Goal: Task Accomplishment & Management: Manage account settings

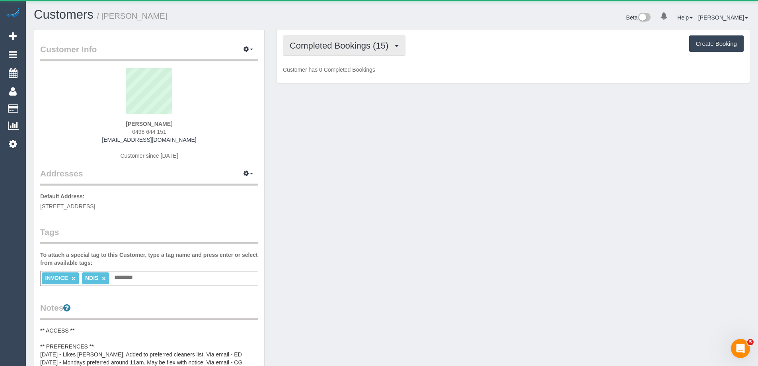
click at [316, 45] on span "Completed Bookings (15)" at bounding box center [341, 46] width 103 height 10
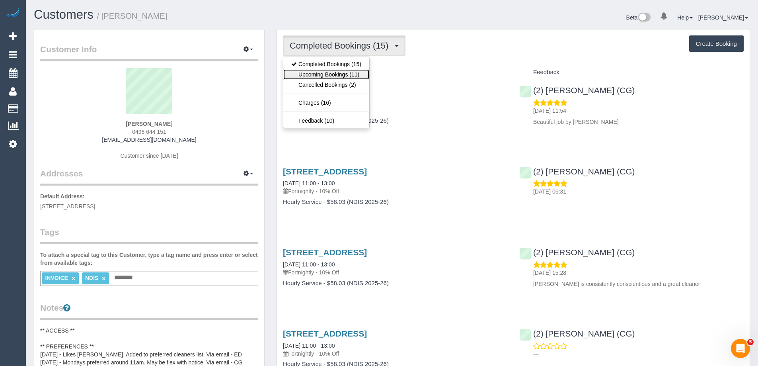
click at [324, 72] on link "Upcoming Bookings (11)" at bounding box center [326, 74] width 86 height 10
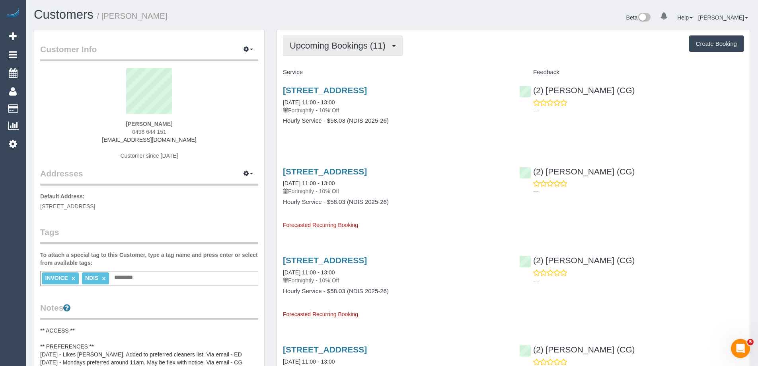
click at [325, 43] on span "Upcoming Bookings (11)" at bounding box center [340, 46] width 100 height 10
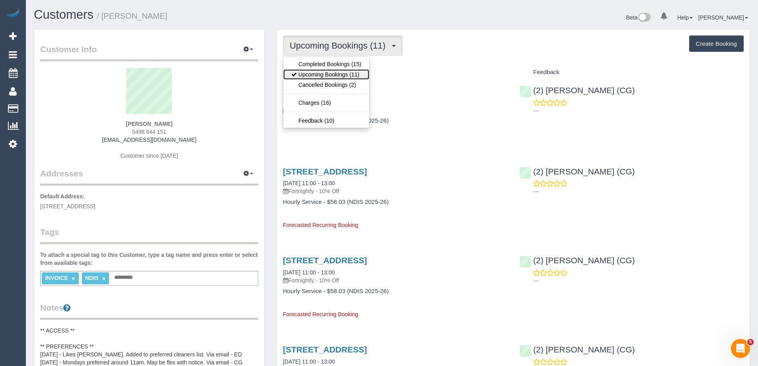
click at [330, 72] on link "Upcoming Bookings (11)" at bounding box center [326, 74] width 86 height 10
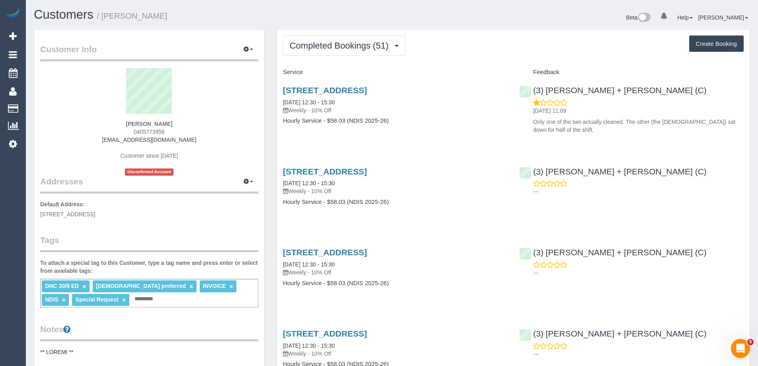
click at [84, 284] on link "×" at bounding box center [84, 286] width 4 height 7
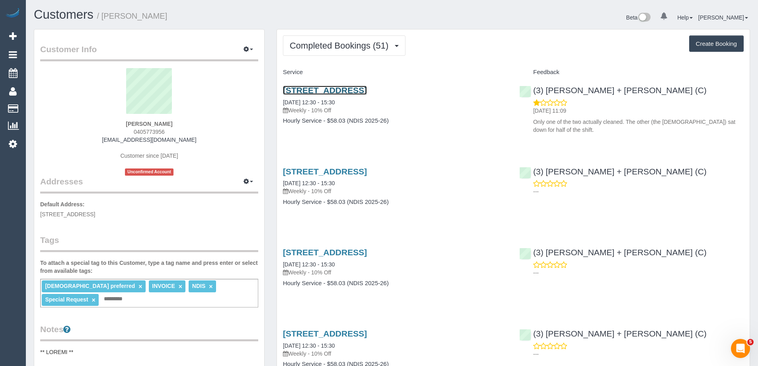
click at [317, 89] on link "6 Burdekin Street, Wyndham Vale, VIC 3024" at bounding box center [325, 90] width 84 height 9
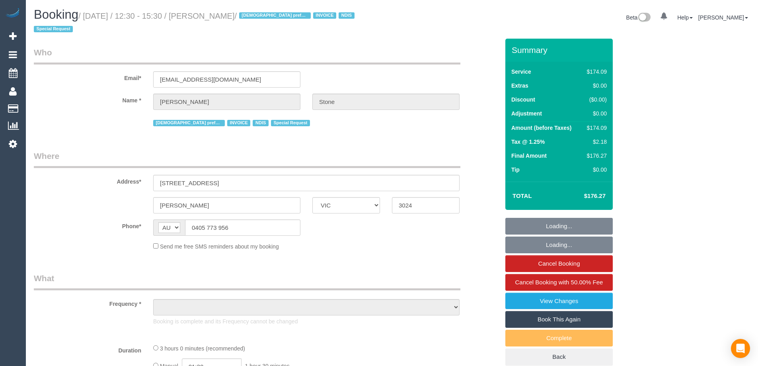
select select "VIC"
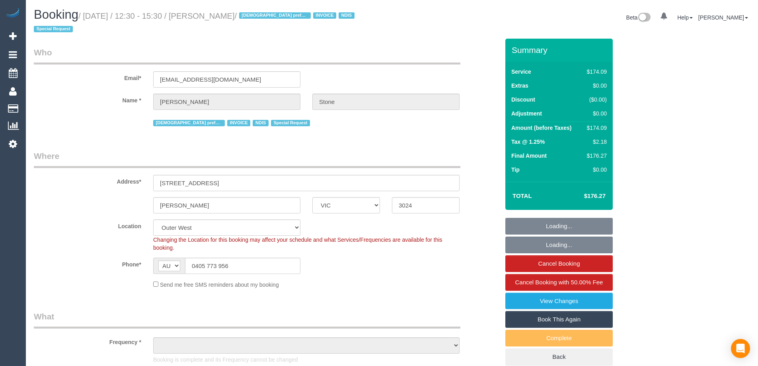
select select "object:560"
select select "number:30"
select select "number:14"
select select "number:19"
select select "number:23"
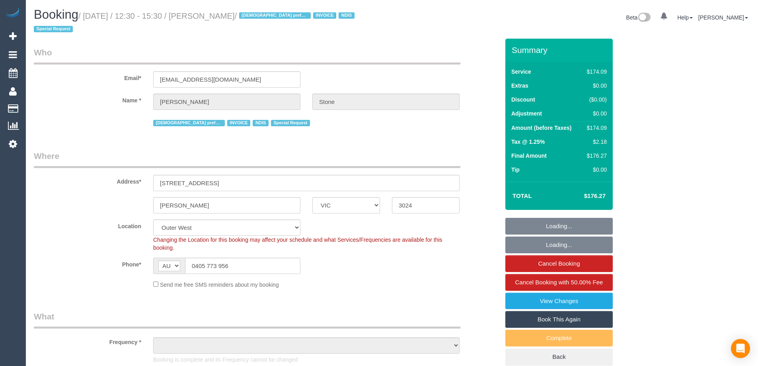
select select "number:35"
select select "number:11"
select select "object:1183"
select select "180"
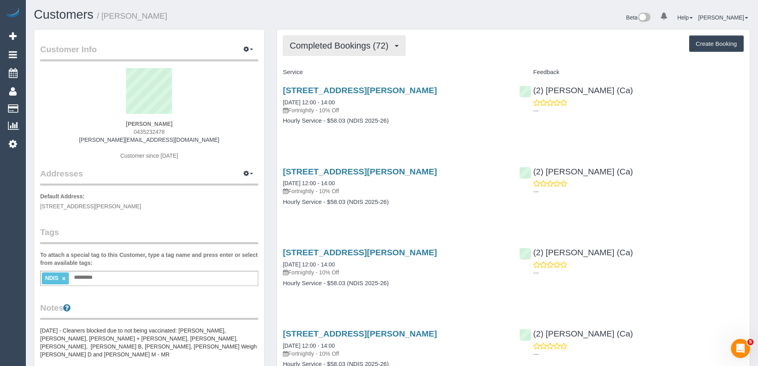
click at [364, 55] on button "Completed Bookings (72)" at bounding box center [344, 45] width 123 height 20
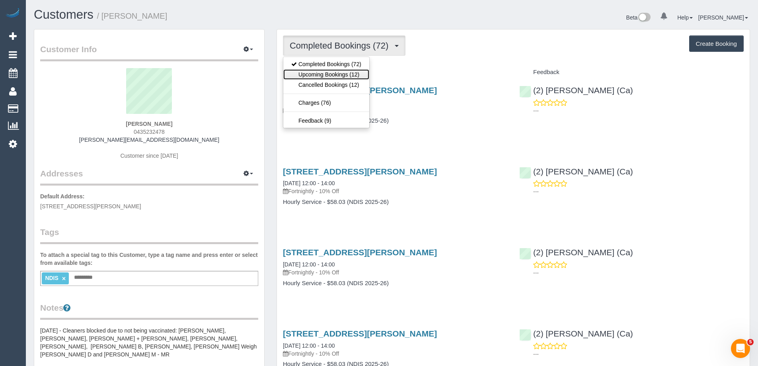
click at [355, 69] on link "Upcoming Bookings (12)" at bounding box center [326, 74] width 86 height 10
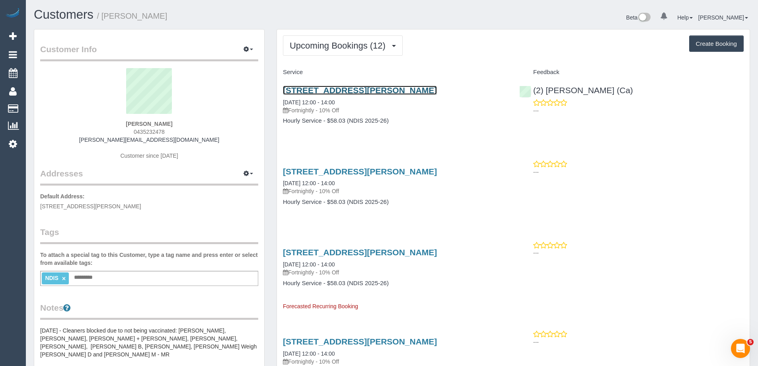
click at [405, 87] on link "8/7-9 Eldridge Street, Footscray, VIC 3011" at bounding box center [360, 90] width 154 height 9
click at [179, 18] on h1 "Customers / Jessica Mckee" at bounding box center [210, 15] width 352 height 14
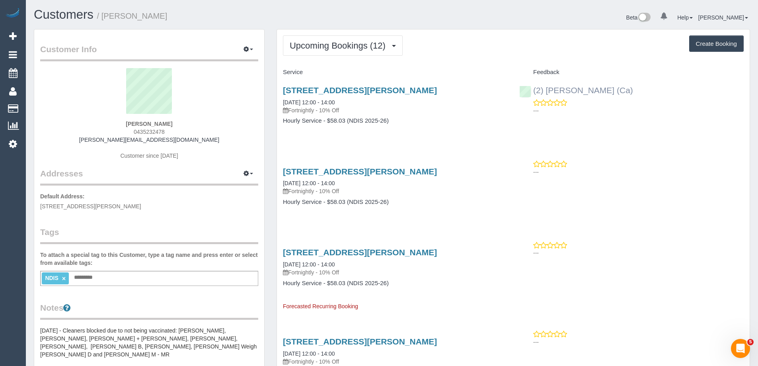
copy link "(2) [PERSON_NAME] (Ca)"
drag, startPoint x: 626, startPoint y: 93, endPoint x: 534, endPoint y: 91, distance: 92.7
click at [534, 91] on div "(2) Cheree Jordan (Ca) ---" at bounding box center [631, 98] width 236 height 39
click at [375, 42] on span "Upcoming Bookings (12)" at bounding box center [340, 46] width 100 height 10
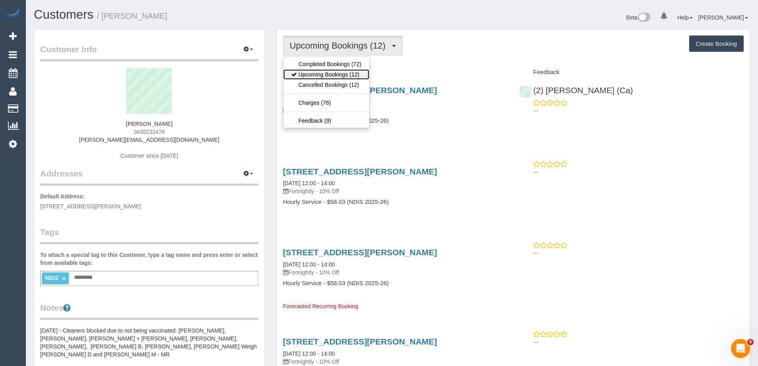
click at [347, 71] on link "Upcoming Bookings (12)" at bounding box center [326, 74] width 86 height 10
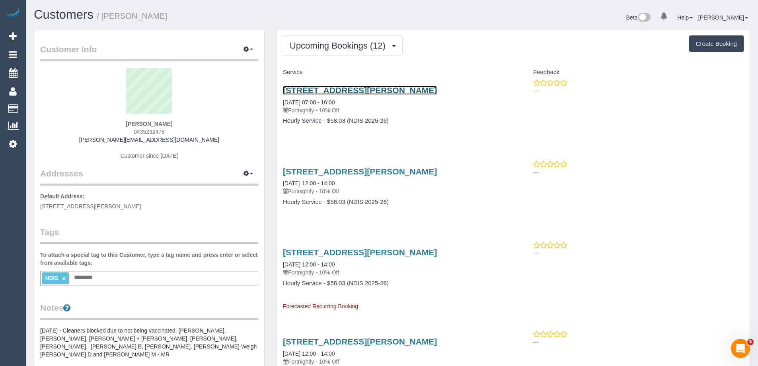
click at [384, 88] on link "8/7-9 Eldridge Street, Footscray, VIC 3011" at bounding box center [360, 90] width 154 height 9
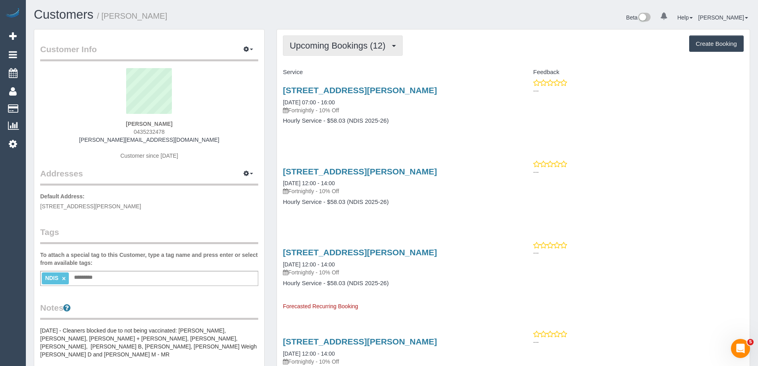
click at [329, 51] on button "Upcoming Bookings (12)" at bounding box center [343, 45] width 120 height 20
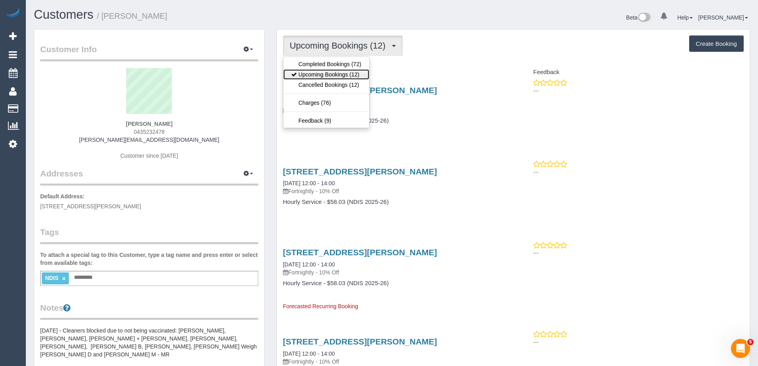
click at [323, 72] on link "Upcoming Bookings (12)" at bounding box center [326, 74] width 86 height 10
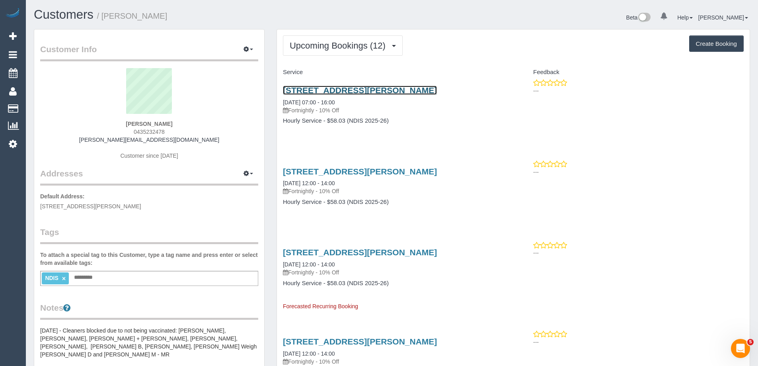
click at [370, 92] on link "8/7-9 Eldridge Street, Footscray, VIC 3011" at bounding box center [360, 90] width 154 height 9
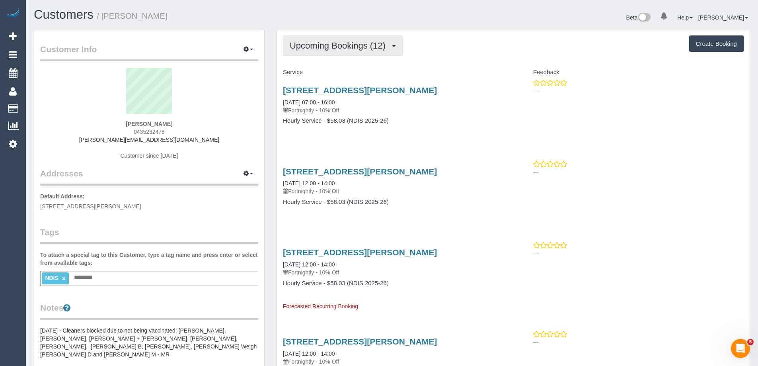
click at [355, 41] on span "Upcoming Bookings (12)" at bounding box center [340, 46] width 100 height 10
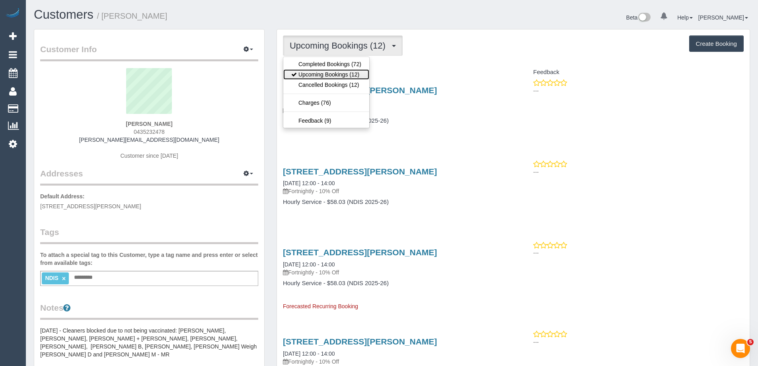
click at [341, 74] on link "Upcoming Bookings (12)" at bounding box center [326, 74] width 86 height 10
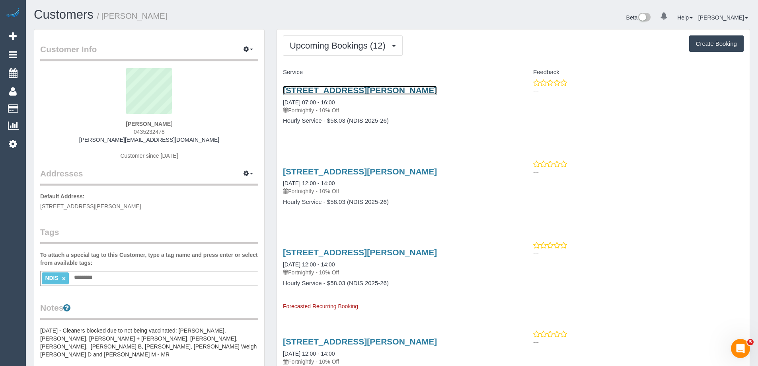
click at [402, 90] on link "8/7-9 Eldridge Street, Footscray, VIC 3011" at bounding box center [360, 90] width 154 height 9
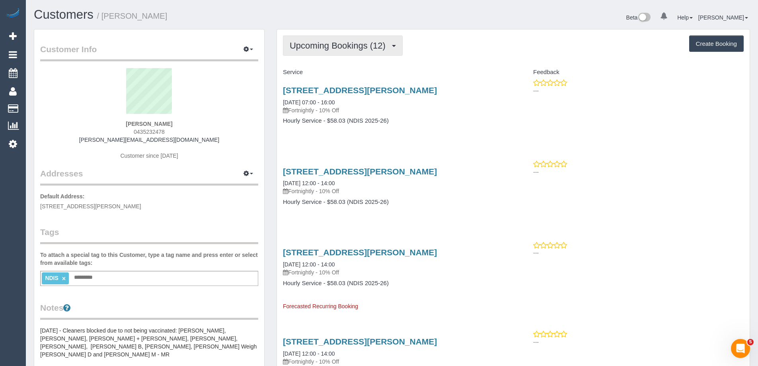
click at [336, 39] on button "Upcoming Bookings (12)" at bounding box center [343, 45] width 120 height 20
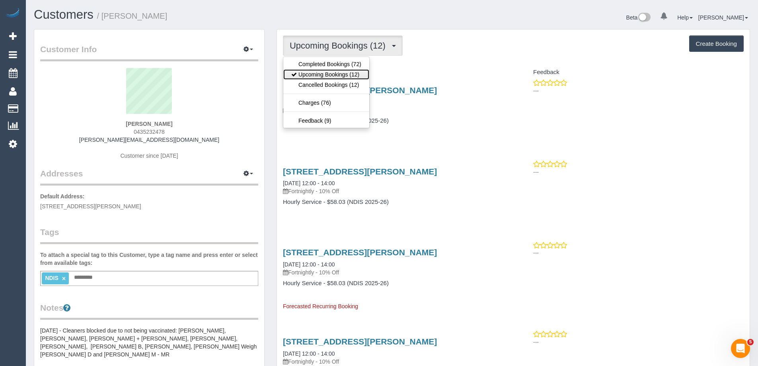
click at [327, 72] on link "Upcoming Bookings (12)" at bounding box center [326, 74] width 86 height 10
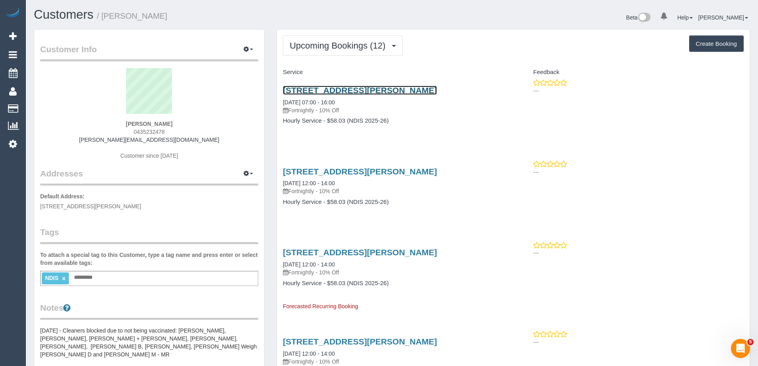
click at [401, 92] on link "8/7-9 Eldridge Street, Footscray, VIC 3011" at bounding box center [360, 90] width 154 height 9
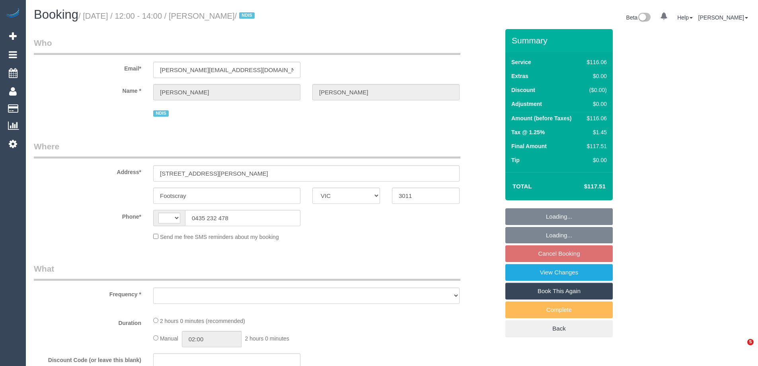
select select "VIC"
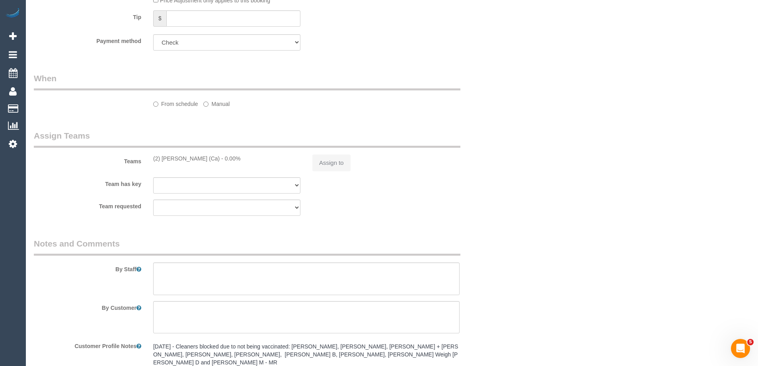
select select "string:AU"
select select "object:728"
select select "number:28"
select select "number:14"
select select "number:18"
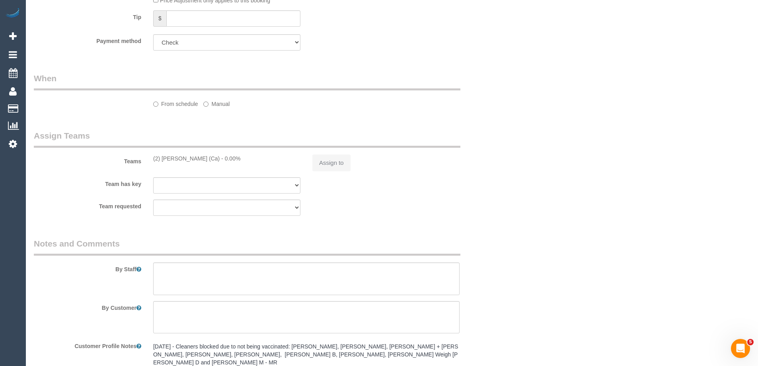
select select "number:24"
select select "number:34"
select select "number:26"
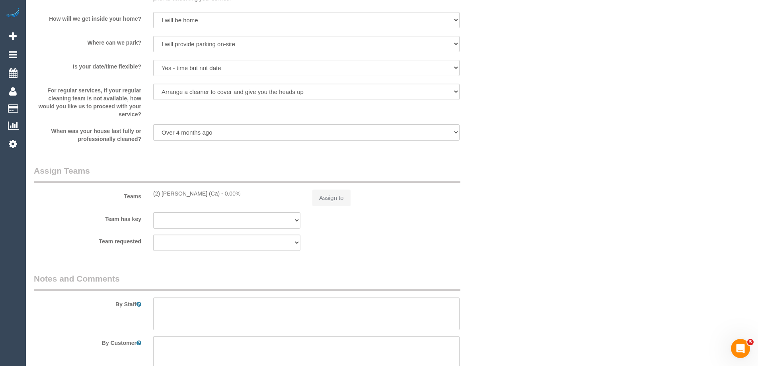
select select "object:733"
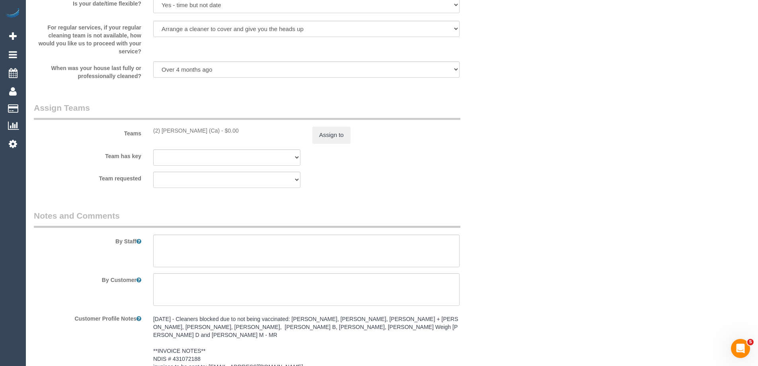
scroll to position [1018, 0]
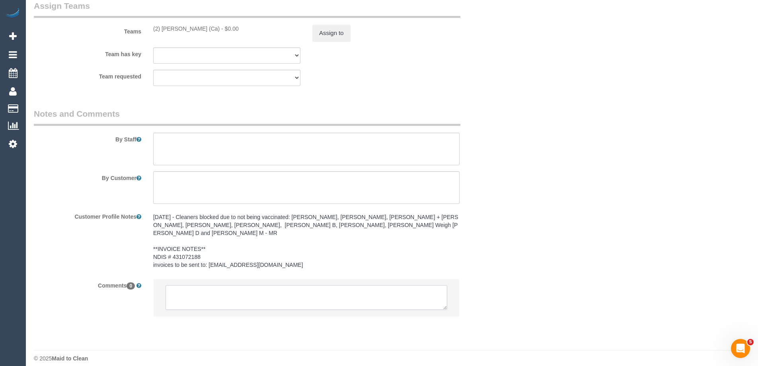
click at [241, 287] on textarea at bounding box center [307, 297] width 282 height 25
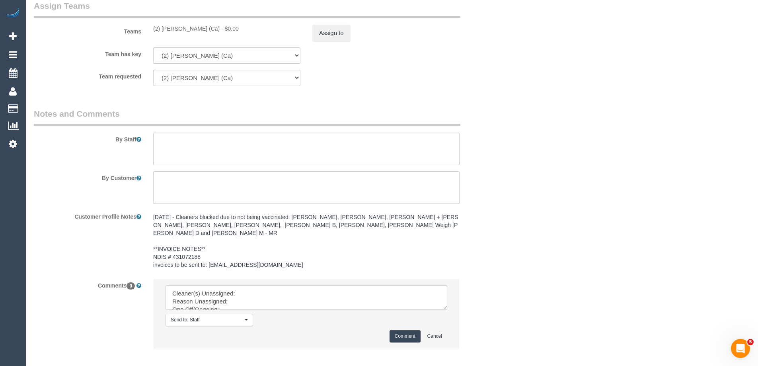
copy div "(2) [PERSON_NAME] (Ca)"
drag, startPoint x: 152, startPoint y: 30, endPoint x: 210, endPoint y: 32, distance: 57.7
click at [210, 32] on div "(2) Cheree Jordan (Ca) - $0.00" at bounding box center [226, 29] width 159 height 8
click at [318, 36] on button "Assign to" at bounding box center [331, 33] width 38 height 17
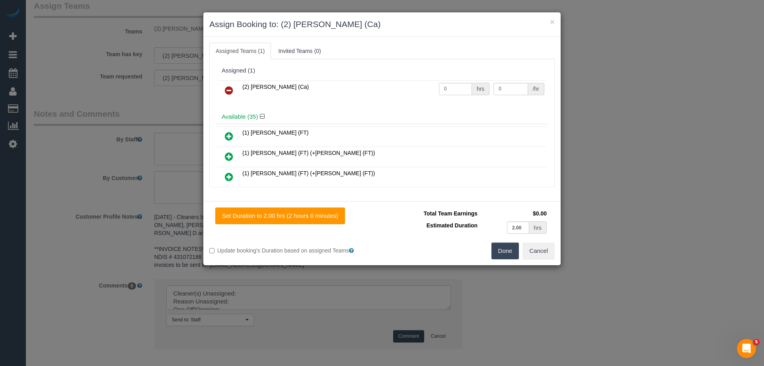
click at [226, 87] on icon at bounding box center [229, 91] width 8 height 10
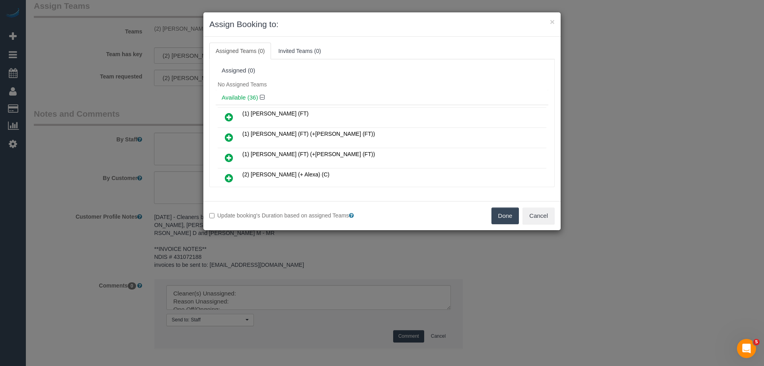
click at [499, 224] on div "Update booking's Duration based on assigned Teams Done Cancel" at bounding box center [381, 215] width 357 height 29
click at [500, 218] on button "Done" at bounding box center [505, 215] width 28 height 17
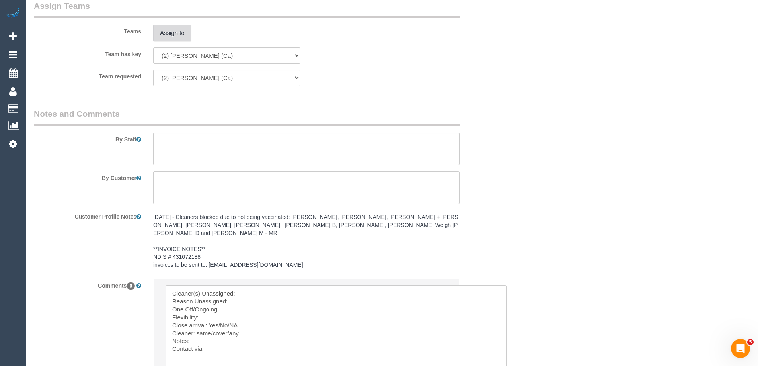
drag, startPoint x: 443, startPoint y: 298, endPoint x: 509, endPoint y: 226, distance: 98.0
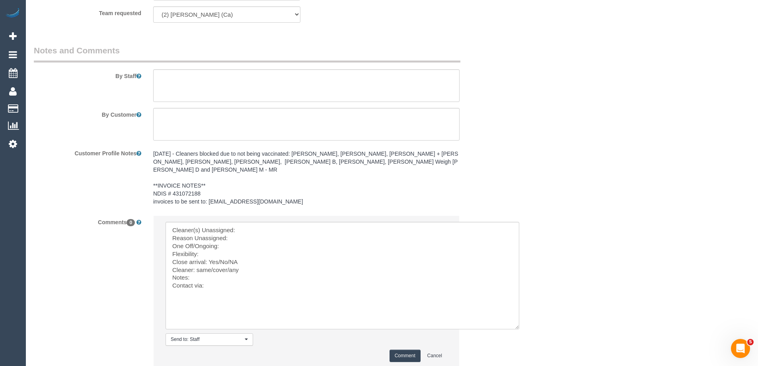
scroll to position [1134, 0]
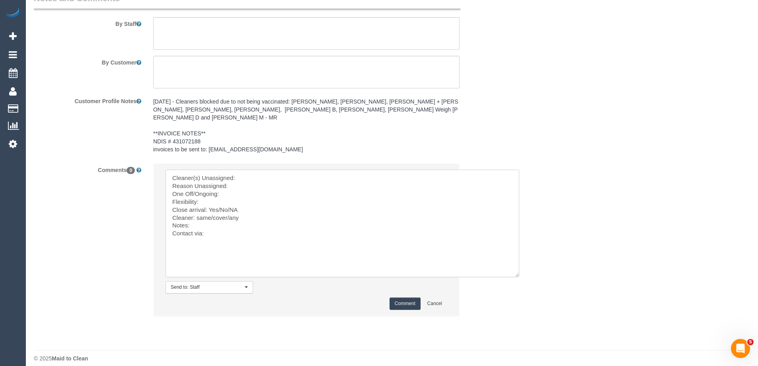
click at [281, 171] on textarea at bounding box center [343, 223] width 354 height 107
paste textarea "(2) Cheree Jordan (Ca)"
click at [250, 183] on textarea at bounding box center [343, 223] width 354 height 107
drag, startPoint x: 196, startPoint y: 208, endPoint x: 247, endPoint y: 207, distance: 50.9
click at [247, 207] on textarea at bounding box center [343, 223] width 354 height 107
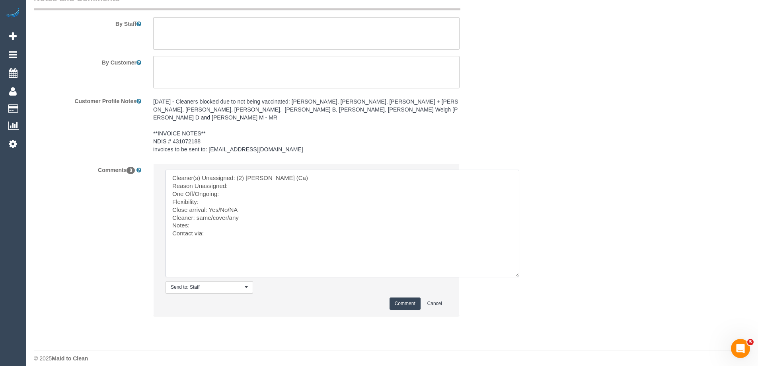
click at [259, 207] on textarea at bounding box center [343, 223] width 354 height 107
drag, startPoint x: 197, startPoint y: 209, endPoint x: 262, endPoint y: 209, distance: 65.3
click at [262, 209] on textarea at bounding box center [343, 223] width 354 height 107
paste textarea "(2) Cheree Jordan (Ca)"
click at [269, 214] on textarea at bounding box center [343, 223] width 354 height 107
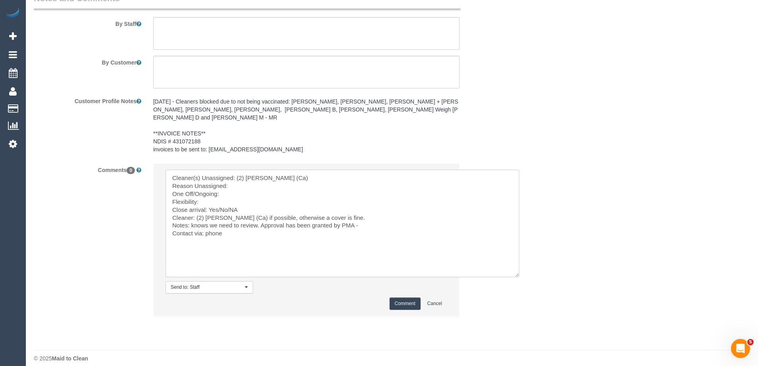
click at [388, 211] on textarea at bounding box center [343, 223] width 354 height 107
click at [383, 216] on textarea at bounding box center [343, 223] width 354 height 107
paste textarea "cnv_1fif163c"
click at [194, 215] on textarea at bounding box center [343, 223] width 354 height 107
click at [251, 225] on textarea at bounding box center [343, 223] width 354 height 107
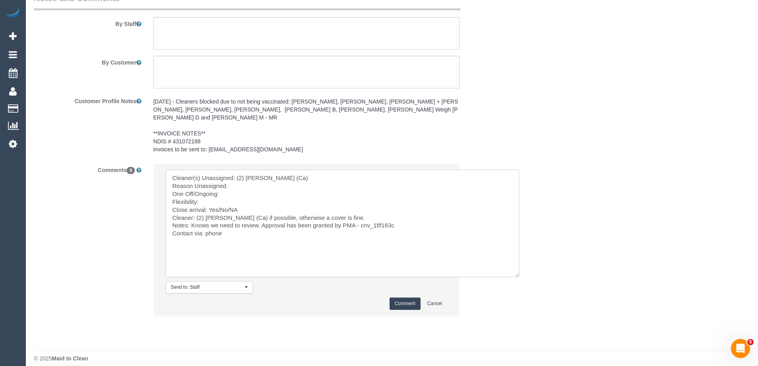
click at [232, 188] on textarea at bounding box center [343, 223] width 354 height 107
click at [253, 179] on textarea at bounding box center [343, 223] width 354 height 107
click at [257, 233] on textarea at bounding box center [343, 223] width 354 height 107
click at [431, 215] on textarea at bounding box center [343, 223] width 354 height 107
click at [236, 236] on textarea at bounding box center [343, 223] width 354 height 107
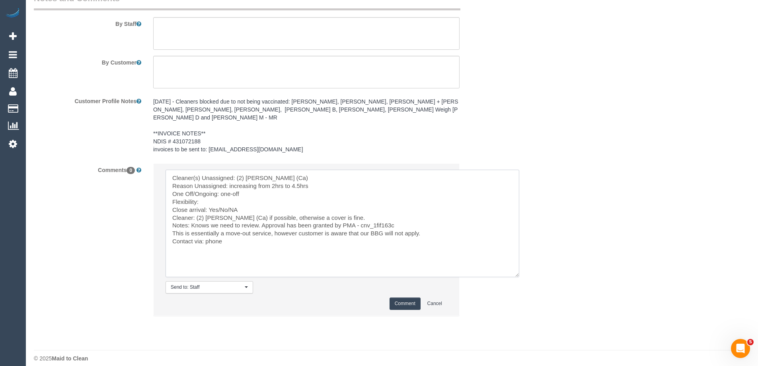
click at [215, 195] on textarea at bounding box center [343, 223] width 354 height 107
click at [228, 189] on textarea at bounding box center [343, 223] width 354 height 107
click at [223, 191] on textarea at bounding box center [343, 223] width 354 height 107
paste textarea "Mon 6/10 7-5 Tue 7/10 7-5 Wed 8/10 7-5"
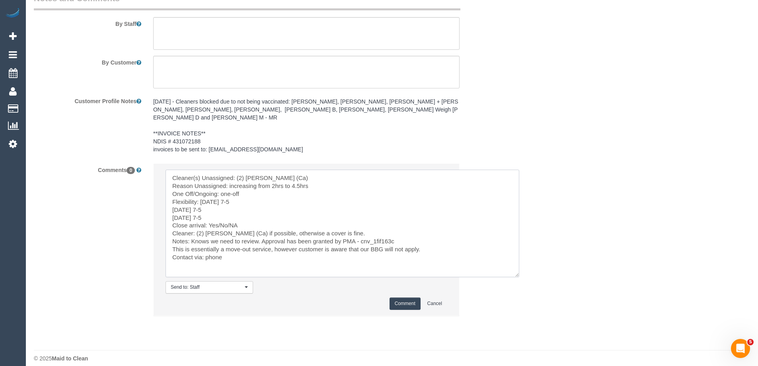
click at [240, 194] on textarea at bounding box center [343, 223] width 354 height 107
click at [277, 194] on textarea at bounding box center [343, 223] width 354 height 107
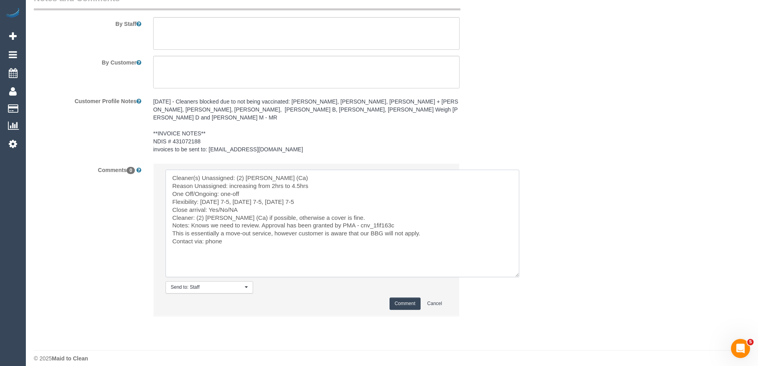
click at [334, 189] on textarea at bounding box center [343, 223] width 354 height 107
click at [328, 195] on textarea at bounding box center [343, 223] width 354 height 107
click at [445, 224] on textarea at bounding box center [343, 223] width 354 height 107
paste textarea "Moves out on the 5th Power of on the 9th"
click at [169, 242] on textarea at bounding box center [343, 223] width 354 height 107
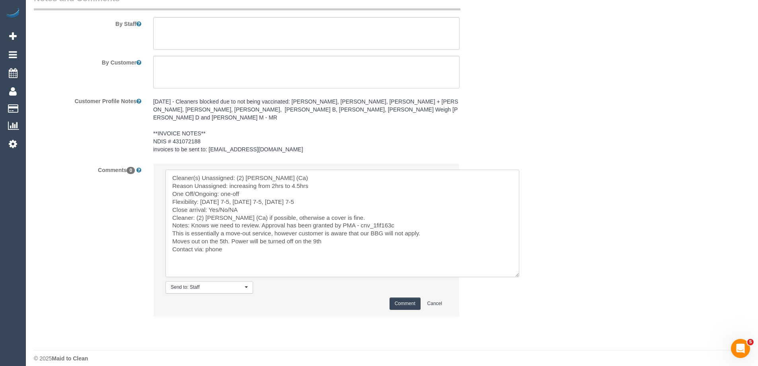
click at [339, 234] on textarea at bounding box center [343, 223] width 354 height 107
type textarea "Cleaner(s) Unassigned: (2) Cheree Jordan (Ca) Reason Unassigned: increasing fro…"
click at [233, 38] on textarea at bounding box center [306, 33] width 306 height 33
type textarea "Customer will leave a key - location pending."
click at [408, 297] on button "Comment" at bounding box center [405, 303] width 31 height 12
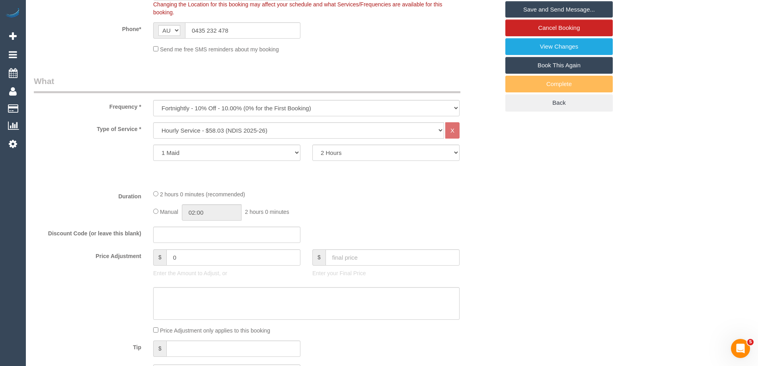
scroll to position [218, 0]
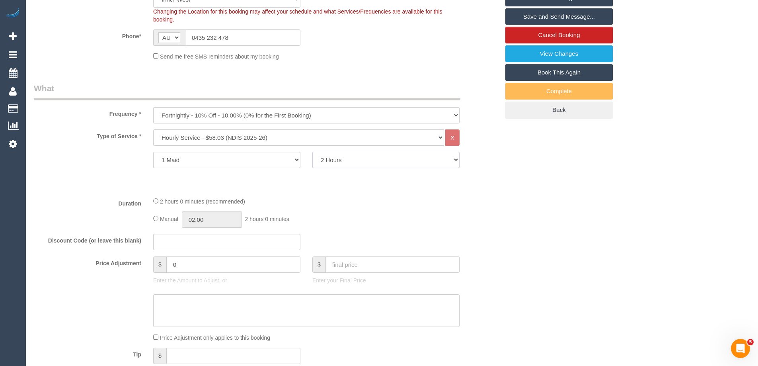
click at [351, 160] on select "2 Hours 2.5 Hours 3 Hours 3.5 Hours 4 Hours 4.5 Hours 5 Hours 5.5 Hours 6 Hours…" at bounding box center [385, 160] width 147 height 16
select select "270"
click at [312, 152] on select "2 Hours 2.5 Hours 3 Hours 3.5 Hours 4 Hours 4.5 Hours 5 Hours 5.5 Hours 6 Hours…" at bounding box center [385, 160] width 147 height 16
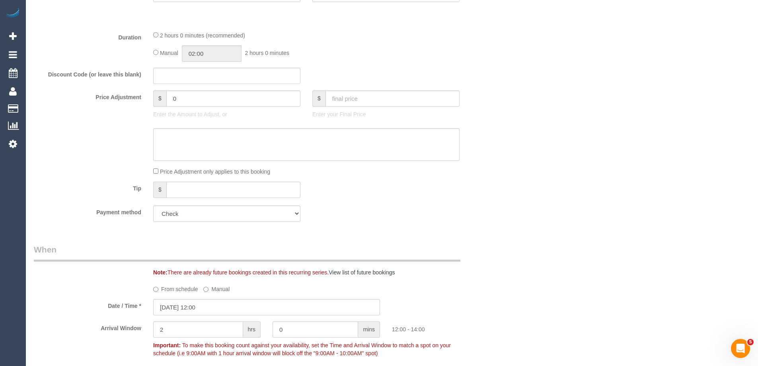
scroll to position [497, 0]
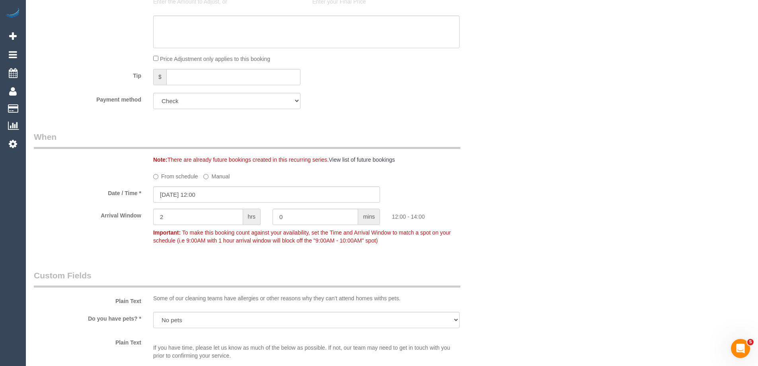
click at [174, 176] on label "From schedule" at bounding box center [175, 175] width 45 height 11
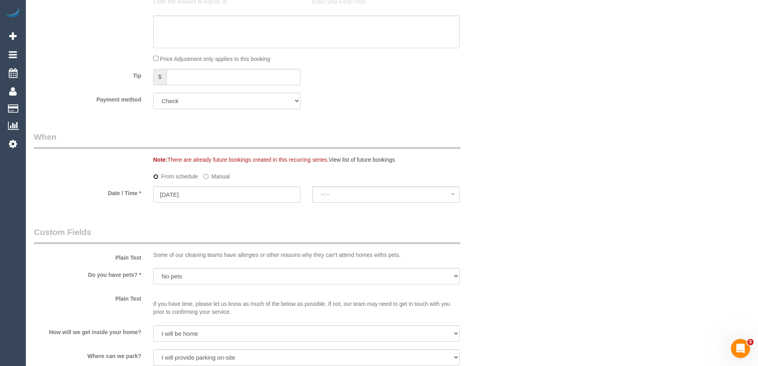
select select "spot14"
click at [181, 197] on input "09/10/2025" at bounding box center [226, 194] width 147 height 16
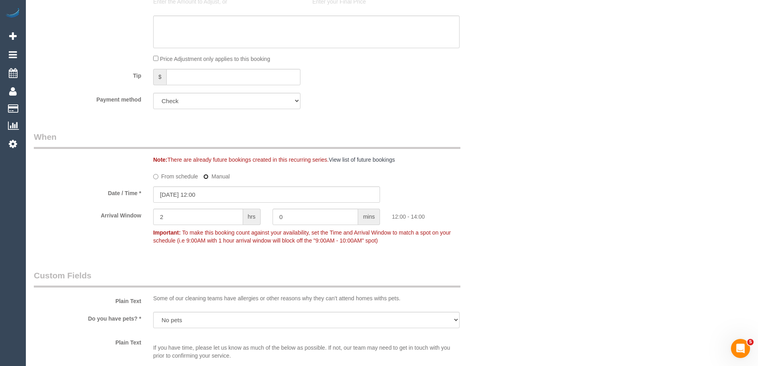
type input "09/10/2025 07:00"
click at [195, 219] on input "text" at bounding box center [198, 217] width 90 height 16
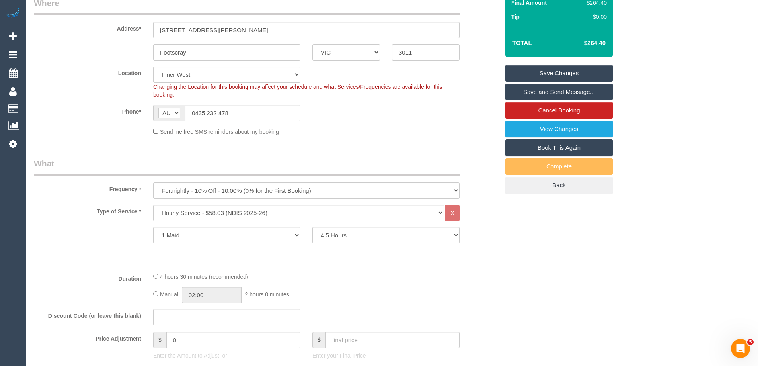
scroll to position [0, 0]
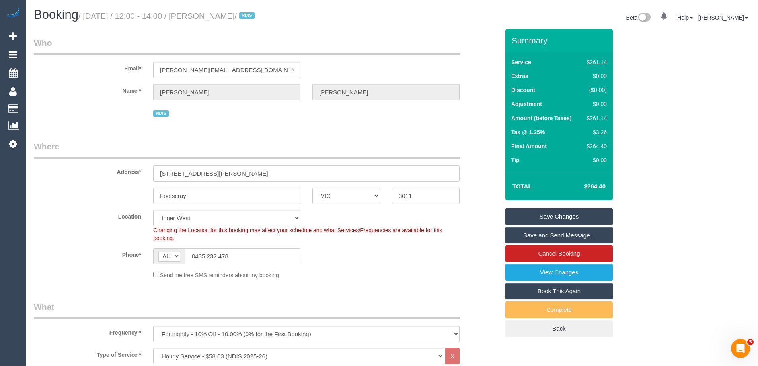
type input "9"
click at [556, 213] on link "Save Changes" at bounding box center [558, 216] width 107 height 17
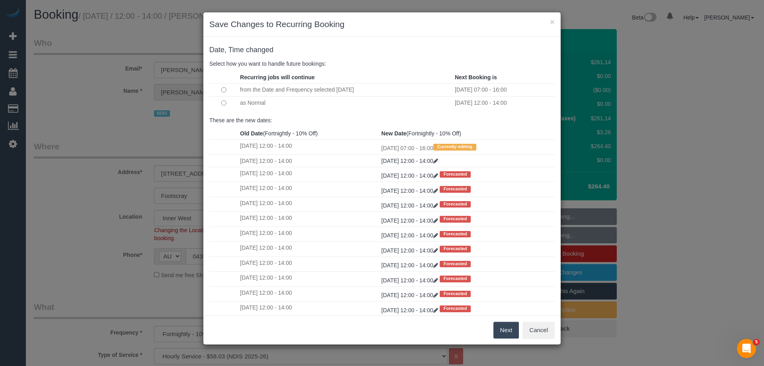
click at [506, 330] on button "Next" at bounding box center [506, 330] width 26 height 17
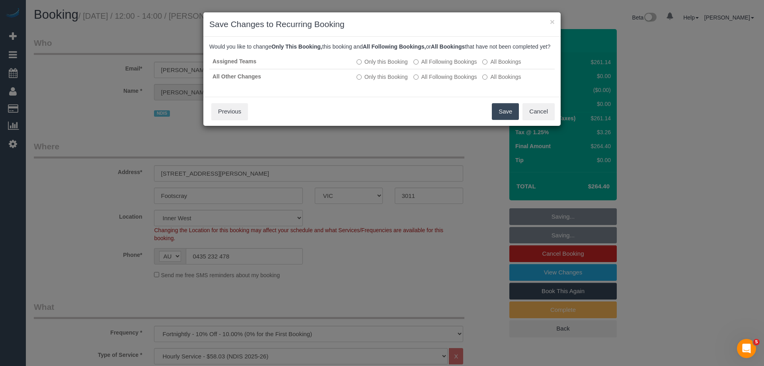
click at [504, 120] on button "Save" at bounding box center [505, 111] width 27 height 17
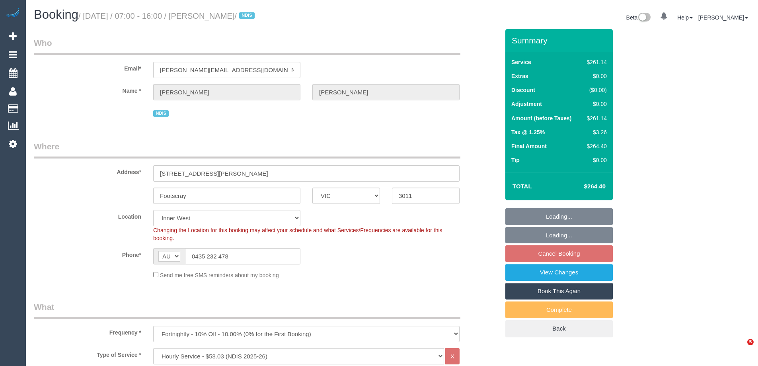
select select "VIC"
select select "270"
select select "number:28"
select select "number:14"
select select "number:18"
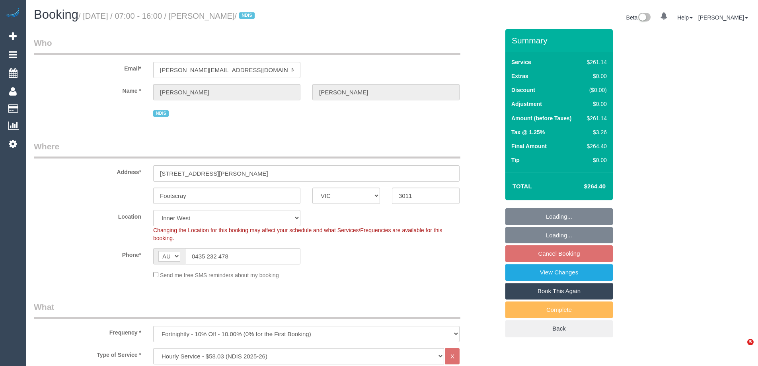
select select "number:24"
select select "number:34"
select select "number:26"
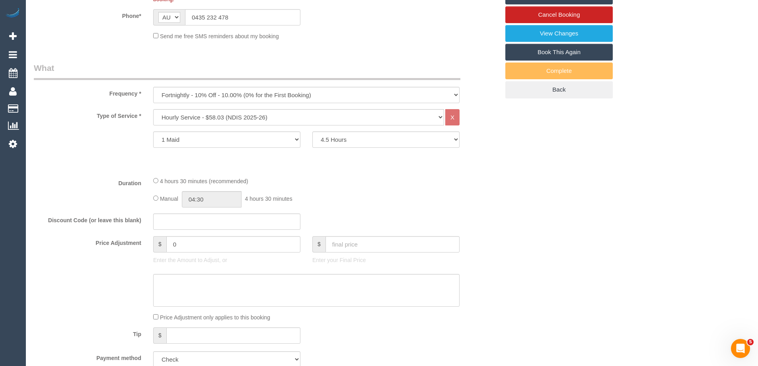
scroll to position [517, 0]
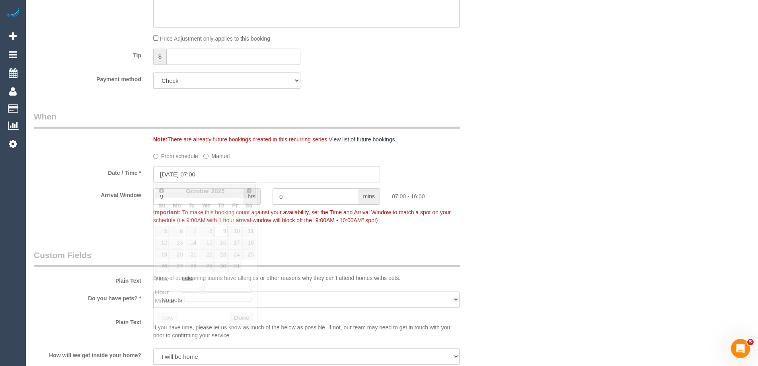
click at [192, 173] on input "[DATE] 07:00" at bounding box center [266, 174] width 227 height 16
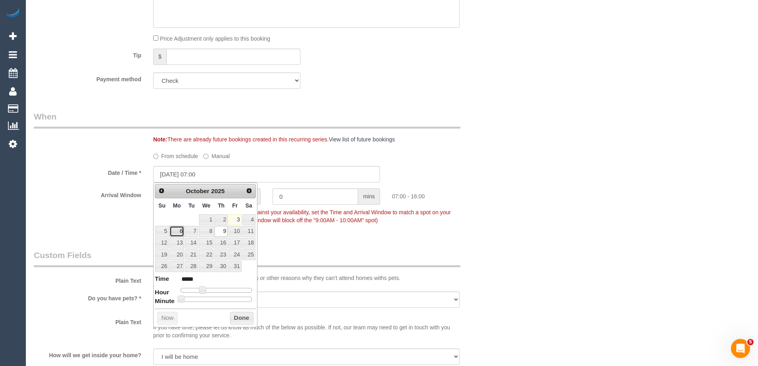
click at [179, 232] on link "6" at bounding box center [177, 231] width 15 height 11
type input "06/10/2025 07:00"
click at [239, 316] on button "Done" at bounding box center [241, 318] width 23 height 13
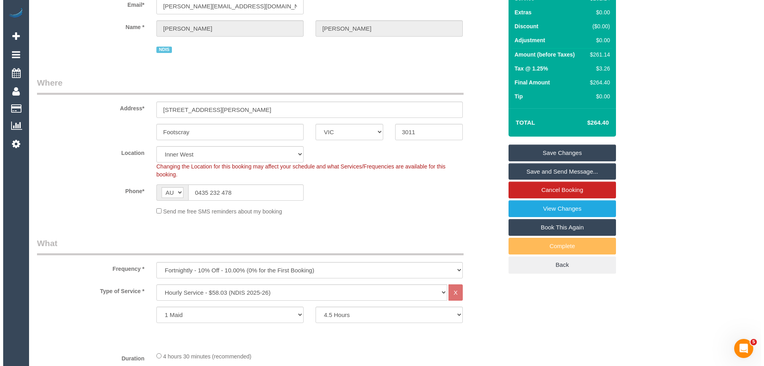
scroll to position [0, 0]
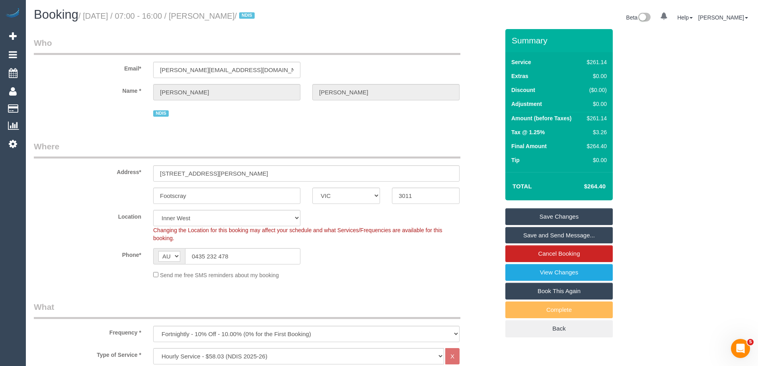
click at [560, 212] on link "Save Changes" at bounding box center [558, 216] width 107 height 17
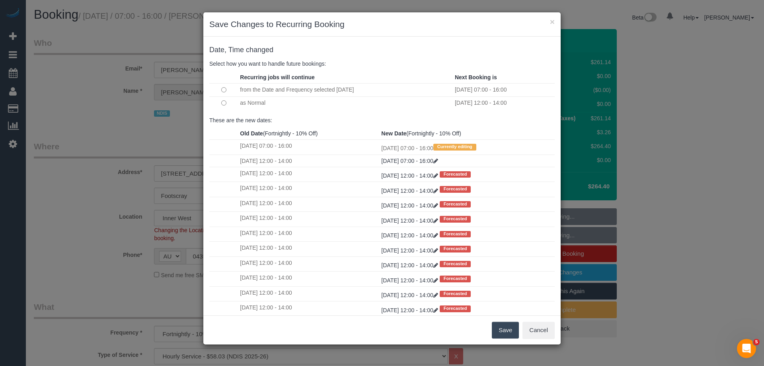
click at [254, 103] on td "as Normal" at bounding box center [345, 102] width 215 height 13
click at [505, 332] on button "Save" at bounding box center [505, 330] width 27 height 17
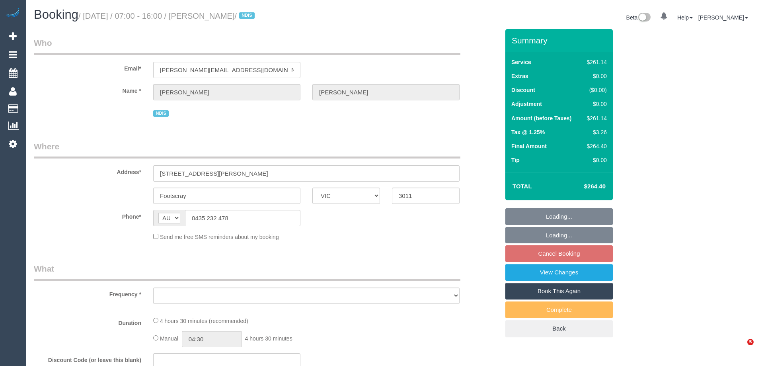
select select "VIC"
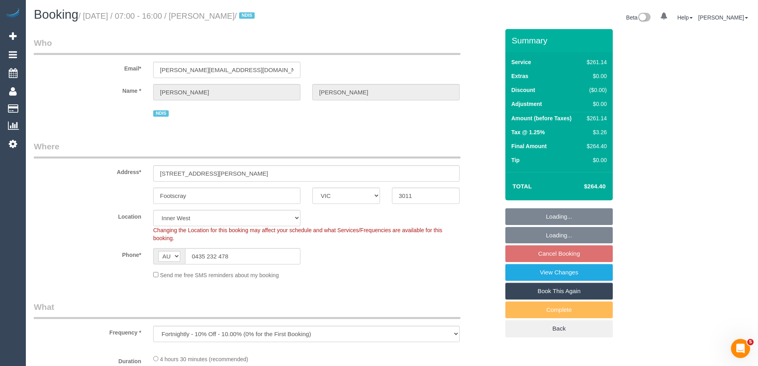
select select "object:748"
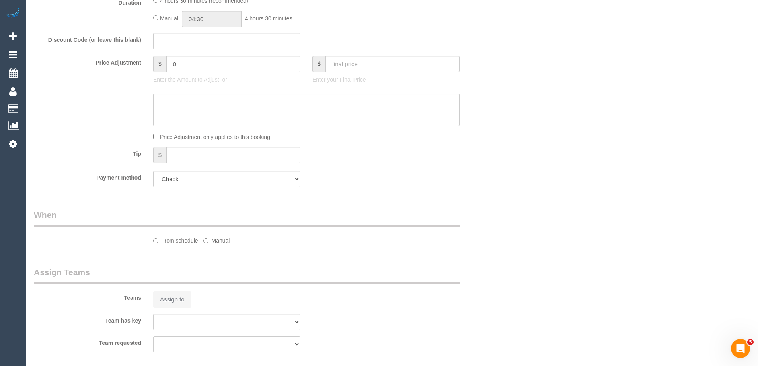
select select "270"
select select "number:28"
select select "number:14"
select select "number:18"
select select "number:24"
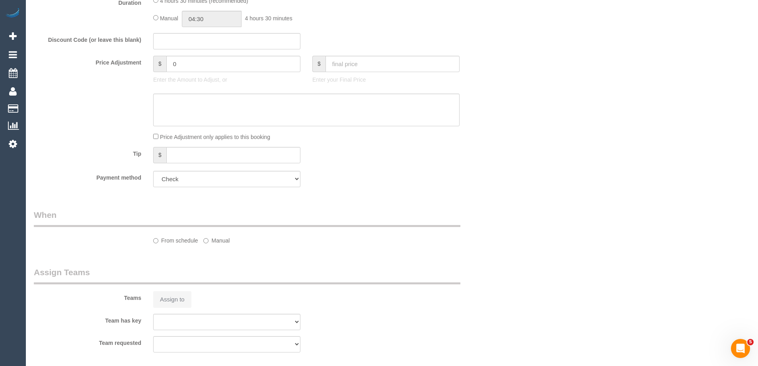
select select "number:34"
select select "number:26"
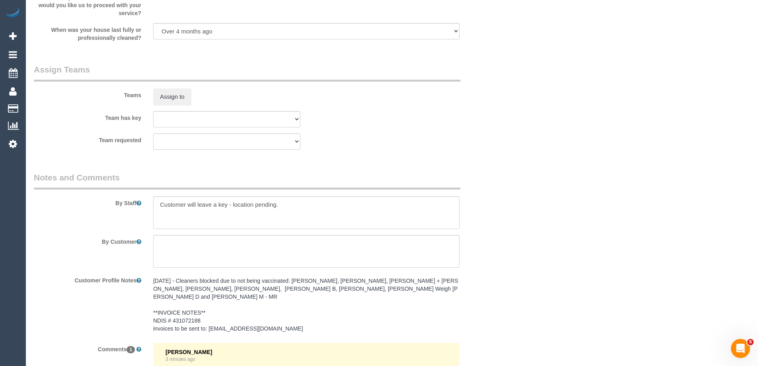
scroll to position [951, 0]
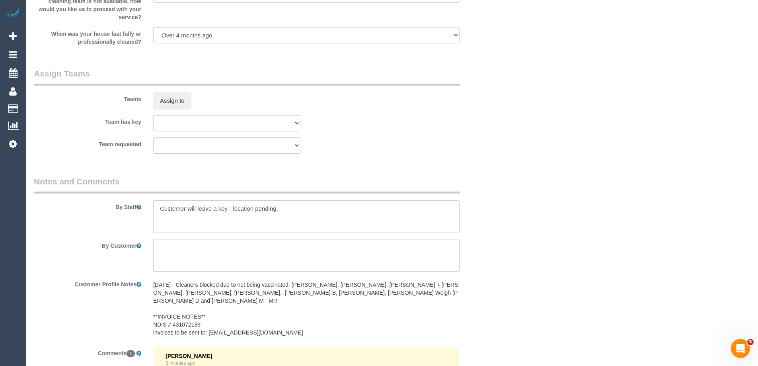
click at [156, 210] on textarea at bounding box center [306, 216] width 306 height 33
click at [335, 218] on textarea at bounding box center [306, 216] width 306 height 33
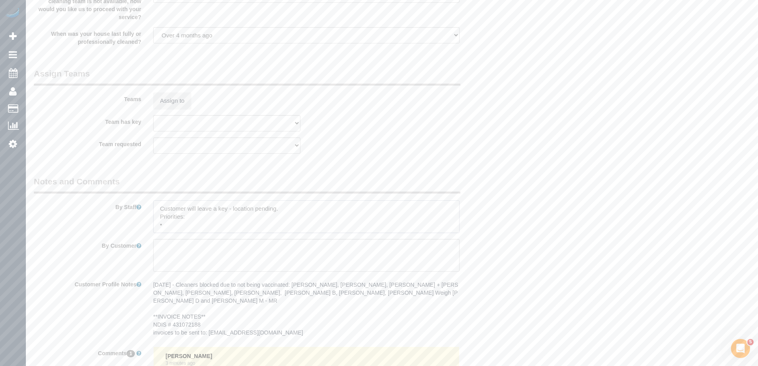
paste textarea "scrubbing walls, baseboards, bathrooms, ask them to follow the move-out checkli…"
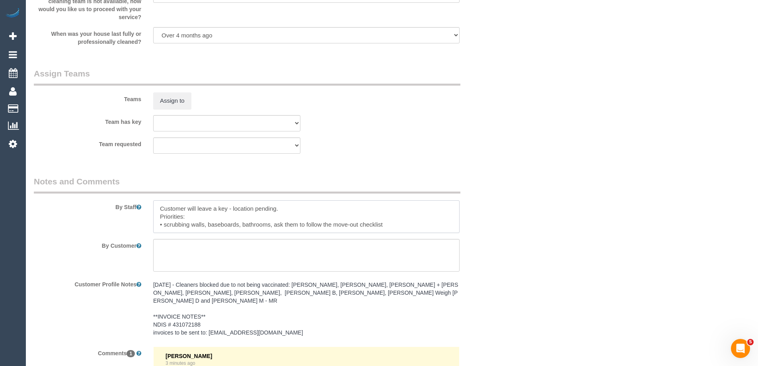
scroll to position [0, 0]
drag, startPoint x: 166, startPoint y: 222, endPoint x: 171, endPoint y: 218, distance: 5.7
click at [166, 221] on textarea at bounding box center [306, 216] width 306 height 33
click at [212, 222] on textarea at bounding box center [306, 216] width 306 height 33
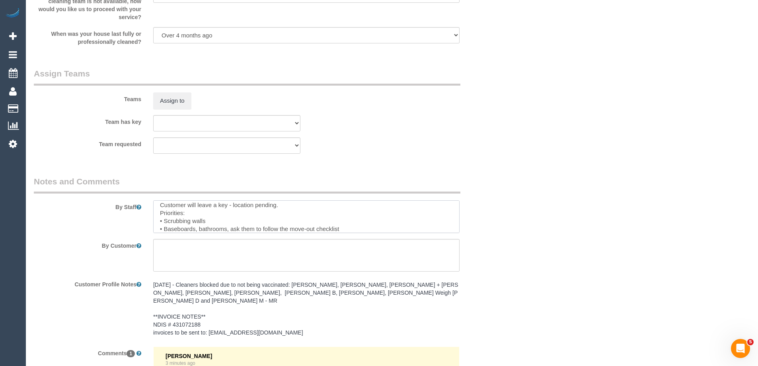
click at [188, 227] on textarea at bounding box center [306, 216] width 306 height 33
click at [204, 228] on textarea at bounding box center [306, 216] width 306 height 33
click at [198, 227] on textarea at bounding box center [306, 216] width 306 height 33
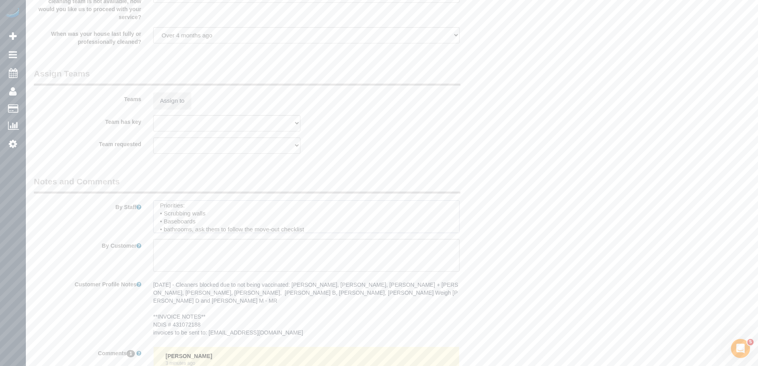
click at [183, 227] on textarea at bounding box center [306, 216] width 306 height 33
click at [184, 222] on textarea at bounding box center [306, 216] width 306 height 33
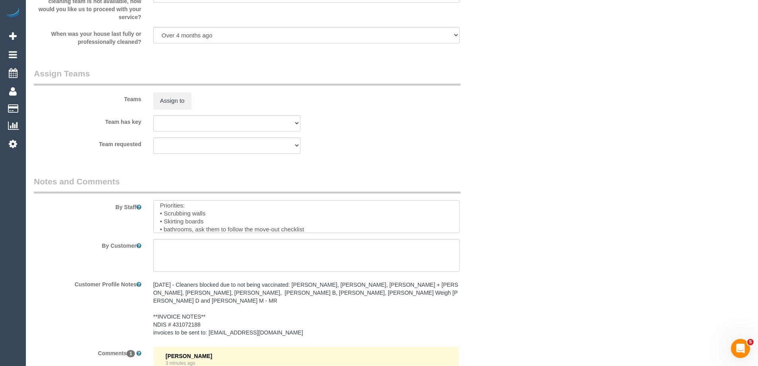
click at [166, 228] on textarea at bounding box center [306, 216] width 306 height 33
click at [197, 223] on textarea at bounding box center [306, 216] width 306 height 33
click at [263, 226] on textarea at bounding box center [306, 216] width 306 height 33
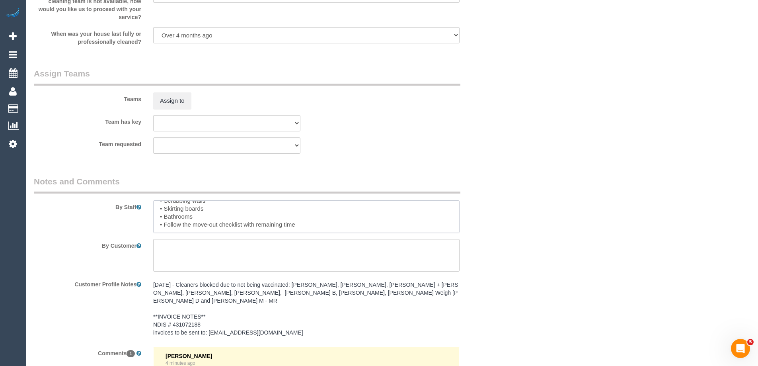
scroll to position [0, 0]
click at [297, 211] on textarea at bounding box center [306, 216] width 306 height 33
click at [179, 215] on textarea at bounding box center [306, 216] width 306 height 33
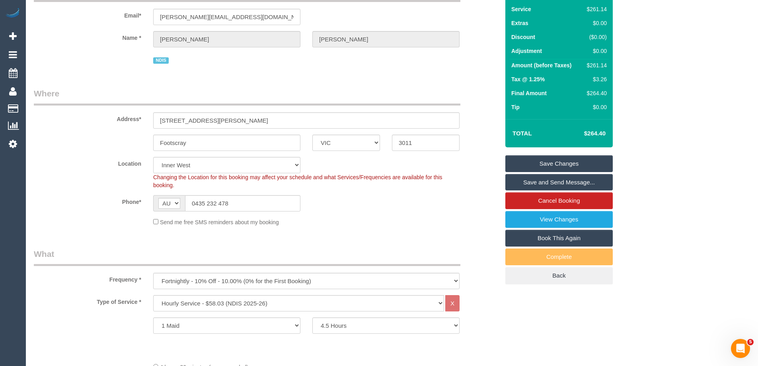
scroll to position [0, 0]
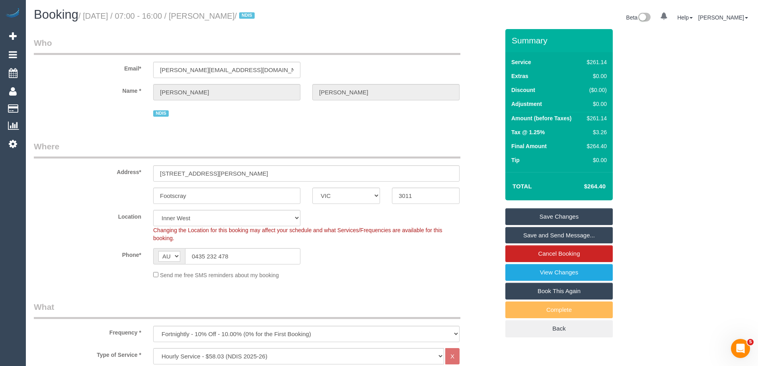
type textarea "Customer will leave a key - location pending. Priorities: • Cleaning walls • Sk…"
click at [543, 214] on link "Save Changes" at bounding box center [558, 216] width 107 height 17
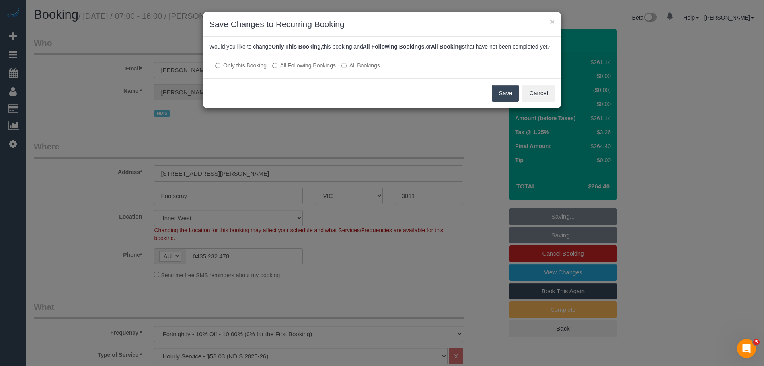
click at [512, 96] on button "Save" at bounding box center [505, 93] width 27 height 17
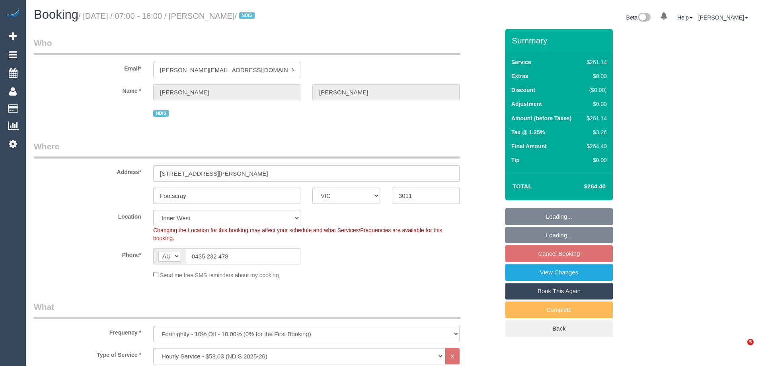
select select "VIC"
select select "270"
select select "number:28"
select select "number:14"
select select "number:18"
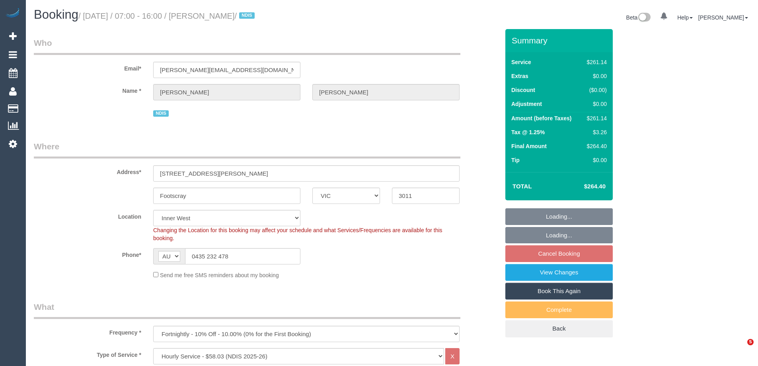
select select "number:24"
select select "number:34"
select select "number:26"
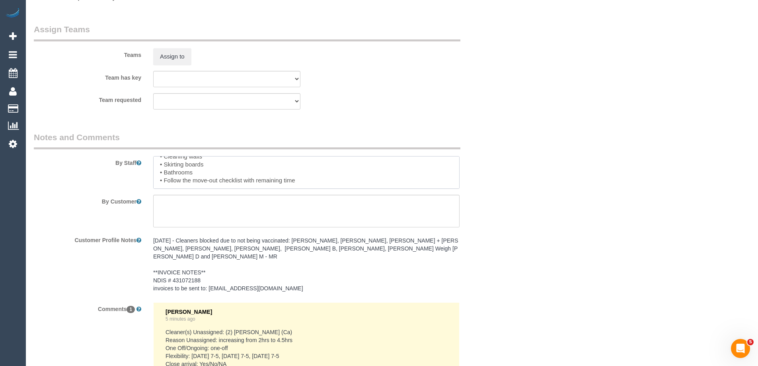
scroll to position [1150, 0]
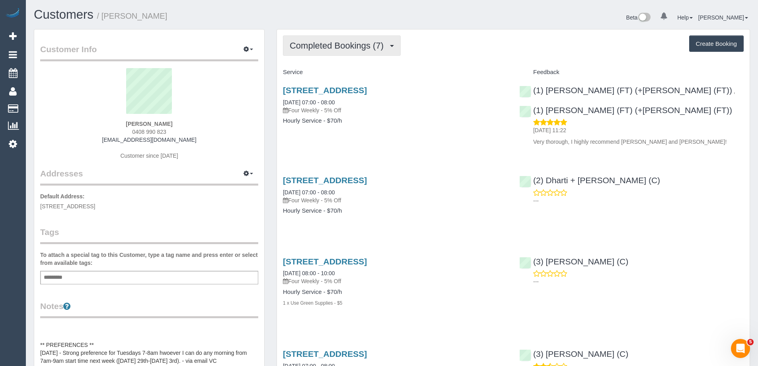
click at [341, 43] on span "Completed Bookings (7)" at bounding box center [339, 46] width 98 height 10
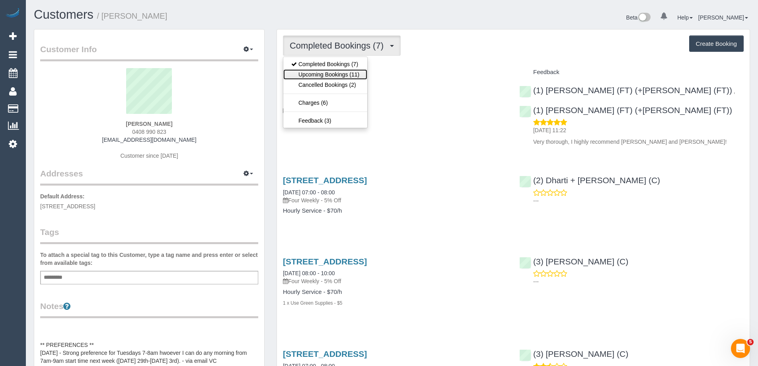
click at [342, 72] on link "Upcoming Bookings (11)" at bounding box center [325, 74] width 84 height 10
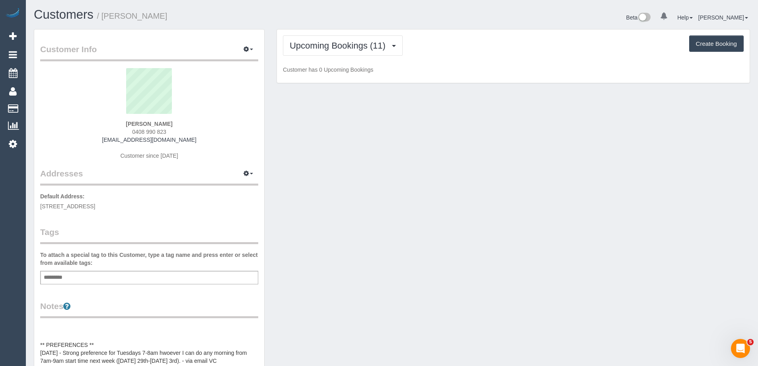
click at [475, 35] on div "Upcoming Bookings (11) Completed Bookings (7) Upcoming Bookings (11) Cancelled …" at bounding box center [513, 45] width 461 height 20
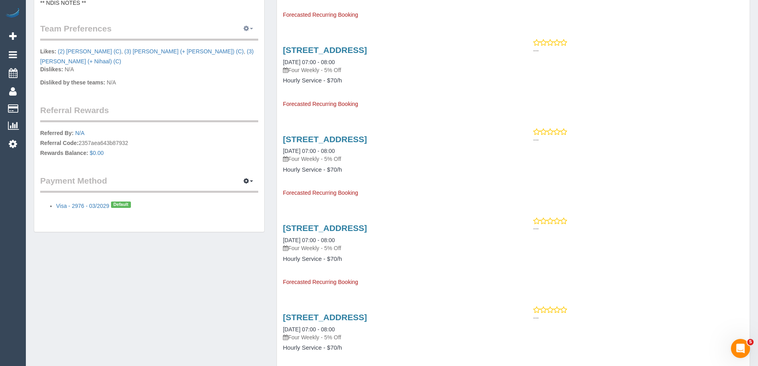
scroll to position [478, 0]
click at [248, 178] on icon "button" at bounding box center [247, 180] width 6 height 5
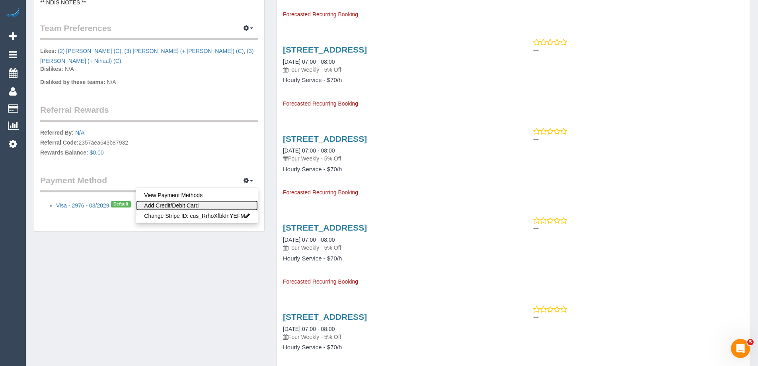
click at [216, 200] on link "Add Credit/Debit Card" at bounding box center [197, 205] width 122 height 10
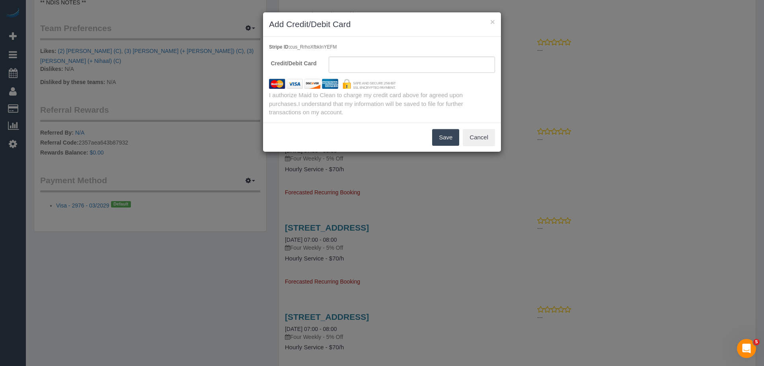
click at [444, 136] on button "Save" at bounding box center [445, 137] width 27 height 17
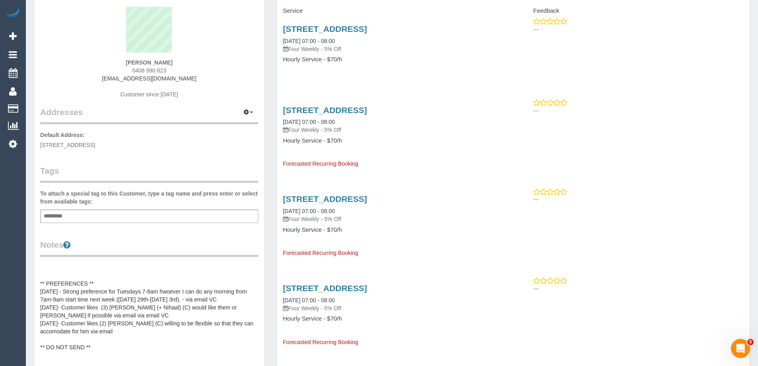
scroll to position [0, 0]
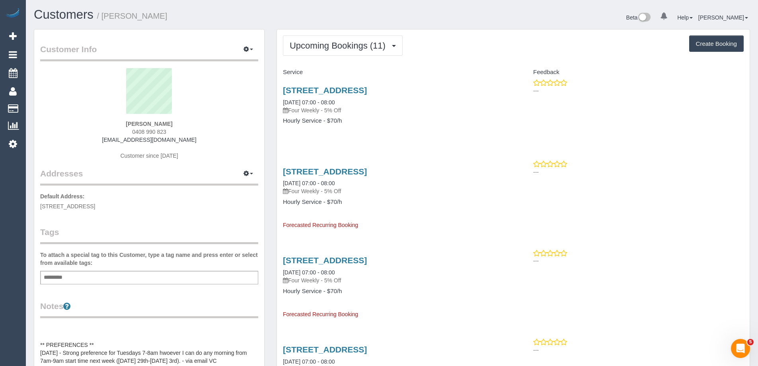
copy small "Kithmini Gunasekara"
drag, startPoint x: 187, startPoint y: 19, endPoint x: 105, endPoint y: 21, distance: 82.0
click at [105, 21] on h1 "Customers / Kithmini Gunasekara" at bounding box center [210, 15] width 352 height 14
click at [337, 44] on span "Upcoming Bookings (11)" at bounding box center [340, 46] width 100 height 10
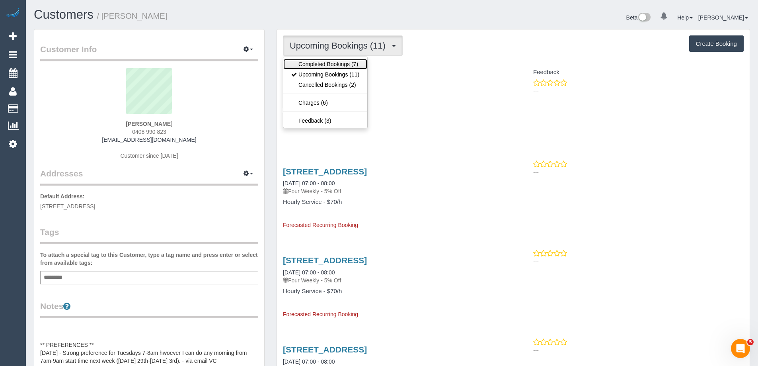
click at [326, 62] on link "Completed Bookings (7)" at bounding box center [325, 64] width 84 height 10
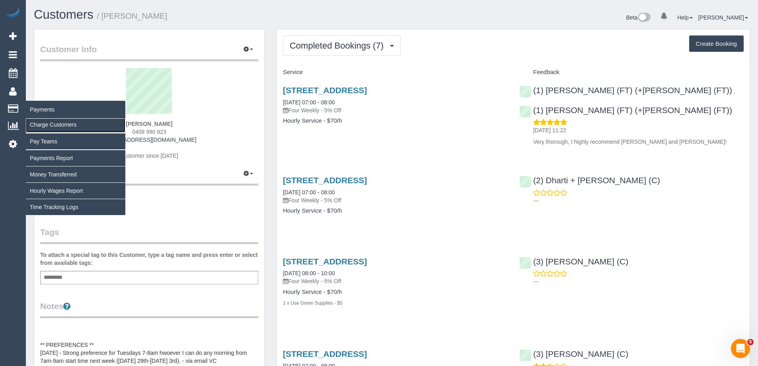
click at [45, 123] on link "Charge Customers" at bounding box center [75, 125] width 99 height 16
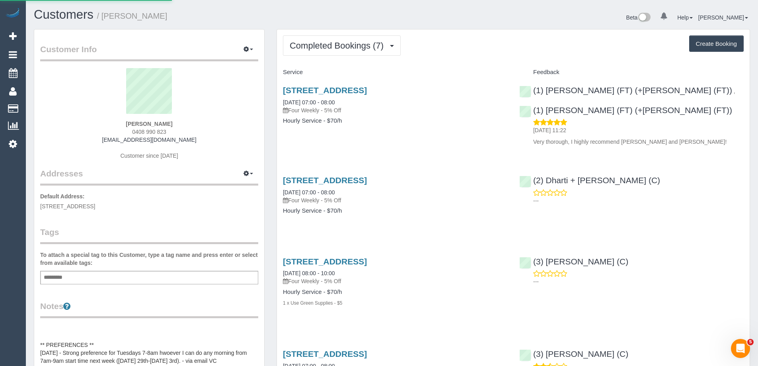
select select
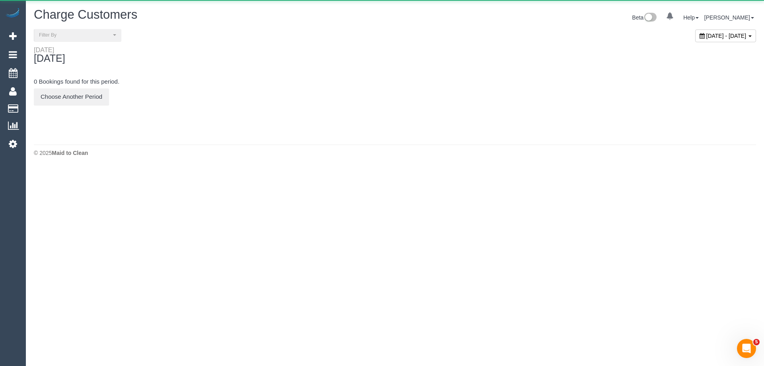
click at [706, 37] on span "October 03, 2025 - October 03, 2025" at bounding box center [726, 36] width 40 height 6
type input "**********"
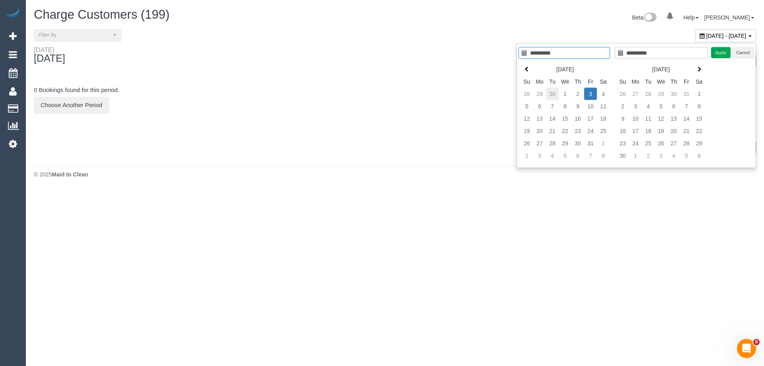
type input "**********"
click at [552, 93] on td "30" at bounding box center [552, 94] width 13 height 12
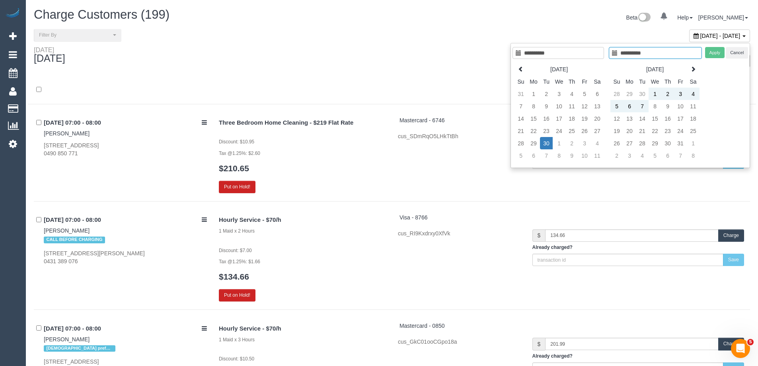
type input "**********"
click at [548, 141] on td "30" at bounding box center [546, 143] width 13 height 12
type input "**********"
click at [715, 53] on button "Apply" at bounding box center [715, 53] width 20 height 12
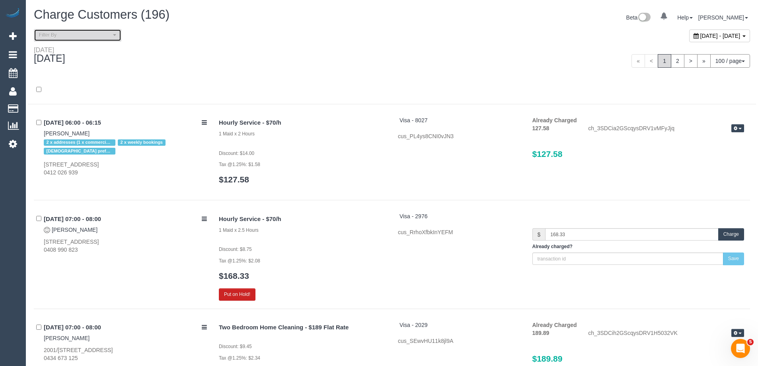
click at [72, 34] on span "Filter By" at bounding box center [75, 35] width 72 height 7
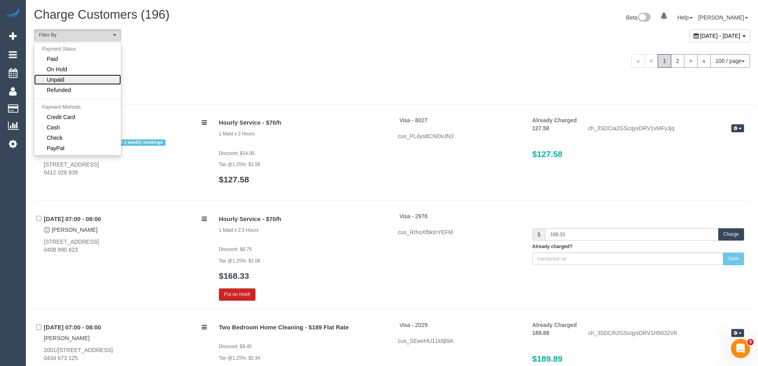
click at [64, 76] on link "Unpaid" at bounding box center [77, 79] width 87 height 10
select select "******"
click at [276, 43] on div "**********" at bounding box center [392, 37] width 728 height 17
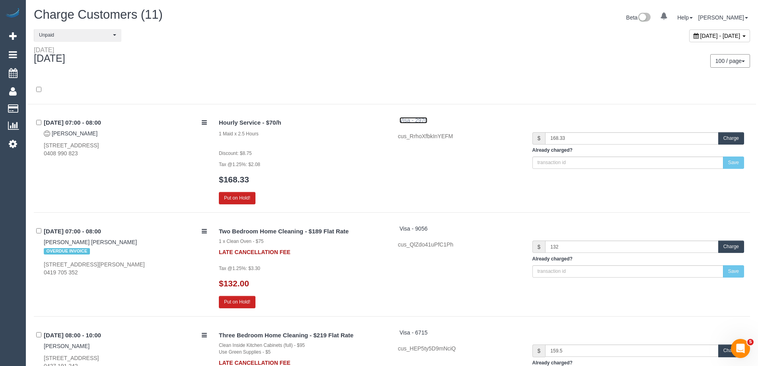
click at [424, 120] on span "Visa - 2976" at bounding box center [414, 120] width 28 height 6
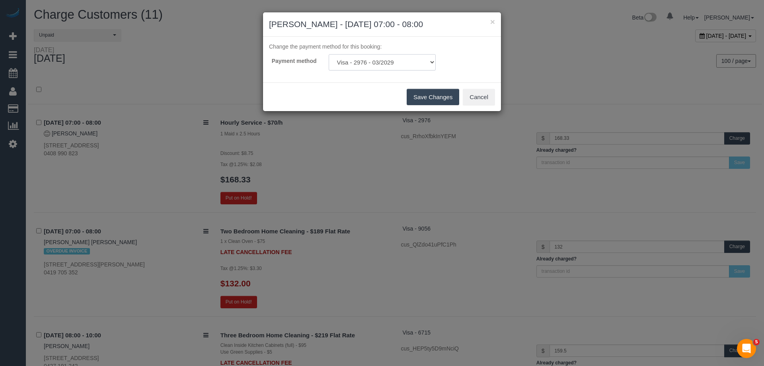
drag, startPoint x: 416, startPoint y: 60, endPoint x: 413, endPoint y: 64, distance: 5.1
click at [416, 60] on select "Visa - 7098 - 01/2029 (Default) Visa - 2976 - 03/2029 Add Credit Card ─────────…" at bounding box center [382, 62] width 107 height 16
select select "string:stripe-pm_1SE0Gk2GScqysDRV9Tc3Uwa6"
click at [329, 54] on select "Visa - 7098 - 01/2029 (Default) Visa - 2976 - 03/2029 Add Credit Card ─────────…" at bounding box center [382, 62] width 107 height 16
click at [438, 94] on button "Save Changes" at bounding box center [433, 97] width 53 height 17
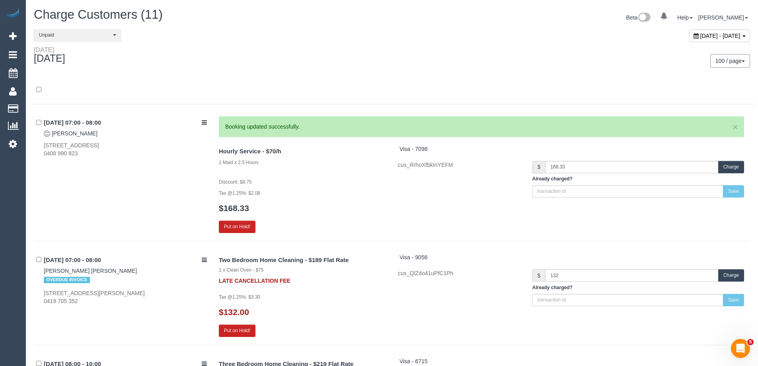
click at [738, 162] on button "Charge" at bounding box center [731, 167] width 26 height 12
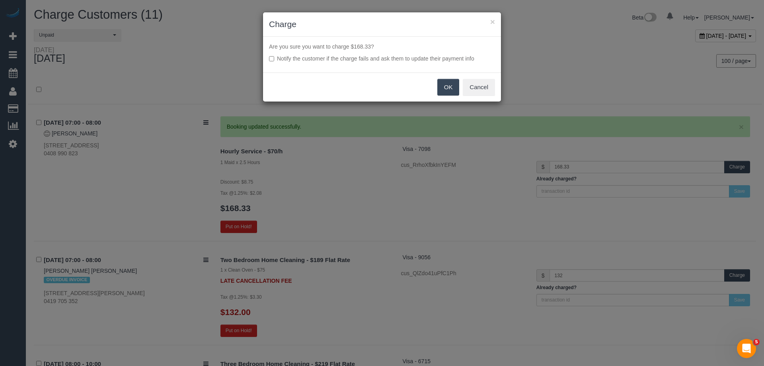
click at [451, 90] on button "OK" at bounding box center [448, 87] width 22 height 17
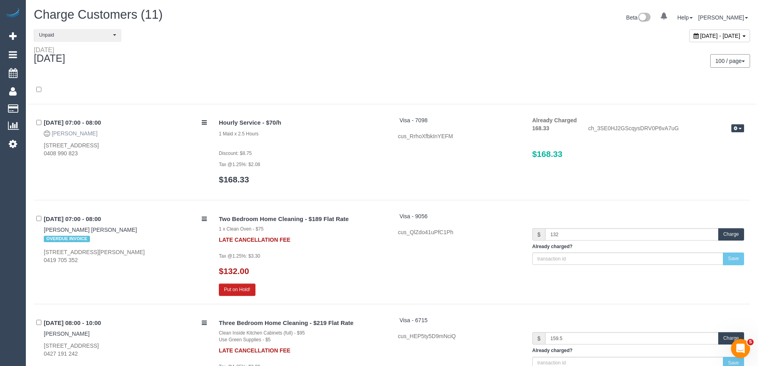
drag, startPoint x: 113, startPoint y: 133, endPoint x: 53, endPoint y: 133, distance: 60.1
click at [53, 133] on div "30/09/2025 07:00 - 08:00 Kithmini Gunasekara 31 Hillsdale Ave, Maribyrnong, VIC…" at bounding box center [123, 136] width 179 height 41
copy link "Kithmini Gunasekara"
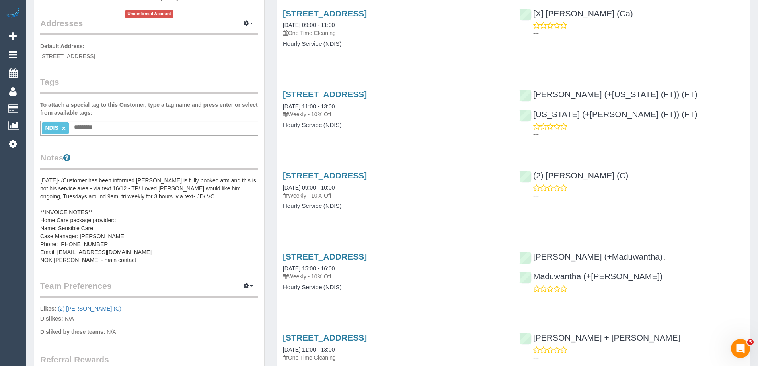
scroll to position [239, 0]
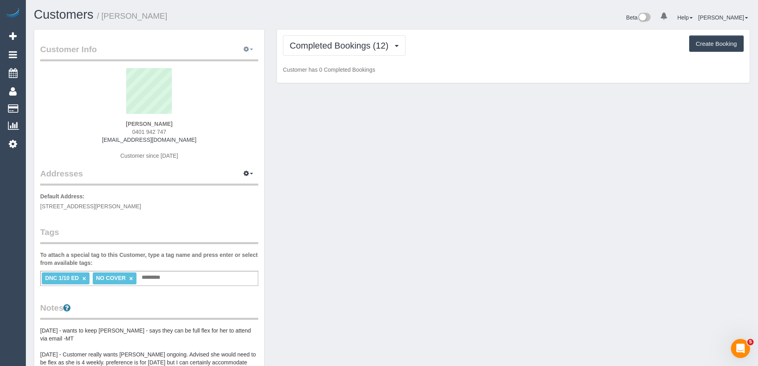
click at [248, 51] on icon "button" at bounding box center [247, 49] width 6 height 5
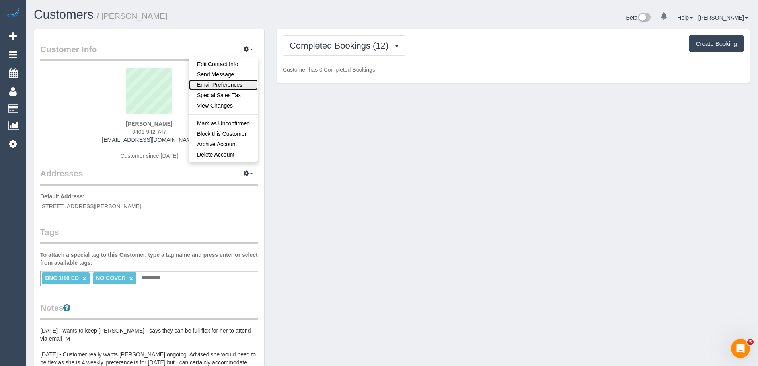
click at [231, 82] on link "Email Preferences" at bounding box center [223, 85] width 69 height 10
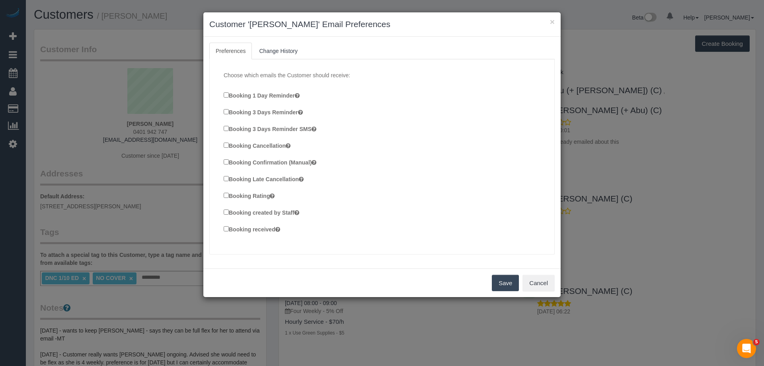
click at [278, 162] on label "Booking Confirmation (Manual)" at bounding box center [270, 162] width 93 height 9
click at [270, 214] on label "Booking created by Staff" at bounding box center [262, 212] width 76 height 9
click at [265, 231] on label "Booking received" at bounding box center [252, 228] width 57 height 9
click at [502, 279] on button "Save" at bounding box center [505, 283] width 27 height 17
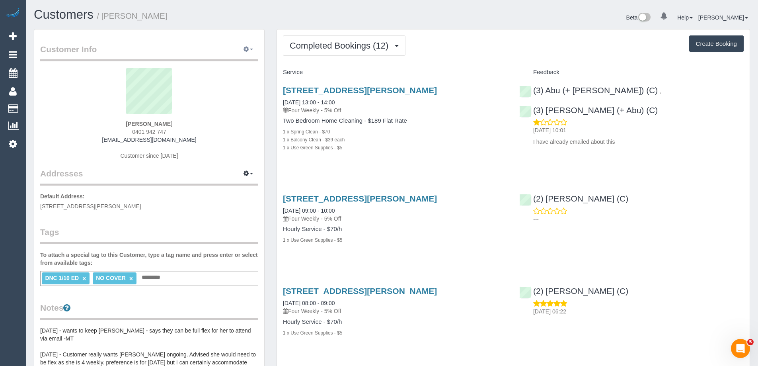
click at [255, 52] on button "button" at bounding box center [248, 49] width 20 height 12
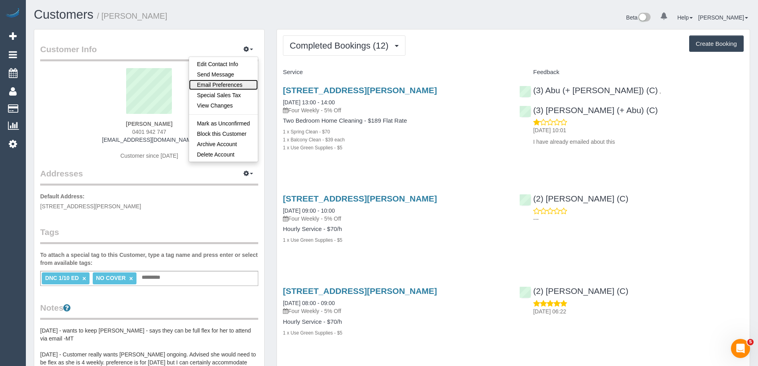
click at [242, 84] on link "Email Preferences" at bounding box center [223, 85] width 69 height 10
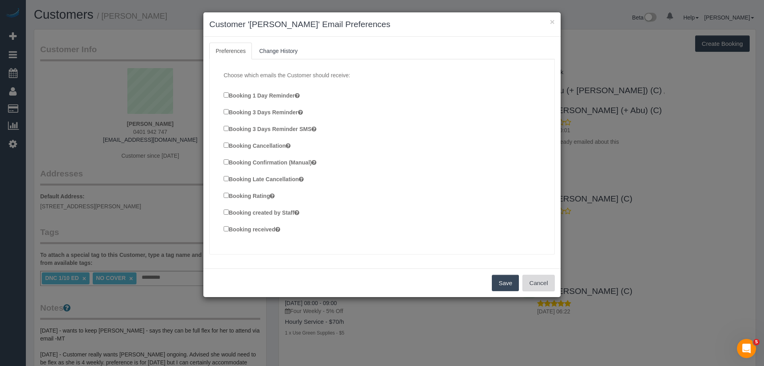
click at [546, 285] on button "Cancel" at bounding box center [539, 283] width 32 height 17
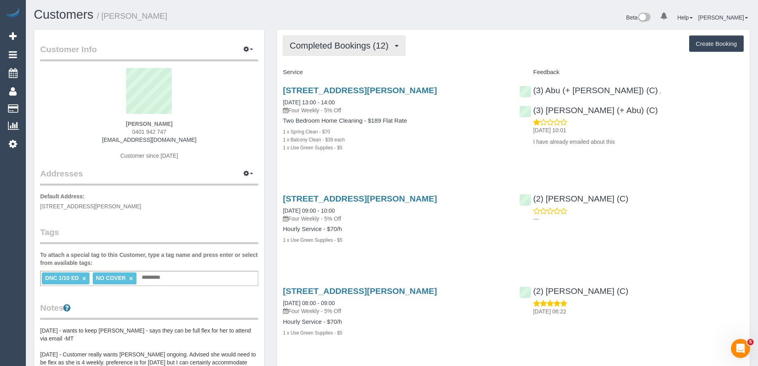
click at [334, 47] on span "Completed Bookings (12)" at bounding box center [341, 46] width 103 height 10
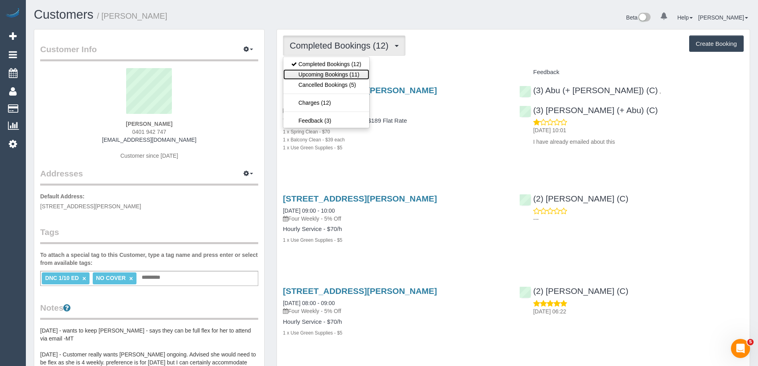
click at [330, 71] on link "Upcoming Bookings (11)" at bounding box center [326, 74] width 86 height 10
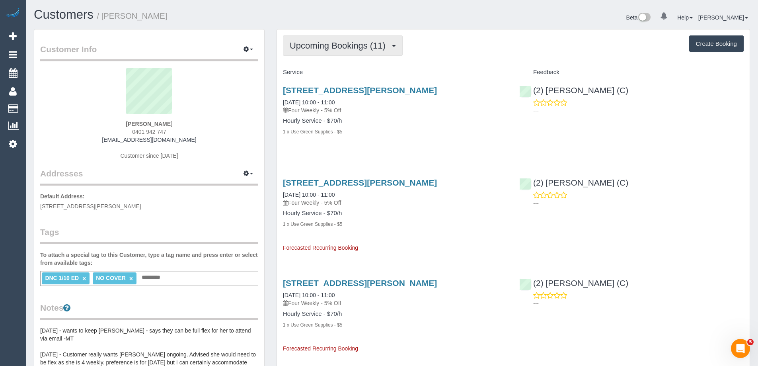
click at [335, 43] on span "Upcoming Bookings (11)" at bounding box center [340, 46] width 100 height 10
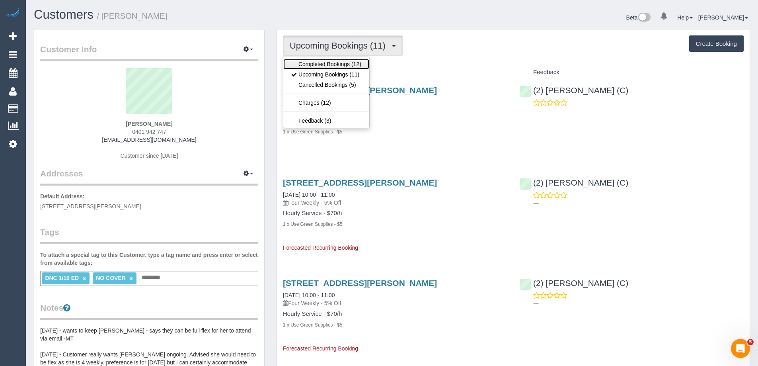
click at [330, 62] on link "Completed Bookings (12)" at bounding box center [326, 64] width 86 height 10
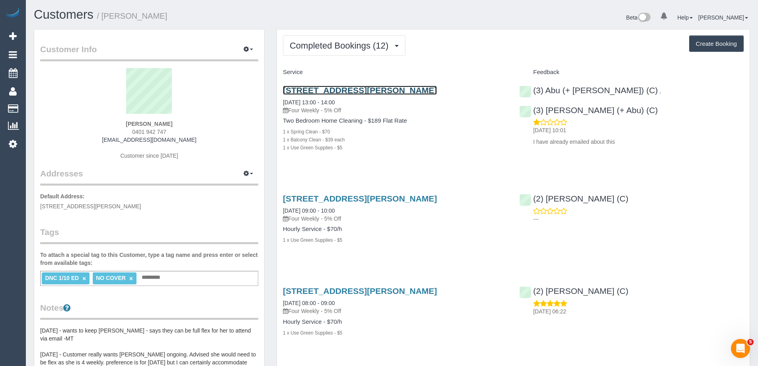
click at [365, 88] on link "4/5 Jepson Street, Yarraville, VIC 3013" at bounding box center [360, 90] width 154 height 9
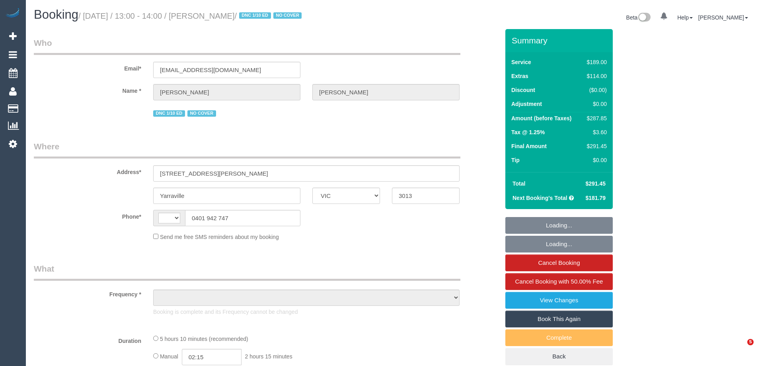
select select "VIC"
select select "string:AU"
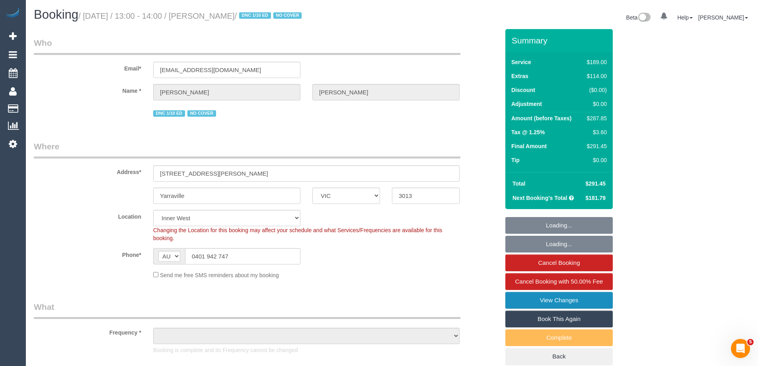
select select "object:1361"
select select "string:stripe-pm_1Q6Ued2GScqysDRVN6pIIr3A"
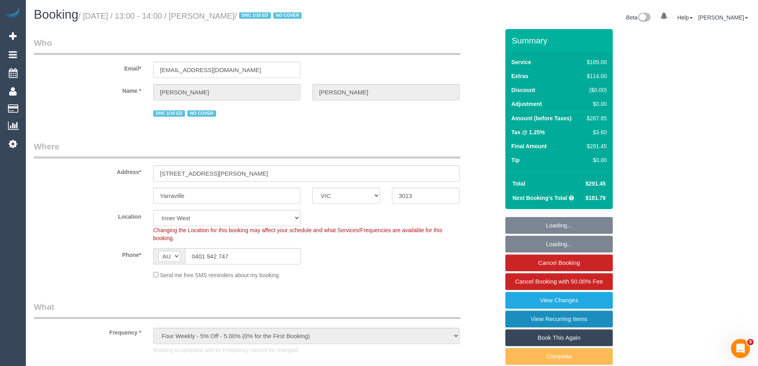
select select "number:28"
select select "number:14"
select select "number:19"
select select "number:22"
select select "number:34"
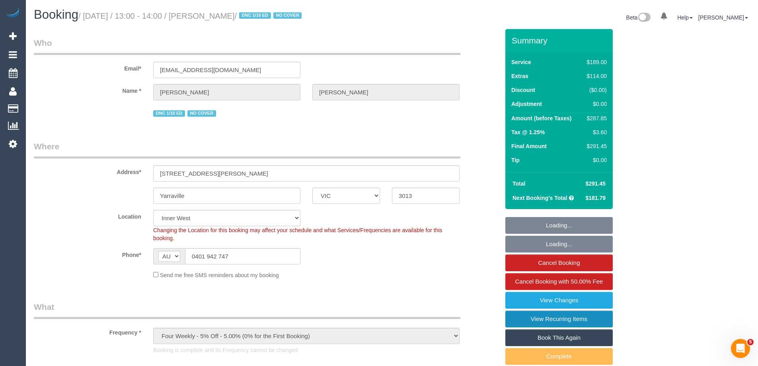
select select "number:12"
select select "object:1610"
click at [554, 338] on link "Book This Again" at bounding box center [558, 337] width 107 height 17
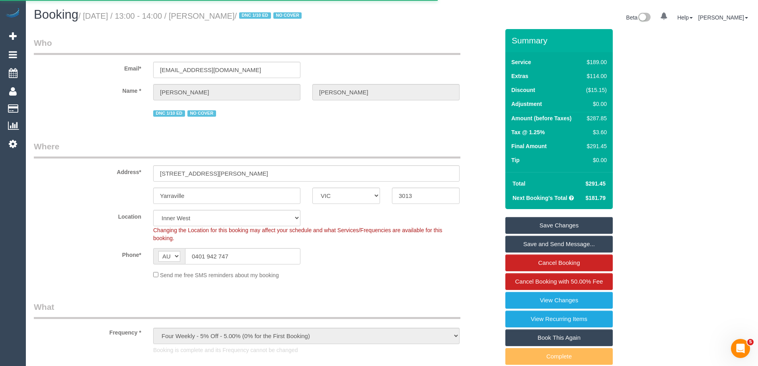
select select "VIC"
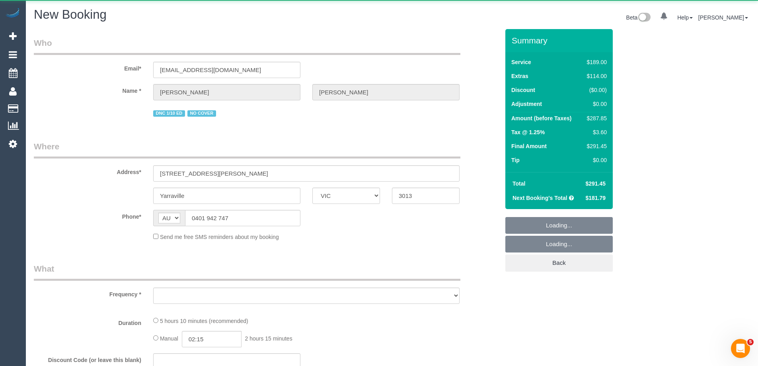
select select "object:2503"
select select "string:stripe-pm_1Q6Ued2GScqysDRVN6pIIr3A"
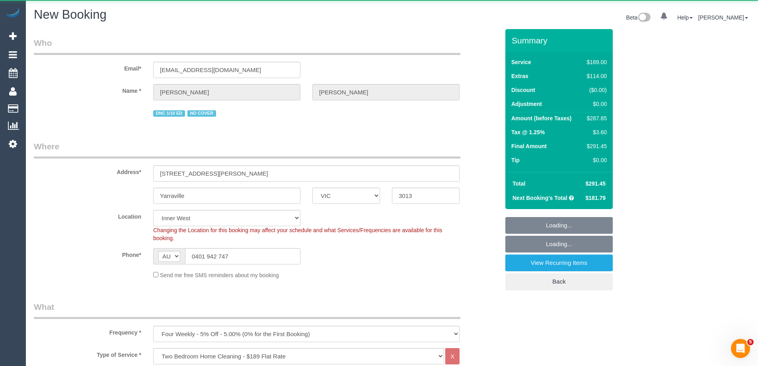
select select "object:3455"
select select "number:28"
select select "number:14"
select select "number:19"
select select "number:22"
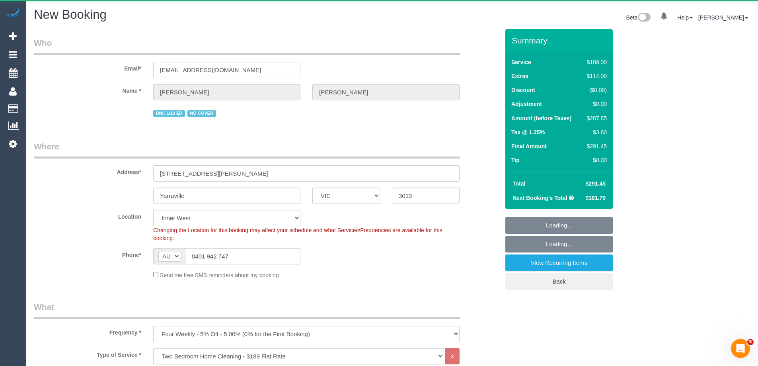
select select "number:34"
select select "number:12"
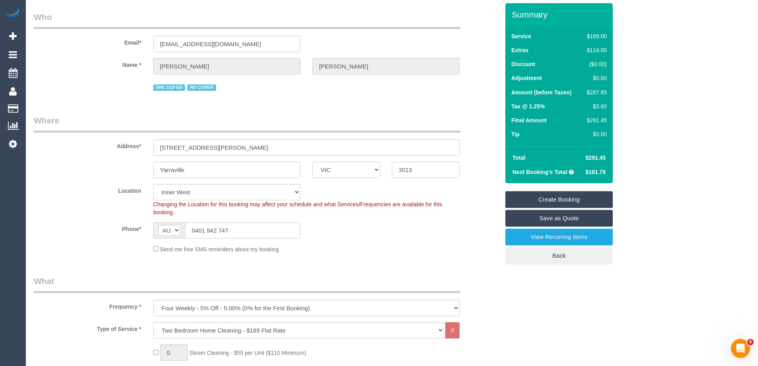
scroll to position [40, 0]
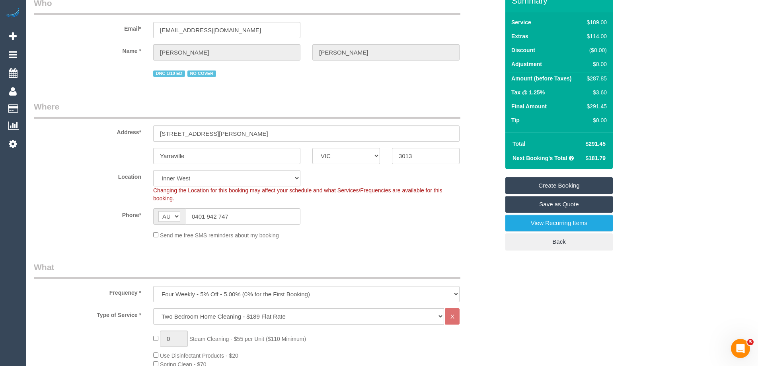
select select "object:3460"
click at [180, 174] on select "Office [GEOGRAPHIC_DATA] (North) East (South) [GEOGRAPHIC_DATA] (East) [GEOGRAP…" at bounding box center [226, 178] width 147 height 16
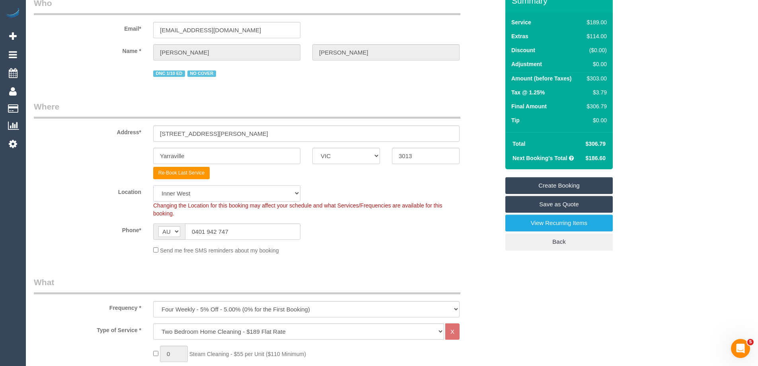
select select "50"
click at [153, 185] on select "Office [GEOGRAPHIC_DATA] (North) East (South) [GEOGRAPHIC_DATA] (East) [GEOGRAP…" at bounding box center [226, 193] width 147 height 16
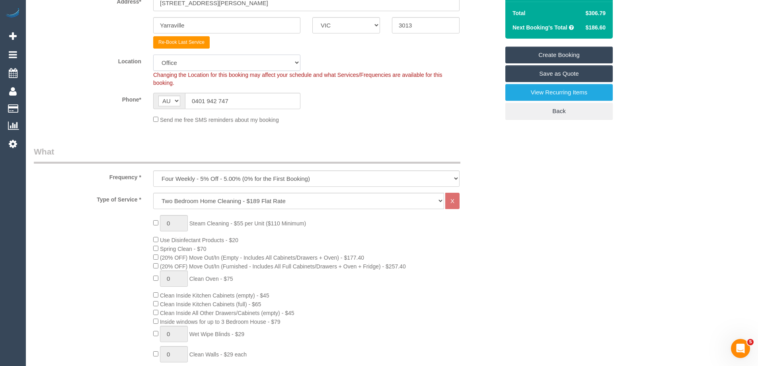
scroll to position [239, 0]
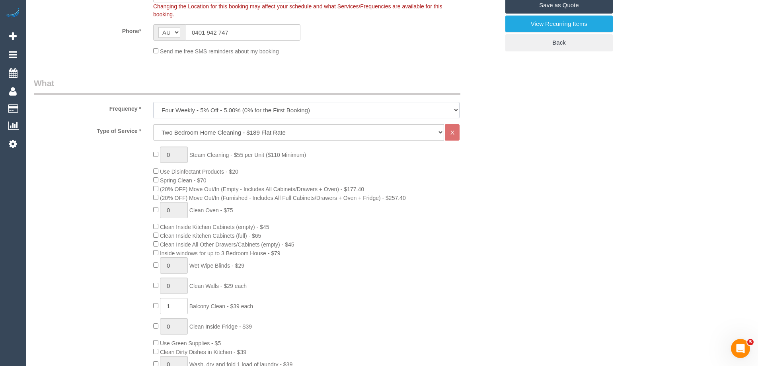
click at [198, 110] on select "One Time Cleaning Weekly - 10% Off - 10.00% (0% for the First Booking) Fortnigh…" at bounding box center [306, 110] width 306 height 16
select select "object:3473"
click at [153, 102] on select "One Time Cleaning Weekly - 10% Off - 10.00% (0% for the First Booking) Fortnigh…" at bounding box center [306, 110] width 306 height 16
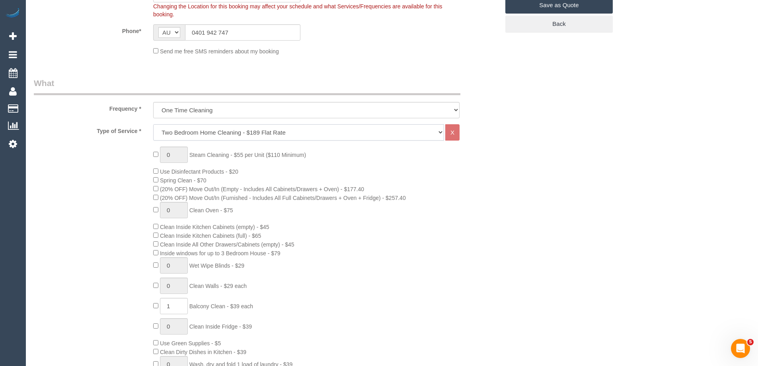
click at [190, 132] on select "Hourly Service - $70/h Hourly Service - $65/h Hourly Service - $60/h Hourly Ser…" at bounding box center [298, 132] width 291 height 16
select select "28"
click at [153, 124] on select "Hourly Service - $70/h Hourly Service - $65/h Hourly Service - $60/h Hourly Ser…" at bounding box center [298, 132] width 291 height 16
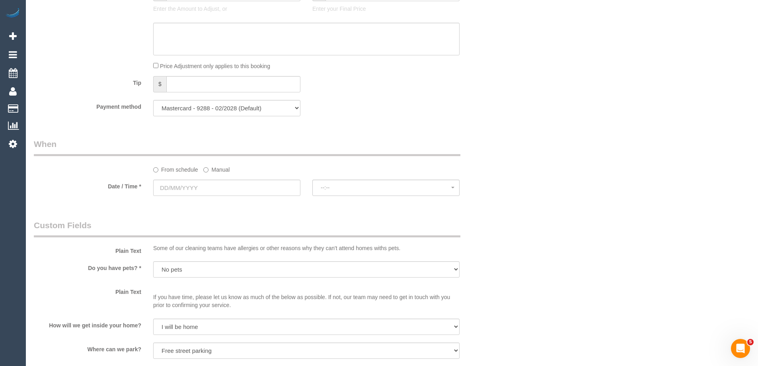
scroll to position [637, 0]
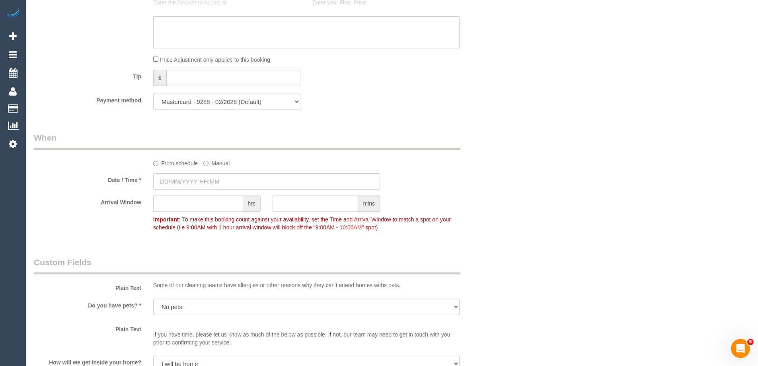
click at [187, 179] on input "text" at bounding box center [266, 181] width 227 height 16
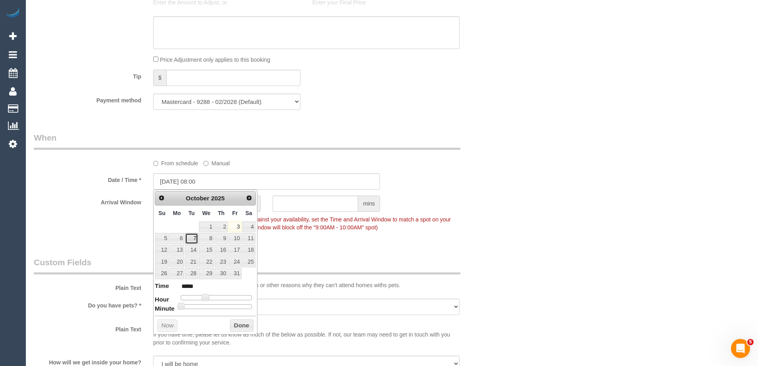
click at [194, 239] on link "7" at bounding box center [191, 238] width 13 height 11
drag, startPoint x: 220, startPoint y: 295, endPoint x: 198, endPoint y: 306, distance: 24.7
click at [220, 295] on span at bounding box center [220, 297] width 7 height 7
type input "07/10/2025 13:15"
type input "*****"
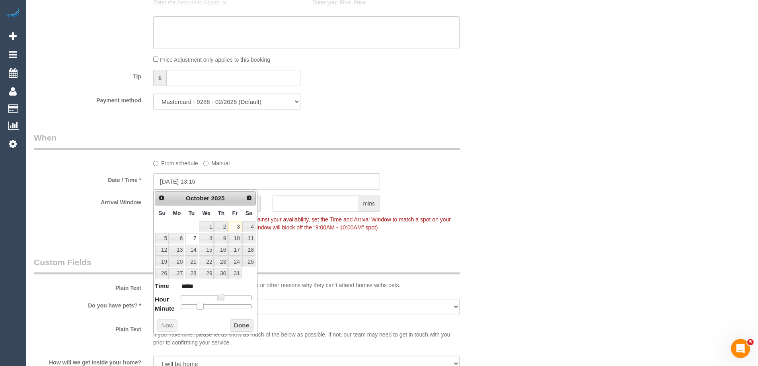
type input "07/10/2025 13:20"
type input "*****"
type input "07/10/2025 13:25"
type input "*****"
type input "07/10/2025 13:30"
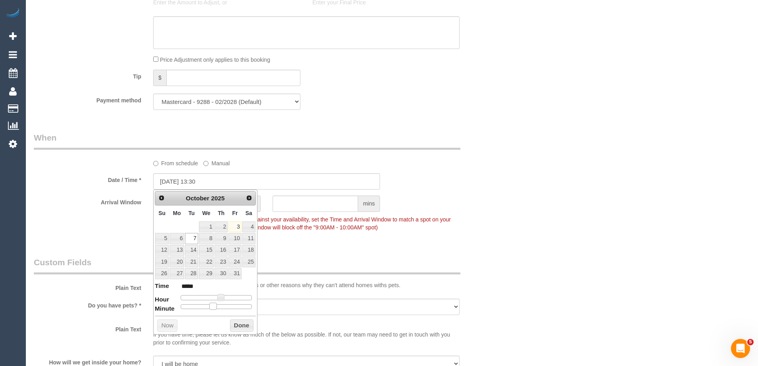
type input "*****"
drag, startPoint x: 198, startPoint y: 306, endPoint x: 218, endPoint y: 306, distance: 19.5
click at [218, 306] on span at bounding box center [219, 305] width 7 height 7
click at [237, 324] on button "Done" at bounding box center [241, 325] width 23 height 13
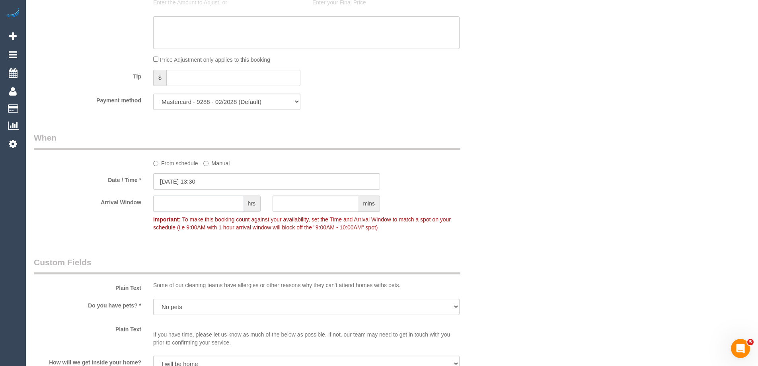
click at [171, 204] on input "text" at bounding box center [198, 203] width 90 height 16
type input "3"
click at [111, 217] on div "Arrival Window 3 hrs mins 13:30 - 16:30 Important: To make this booking count a…" at bounding box center [267, 214] width 478 height 39
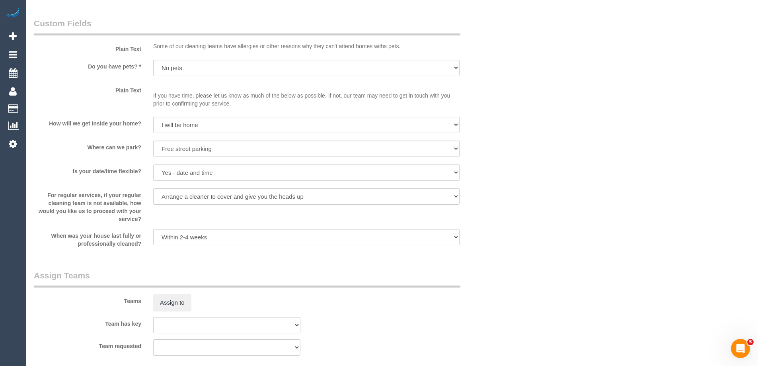
scroll to position [1086, 0]
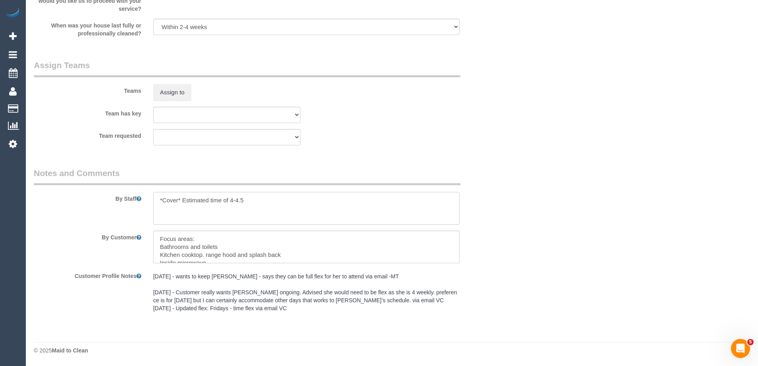
click at [260, 199] on textarea at bounding box center [306, 208] width 306 height 33
click at [188, 208] on textarea at bounding box center [306, 208] width 306 height 33
paste textarea "Vacuuming and mopping of all floors Microwave Skirting boards Dusting & wiping …"
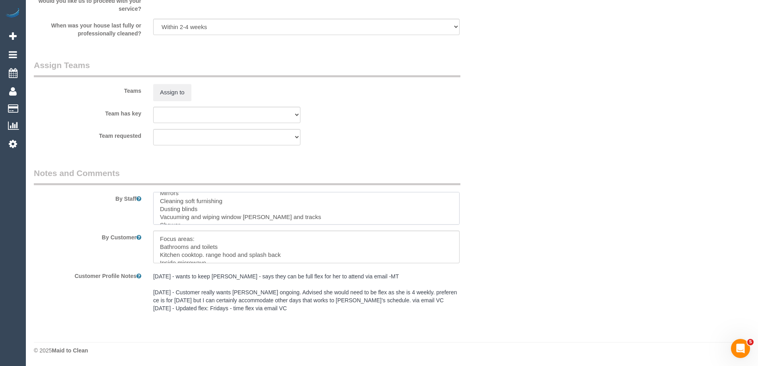
scroll to position [0, 0]
click at [158, 210] on textarea at bounding box center [306, 208] width 306 height 33
paste textarea "•"
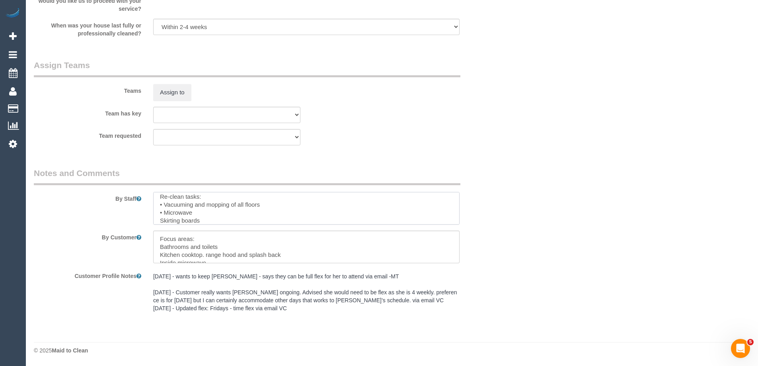
paste textarea "•"
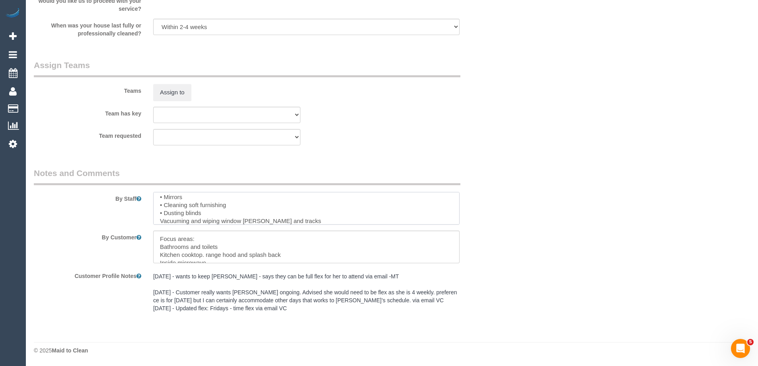
paste textarea "•"
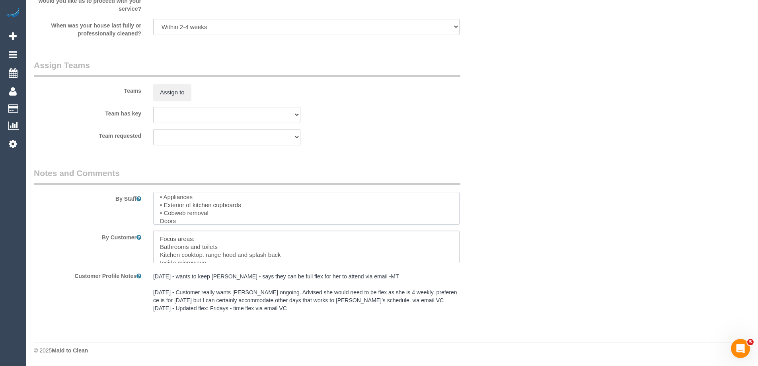
paste textarea "•"
click at [163, 221] on textarea at bounding box center [306, 208] width 306 height 33
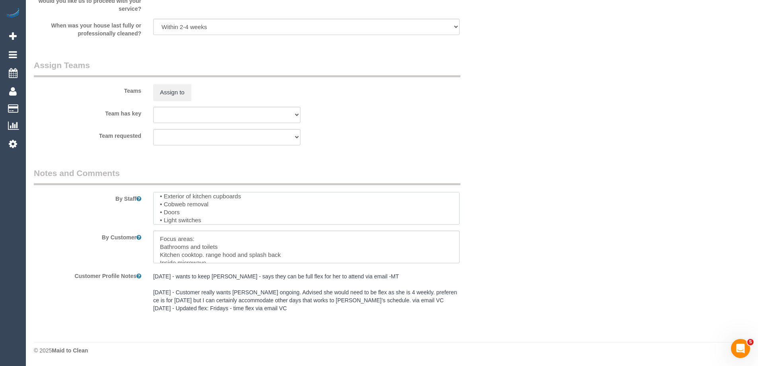
type textarea "Re-clean tasks: • Vacuuming and mopping of all floors • Microwave • Skirting bo…"
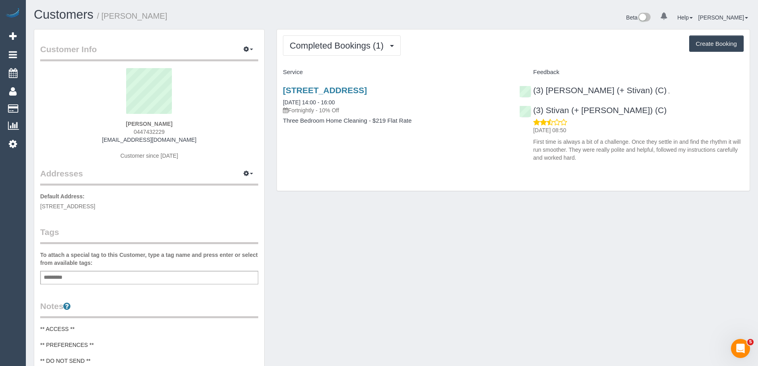
click at [146, 130] on span "0447432229" at bounding box center [149, 132] width 31 height 6
copy span "0447432229"
drag, startPoint x: 335, startPoint y: 51, endPoint x: 335, endPoint y: 57, distance: 6.4
click at [335, 51] on button "Completed Bookings (1)" at bounding box center [342, 45] width 118 height 20
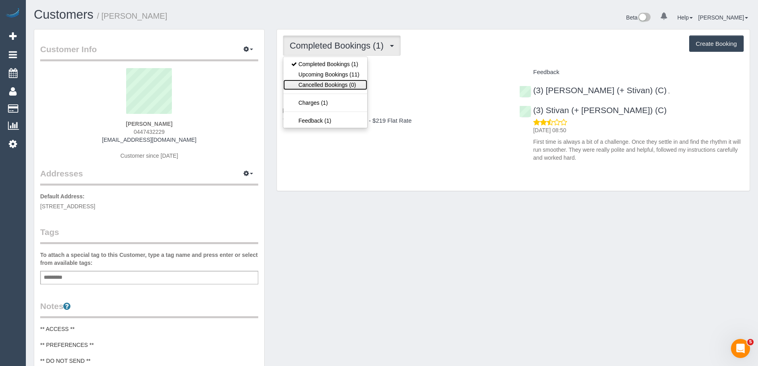
click at [339, 80] on link "Cancelled Bookings (0)" at bounding box center [325, 85] width 84 height 10
click at [339, 80] on div "Completed Bookings (1) Completed Bookings (1) Upcoming Bookings (11) Cancelled …" at bounding box center [513, 110] width 473 height 162
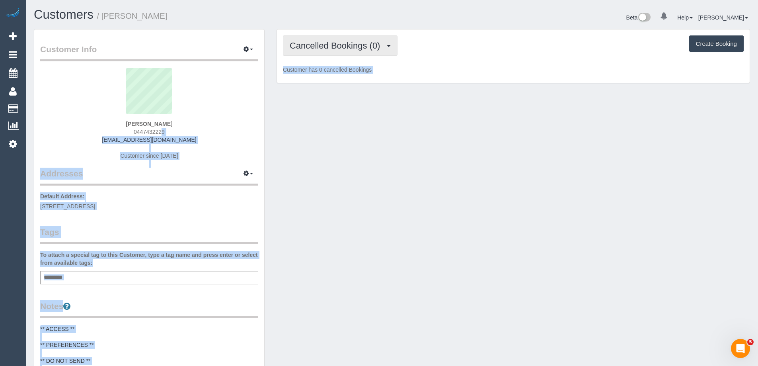
click at [342, 40] on button "Cancelled Bookings (0)" at bounding box center [340, 45] width 115 height 20
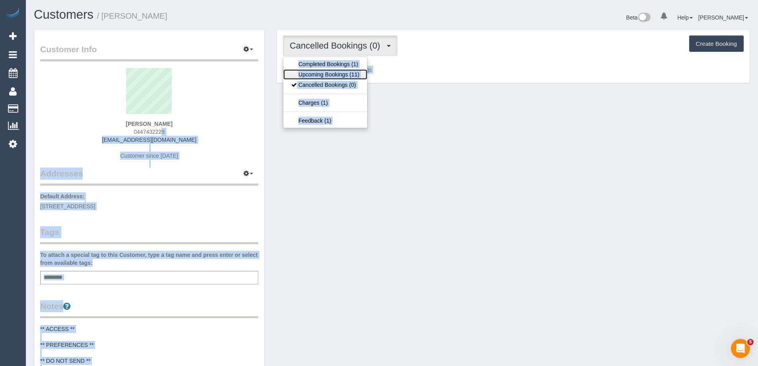
click at [341, 72] on link "Upcoming Bookings (11)" at bounding box center [325, 74] width 84 height 10
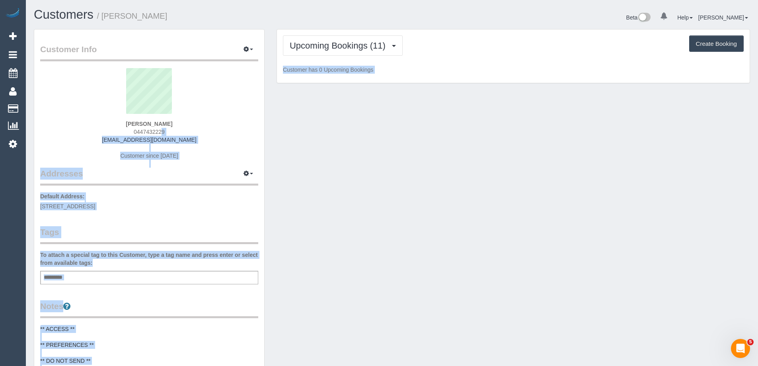
click at [441, 32] on div "Upcoming Bookings (11) Completed Bookings (1) Upcoming Bookings (11) Cancelled …" at bounding box center [513, 56] width 473 height 54
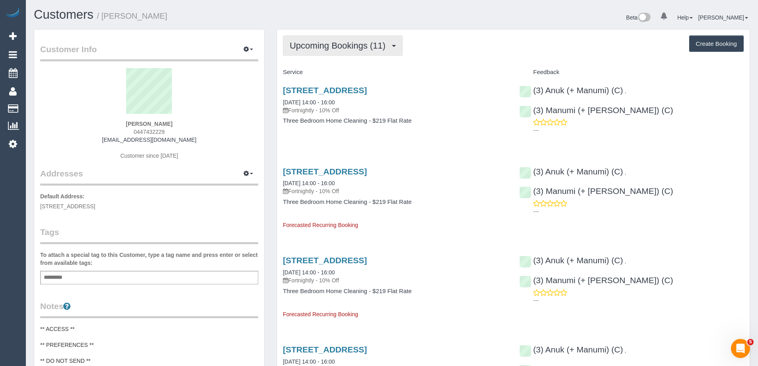
click at [346, 44] on span "Upcoming Bookings (11)" at bounding box center [340, 46] width 100 height 10
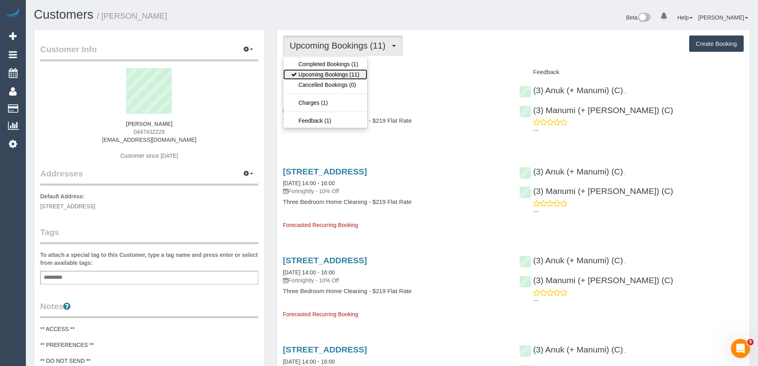
click at [334, 76] on link "Upcoming Bookings (11)" at bounding box center [325, 74] width 84 height 10
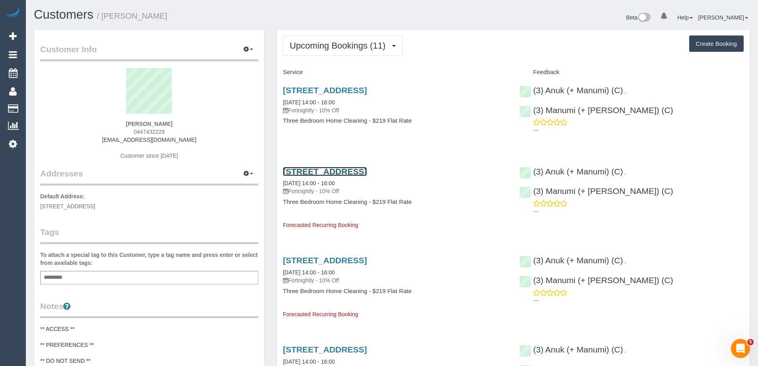
click at [367, 174] on link "[STREET_ADDRESS]" at bounding box center [325, 171] width 84 height 9
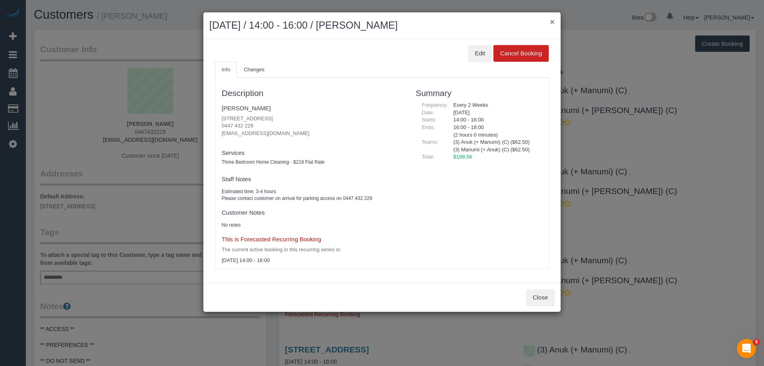
click at [553, 23] on button "×" at bounding box center [552, 22] width 5 height 8
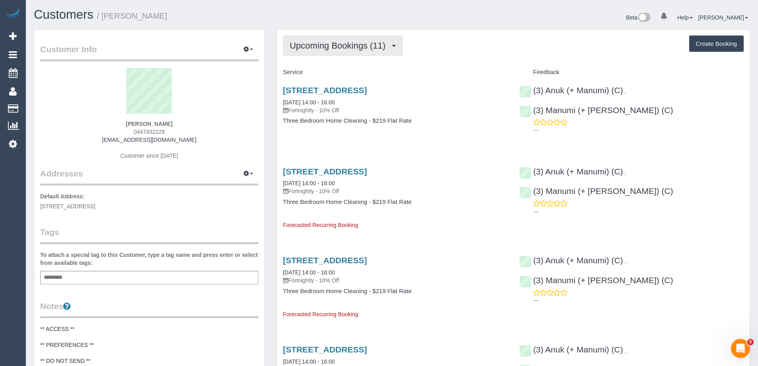
click at [359, 44] on span "Upcoming Bookings (11)" at bounding box center [340, 46] width 100 height 10
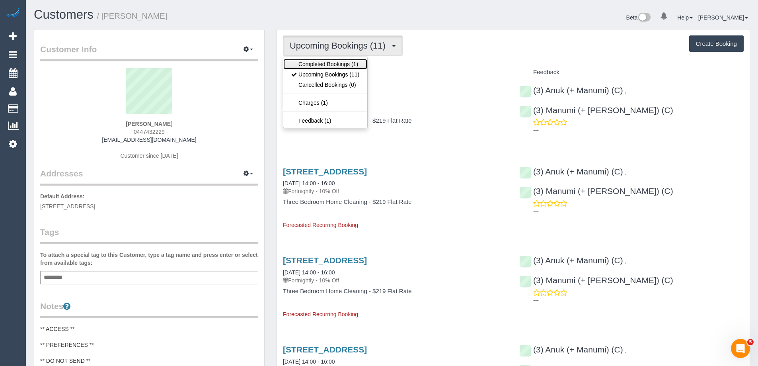
click at [355, 66] on link "Completed Bookings (1)" at bounding box center [325, 64] width 84 height 10
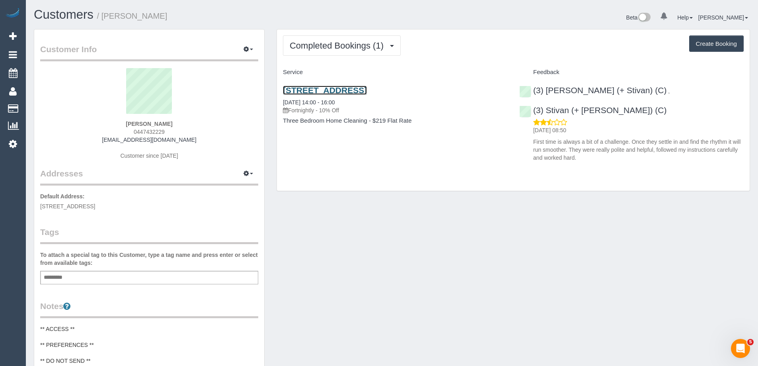
click at [367, 91] on link "[STREET_ADDRESS]" at bounding box center [325, 90] width 84 height 9
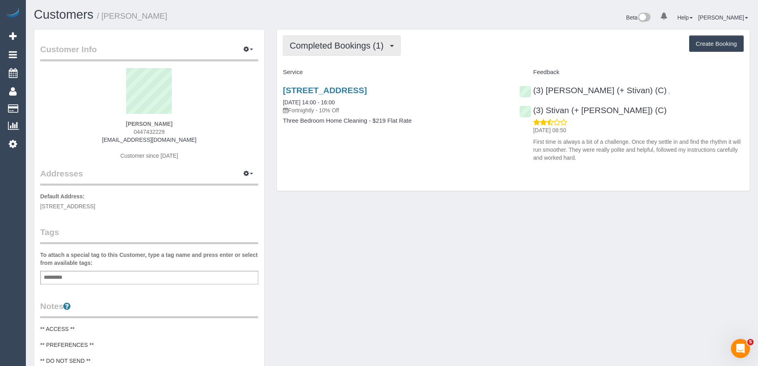
click at [352, 51] on button "Completed Bookings (1)" at bounding box center [342, 45] width 118 height 20
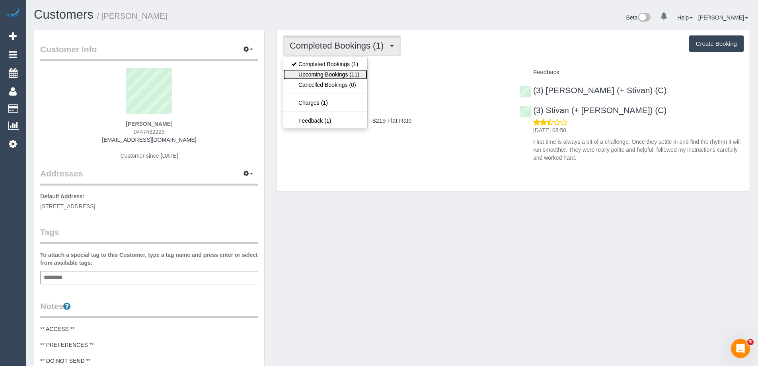
click at [342, 72] on link "Upcoming Bookings (11)" at bounding box center [325, 74] width 84 height 10
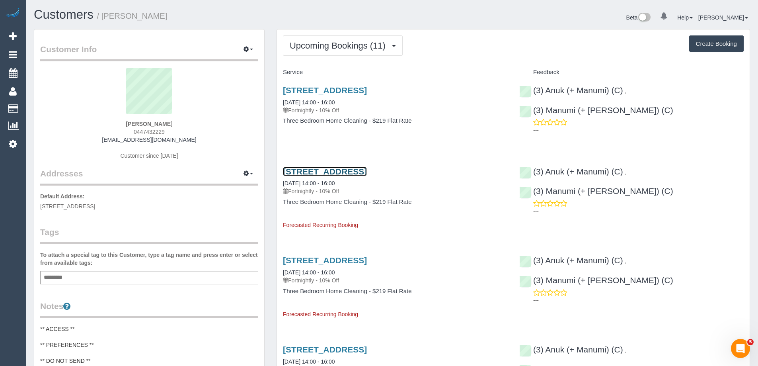
click at [367, 174] on link "[STREET_ADDRESS]" at bounding box center [325, 171] width 84 height 9
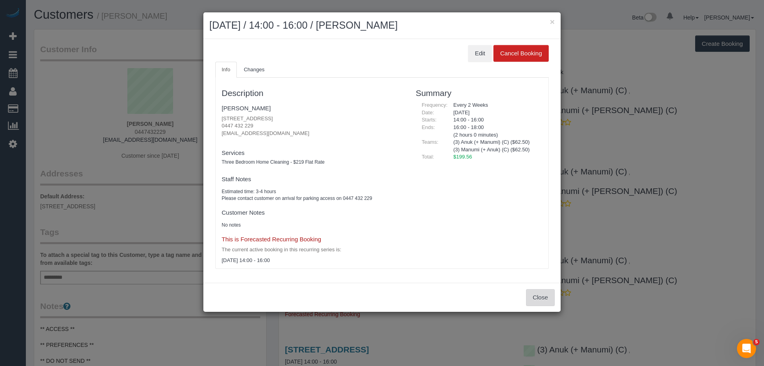
click at [535, 299] on button "Close" at bounding box center [540, 297] width 29 height 17
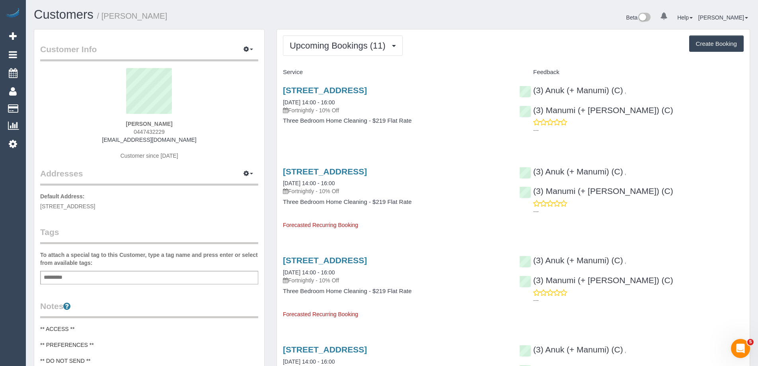
drag, startPoint x: 123, startPoint y: 15, endPoint x: 106, endPoint y: 15, distance: 16.7
click at [106, 15] on h1 "Customers / Doretta Failli" at bounding box center [210, 15] width 352 height 14
drag, startPoint x: 673, startPoint y: 90, endPoint x: 690, endPoint y: 102, distance: 21.0
click at [690, 118] on div "---" at bounding box center [631, 126] width 224 height 16
click at [120, 18] on small "/ Doretta Failli" at bounding box center [132, 16] width 70 height 9
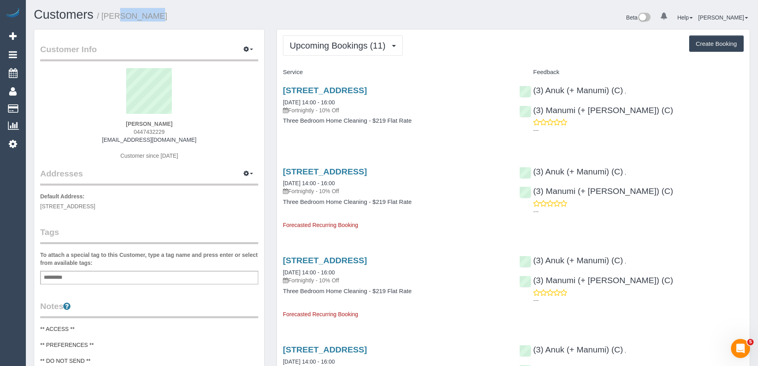
click at [120, 18] on small "/ Doretta Failli" at bounding box center [132, 16] width 70 height 9
copy small "[PERSON_NAME]"
click at [580, 92] on link "(3) Anuk (+ Manumi) (C)" at bounding box center [571, 90] width 104 height 9
click at [139, 131] on span "0447432229" at bounding box center [149, 132] width 31 height 6
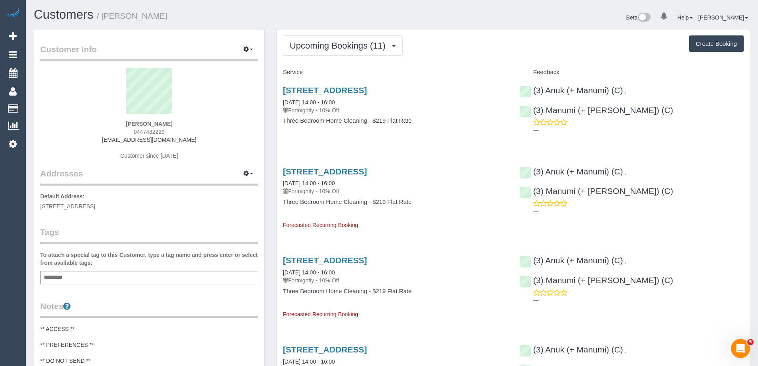
copy span "0447432229"
click at [452, 54] on div "Upcoming Bookings (11) Completed Bookings (1) Upcoming Bookings (11) Cancelled …" at bounding box center [513, 45] width 461 height 20
click at [349, 51] on button "Upcoming Bookings (11)" at bounding box center [343, 45] width 120 height 20
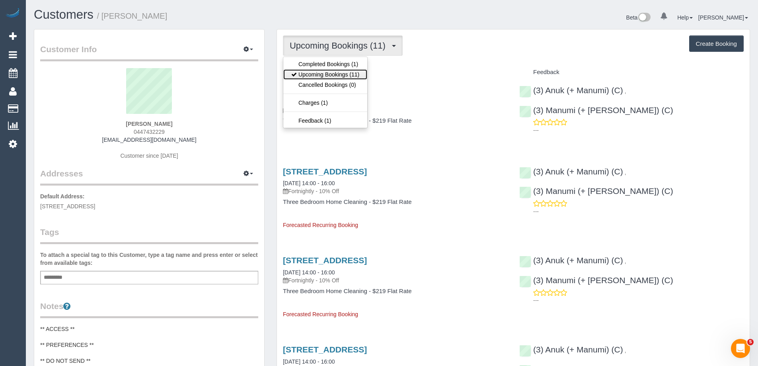
click at [349, 70] on link "Upcoming Bookings (11)" at bounding box center [325, 74] width 84 height 10
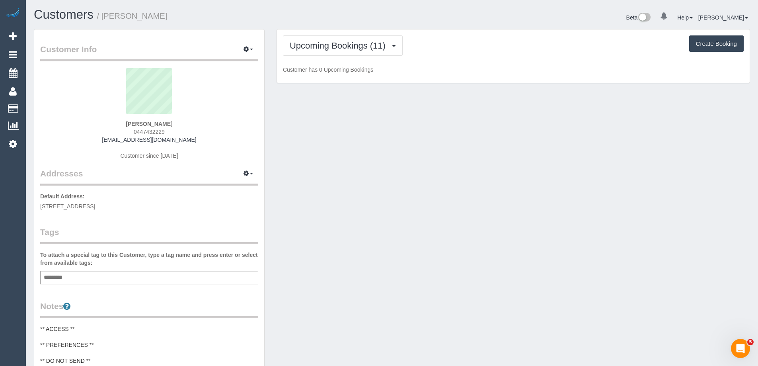
click at [445, 47] on div "Upcoming Bookings (11) Completed Bookings (1) Upcoming Bookings (11) Cancelled …" at bounding box center [513, 45] width 461 height 20
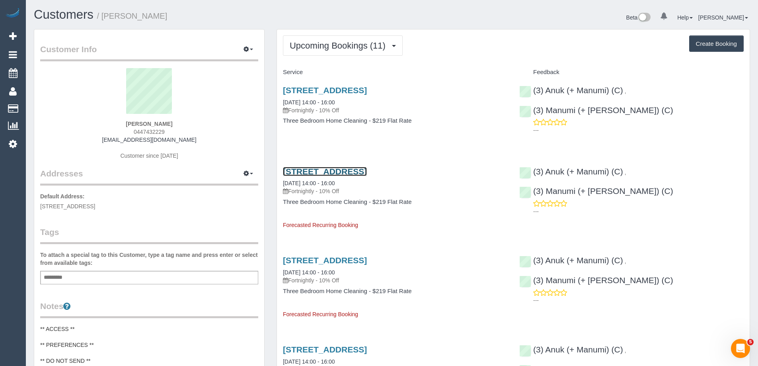
click at [367, 170] on link "594 St. Kilda Road, 1801, Melbourne, VIC 3004" at bounding box center [325, 171] width 84 height 9
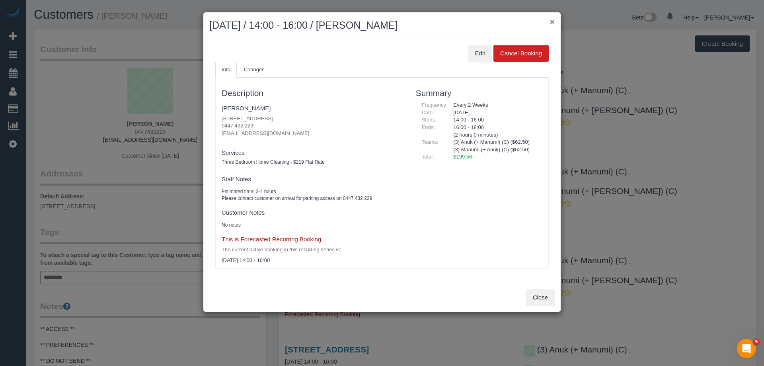
click at [550, 24] on button "×" at bounding box center [552, 22] width 5 height 8
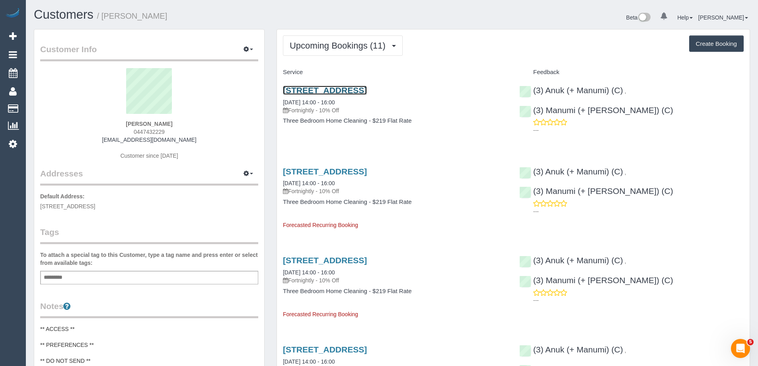
click at [367, 90] on link "594 St. Kilda Road, 1801, Melbourne, VIC 3004" at bounding box center [325, 90] width 84 height 9
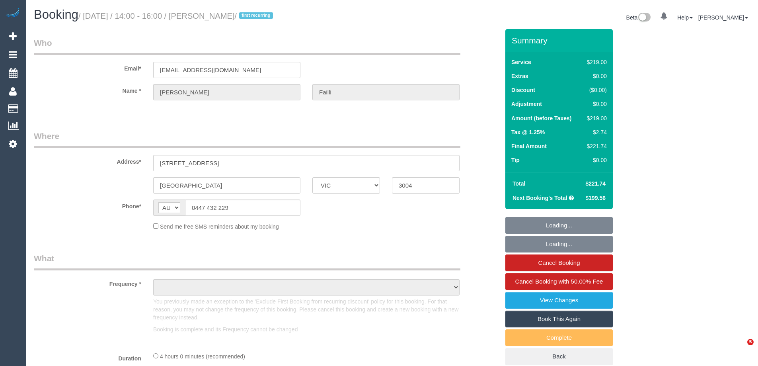
select select "VIC"
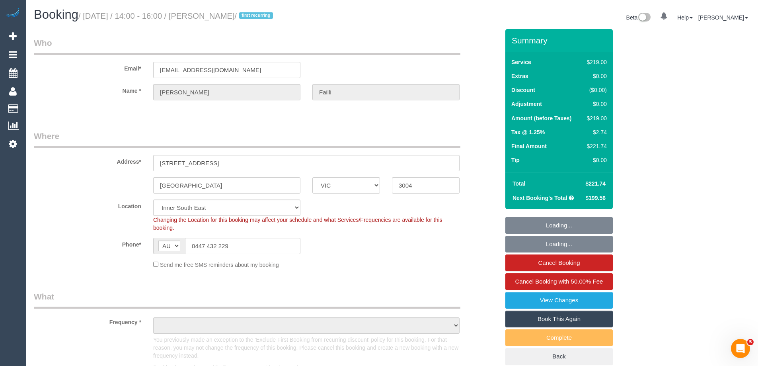
select select "object:714"
select select "string:stripe-pm_1S7BnE2GScqysDRVbHM9RXds"
select select "number:27"
select select "number:14"
select select "number:18"
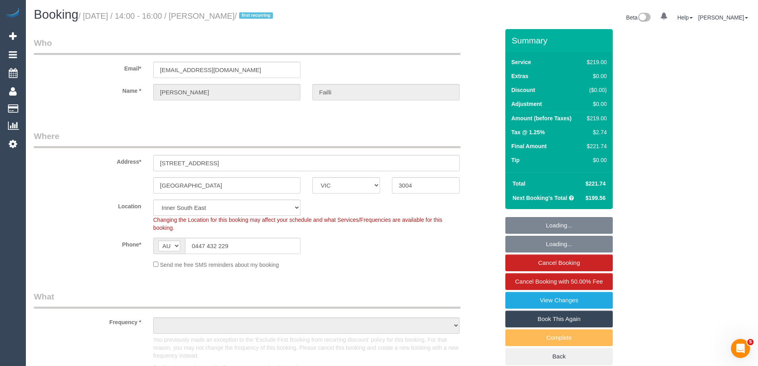
select select "number:24"
select select "number:35"
select select "number:11"
select select "object:1342"
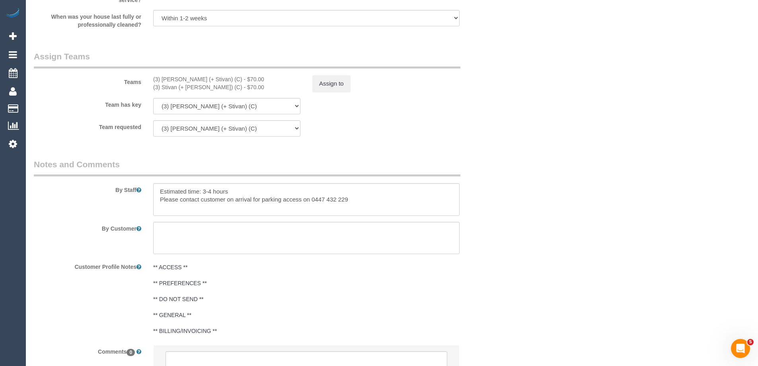
scroll to position [1347, 0]
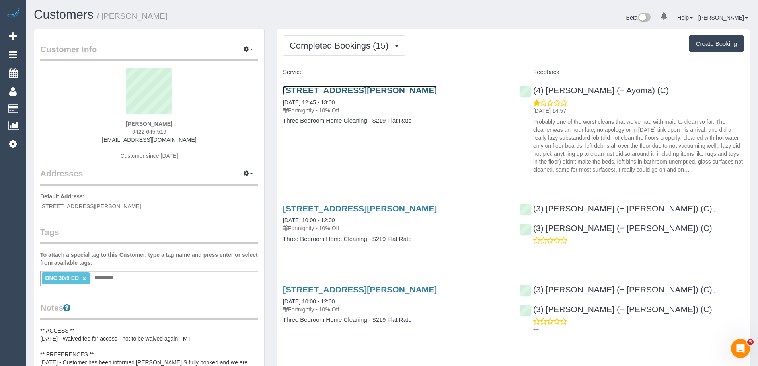
click at [336, 88] on link "[STREET_ADDRESS][PERSON_NAME]" at bounding box center [360, 90] width 154 height 9
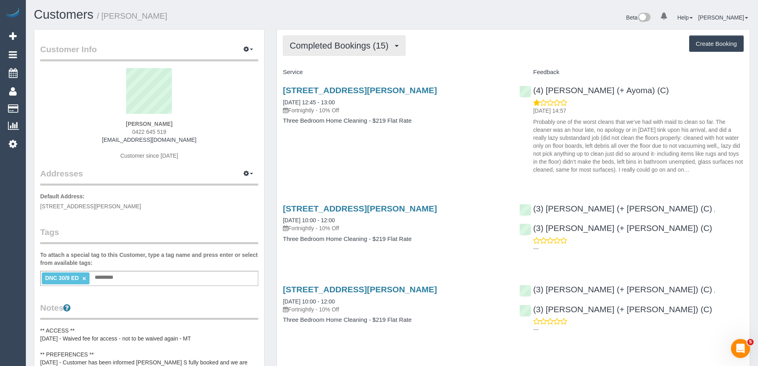
drag, startPoint x: 356, startPoint y: 40, endPoint x: 355, endPoint y: 50, distance: 10.0
click at [356, 40] on button "Completed Bookings (15)" at bounding box center [344, 45] width 123 height 20
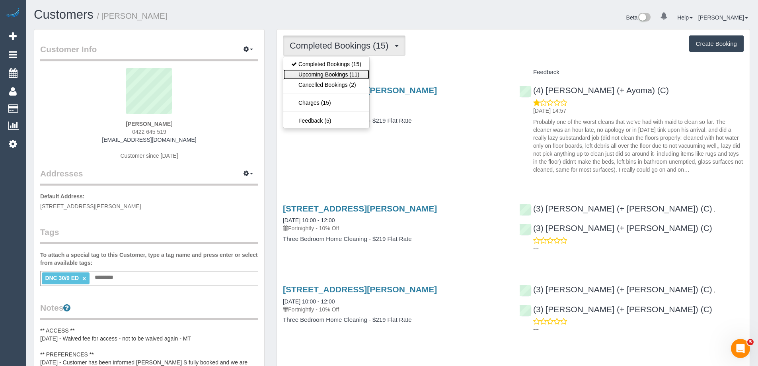
click at [351, 73] on link "Upcoming Bookings (11)" at bounding box center [326, 74] width 86 height 10
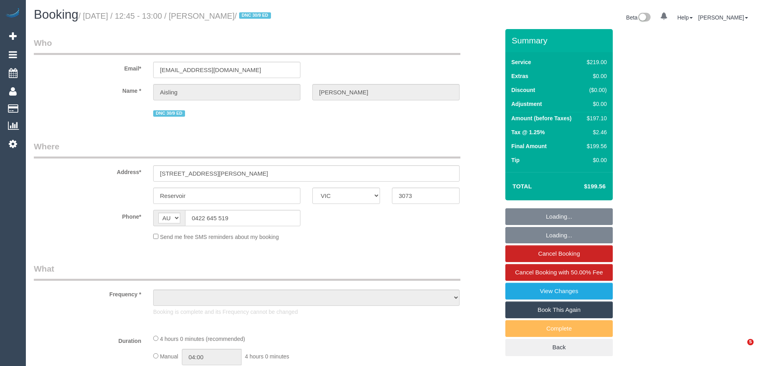
select select "VIC"
select select "string:stripe-pm_1QulLk2GScqysDRV3VprvzWs"
select select "number:28"
select select "number:14"
select select "number:18"
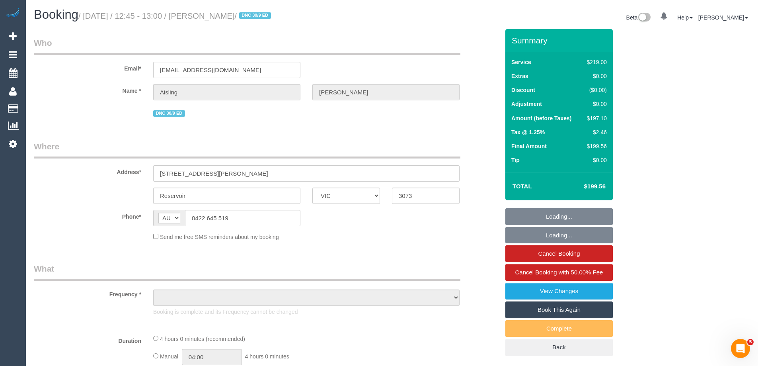
select select "number:24"
select select "number:34"
select select "number:11"
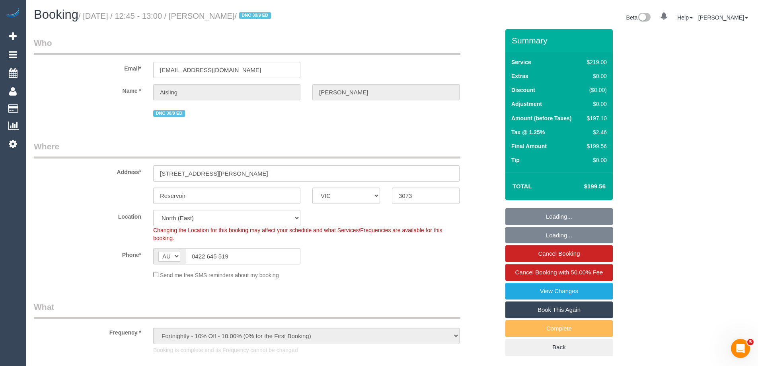
select select "object:1458"
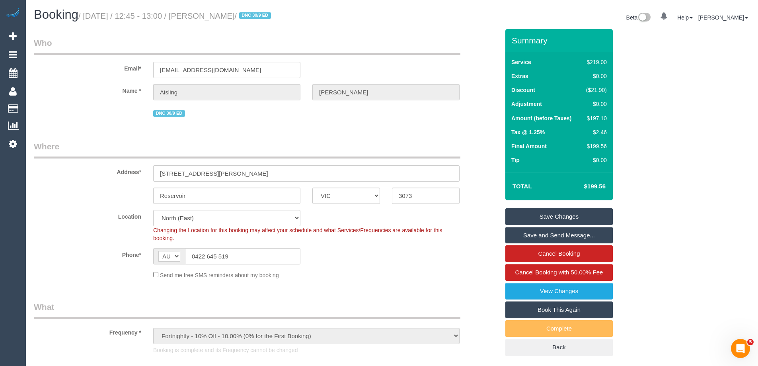
click at [597, 117] on div "$197.10" at bounding box center [595, 118] width 24 height 8
copy div "197.10"
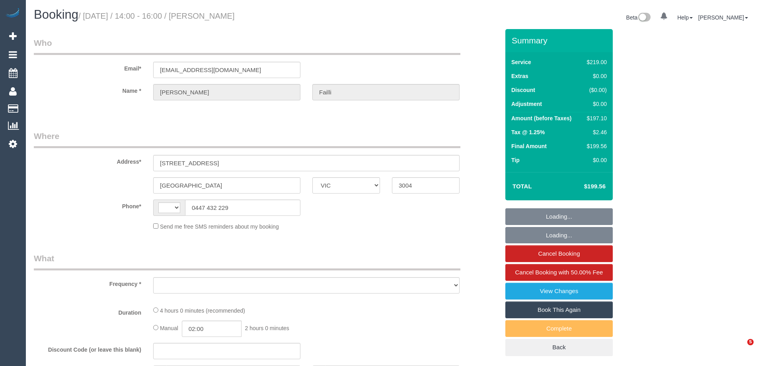
select select "VIC"
select select "string:AU"
select select "string:stripe-pm_1S7BnE2GScqysDRVbHM9RXds"
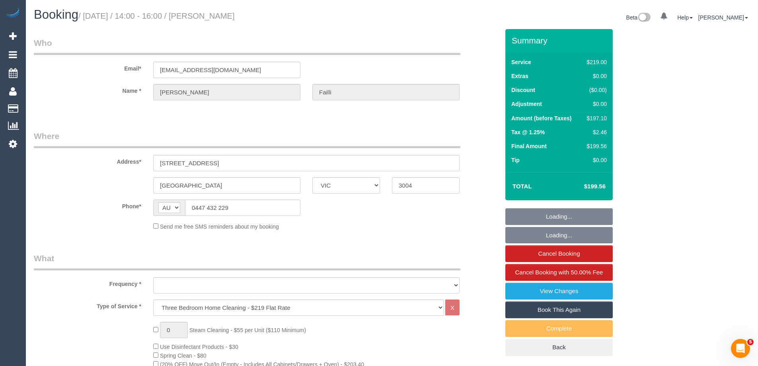
select select "object:691"
select select "number:27"
select select "number:14"
select select "number:18"
select select "number:24"
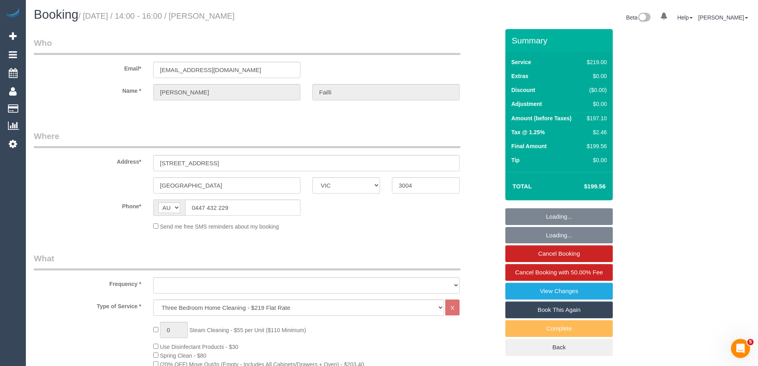
select select "number:35"
select select "number:11"
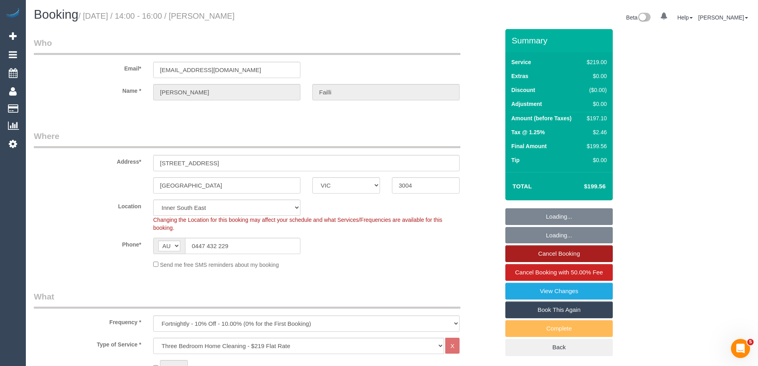
select select "object:856"
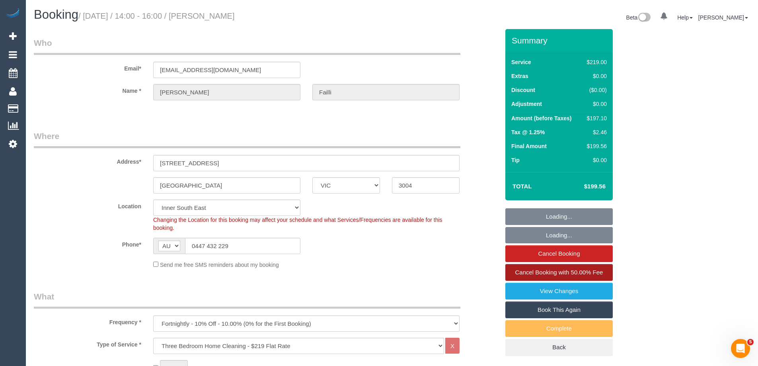
click at [574, 269] on span "Cancel Booking with 50.00% Fee" at bounding box center [559, 272] width 88 height 7
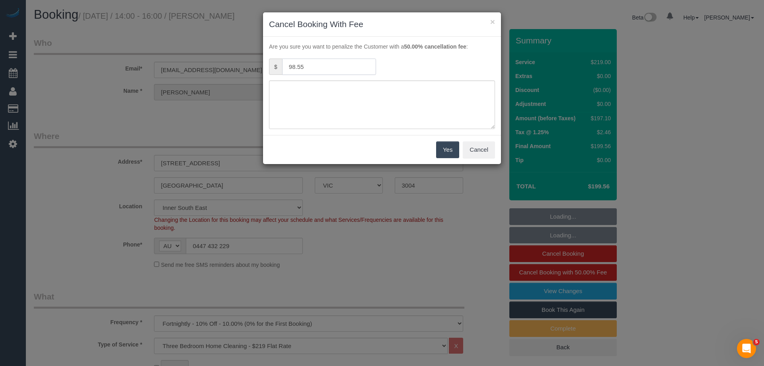
click at [300, 59] on input "98.55" at bounding box center [329, 66] width 94 height 16
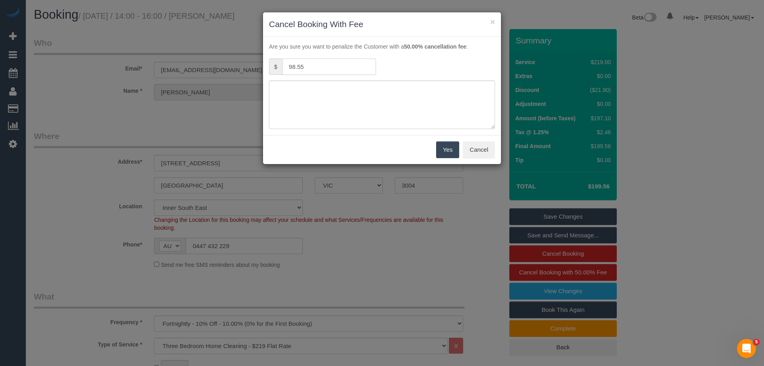
click at [300, 60] on input "98.55" at bounding box center [329, 66] width 94 height 16
drag, startPoint x: 475, startPoint y: 150, endPoint x: 496, endPoint y: 168, distance: 27.7
click at [475, 150] on button "Cancel" at bounding box center [479, 149] width 32 height 17
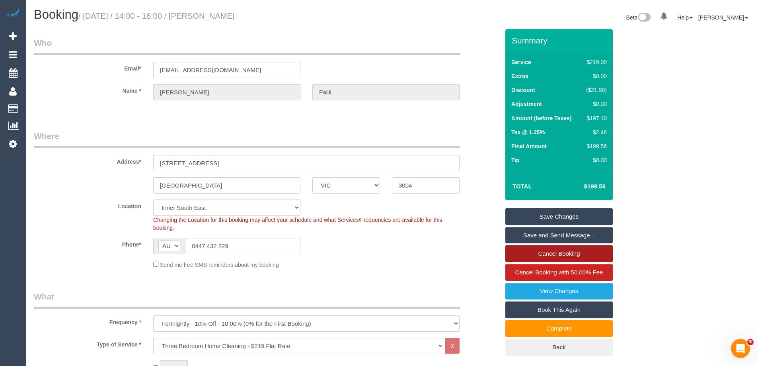
click at [576, 254] on link "Cancel Booking" at bounding box center [558, 253] width 107 height 17
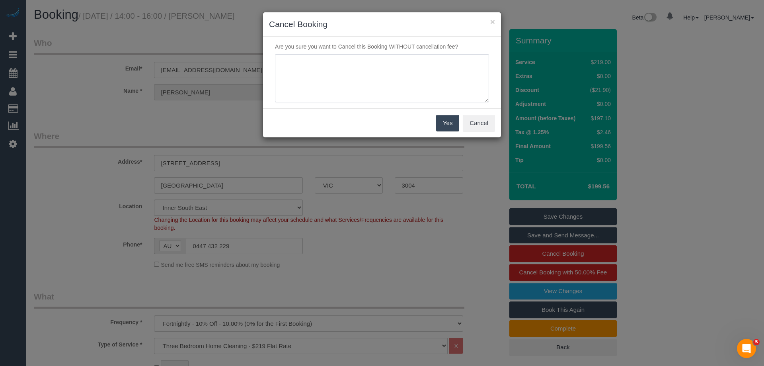
click at [383, 78] on textarea at bounding box center [382, 78] width 214 height 49
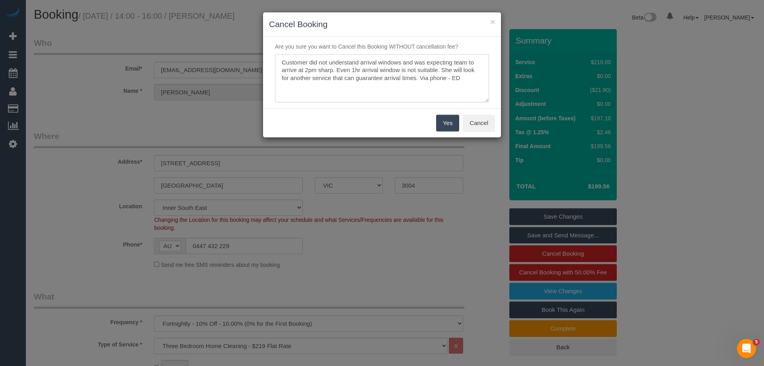
click at [358, 59] on textarea at bounding box center [382, 78] width 214 height 49
type textarea "Customer did not understand our arrival windows and was expecting team to arriv…"
click at [448, 122] on button "Yes" at bounding box center [447, 123] width 23 height 17
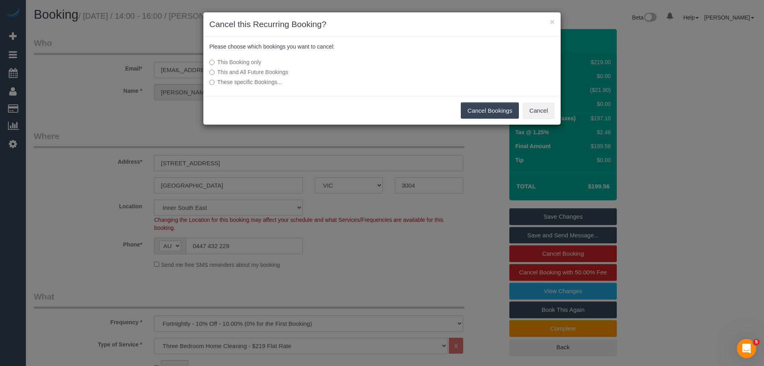
click at [257, 72] on label "This and All Future Bookings" at bounding box center [322, 72] width 226 height 8
click at [484, 113] on button "Cancel Bookings" at bounding box center [490, 110] width 58 height 17
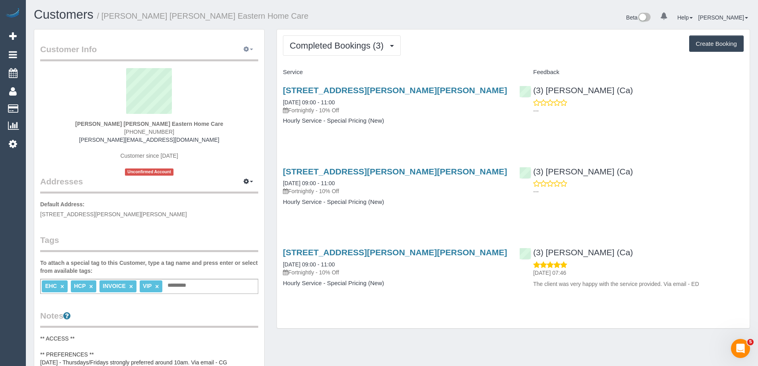
click at [246, 48] on icon "button" at bounding box center [247, 49] width 6 height 5
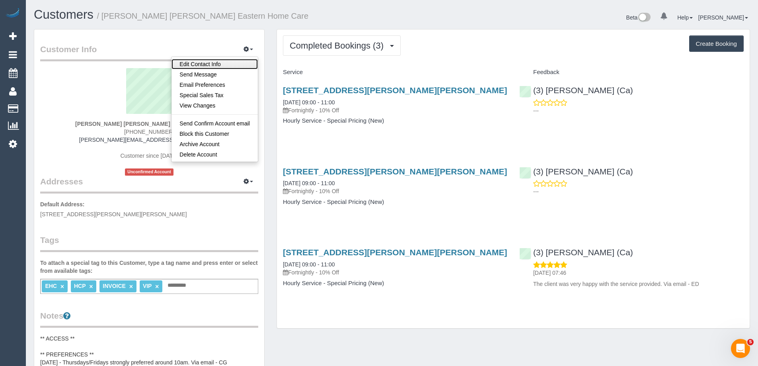
click at [239, 66] on link "Edit Contact Info" at bounding box center [215, 64] width 86 height 10
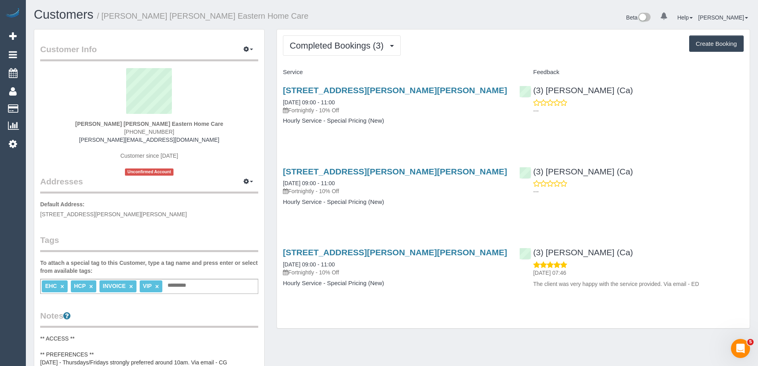
select select "VIC"
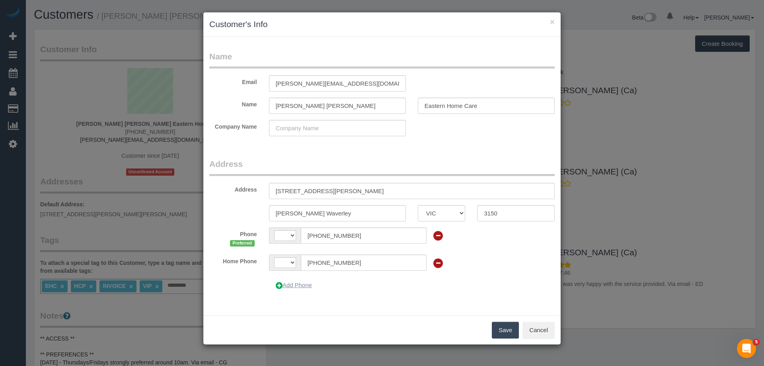
select select "string:AU"
click at [294, 282] on button "Add Phone" at bounding box center [294, 285] width 50 height 17
click at [325, 282] on input "text" at bounding box center [341, 285] width 80 height 16
paste input "61 3 9511 4531"
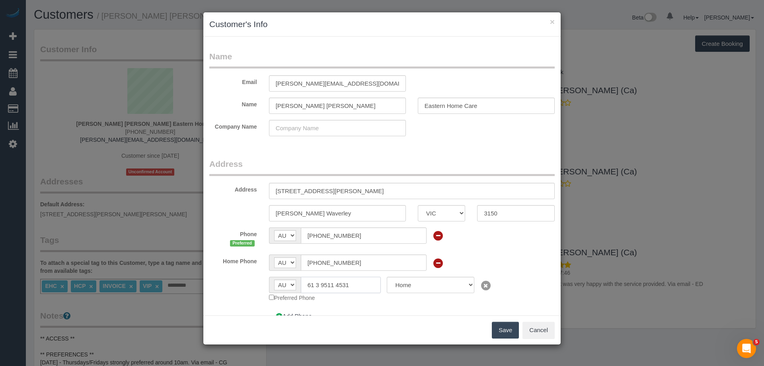
type input "61 3 9511 4531"
click at [502, 330] on button "Save" at bounding box center [505, 330] width 27 height 17
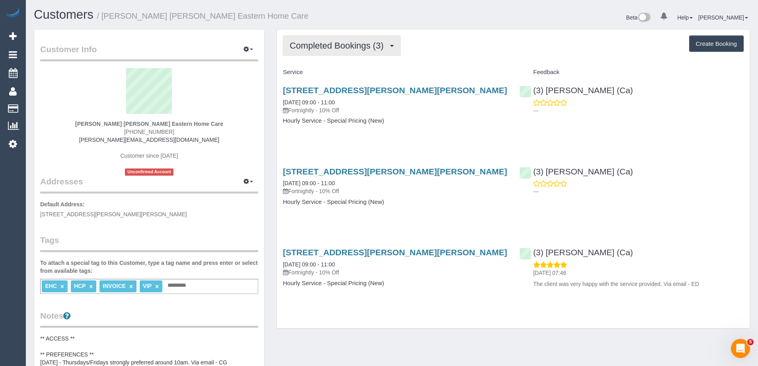
click at [350, 40] on button "Completed Bookings (3)" at bounding box center [342, 45] width 118 height 20
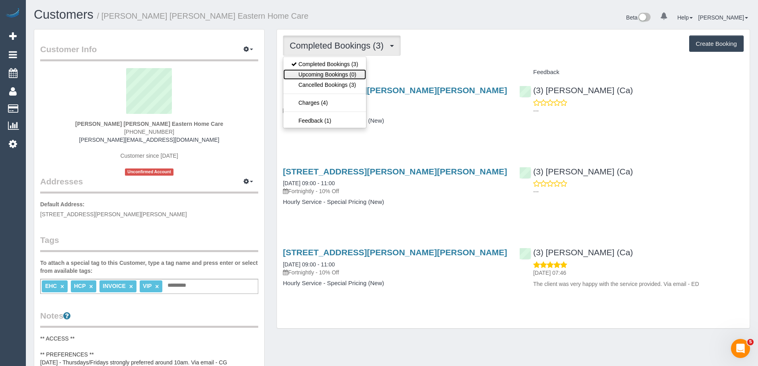
click at [347, 70] on link "Upcoming Bookings (0)" at bounding box center [324, 74] width 83 height 10
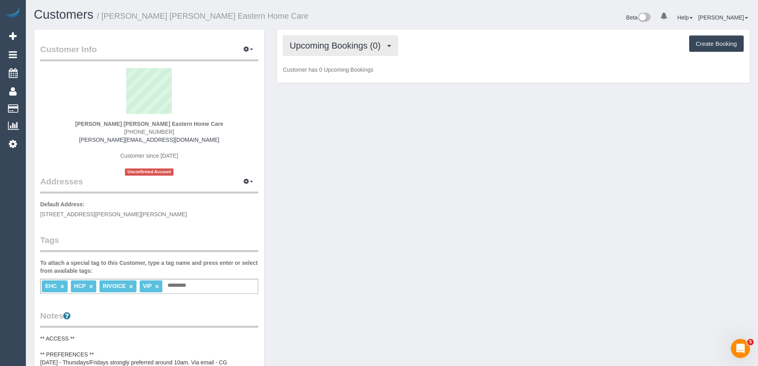
click at [358, 48] on span "Upcoming Bookings (0)" at bounding box center [337, 46] width 95 height 10
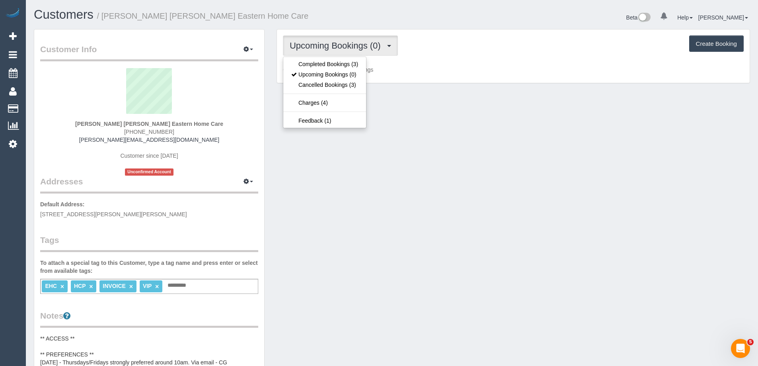
click at [509, 24] on div "Beta 0 Your Notifications You have 0 alerts Help Help Docs Take a Tour Contact …" at bounding box center [574, 18] width 364 height 21
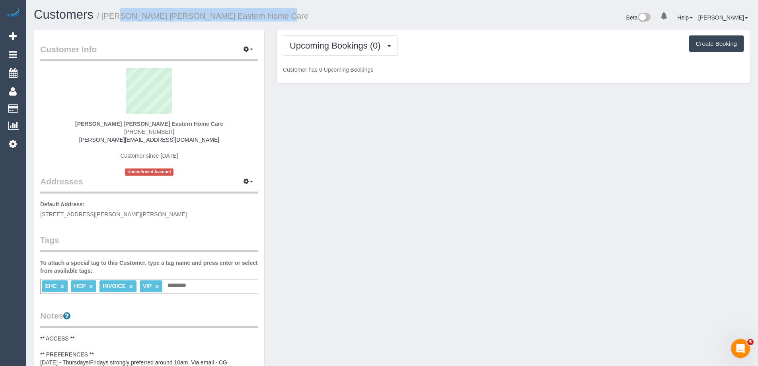
copy small "[PERSON_NAME] [PERSON_NAME] Eastern Home Care"
drag, startPoint x: 264, startPoint y: 16, endPoint x: 104, endPoint y: 18, distance: 159.6
click at [104, 18] on h1 "Customers / [PERSON_NAME] [PERSON_NAME] Eastern Home Care" at bounding box center [210, 15] width 352 height 14
click at [335, 41] on span "Upcoming Bookings (0)" at bounding box center [337, 46] width 95 height 10
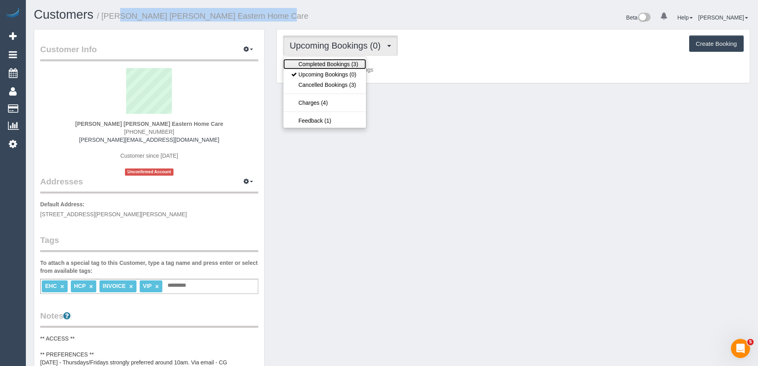
click at [330, 66] on link "Completed Bookings (3)" at bounding box center [324, 64] width 83 height 10
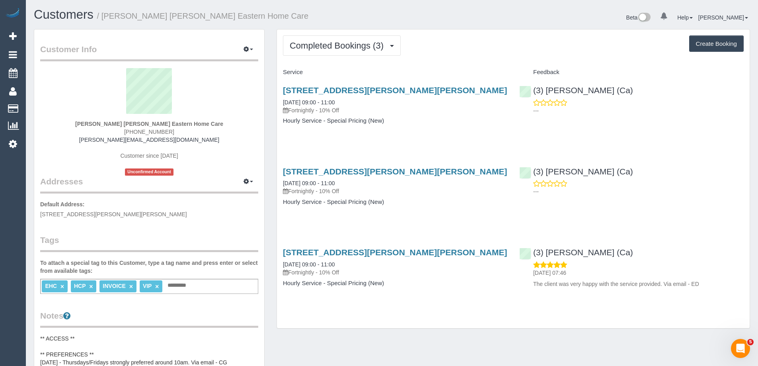
click at [399, 14] on div "Beta 0 Your Notifications You have 0 alerts Help Help Docs Take a Tour Contact …" at bounding box center [574, 18] width 364 height 21
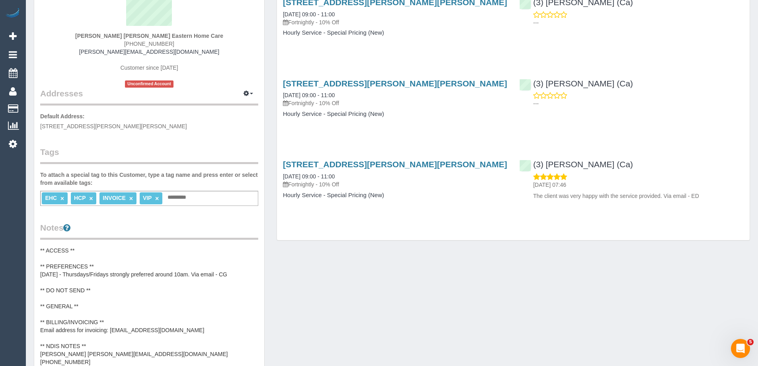
scroll to position [199, 0]
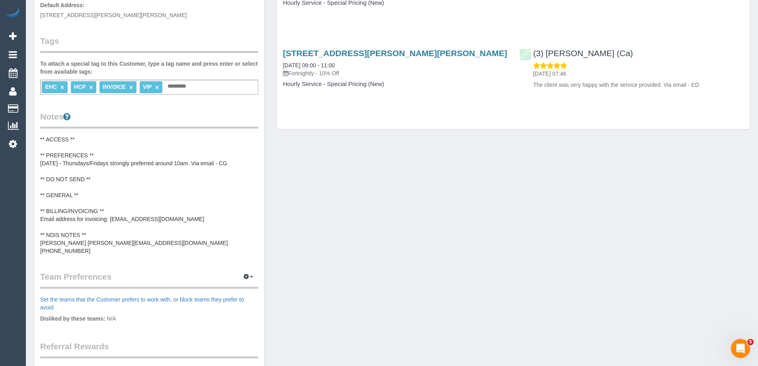
click at [72, 148] on pre "** ACCESS ** ** PREFERENCES ** [DATE] - Thursdays/Fridays strongly preferred ar…" at bounding box center [149, 194] width 218 height 119
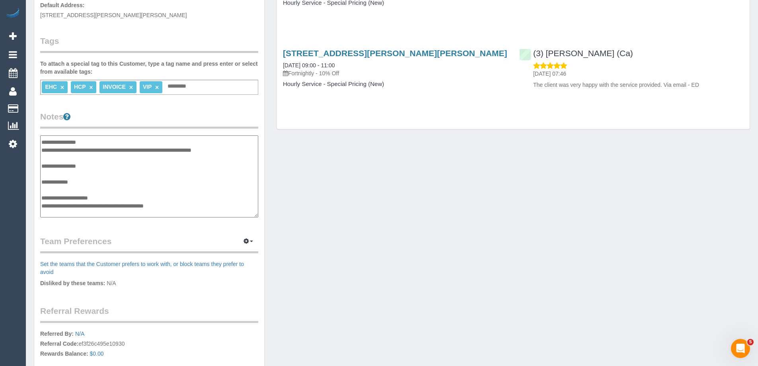
scroll to position [0, 0]
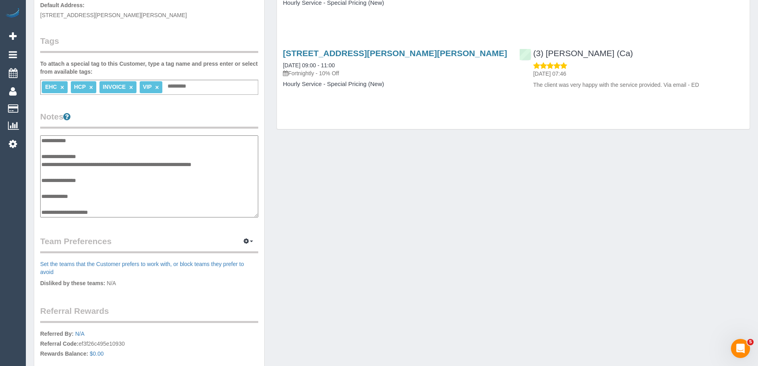
click at [40, 140] on textarea "**********" at bounding box center [149, 176] width 218 height 82
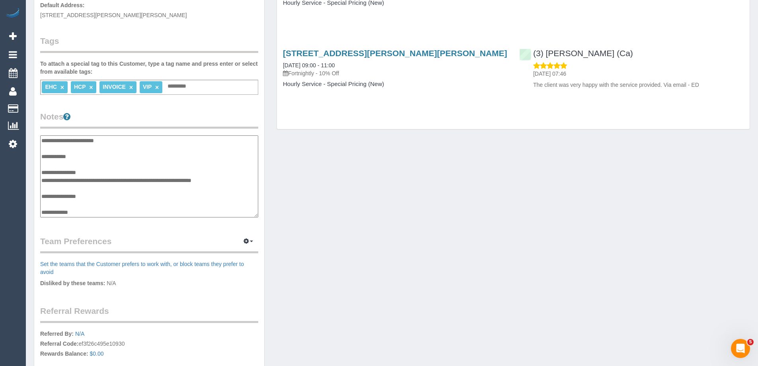
click at [61, 137] on textarea "**********" at bounding box center [149, 176] width 218 height 82
type textarea "**********"
click at [117, 118] on legend "Notes" at bounding box center [149, 120] width 218 height 18
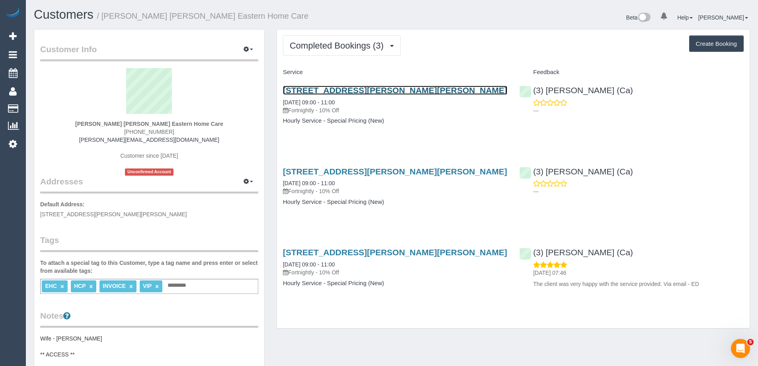
click at [382, 91] on link "[STREET_ADDRESS][PERSON_NAME][PERSON_NAME]" at bounding box center [395, 90] width 224 height 9
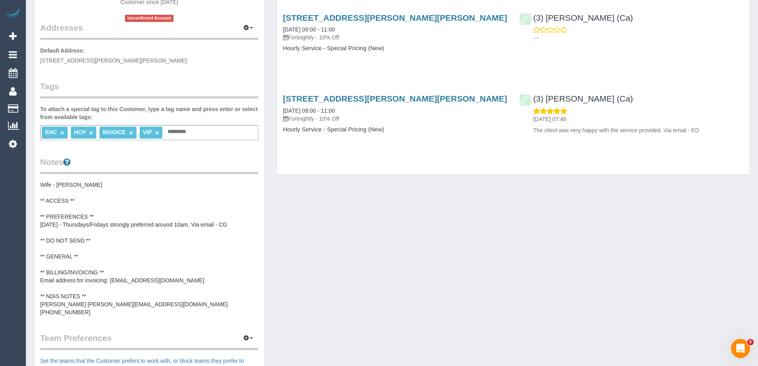
scroll to position [159, 0]
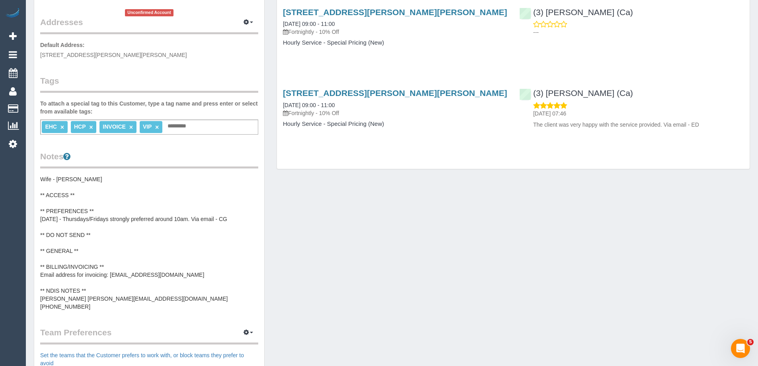
click at [94, 205] on pre "Wife - [PERSON_NAME] ** ACCESS ** ** PREFERENCES ** [DATE] - Thursdays/Fridays …" at bounding box center [149, 242] width 218 height 135
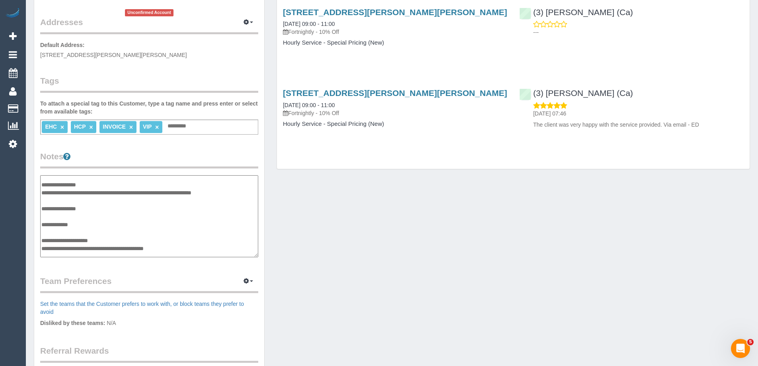
scroll to position [0, 0]
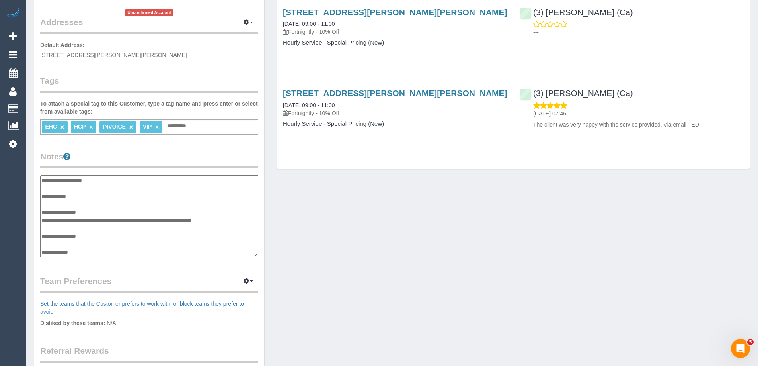
click at [119, 209] on textarea "**********" at bounding box center [149, 216] width 218 height 82
click at [109, 219] on textarea "**********" at bounding box center [149, 216] width 218 height 82
click at [160, 220] on textarea "**********" at bounding box center [149, 216] width 218 height 82
click at [117, 226] on textarea "**********" at bounding box center [149, 216] width 218 height 82
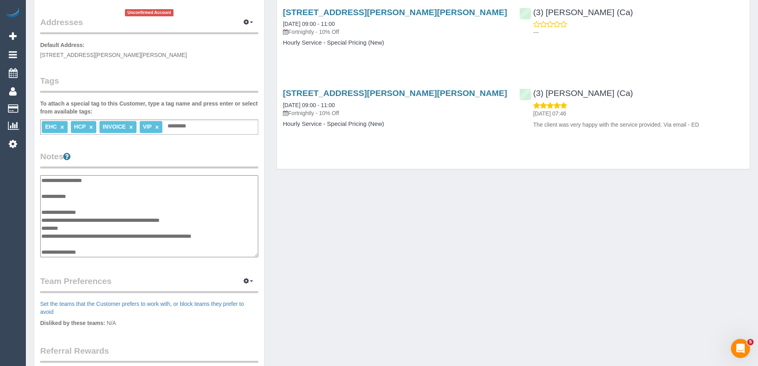
click at [117, 226] on textarea "**********" at bounding box center [149, 216] width 218 height 82
type textarea "**********"
click at [139, 161] on legend "Notes" at bounding box center [149, 159] width 218 height 18
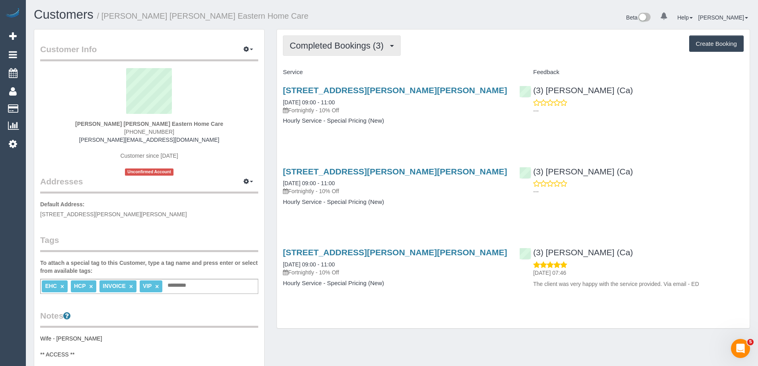
click at [312, 42] on span "Completed Bookings (3)" at bounding box center [339, 46] width 98 height 10
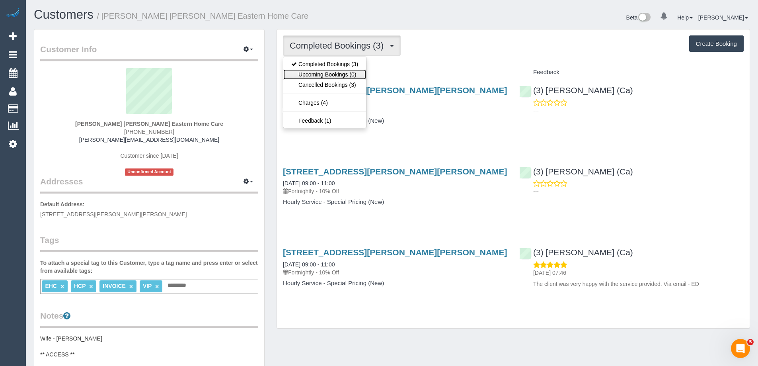
click at [318, 70] on link "Upcoming Bookings (0)" at bounding box center [324, 74] width 83 height 10
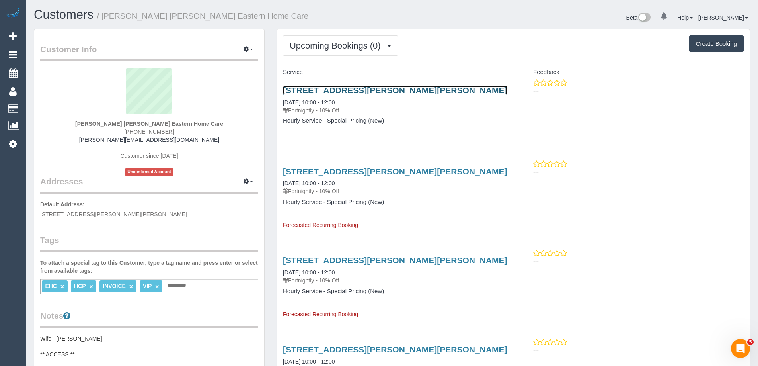
click at [315, 92] on link "[STREET_ADDRESS][PERSON_NAME][PERSON_NAME]" at bounding box center [395, 90] width 224 height 9
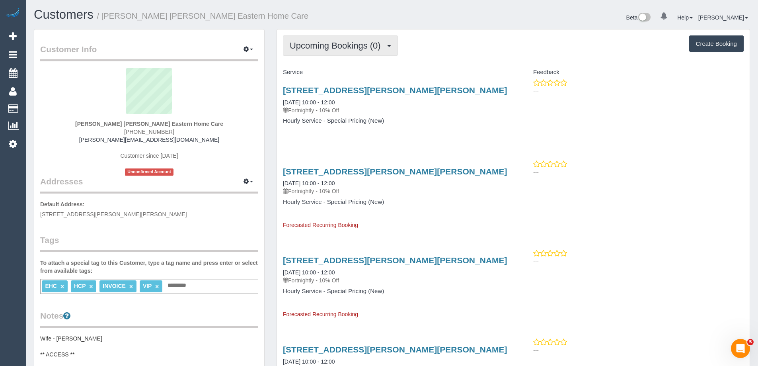
click at [355, 51] on button "Upcoming Bookings (0)" at bounding box center [340, 45] width 115 height 20
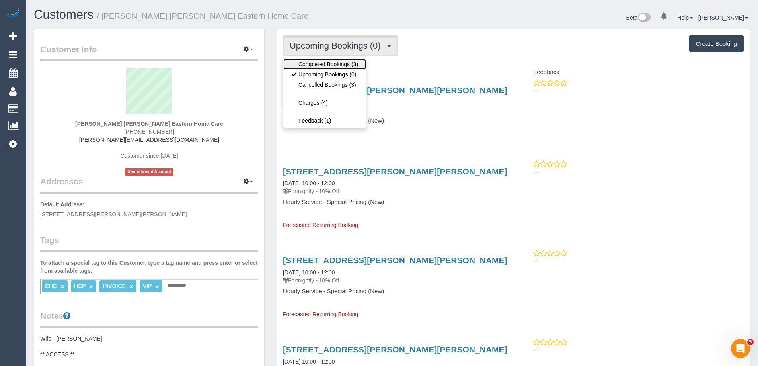
click at [350, 59] on link "Completed Bookings (3)" at bounding box center [324, 64] width 83 height 10
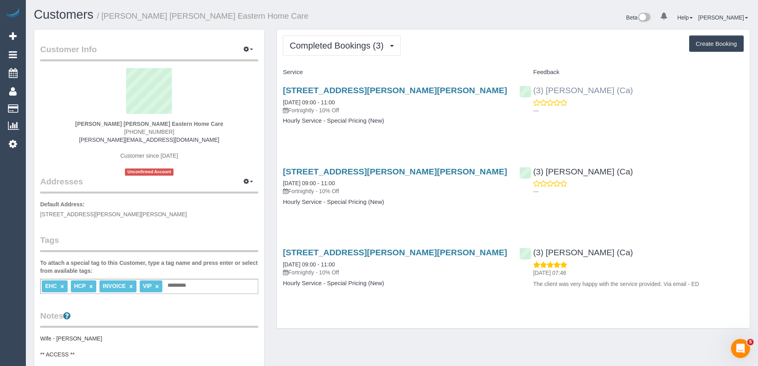
drag, startPoint x: 623, startPoint y: 92, endPoint x: 533, endPoint y: 92, distance: 89.9
click at [533, 92] on div "(3) [PERSON_NAME] (Ca) ---" at bounding box center [631, 98] width 236 height 39
copy link "(3) [PERSON_NAME] (Ca)"
click at [622, 92] on div "(3) Jeremy Law (Ca) ---" at bounding box center [631, 98] width 236 height 39
drag, startPoint x: 628, startPoint y: 94, endPoint x: 547, endPoint y: 95, distance: 81.2
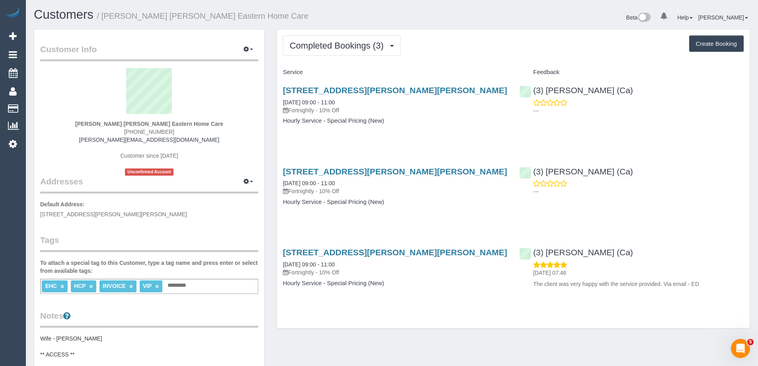
click at [547, 95] on div "(3) Jeremy Law (Ca) ---" at bounding box center [631, 98] width 236 height 39
copy link "Jeremy Law (Ca)"
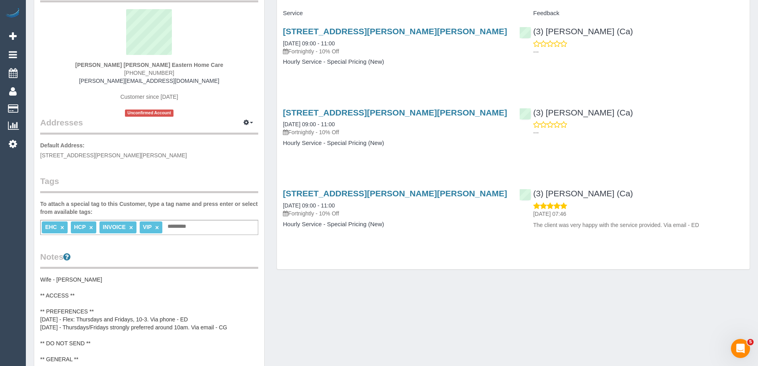
scroll to position [119, 0]
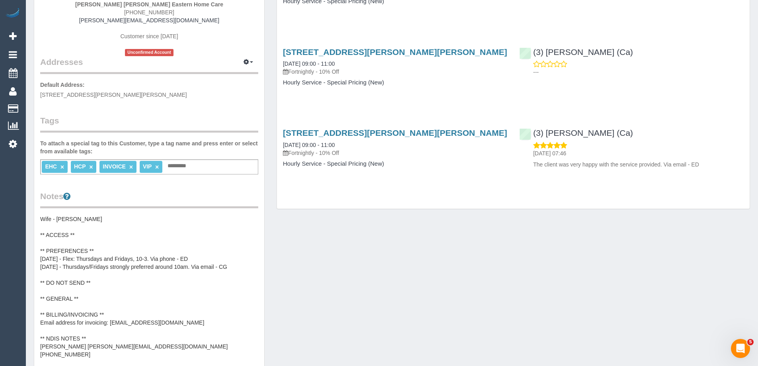
click at [100, 240] on pre "Wife - Marilyn Baker ** ACCESS ** ** PREFERENCES ** 3/10/25 - Flex: Thursdays a…" at bounding box center [149, 286] width 218 height 143
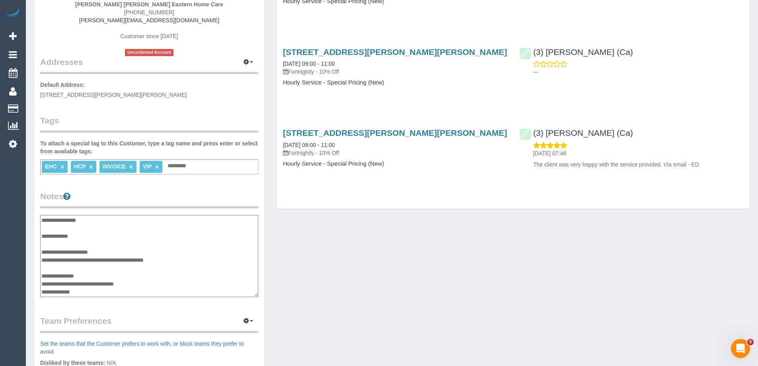
scroll to position [0, 0]
click at [108, 250] on textarea "**********" at bounding box center [149, 256] width 218 height 82
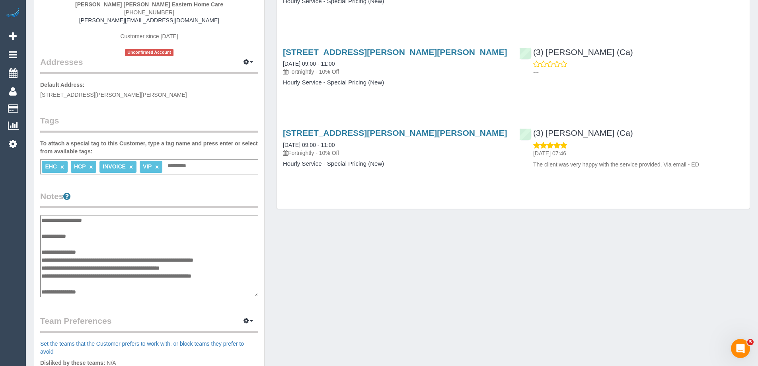
type textarea "**********"
click at [135, 197] on legend "Notes" at bounding box center [149, 199] width 218 height 18
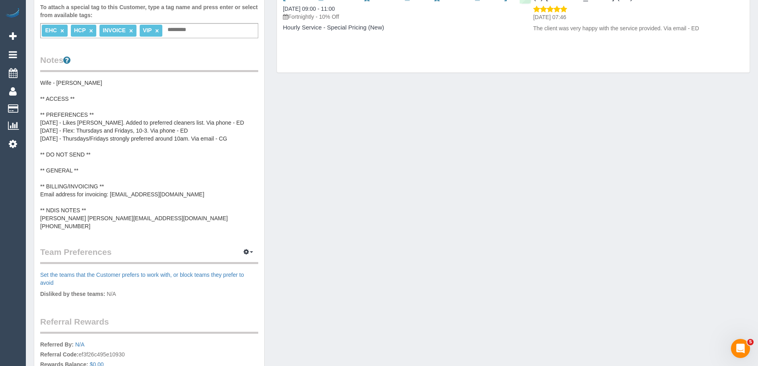
scroll to position [279, 0]
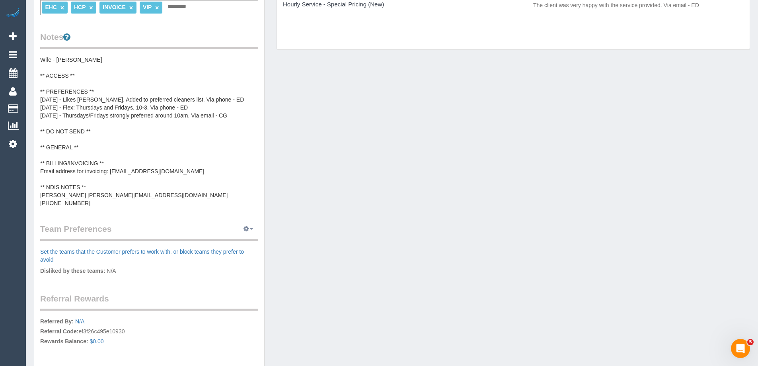
click at [243, 228] on button "button" at bounding box center [248, 229] width 20 height 12
click at [240, 244] on link "Manage Preferences" at bounding box center [224, 243] width 68 height 10
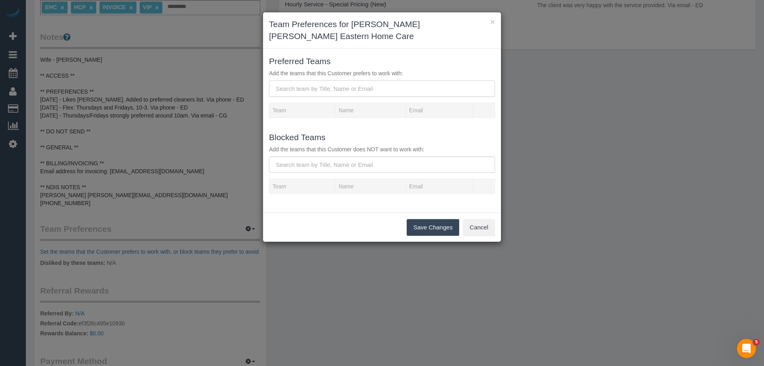
click at [312, 88] on input "text" at bounding box center [382, 88] width 226 height 16
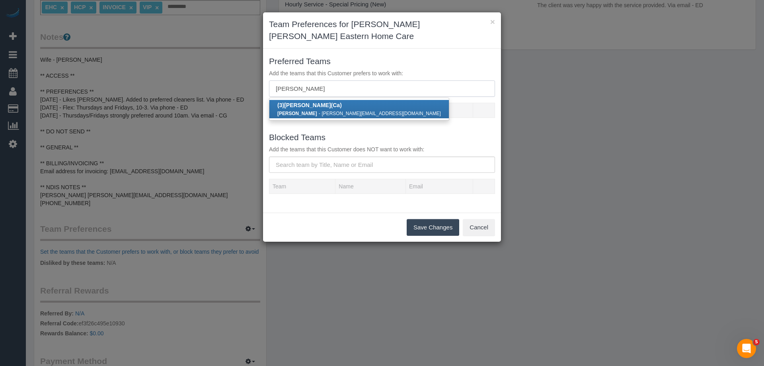
type input "jeremy law"
click at [316, 105] on strong "Jeremy Law" at bounding box center [307, 105] width 47 height 6
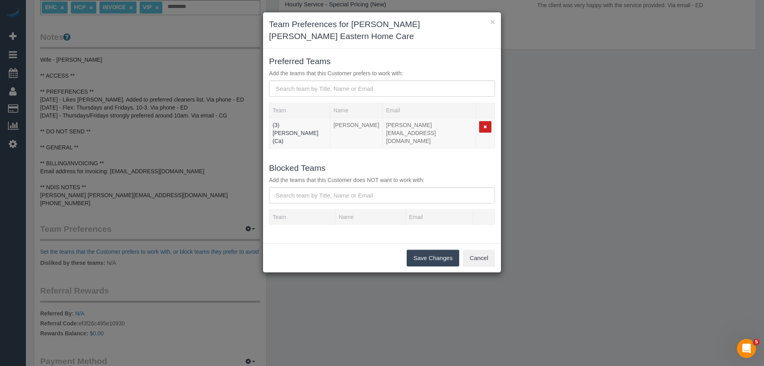
click at [425, 250] on button "Save Changes" at bounding box center [433, 258] width 53 height 17
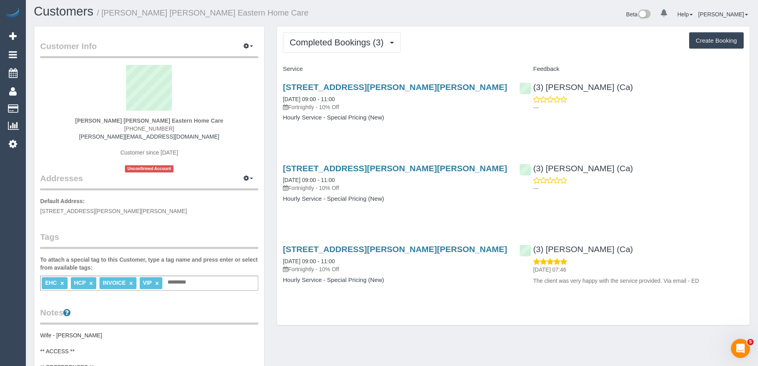
scroll to position [0, 0]
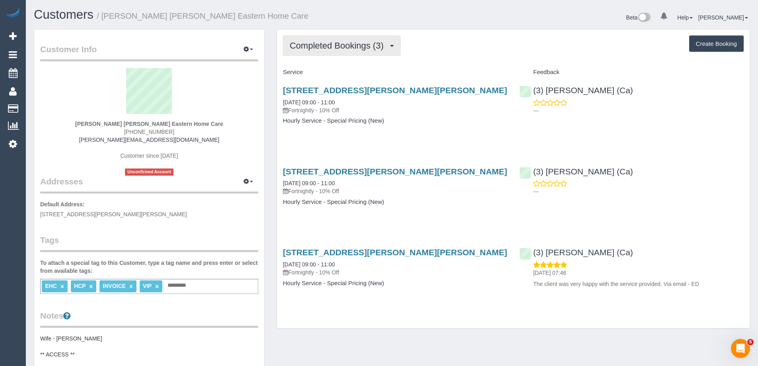
click at [352, 51] on button "Completed Bookings (3)" at bounding box center [342, 45] width 118 height 20
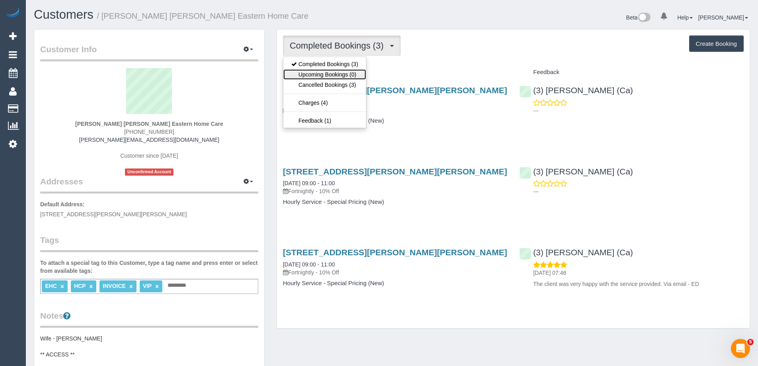
click at [342, 78] on link "Upcoming Bookings (0)" at bounding box center [324, 74] width 83 height 10
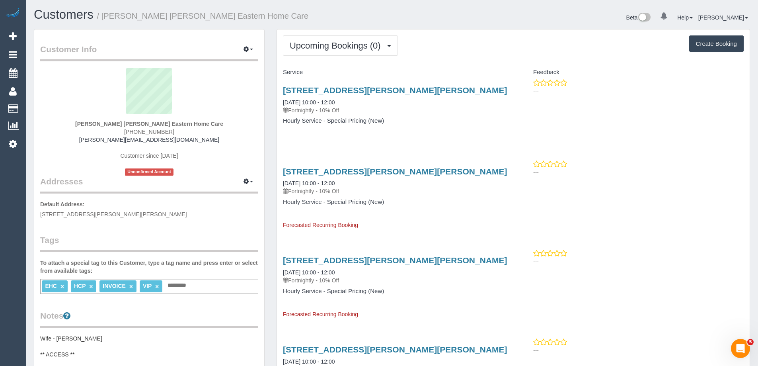
click at [154, 131] on span "[PHONE_NUMBER]" at bounding box center [149, 132] width 50 height 6
copy div "[PHONE_NUMBER]"
click at [335, 40] on button "Upcoming Bookings (0)" at bounding box center [340, 45] width 115 height 20
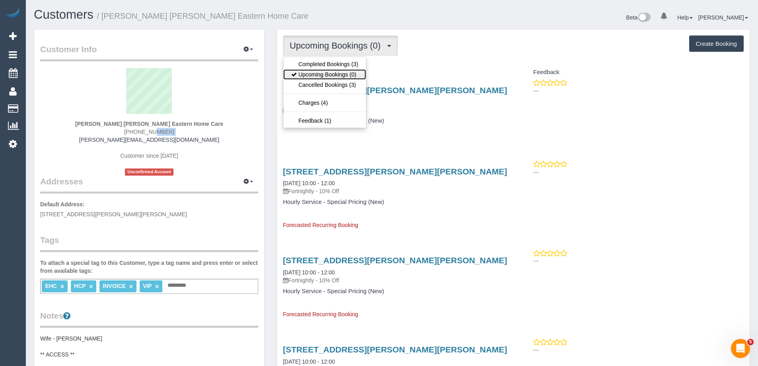
click at [325, 72] on link "Upcoming Bookings (0)" at bounding box center [324, 74] width 83 height 10
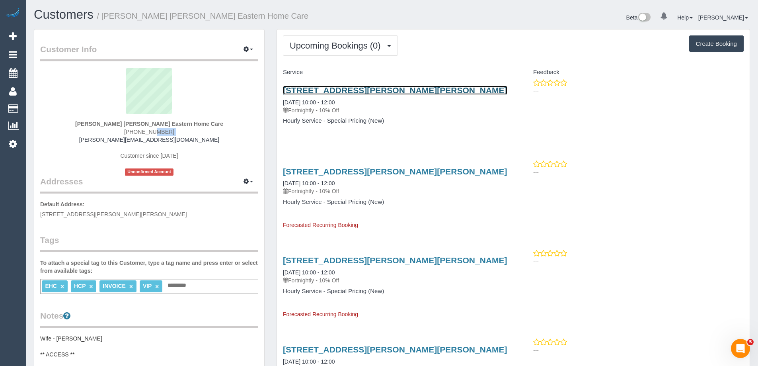
click at [367, 89] on link "2/5 Harvie Street, Glen Waverley, VIC 3150" at bounding box center [395, 90] width 224 height 9
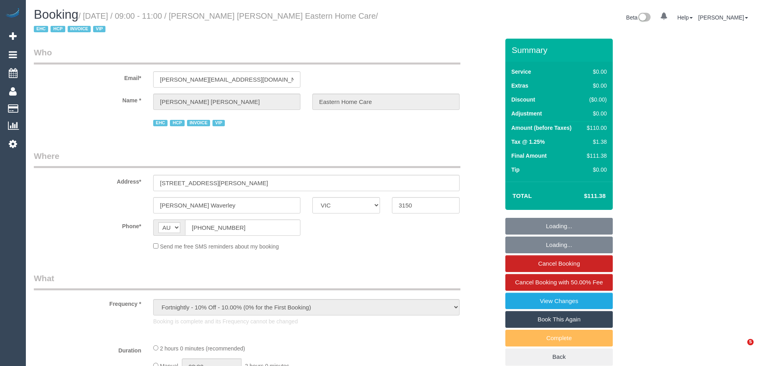
select select "VIC"
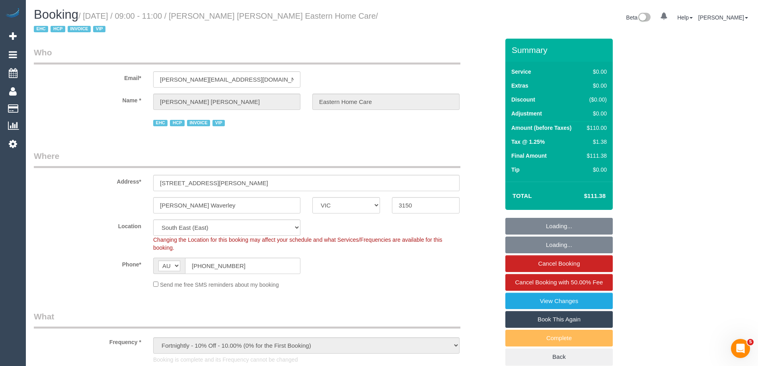
select select "object:549"
select select "120"
select select "number:28"
select select "number:14"
select select "number:19"
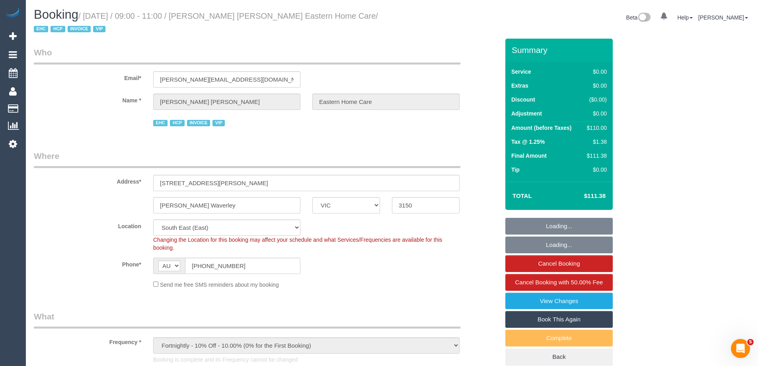
select select "number:25"
select select "number:35"
drag, startPoint x: 549, startPoint y: 319, endPoint x: 538, endPoint y: 290, distance: 31.3
click at [549, 319] on link "Book This Again" at bounding box center [558, 319] width 107 height 17
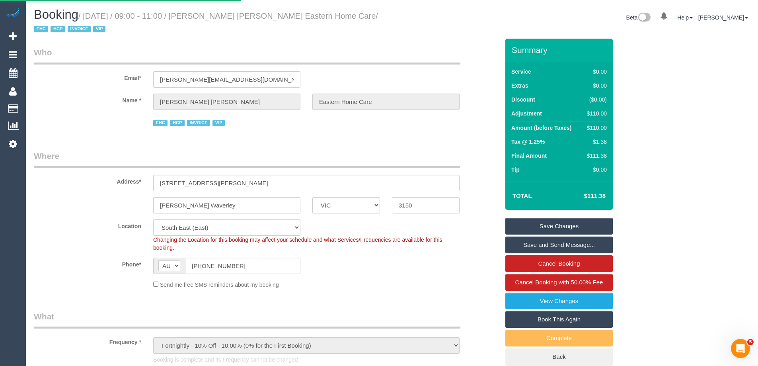
select select "VIC"
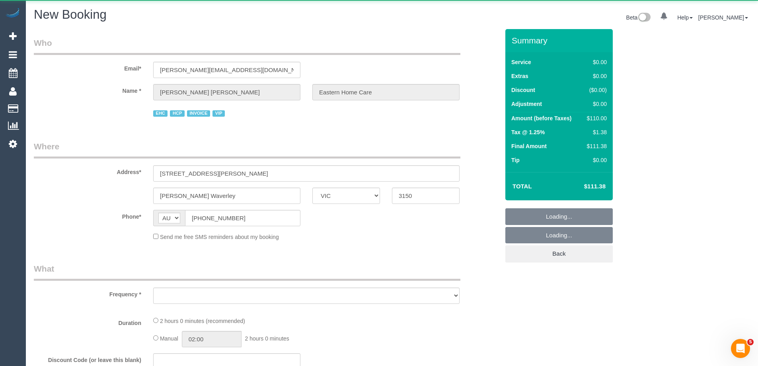
select select "string:stripe"
select select "number:28"
select select "number:14"
select select "number:19"
select select "number:25"
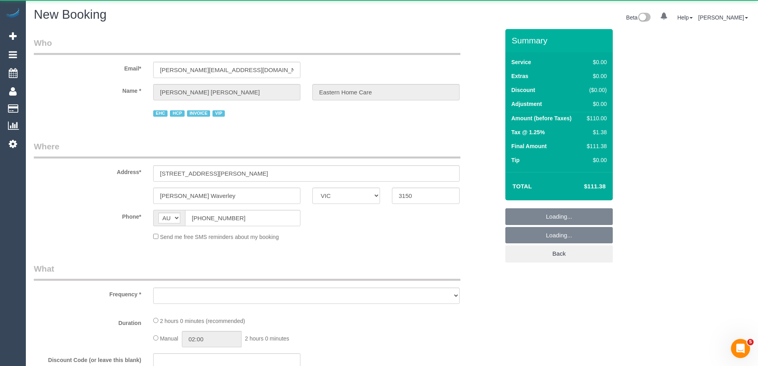
select select "number:35"
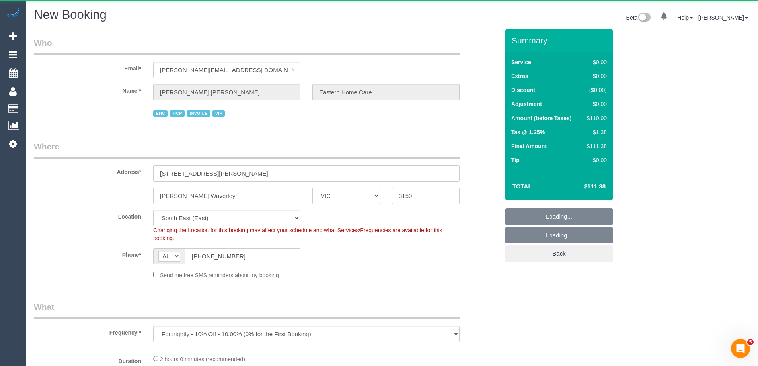
select select "object:2773"
select select "120"
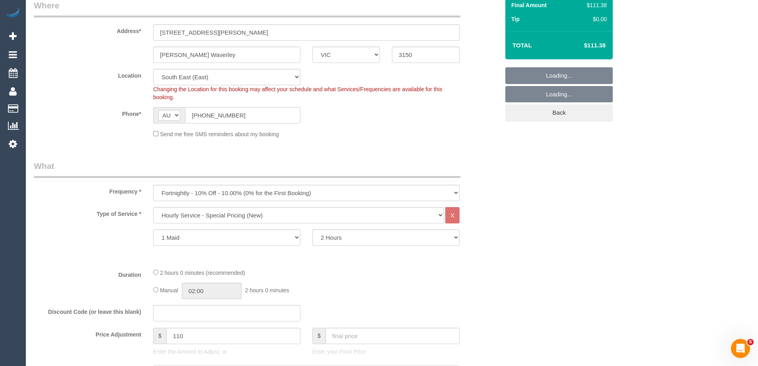
select select "object:2897"
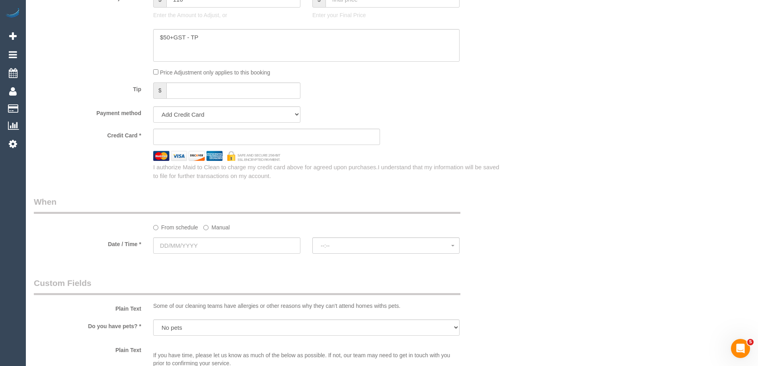
scroll to position [517, 0]
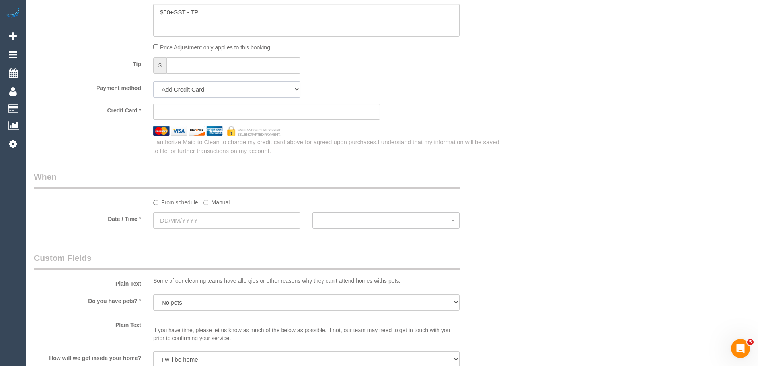
click at [195, 84] on select "Add Credit Card Cash Check Paypal" at bounding box center [226, 89] width 147 height 16
select select "string:check"
click at [153, 81] on select "Add Credit Card Cash Check Paypal" at bounding box center [226, 89] width 147 height 16
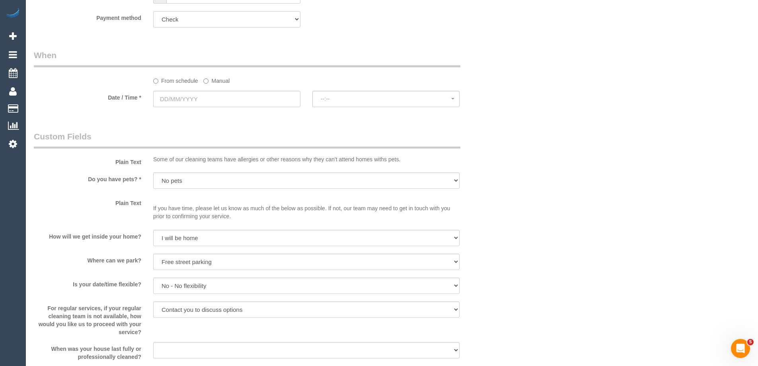
scroll to position [597, 0]
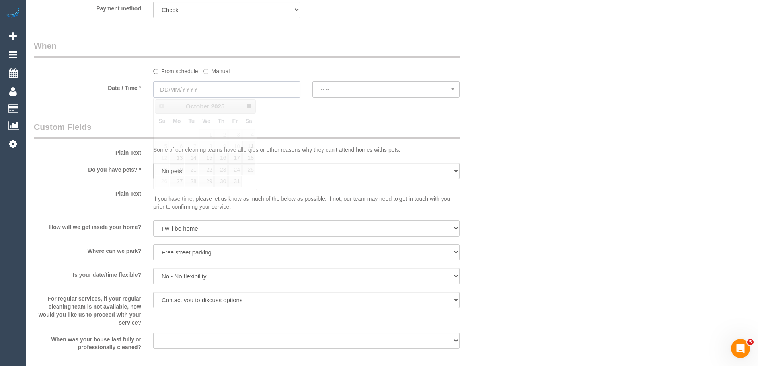
click at [197, 94] on input "text" at bounding box center [226, 89] width 147 height 16
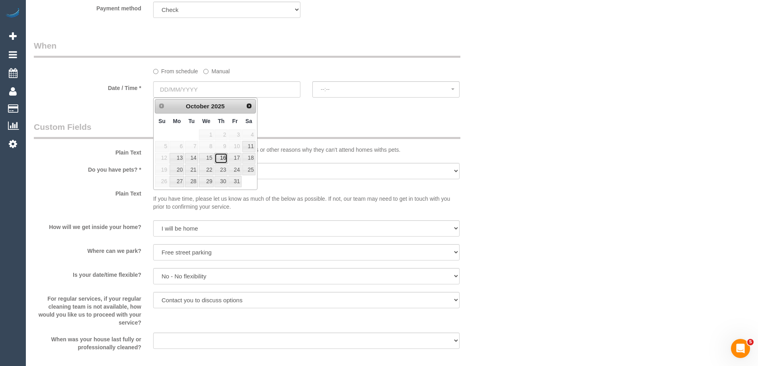
click at [222, 158] on link "16" at bounding box center [220, 158] width 13 height 11
type input "[DATE]"
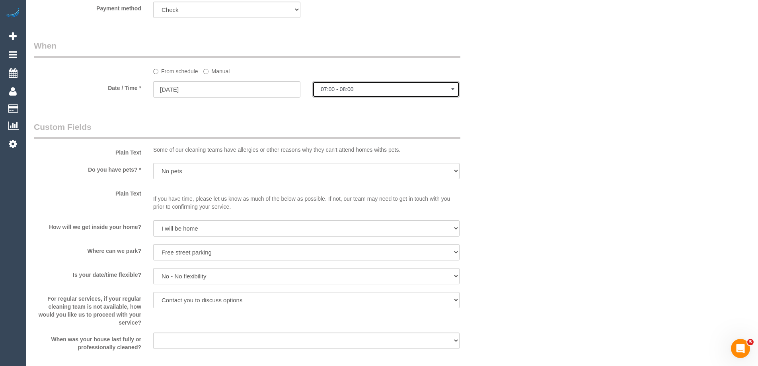
click at [338, 91] on span "07:00 - 08:00" at bounding box center [386, 89] width 131 height 6
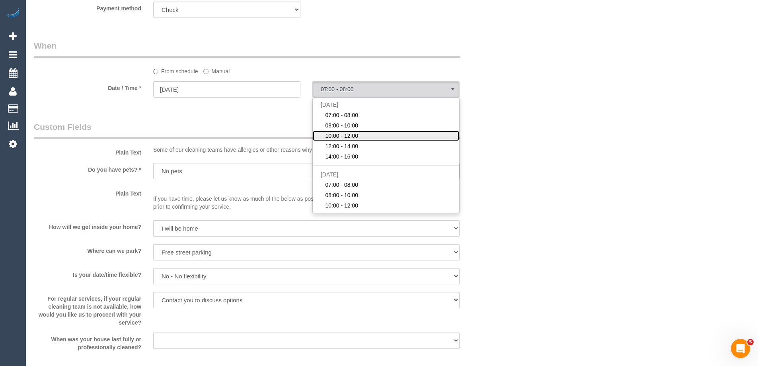
click at [339, 132] on span "10:00 - 12:00" at bounding box center [341, 136] width 33 height 8
select select "spot8"
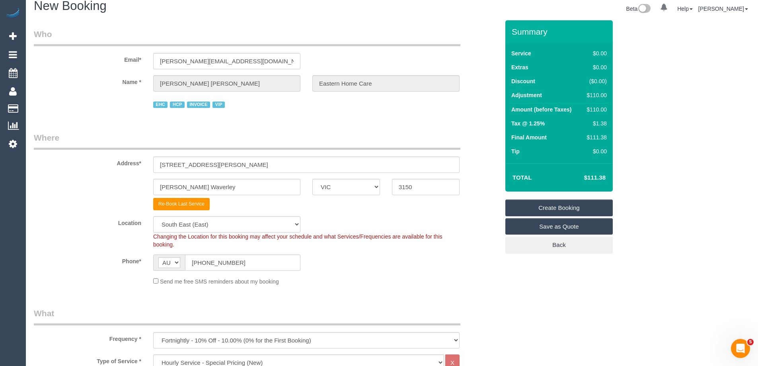
scroll to position [0, 0]
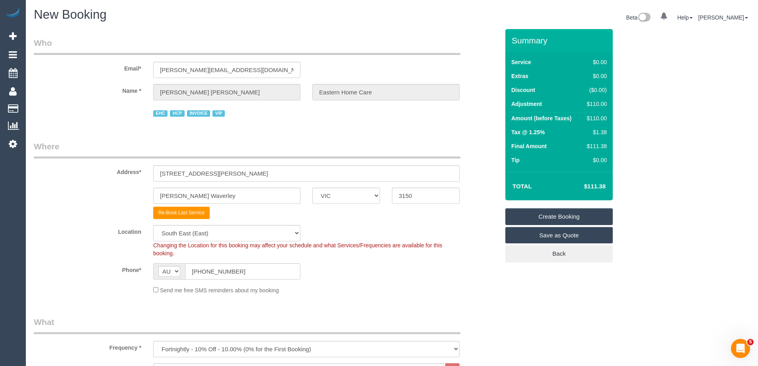
click at [549, 214] on link "Create Booking" at bounding box center [558, 216] width 107 height 17
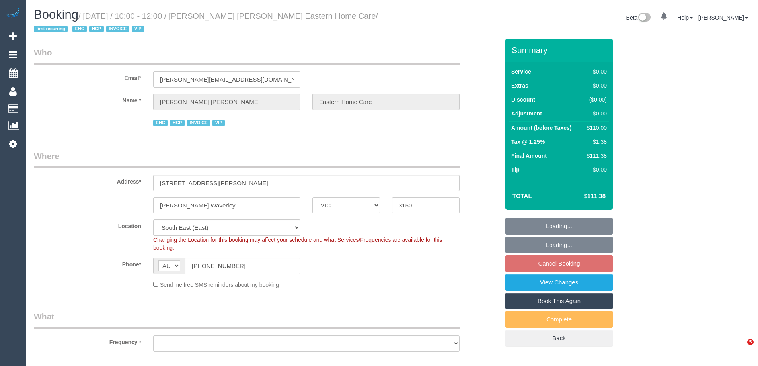
select select "VIC"
select select "object:677"
select select "number:28"
select select "number:14"
select select "number:19"
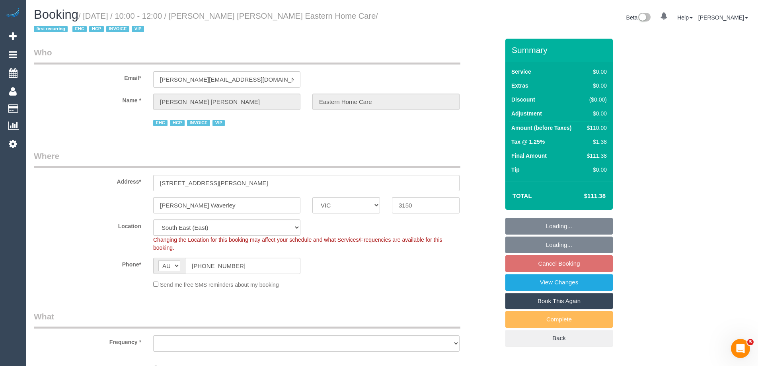
select select "number:25"
select select "number:35"
select select "object:682"
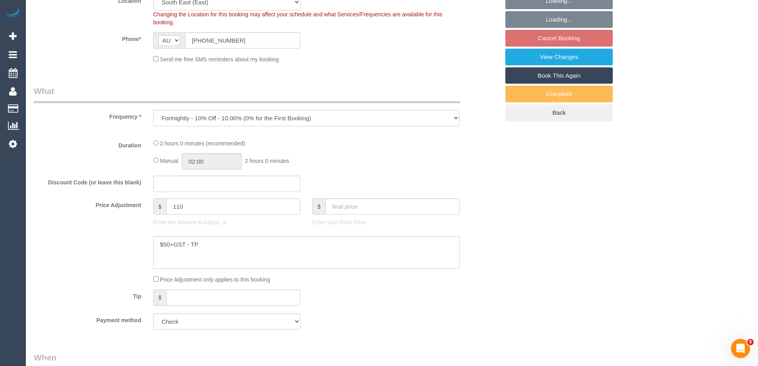
select select "120"
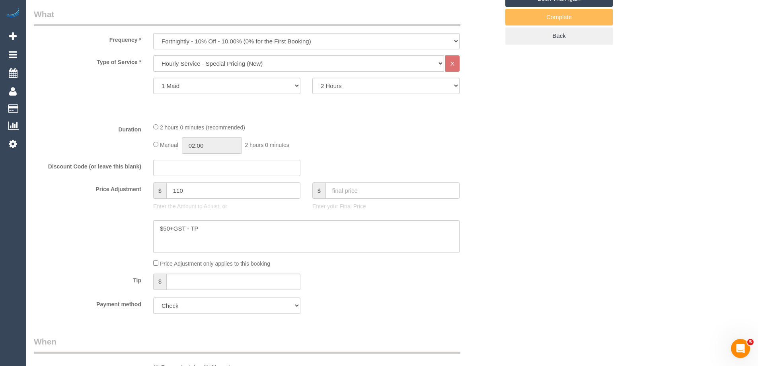
select select "spot3"
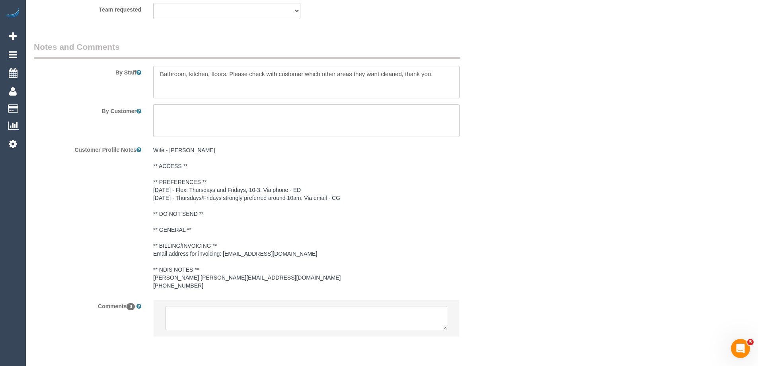
scroll to position [1066, 0]
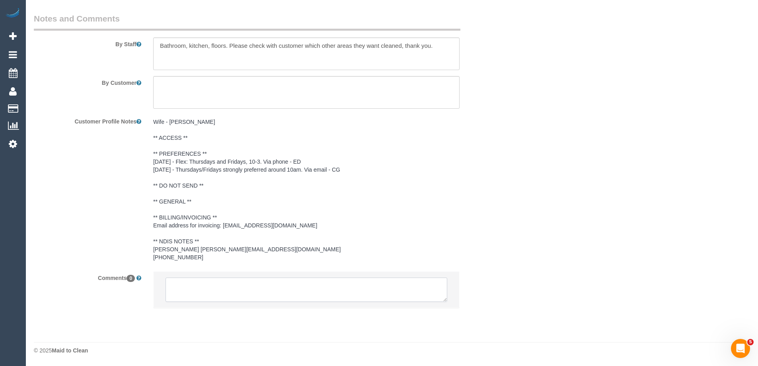
click at [309, 289] on textarea at bounding box center [307, 289] width 282 height 25
drag, startPoint x: 443, startPoint y: 299, endPoint x: 449, endPoint y: 370, distance: 71.1
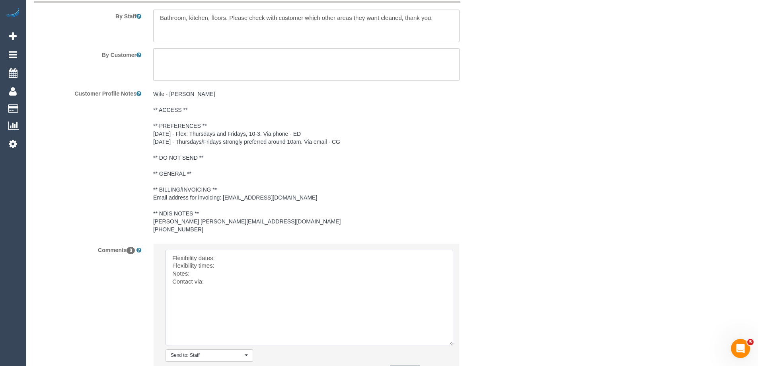
scroll to position [1106, 0]
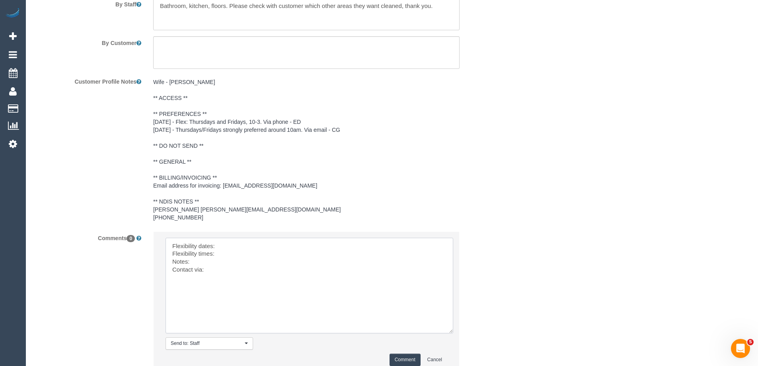
click at [230, 244] on textarea at bounding box center [310, 286] width 288 height 96
click at [248, 245] on textarea at bounding box center [310, 286] width 288 height 96
paste textarea "Thursdays or Fridays 10am-3pm"
click at [291, 245] on textarea at bounding box center [310, 286] width 288 height 96
click at [325, 244] on textarea at bounding box center [310, 286] width 288 height 96
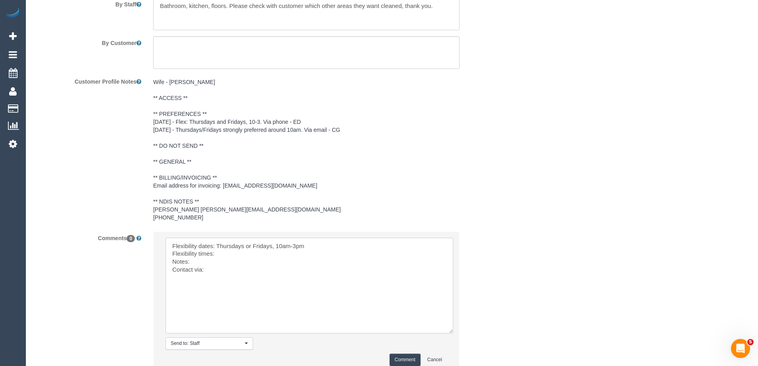
click at [223, 271] on textarea at bounding box center [310, 286] width 288 height 96
drag, startPoint x: 275, startPoint y: 246, endPoint x: 325, endPoint y: 246, distance: 49.7
click at [325, 246] on textarea at bounding box center [310, 286] width 288 height 96
click at [254, 250] on textarea at bounding box center [310, 286] width 288 height 96
paste textarea "10am-3pm"
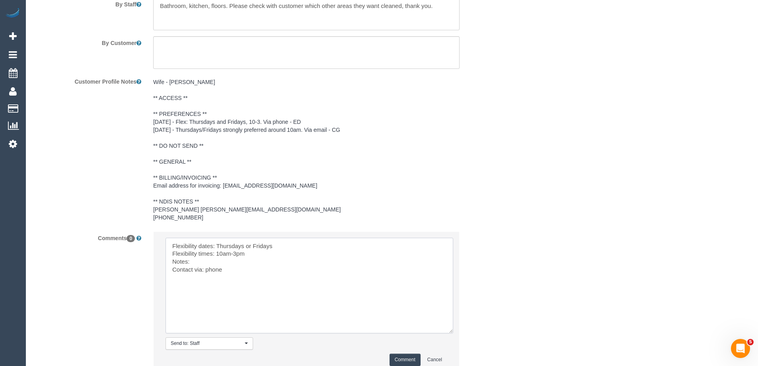
click at [230, 260] on textarea at bounding box center [310, 286] width 288 height 96
paste textarea "(3) Jeremy Law (Ca)"
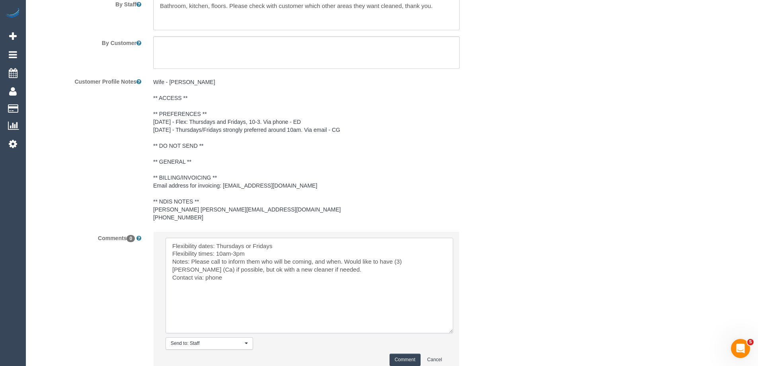
type textarea "Flexibility dates: Thursdays or Fridays Flexibility times: 10am-3pm Notes: Plea…"
click at [406, 355] on button "Comment" at bounding box center [405, 359] width 31 height 12
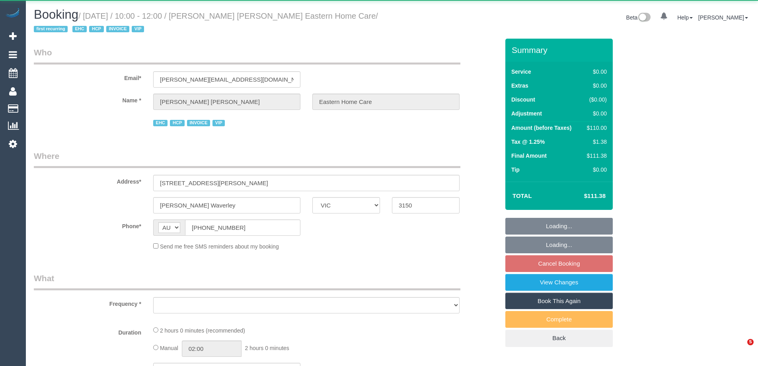
select select "VIC"
select select "object:550"
select select "120"
select select "number:28"
select select "number:14"
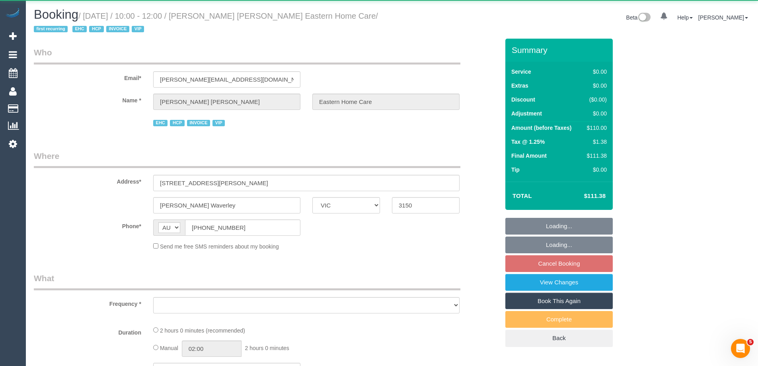
select select "number:19"
select select "number:25"
select select "number:35"
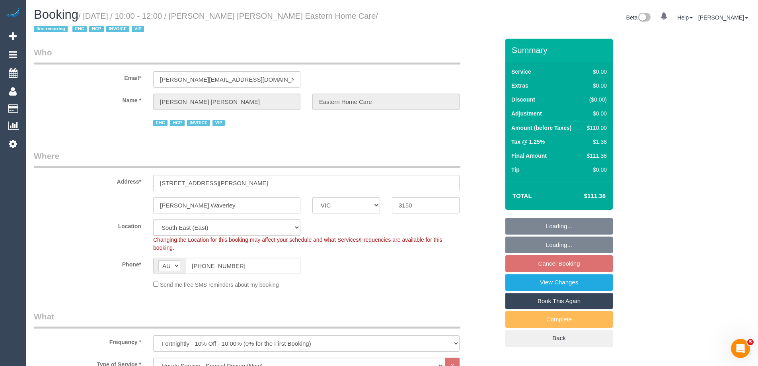
select select "object:822"
select select "spot3"
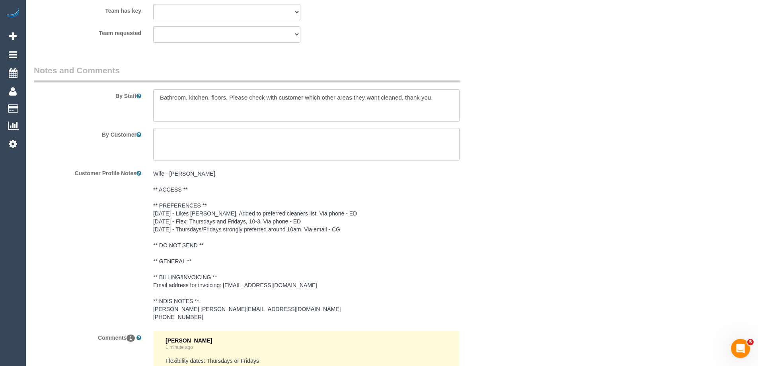
scroll to position [1006, 0]
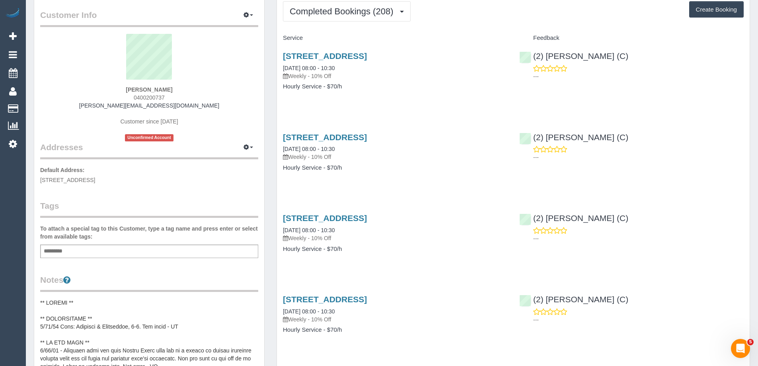
scroll to position [239, 0]
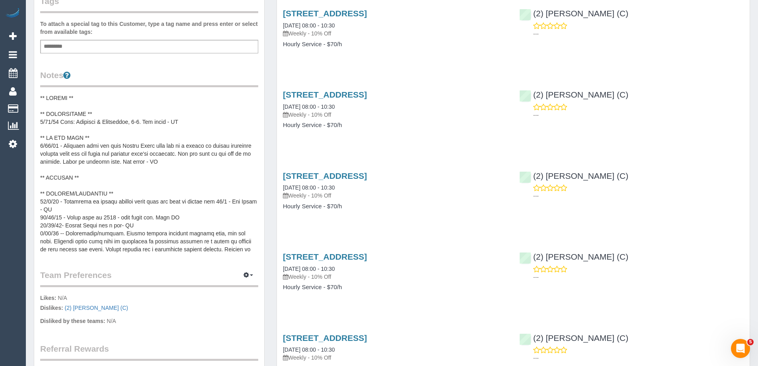
click at [111, 101] on pre at bounding box center [149, 173] width 218 height 159
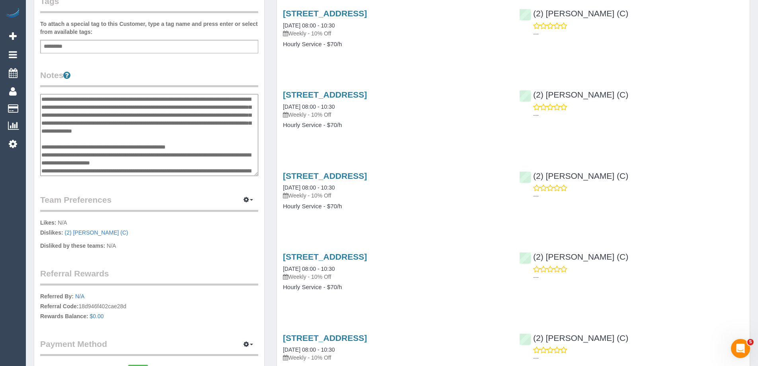
scroll to position [0, 0]
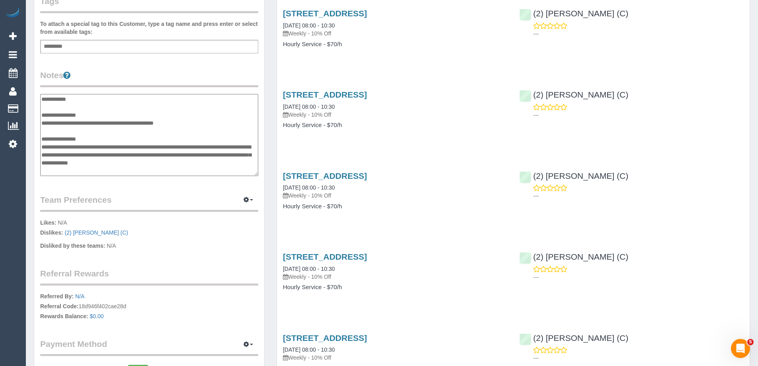
click at [68, 109] on textarea at bounding box center [149, 135] width 218 height 82
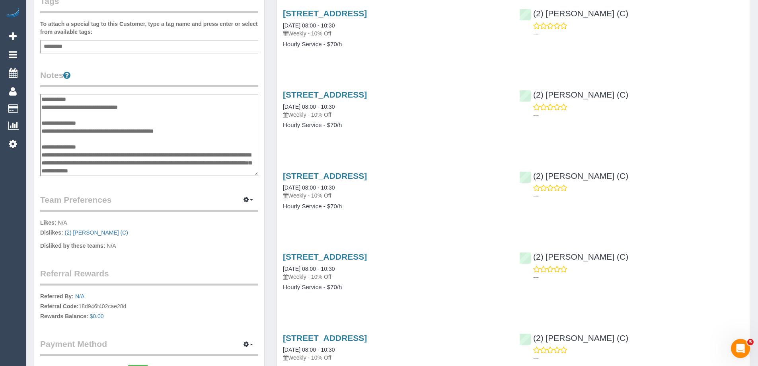
click at [126, 105] on textarea at bounding box center [149, 135] width 218 height 82
drag, startPoint x: 125, startPoint y: 107, endPoint x: 139, endPoint y: 106, distance: 14.0
click at [126, 107] on textarea at bounding box center [149, 135] width 218 height 82
type textarea "**********"
click at [172, 68] on div "Customer Info Edit Contact Info Send Message Email Preferences Special Sales Ta…" at bounding box center [149, 97] width 230 height 612
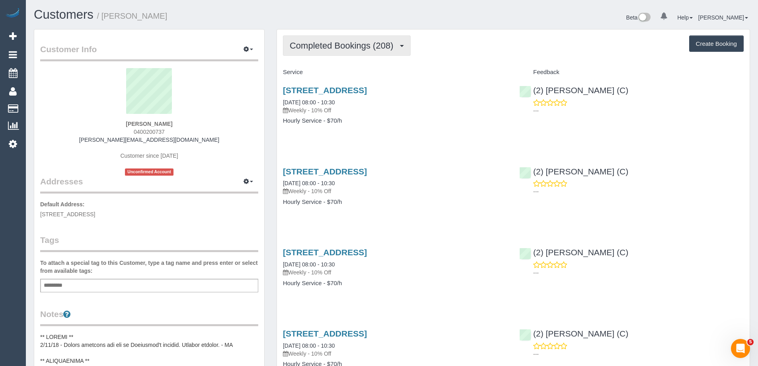
click at [333, 48] on span "Completed Bookings (208)" at bounding box center [343, 46] width 107 height 10
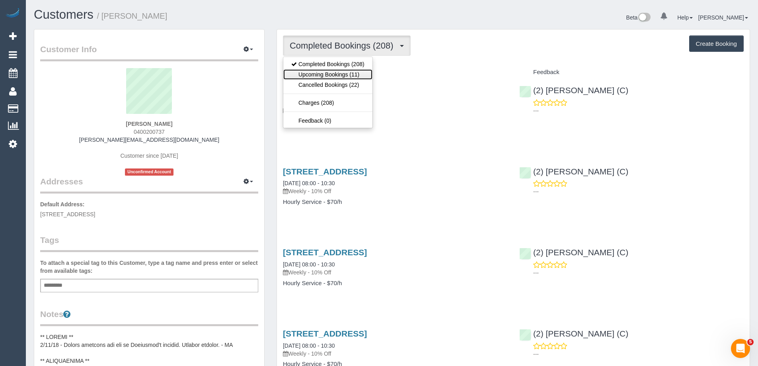
click at [330, 71] on link "Upcoming Bookings (11)" at bounding box center [327, 74] width 89 height 10
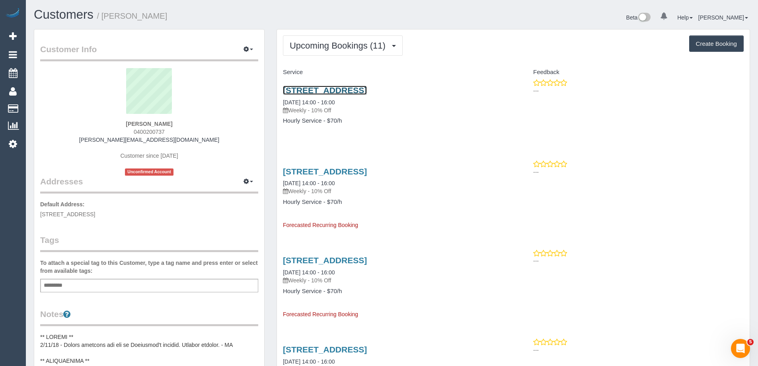
click at [326, 88] on link "[STREET_ADDRESS]" at bounding box center [325, 90] width 84 height 9
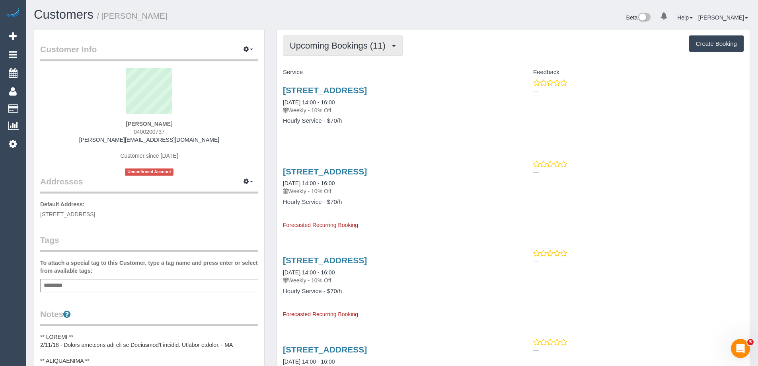
click at [313, 45] on span "Upcoming Bookings (11)" at bounding box center [340, 46] width 100 height 10
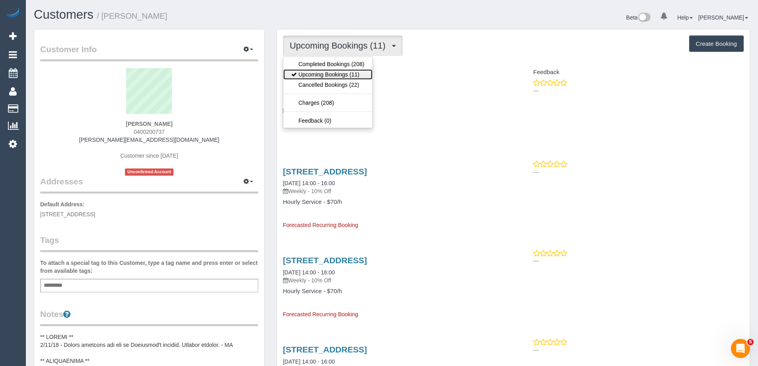
click at [315, 76] on link "Upcoming Bookings (11)" at bounding box center [327, 74] width 89 height 10
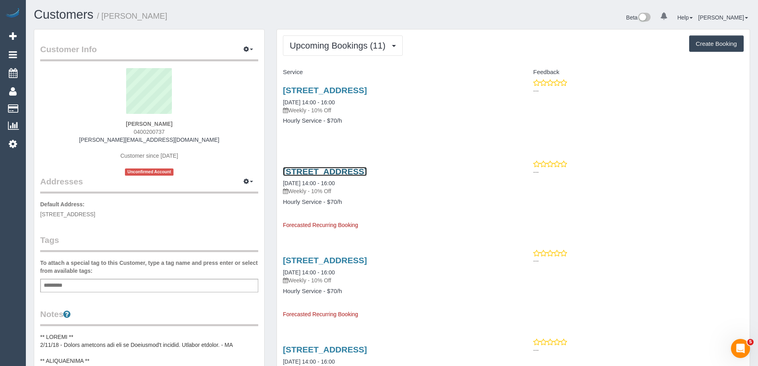
click at [360, 172] on link "[STREET_ADDRESS]" at bounding box center [325, 171] width 84 height 9
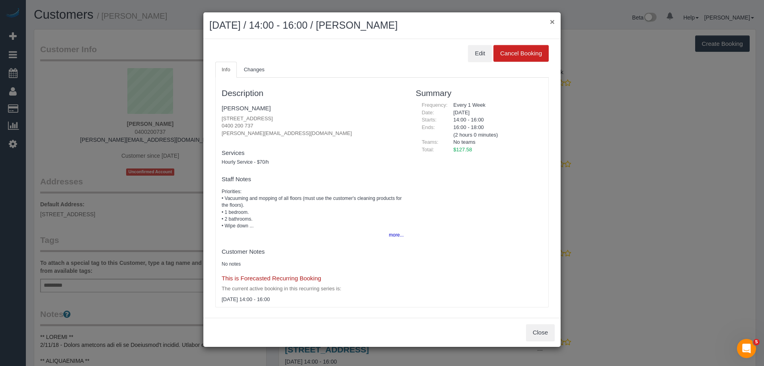
click at [554, 22] on button "×" at bounding box center [552, 22] width 5 height 8
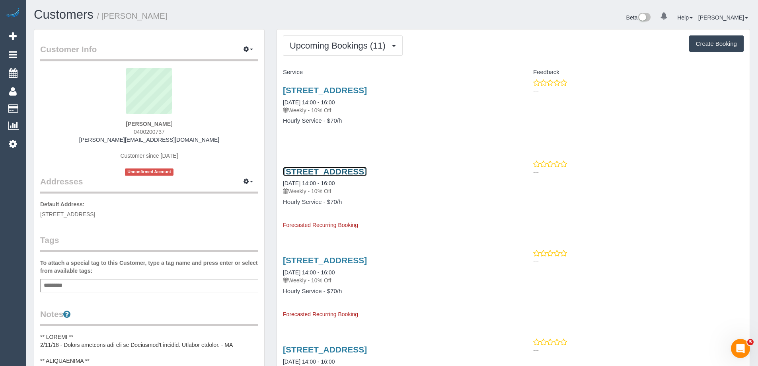
click at [353, 170] on link "[STREET_ADDRESS]" at bounding box center [325, 171] width 84 height 9
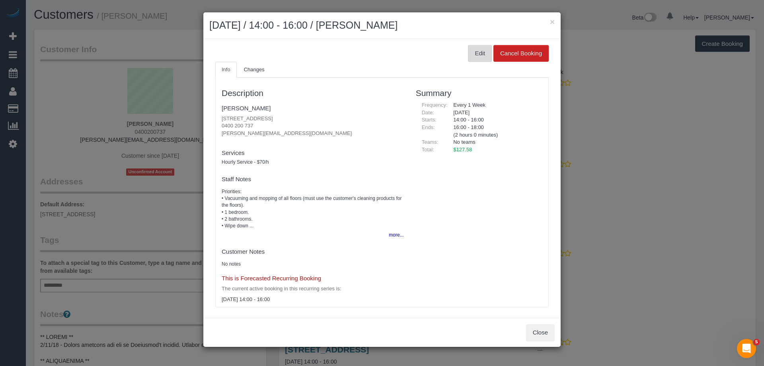
click at [474, 53] on button "Edit" at bounding box center [480, 53] width 24 height 17
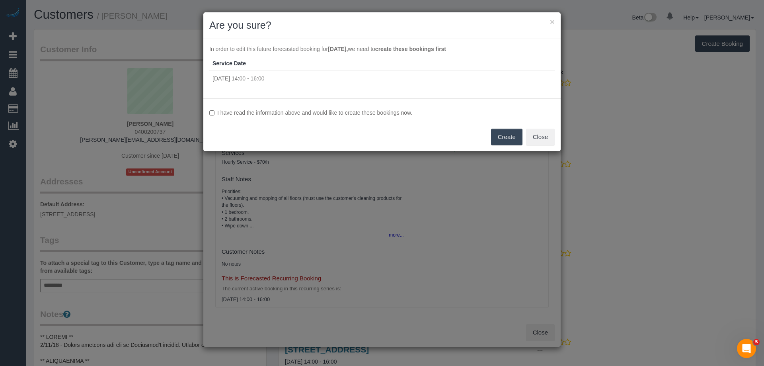
click at [398, 112] on label "I have read the information above and would like to create these bookings now." at bounding box center [381, 113] width 345 height 8
click at [499, 135] on button "Create" at bounding box center [506, 137] width 31 height 17
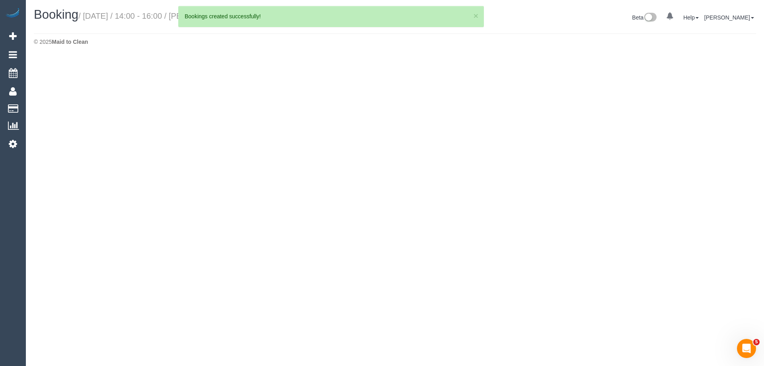
select select "VIC"
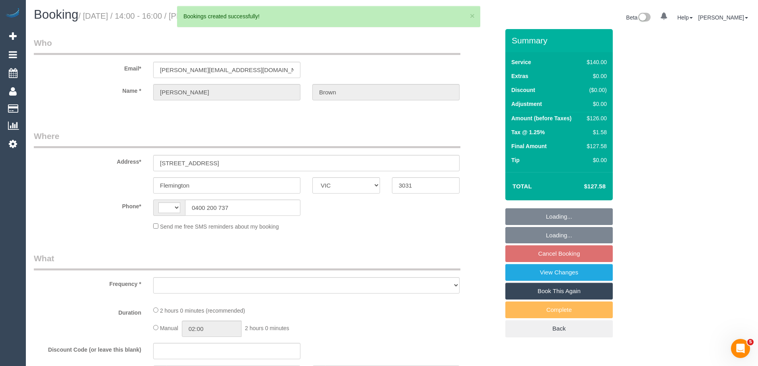
select select "string:AU"
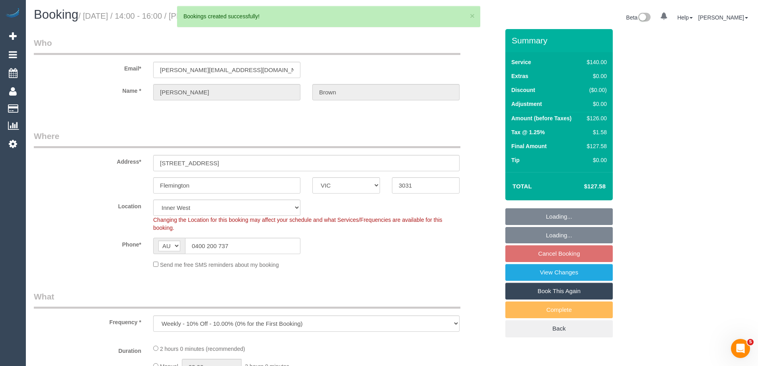
select select "object:3267"
select select "string:stripe-pm_1JrtUQ2GScqysDRVKU19SYYe"
select select "number:28"
select select "number:14"
select select "number:19"
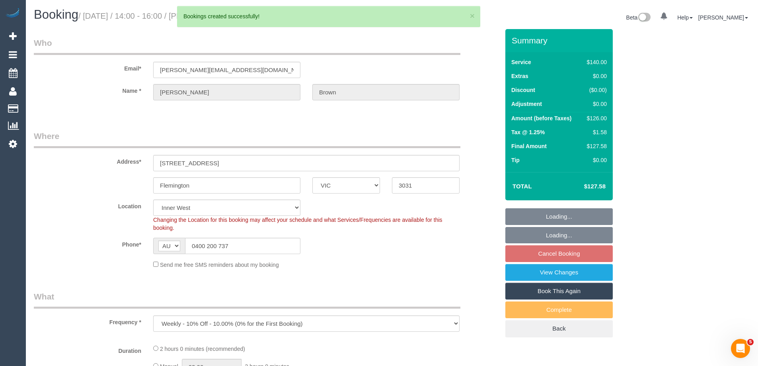
select select "number:22"
select select "number:35"
select select "number:11"
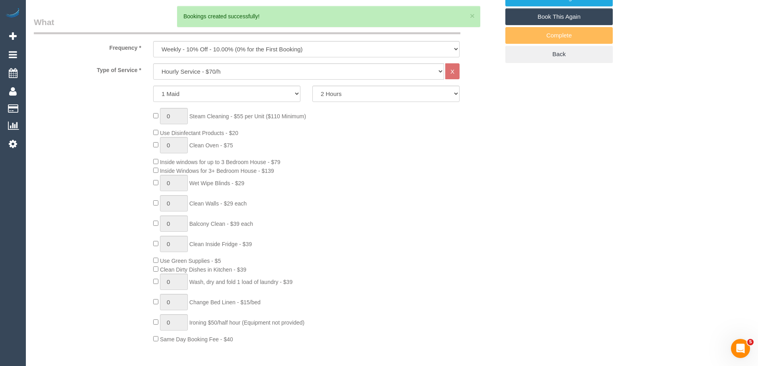
select select "spot5"
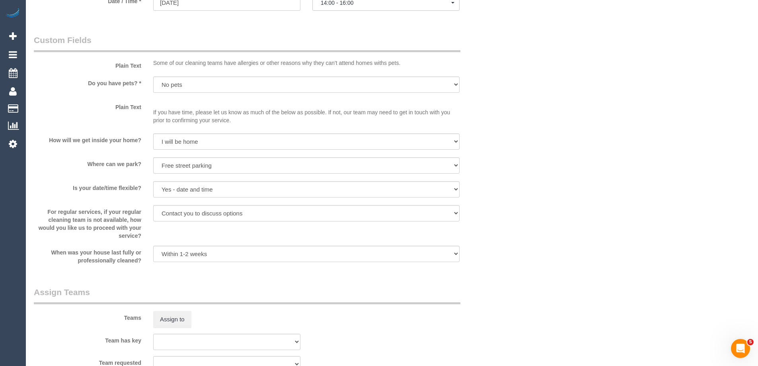
scroll to position [994, 0]
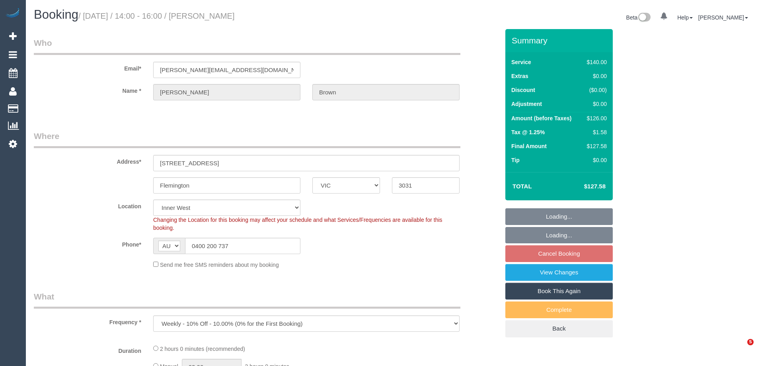
select select "VIC"
select select "object:534"
select select "string:stripe-pm_1JrtUQ2GScqysDRVKU19SYYe"
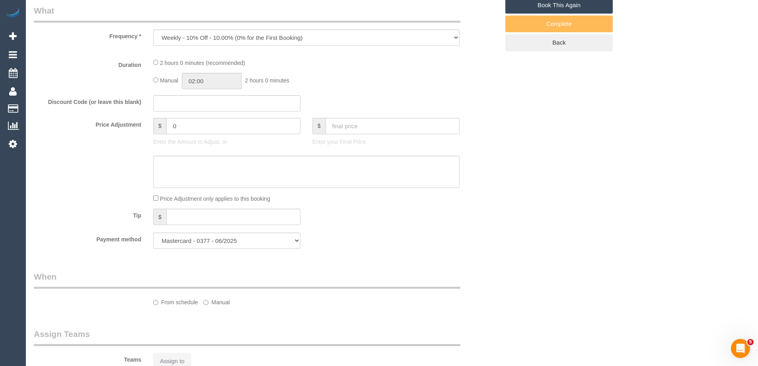
select select "20823"
select select "number:28"
select select "number:14"
select select "number:19"
select select "number:22"
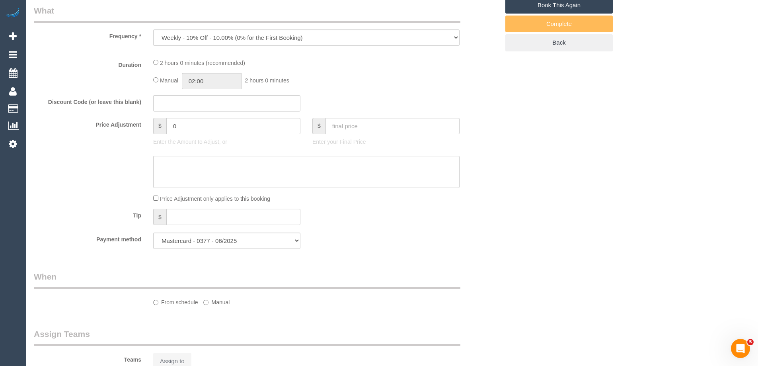
select select "number:35"
select select "number:11"
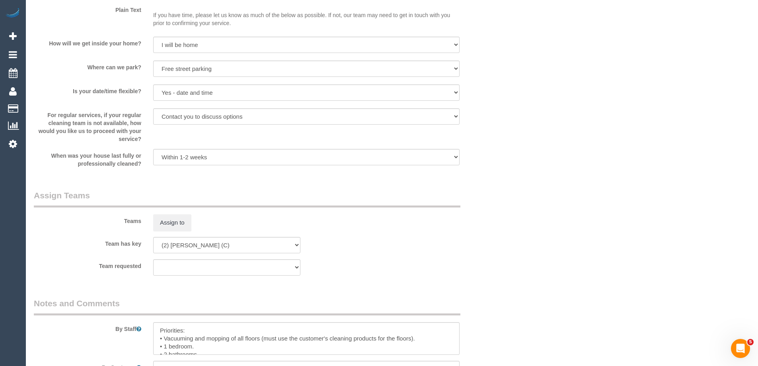
scroll to position [1154, 0]
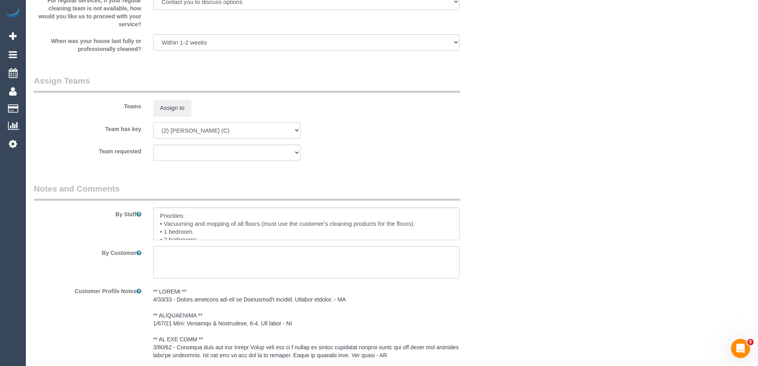
click at [192, 135] on select "(0) Office (1) [PERSON_NAME] (FT) (1) [PERSON_NAME] (FT) (1) Kumpee R (FT) (1) …" at bounding box center [226, 130] width 147 height 16
click at [153, 122] on select "(0) Office (1) [PERSON_NAME] (FT) (1) [PERSON_NAME] (FT) (1) Kumpee R (FT) (1) …" at bounding box center [226, 130] width 147 height 16
select select "? string:null ?"
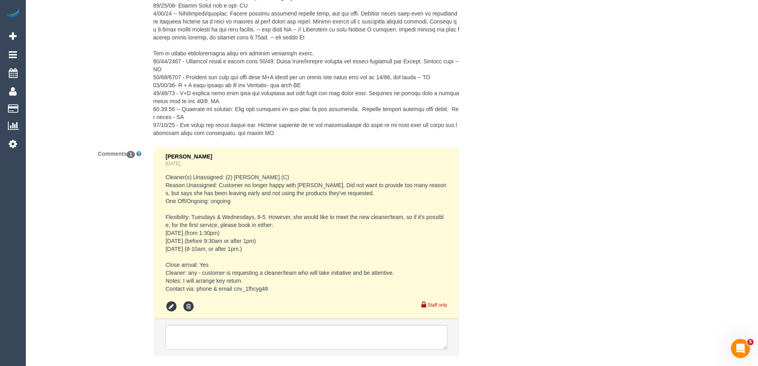
scroll to position [1607, 0]
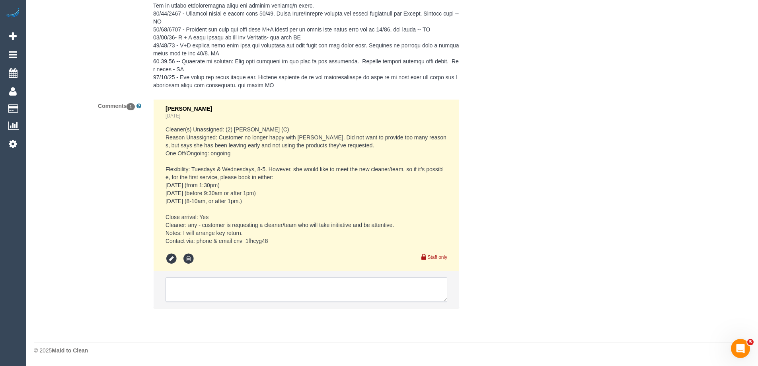
click at [225, 284] on textarea at bounding box center [307, 289] width 282 height 25
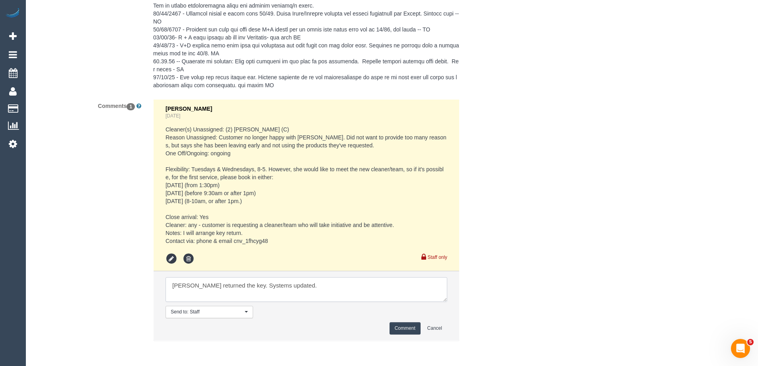
type textarea "[PERSON_NAME] returned the key. Systems updated."
click at [409, 326] on button "Comment" at bounding box center [405, 328] width 31 height 12
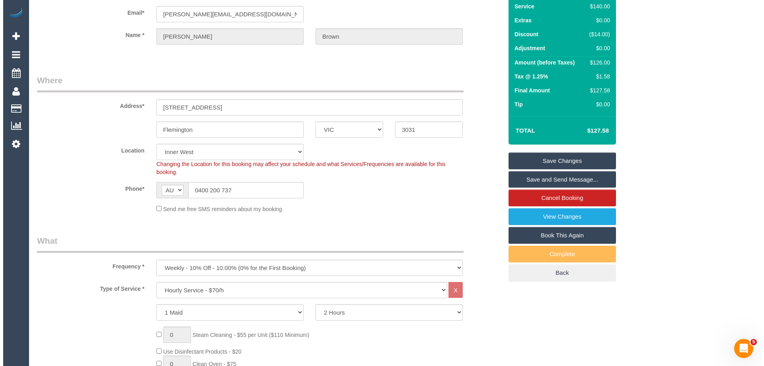
scroll to position [0, 0]
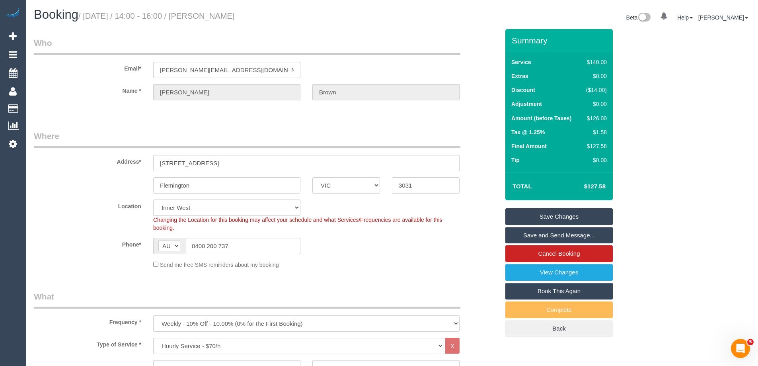
click at [559, 216] on link "Save Changes" at bounding box center [558, 216] width 107 height 17
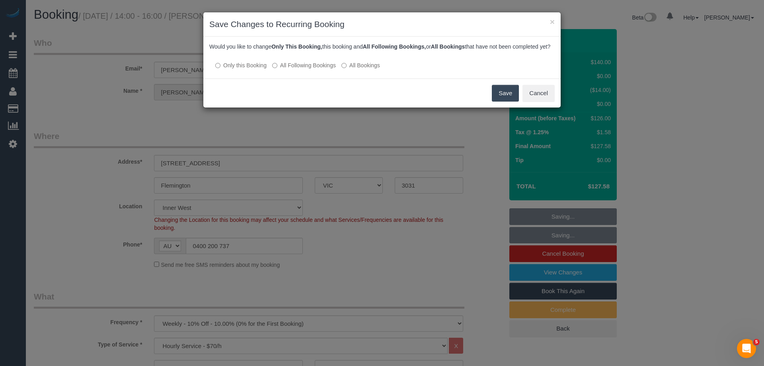
click at [319, 69] on label "All Following Bookings" at bounding box center [304, 65] width 64 height 8
click at [497, 101] on button "Save" at bounding box center [505, 93] width 27 height 17
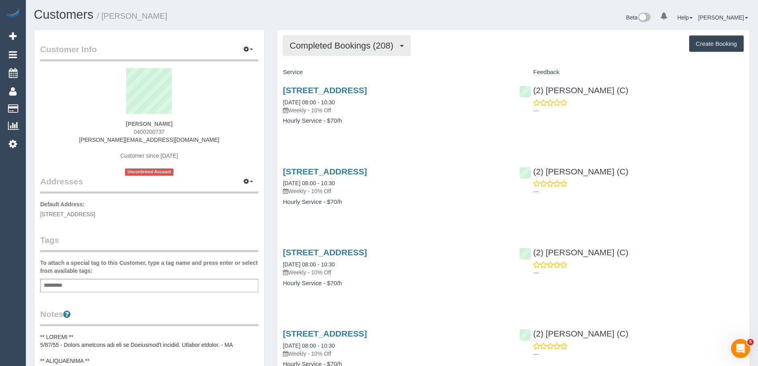
click at [333, 44] on span "Completed Bookings (208)" at bounding box center [343, 46] width 107 height 10
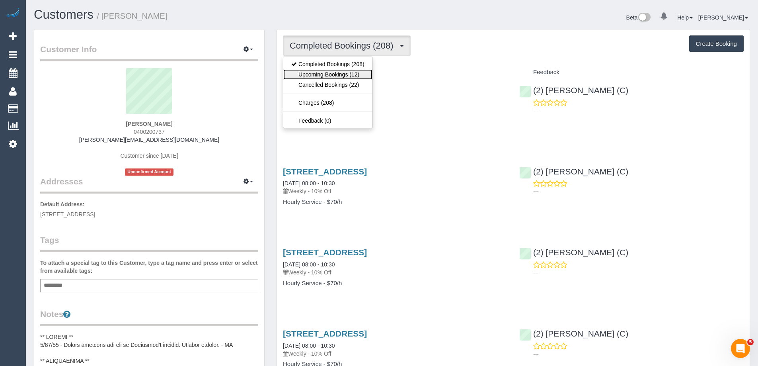
click at [323, 72] on link "Upcoming Bookings (12)" at bounding box center [327, 74] width 89 height 10
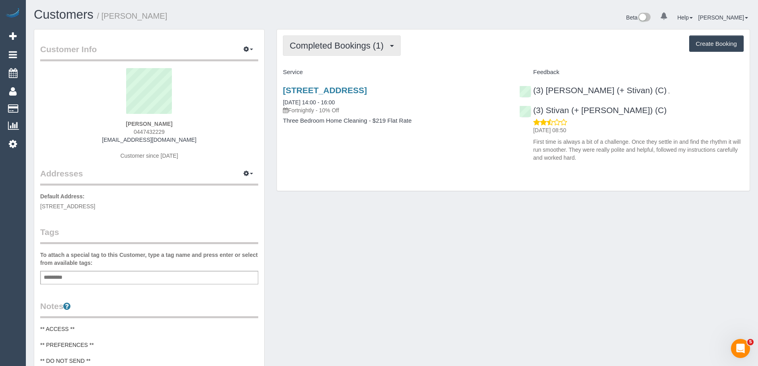
drag, startPoint x: 321, startPoint y: 51, endPoint x: 319, endPoint y: 63, distance: 13.0
click at [321, 51] on button "Completed Bookings (1)" at bounding box center [342, 45] width 118 height 20
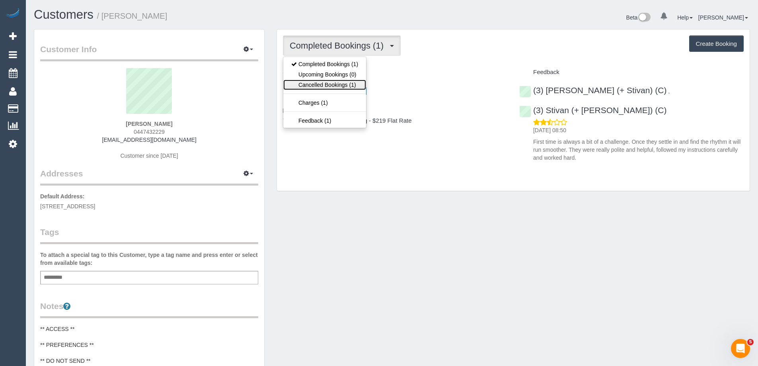
click at [315, 84] on link "Cancelled Bookings (1)" at bounding box center [324, 85] width 83 height 10
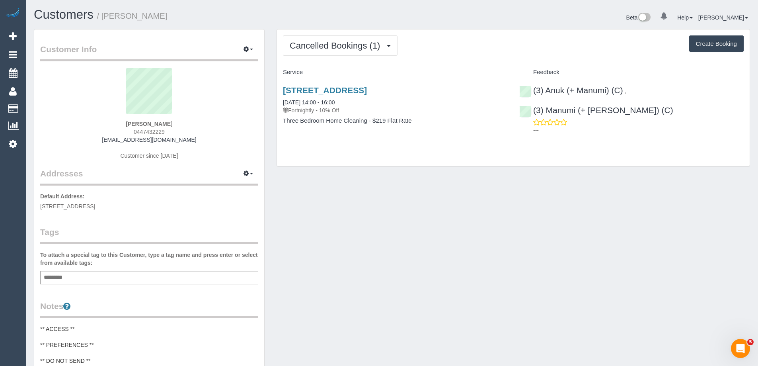
copy div "(3) Anuk (+ Manumi) (C) , (3) Manumi (+ Anuk) (C)"
drag, startPoint x: 743, startPoint y: 94, endPoint x: 728, endPoint y: 114, distance: 24.9
click at [535, 92] on div "(3) Anuk (+ Manumi) (C) , (3) Manumi (+ Anuk) (C) ---" at bounding box center [631, 108] width 236 height 59
copy small "[PERSON_NAME]"
drag, startPoint x: 162, startPoint y: 14, endPoint x: 104, endPoint y: 17, distance: 58.2
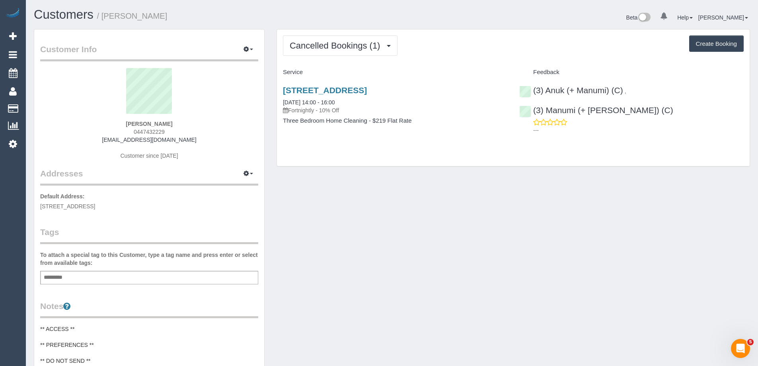
click at [104, 17] on h1 "Customers / [PERSON_NAME]" at bounding box center [210, 15] width 352 height 14
drag, startPoint x: 468, startPoint y: 88, endPoint x: 283, endPoint y: 89, distance: 184.7
click at [283, 89] on h3 "594 St. Kilda Road, 1801, Melbourne, VIC 3004" at bounding box center [395, 90] width 224 height 9
copy link "594 St. Kilda Road, 1801, Melbourne, VIC 3004"
click at [466, 231] on div "Customer Info Edit Contact Info Send Message Email Preferences Special Sales Ta…" at bounding box center [392, 323] width 728 height 589
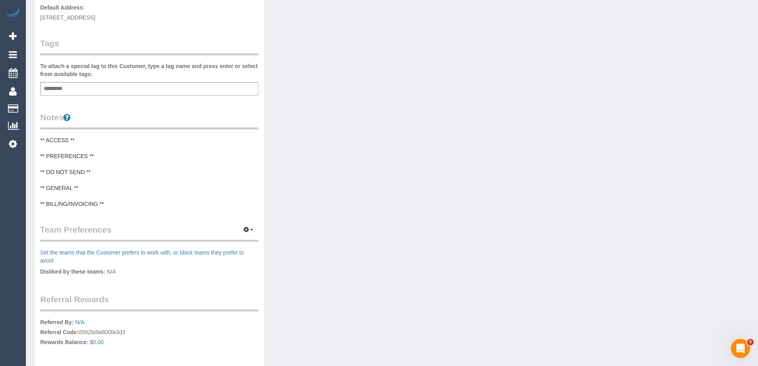
scroll to position [199, 0]
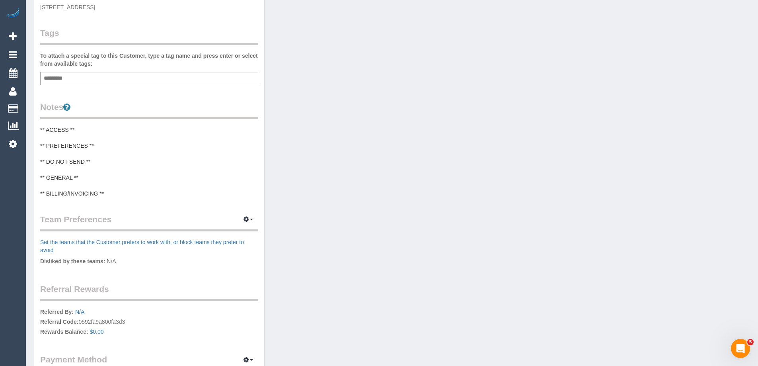
click at [99, 168] on pre "** ACCESS ** ** PREFERENCES ** ** DO NOT SEND ** ** GENERAL ** ** BILLING/INVOI…" at bounding box center [149, 162] width 218 height 72
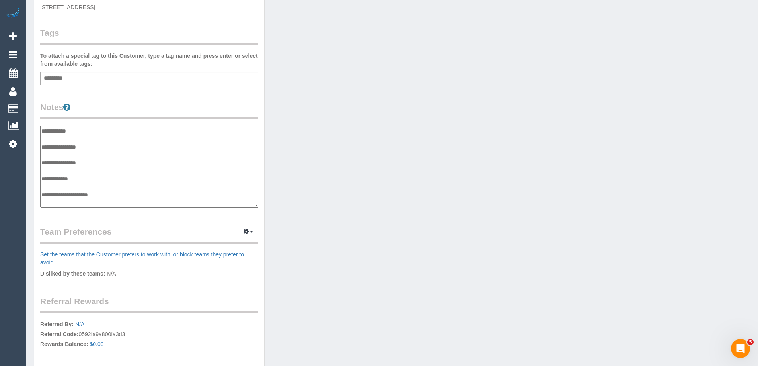
click at [85, 177] on textarea "**********" at bounding box center [149, 167] width 218 height 82
type textarea "**********"
click at [163, 120] on div "**********" at bounding box center [149, 155] width 218 height 109
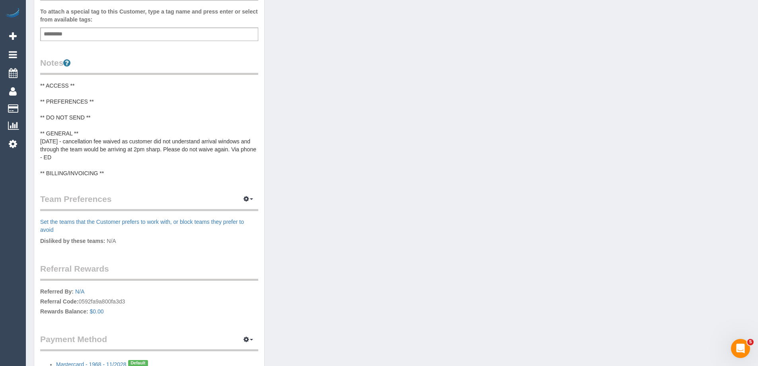
scroll to position [279, 0]
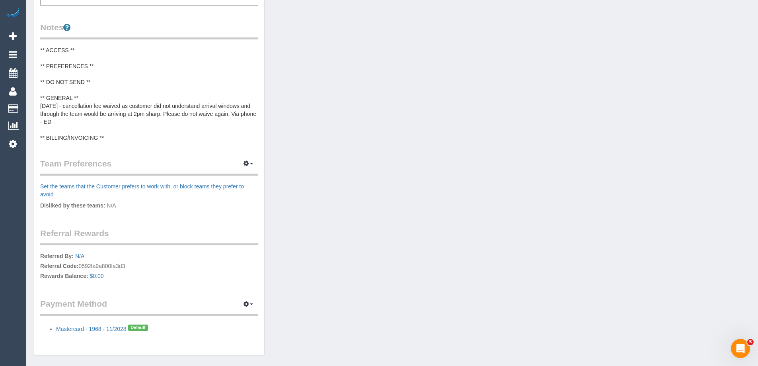
click at [169, 114] on pre "** ACCESS ** ** PREFERENCES ** ** DO NOT SEND ** ** GENERAL ** 3/10/25 - cancel…" at bounding box center [149, 94] width 218 height 96
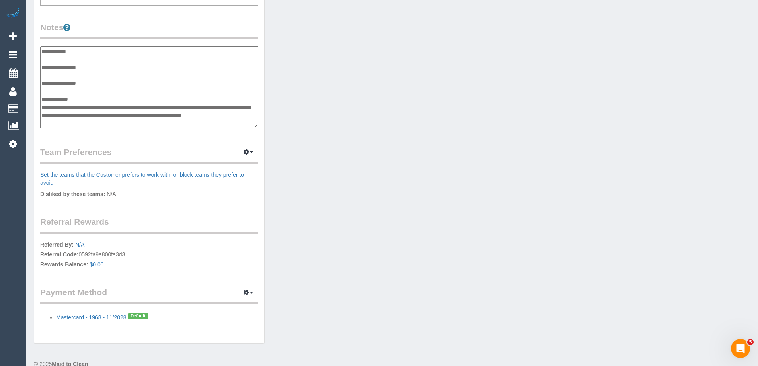
scroll to position [16, 0]
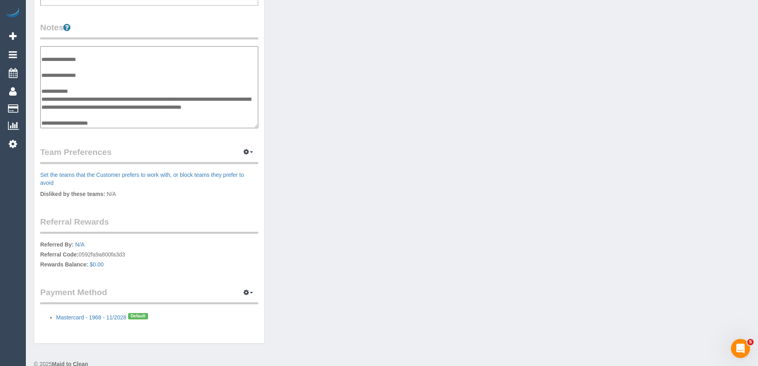
drag, startPoint x: 165, startPoint y: 90, endPoint x: 187, endPoint y: 86, distance: 21.9
click at [166, 90] on textarea "**********" at bounding box center [149, 87] width 218 height 82
type textarea "**********"
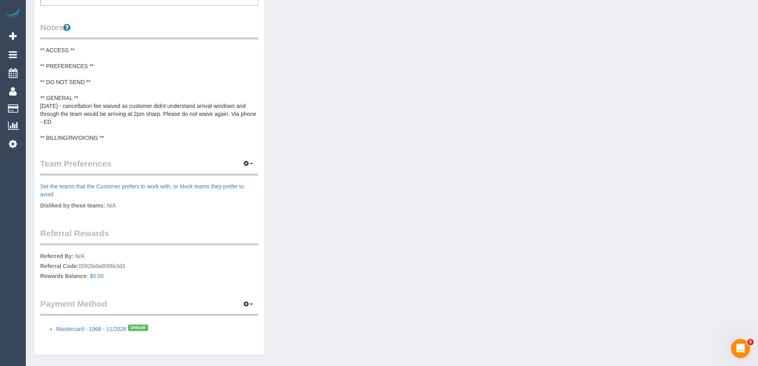
click at [187, 86] on pre "** ACCESS ** ** PREFERENCES ** ** DO NOT SEND ** ** GENERAL ** 3/10/25 - cancel…" at bounding box center [149, 94] width 218 height 96
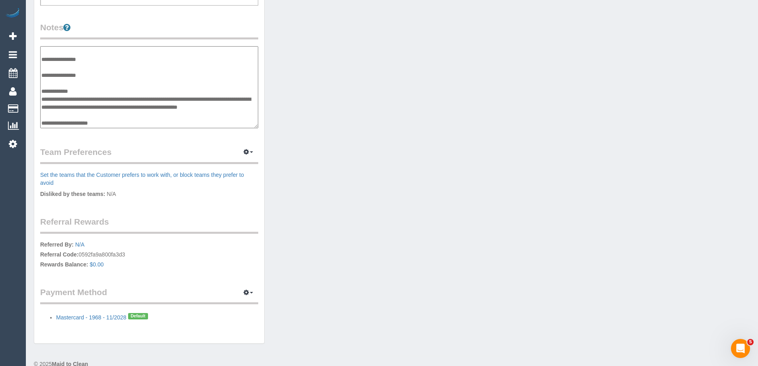
click at [166, 90] on textarea "**********" at bounding box center [149, 87] width 218 height 82
click at [200, 90] on textarea "**********" at bounding box center [149, 87] width 218 height 82
click at [64, 98] on textarea "**********" at bounding box center [149, 87] width 218 height 82
type textarea "**********"
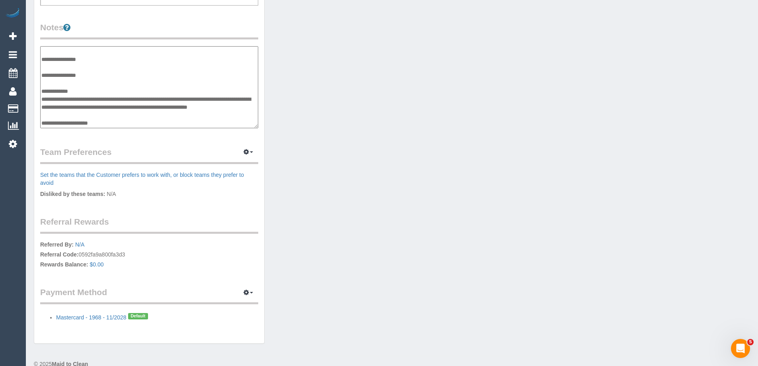
click at [184, 28] on legend "Notes" at bounding box center [149, 30] width 218 height 18
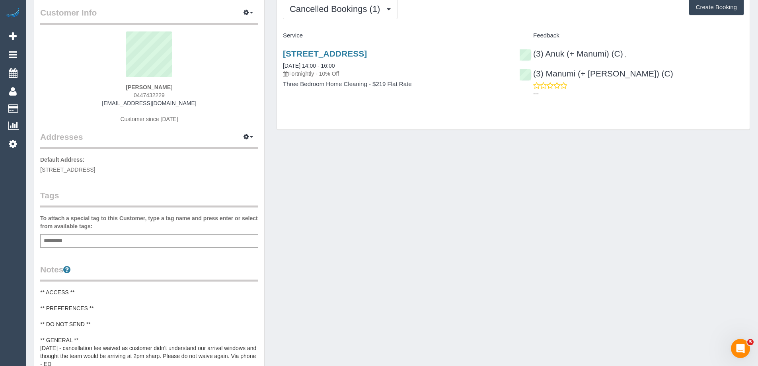
scroll to position [0, 0]
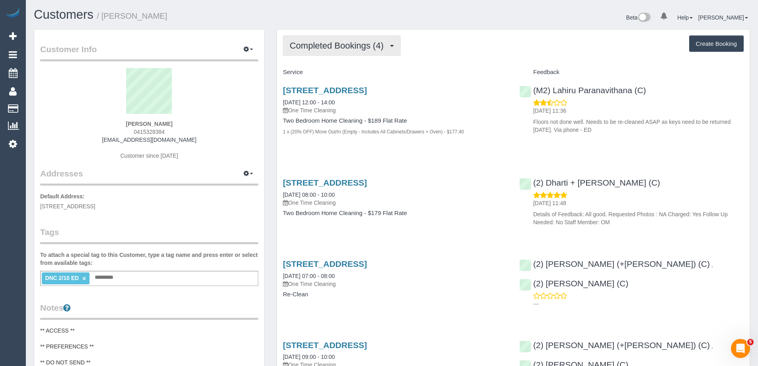
click at [351, 52] on button "Completed Bookings (4)" at bounding box center [342, 45] width 118 height 20
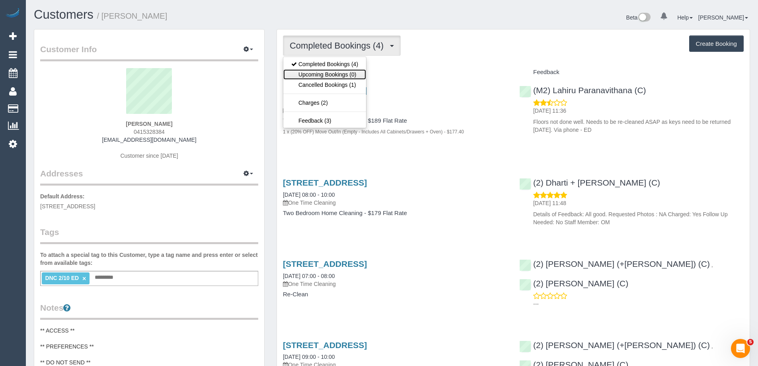
click at [358, 76] on link "Upcoming Bookings (0)" at bounding box center [324, 74] width 83 height 10
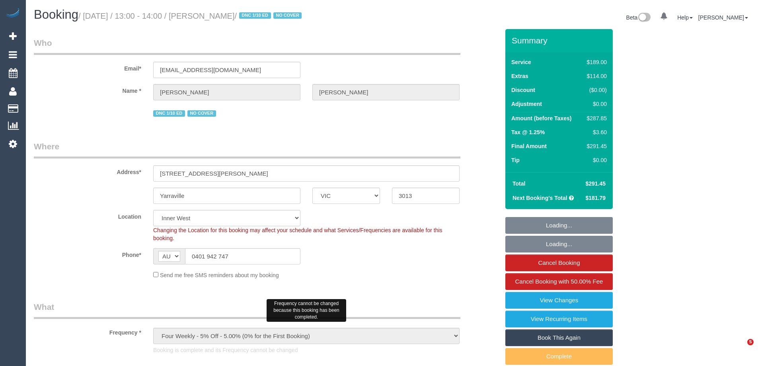
select select "VIC"
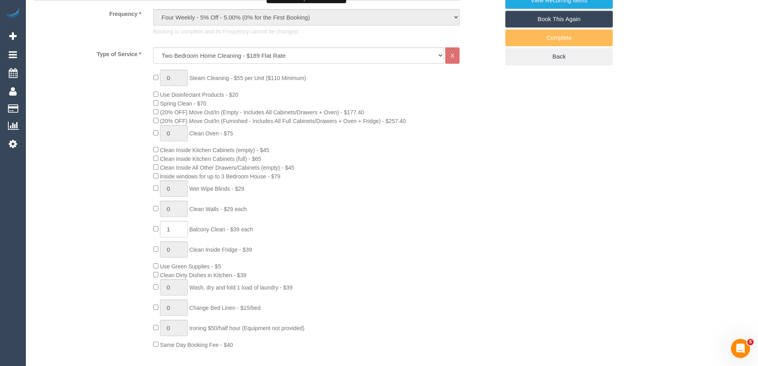
select select "object:892"
select select "number:28"
select select "number:14"
select select "number:19"
select select "number:22"
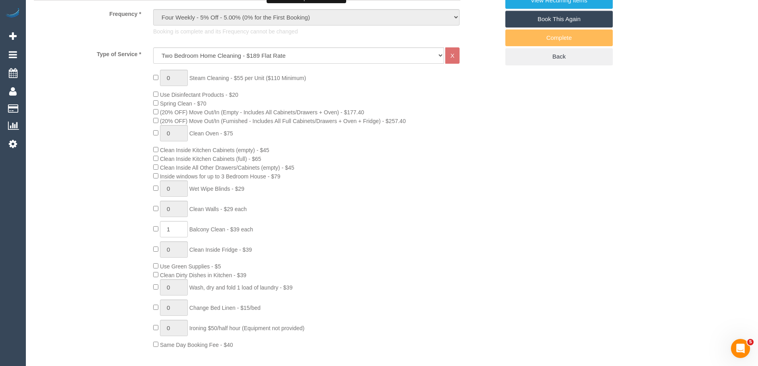
select select "number:34"
select select "number:12"
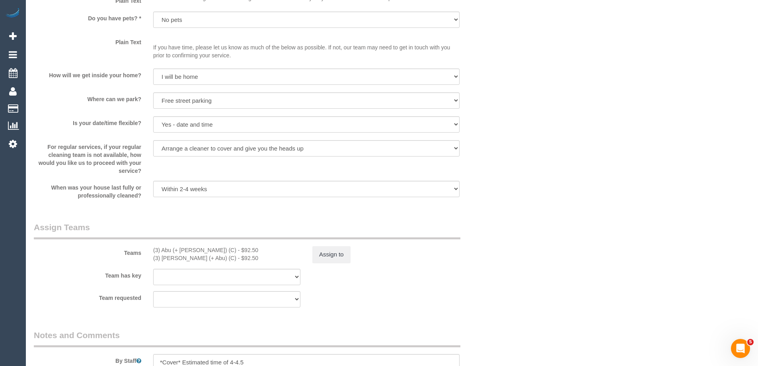
scroll to position [1273, 0]
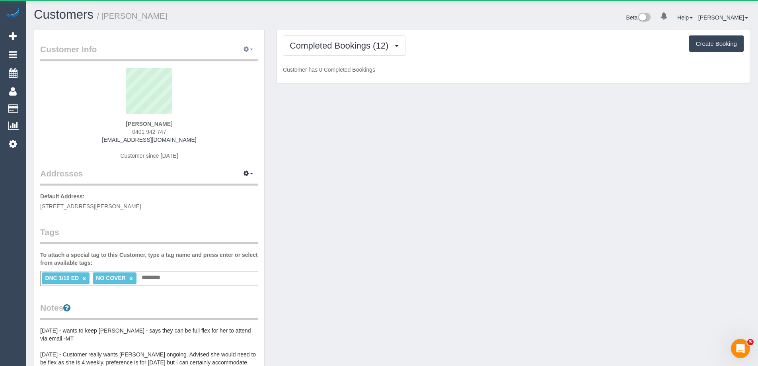
click at [249, 50] on button "button" at bounding box center [248, 49] width 20 height 12
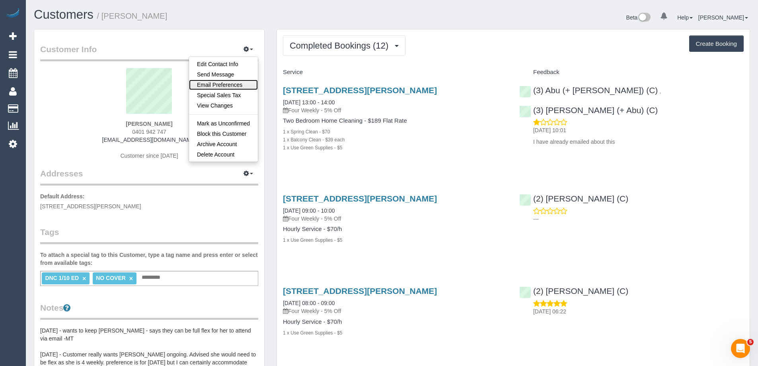
click at [235, 81] on link "Email Preferences" at bounding box center [223, 85] width 69 height 10
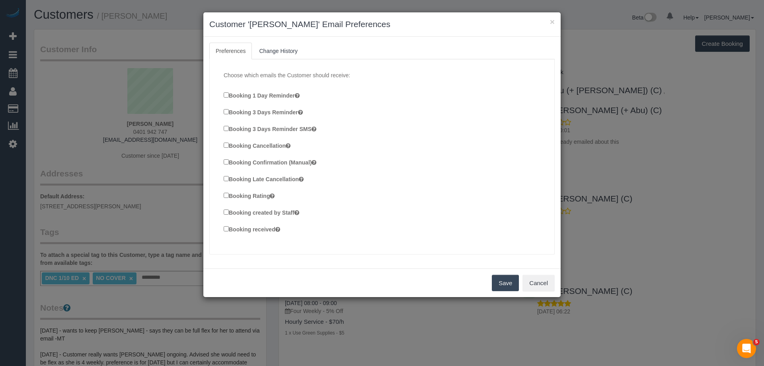
click at [289, 160] on label "Booking Confirmation (Manual)" at bounding box center [270, 162] width 93 height 9
click at [281, 212] on label "Booking created by Staff" at bounding box center [262, 212] width 76 height 9
click at [269, 230] on label "Booking received" at bounding box center [252, 228] width 57 height 9
click at [504, 283] on button "Save" at bounding box center [505, 283] width 27 height 17
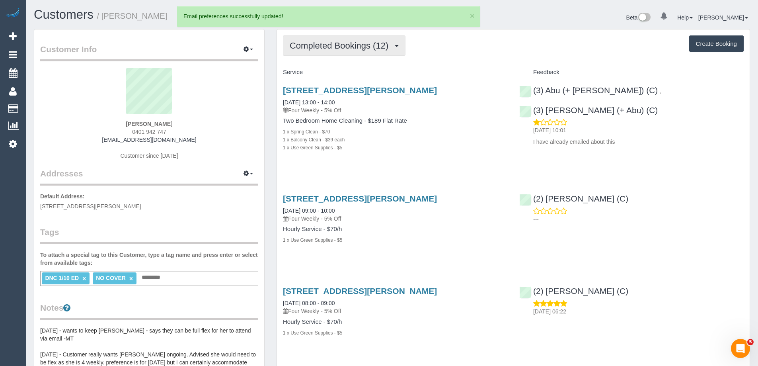
click at [328, 49] on span "Completed Bookings (12)" at bounding box center [341, 46] width 103 height 10
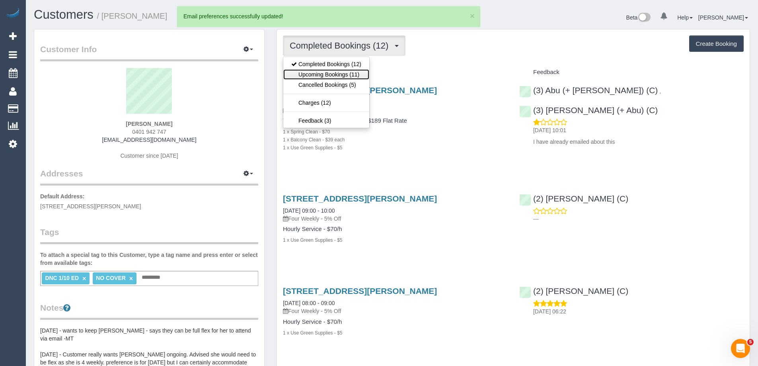
click at [325, 72] on link "Upcoming Bookings (11)" at bounding box center [326, 74] width 86 height 10
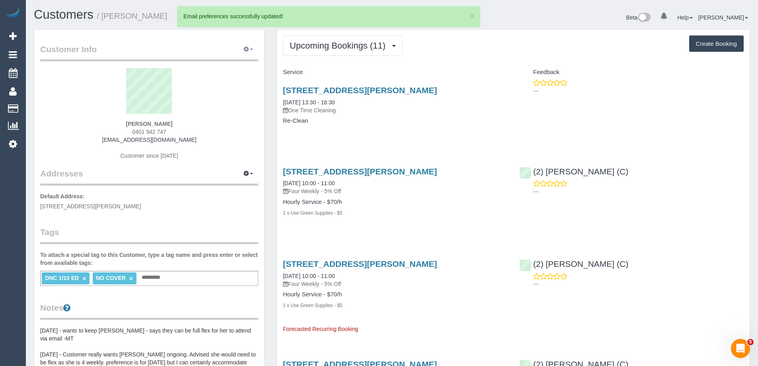
click at [242, 48] on button "button" at bounding box center [248, 49] width 20 height 12
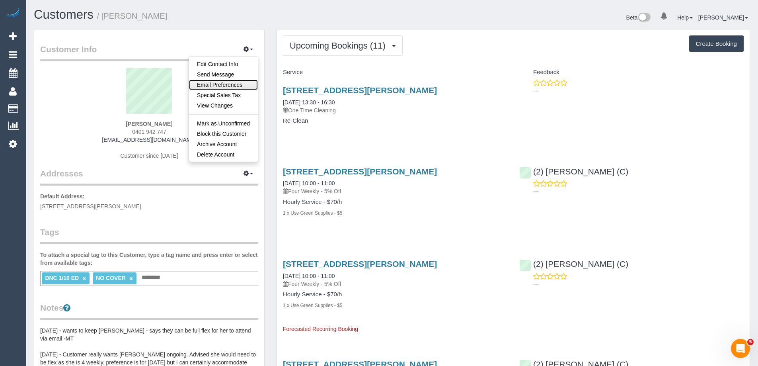
click at [227, 81] on link "Email Preferences" at bounding box center [223, 85] width 69 height 10
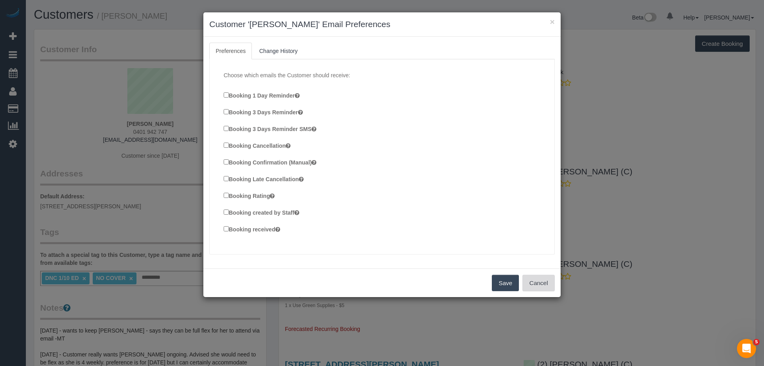
click at [544, 282] on button "Cancel" at bounding box center [539, 283] width 32 height 17
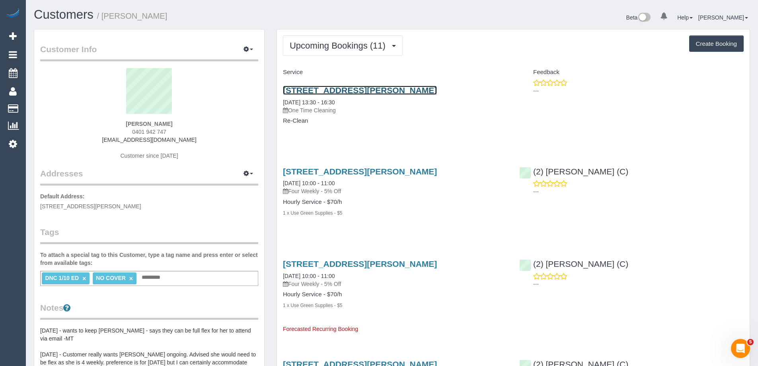
click at [388, 93] on link "4/5 Jepson Street, Yarraville, VIC 3013" at bounding box center [360, 90] width 154 height 9
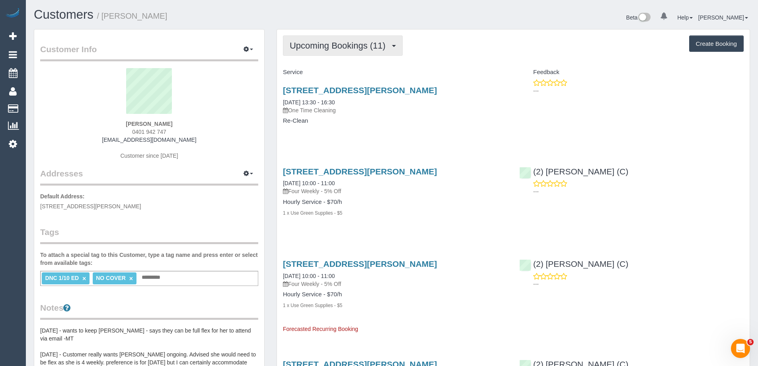
click at [318, 47] on span "Upcoming Bookings (11)" at bounding box center [340, 46] width 100 height 10
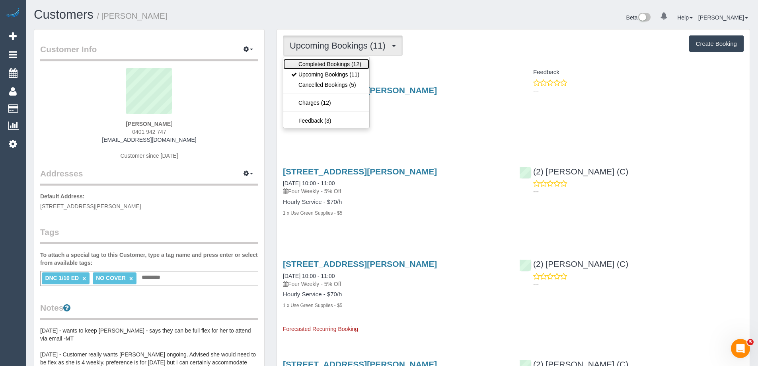
click at [315, 66] on link "Completed Bookings (12)" at bounding box center [326, 64] width 86 height 10
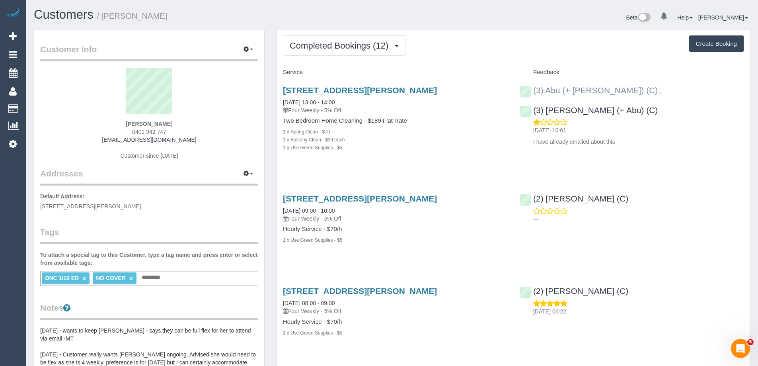
copy div "(3) Abu (+ Hamim) (C) , (3) Hamim (+ Abu) (C)"
drag, startPoint x: 725, startPoint y: 90, endPoint x: 533, endPoint y: 89, distance: 191.4
click at [533, 89] on div "(3) Abu (+ Hamim) (C) , (3) Hamim (+ Abu) (C) 02/10/2025 10:01 I have already e…" at bounding box center [631, 114] width 236 height 70
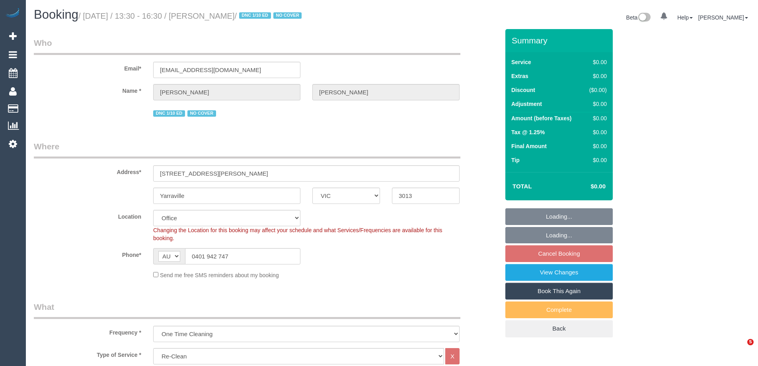
select select "VIC"
select select "number:28"
select select "number:14"
select select "number:19"
select select "number:22"
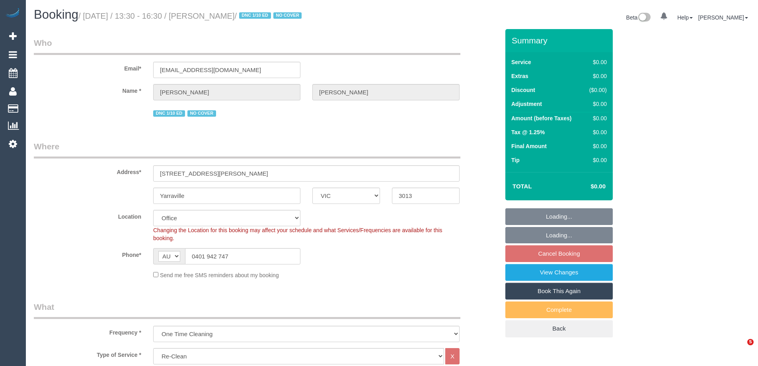
select select "number:34"
select select "number:12"
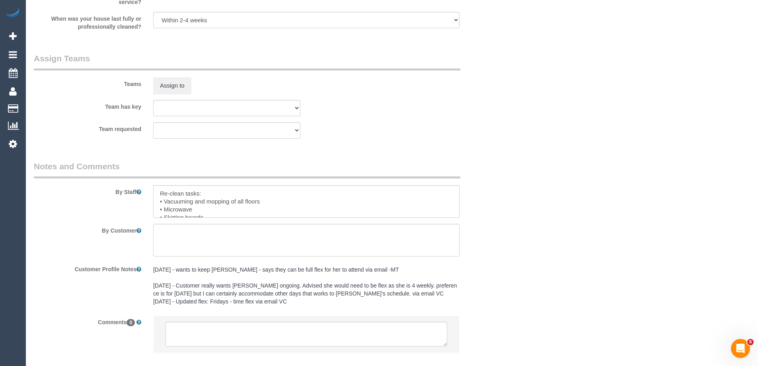
scroll to position [1122, 0]
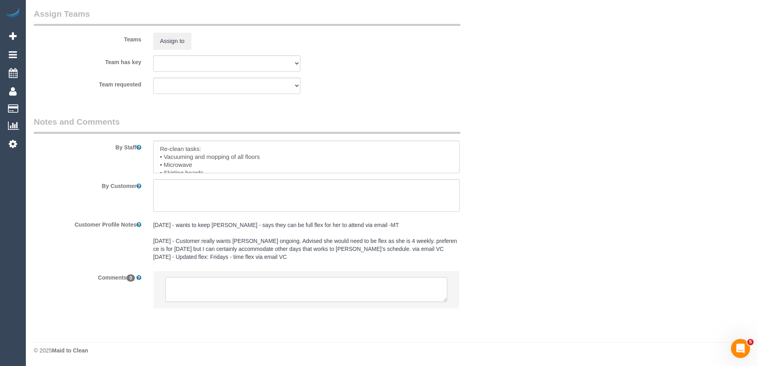
click at [323, 287] on textarea at bounding box center [307, 289] width 282 height 25
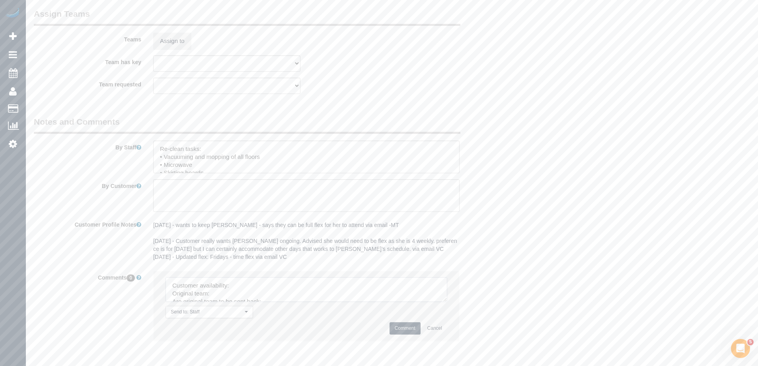
click at [296, 279] on textarea at bounding box center [307, 289] width 282 height 25
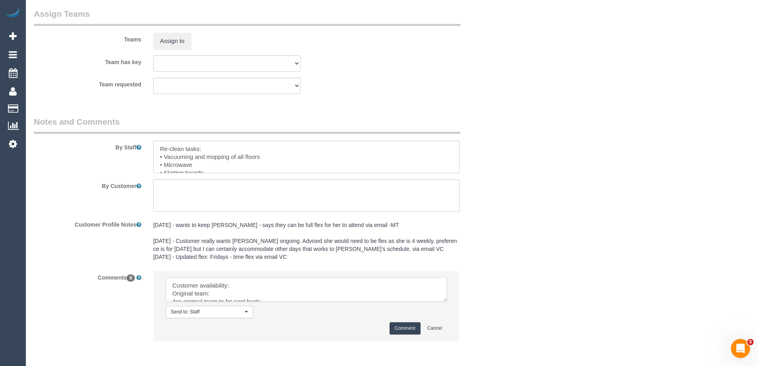
click at [269, 282] on textarea at bounding box center [307, 289] width 282 height 25
click at [296, 287] on textarea at bounding box center [307, 289] width 282 height 25
drag, startPoint x: 442, startPoint y: 298, endPoint x: 457, endPoint y: 371, distance: 74.8
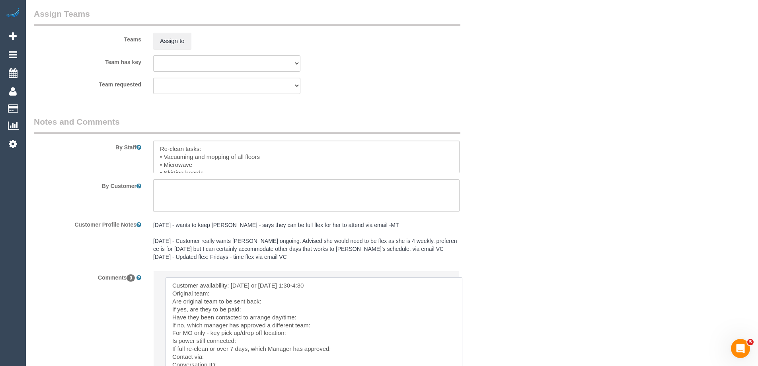
scroll to position [1228, 0]
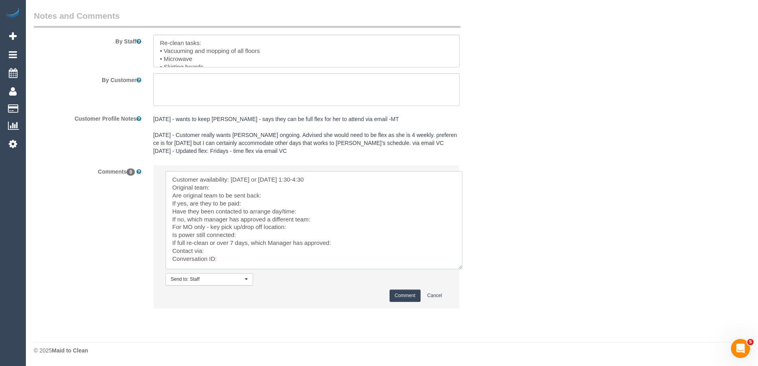
paste textarea "(3) Abu (+ Hamim) (C) , (3) Hamim (+ Abu) (C)"
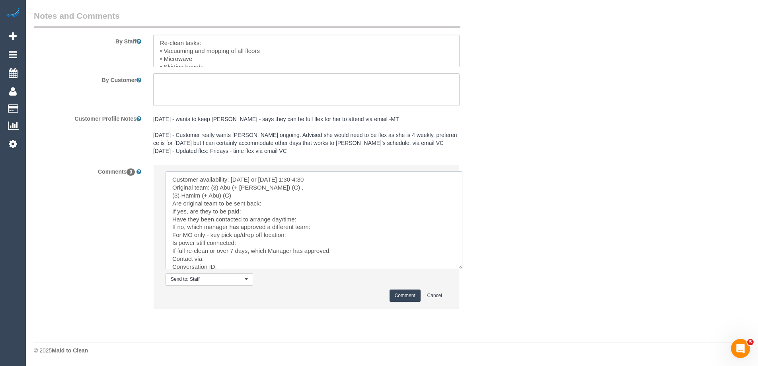
click at [274, 185] on textarea at bounding box center [314, 220] width 297 height 98
click at [347, 191] on textarea at bounding box center [314, 220] width 297 height 98
click at [289, 195] on textarea at bounding box center [314, 220] width 297 height 98
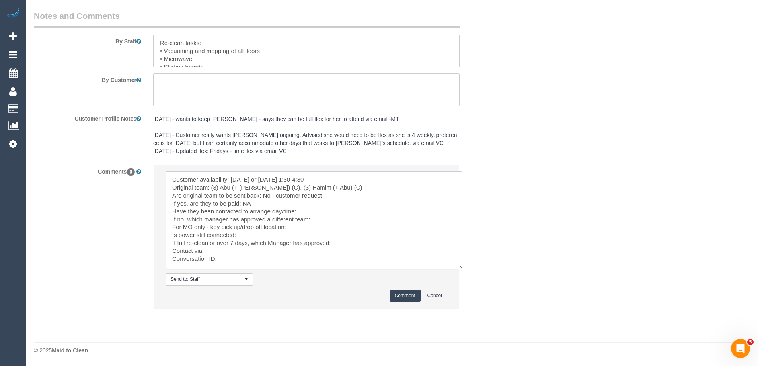
click at [312, 211] on textarea at bounding box center [314, 220] width 297 height 98
click at [331, 218] on textarea at bounding box center [314, 220] width 297 height 98
click at [335, 243] on textarea at bounding box center [314, 220] width 297 height 98
click at [250, 261] on textarea at bounding box center [314, 220] width 297 height 98
paste textarea "cnv_1fho8rmg"
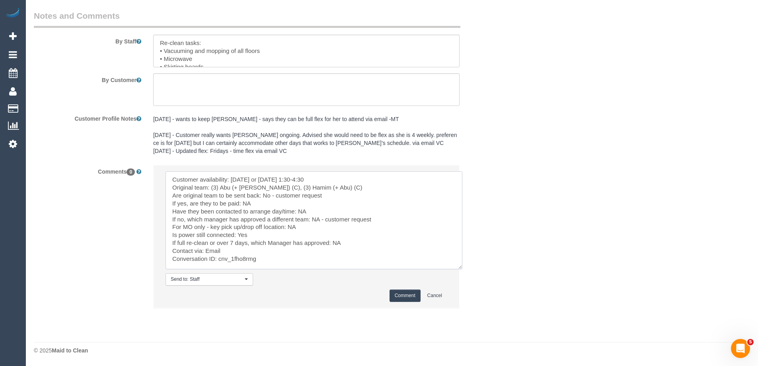
type textarea "Customer availability: Tue 7/10 or Wed 8/10, 1:30-4:30 Original team: (3) Abu (…"
click at [398, 292] on button "Comment" at bounding box center [405, 295] width 31 height 12
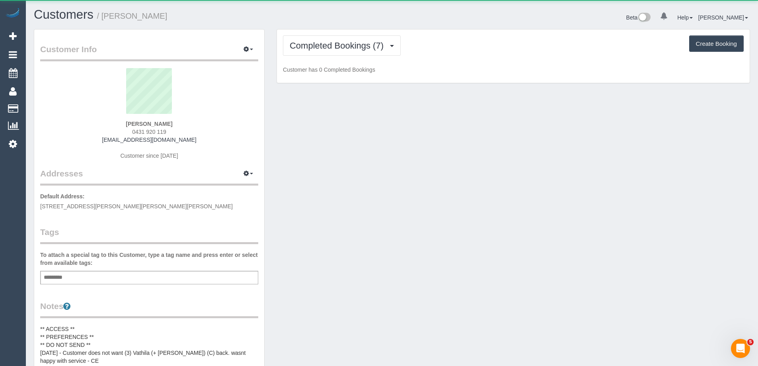
click at [154, 130] on span "0431 920 119" at bounding box center [149, 132] width 34 height 6
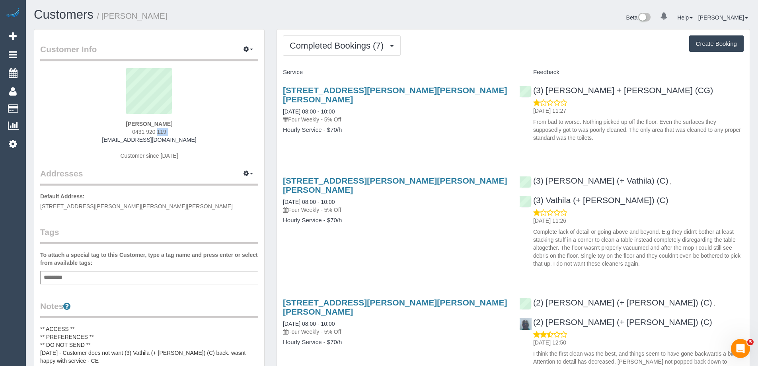
click at [154, 130] on span "0431 920 119" at bounding box center [149, 132] width 34 height 6
copy div "0431 920 119"
click at [363, 47] on span "Completed Bookings (7)" at bounding box center [339, 46] width 98 height 10
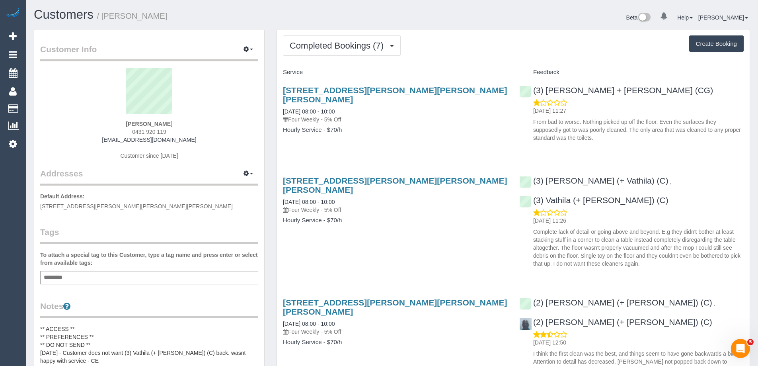
click at [200, 277] on div "Add a tag" at bounding box center [149, 278] width 218 height 14
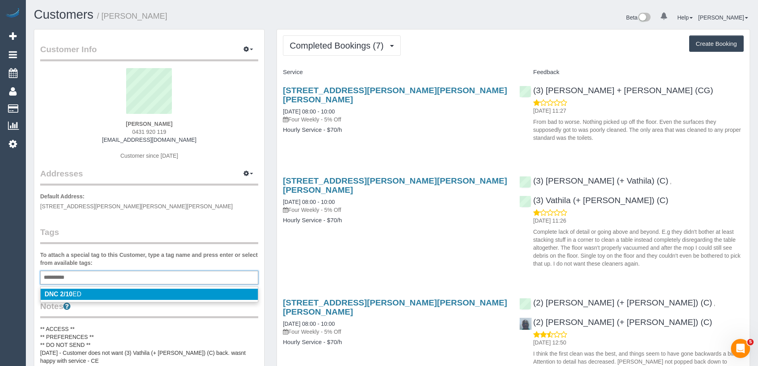
type input "**********"
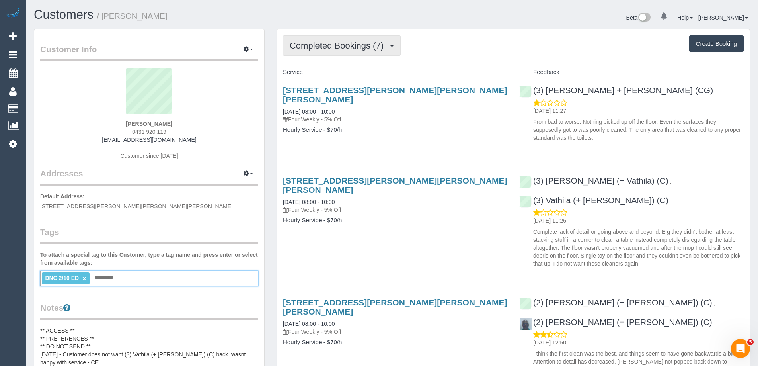
click at [313, 39] on button "Completed Bookings (7)" at bounding box center [342, 45] width 118 height 20
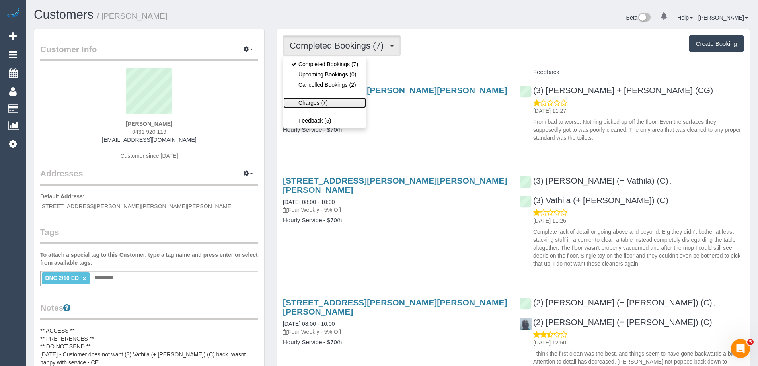
click at [314, 103] on link "Charges (7)" at bounding box center [324, 102] width 83 height 10
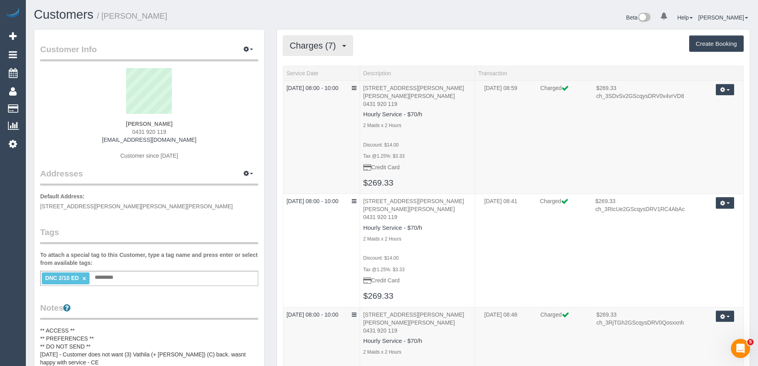
click at [308, 46] on span "Charges (7)" at bounding box center [315, 46] width 50 height 10
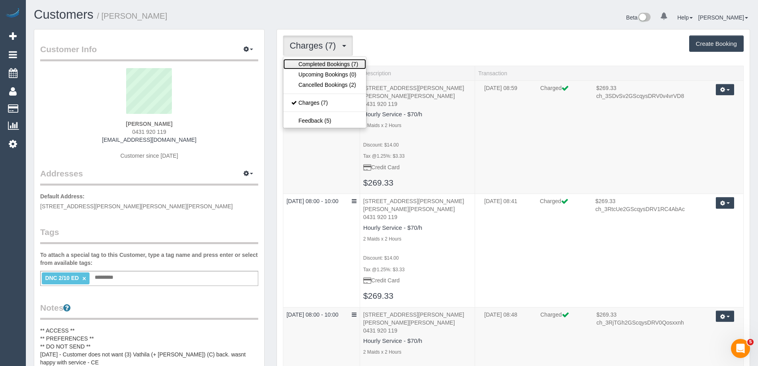
click at [306, 60] on link "Completed Bookings (7)" at bounding box center [324, 64] width 83 height 10
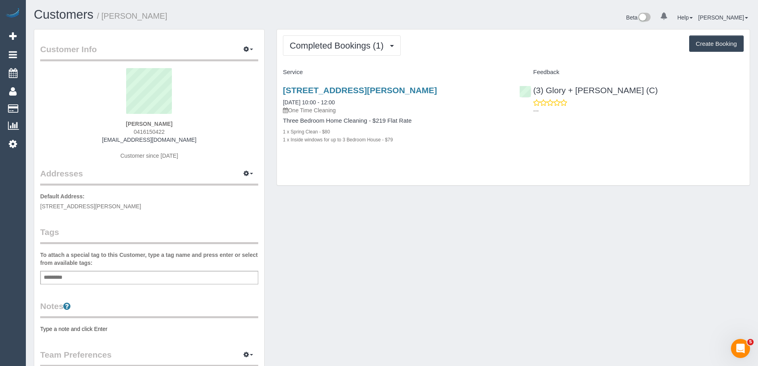
click at [186, 331] on pre "Type a note and click Enter" at bounding box center [149, 329] width 218 height 8
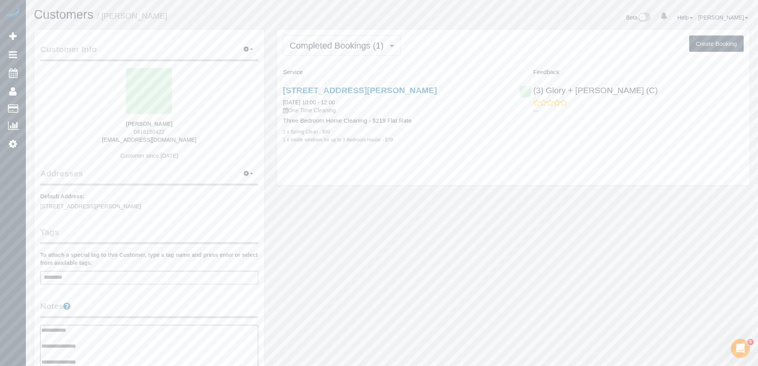
type textarea "**********"
click at [174, 279] on div "Add a tag" at bounding box center [149, 278] width 218 height 14
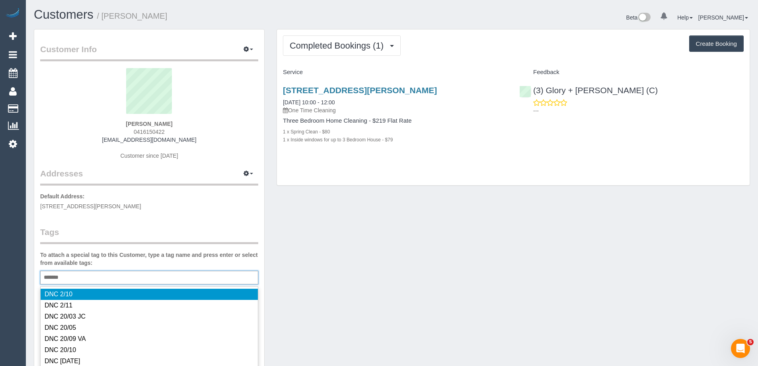
type input "********"
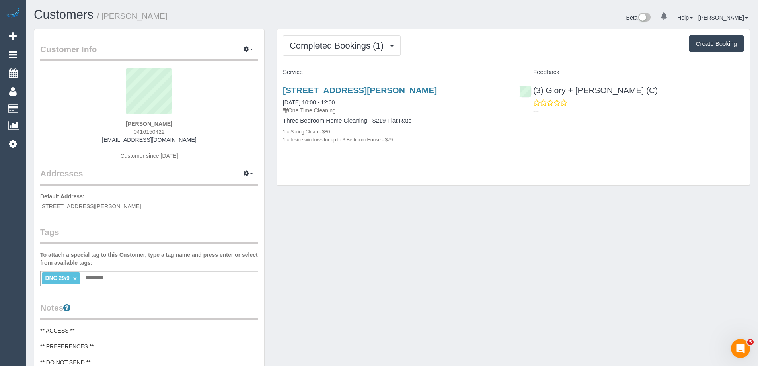
copy div "Three Bedroom Home Cleaning - $219 Flat Rate 1 x Spring Clean - $80 1 x Inside …"
drag, startPoint x: 403, startPoint y: 141, endPoint x: 281, endPoint y: 121, distance: 123.5
click at [281, 121] on div "422-426 Glenferrie Rd, 9, Kooyong, VIC 3144 29/09/2025 10:00 - 12:00 One Time C…" at bounding box center [395, 119] width 236 height 80
copy small "Cam Smith"
drag, startPoint x: 162, startPoint y: 18, endPoint x: 105, endPoint y: 17, distance: 56.9
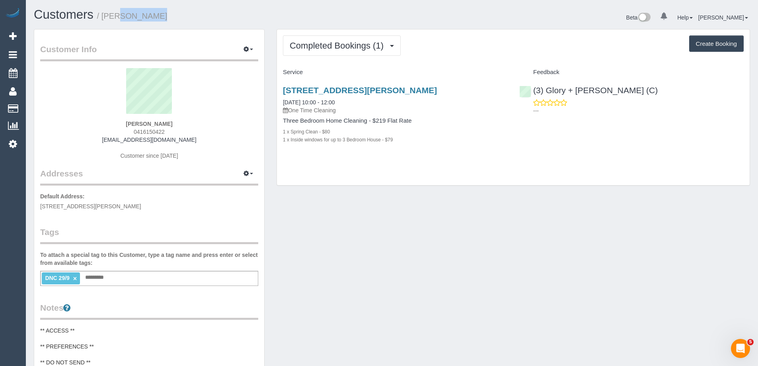
click at [105, 17] on h1 "Customers / Cam Smith" at bounding box center [210, 15] width 352 height 14
copy link "(3) Glory + Mary (C)"
drag, startPoint x: 627, startPoint y: 90, endPoint x: 532, endPoint y: 92, distance: 94.3
click at [532, 92] on div "(3) Glory + Mary (C) ---" at bounding box center [631, 98] width 236 height 39
click at [150, 131] on span "0416150422" at bounding box center [149, 132] width 31 height 6
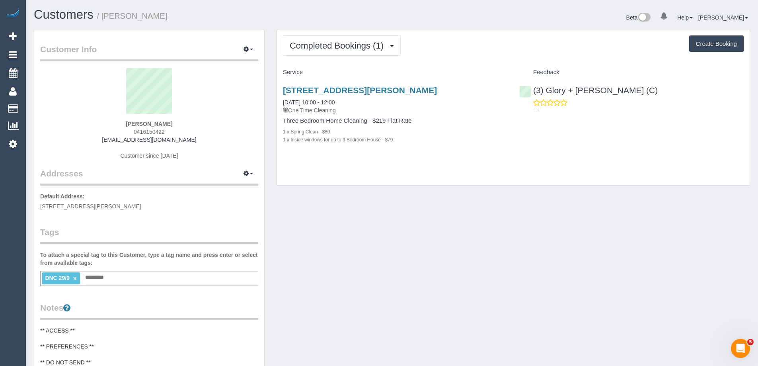
click at [150, 131] on span "0416150422" at bounding box center [149, 132] width 31 height 6
copy span "0416150422"
click at [197, 279] on div "DNC 29/9 × Add a tag" at bounding box center [149, 278] width 218 height 15
type input "*"
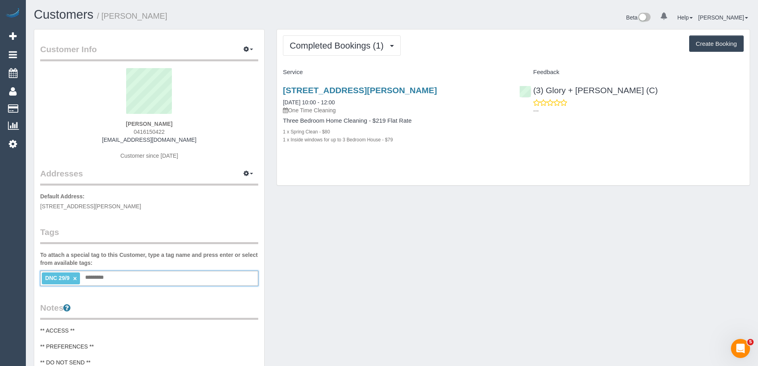
type input "*"
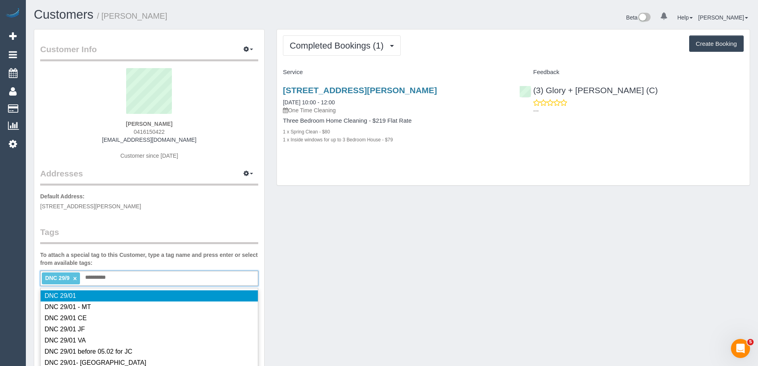
type input "**********"
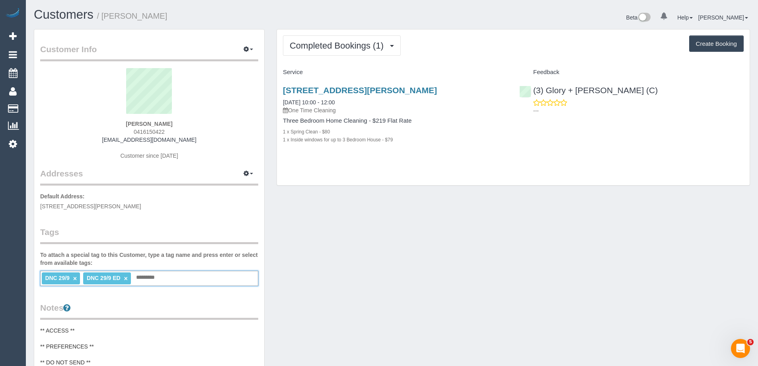
click at [76, 276] on link "×" at bounding box center [75, 278] width 4 height 7
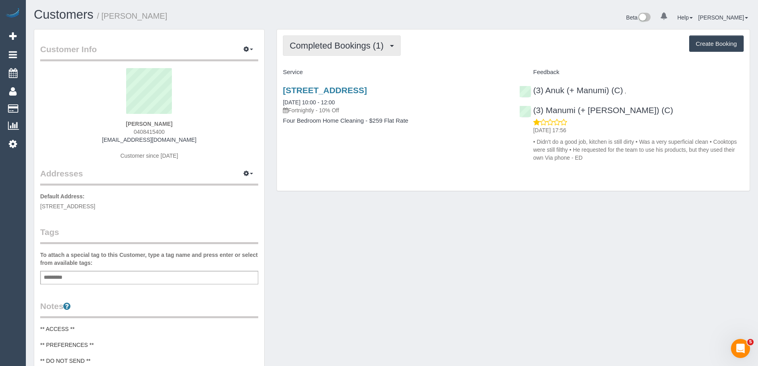
click at [336, 48] on span "Completed Bookings (1)" at bounding box center [339, 46] width 98 height 10
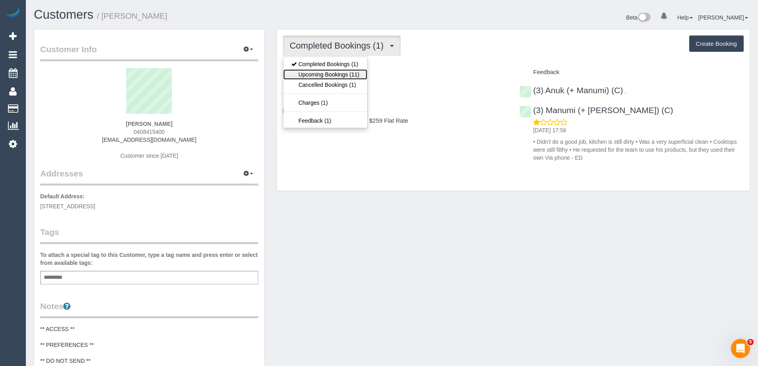
click at [331, 70] on link "Upcoming Bookings (11)" at bounding box center [325, 74] width 84 height 10
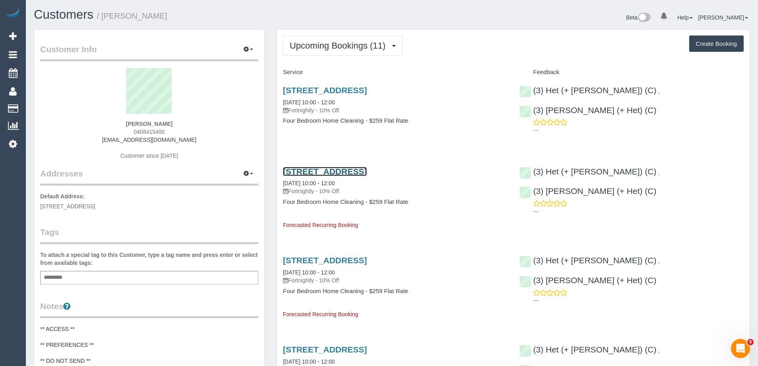
click at [359, 174] on link "[STREET_ADDRESS]" at bounding box center [325, 171] width 84 height 9
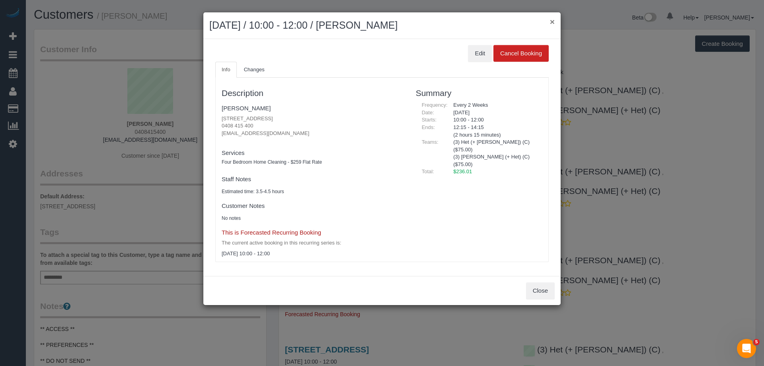
click at [551, 23] on button "×" at bounding box center [552, 22] width 5 height 8
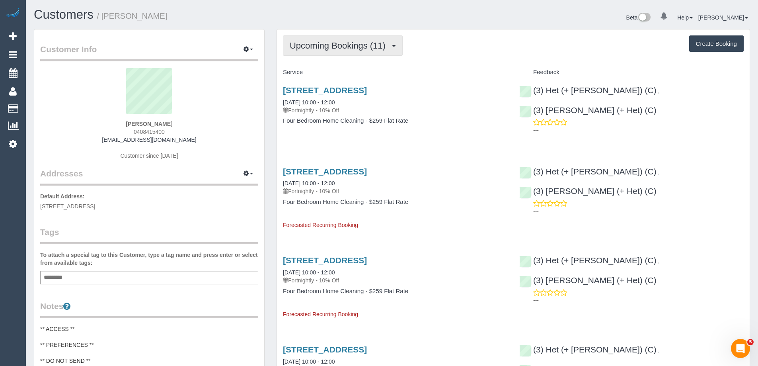
click at [345, 41] on span "Upcoming Bookings (11)" at bounding box center [340, 46] width 100 height 10
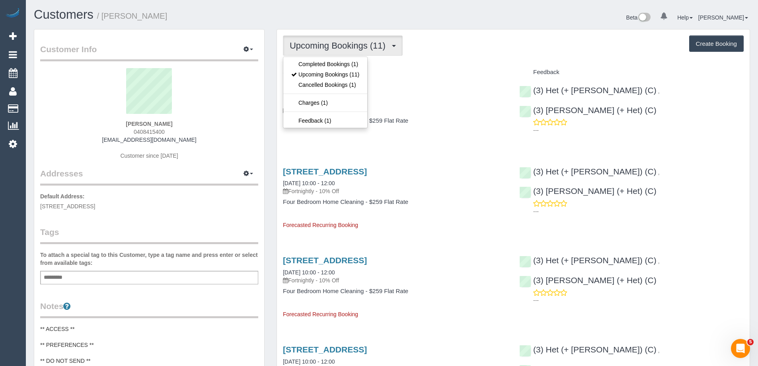
drag, startPoint x: 463, startPoint y: 36, endPoint x: 486, endPoint y: 30, distance: 24.2
click at [463, 36] on div "Upcoming Bookings (11) Completed Bookings (1) Upcoming Bookings (11) Cancelled …" at bounding box center [513, 45] width 461 height 20
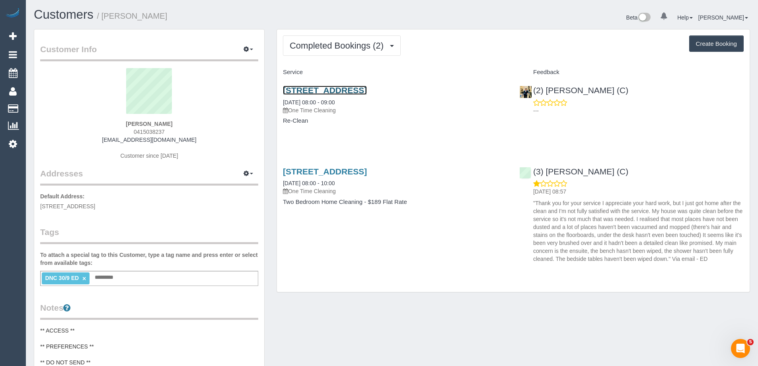
click at [367, 88] on link "[STREET_ADDRESS]" at bounding box center [325, 90] width 84 height 9
click at [361, 91] on link "[STREET_ADDRESS]" at bounding box center [325, 90] width 84 height 9
drag, startPoint x: 153, startPoint y: 14, endPoint x: 104, endPoint y: 13, distance: 49.0
click at [104, 13] on h1 "Customers / Tugce Demirhan" at bounding box center [210, 15] width 352 height 14
copy small "[PERSON_NAME]"
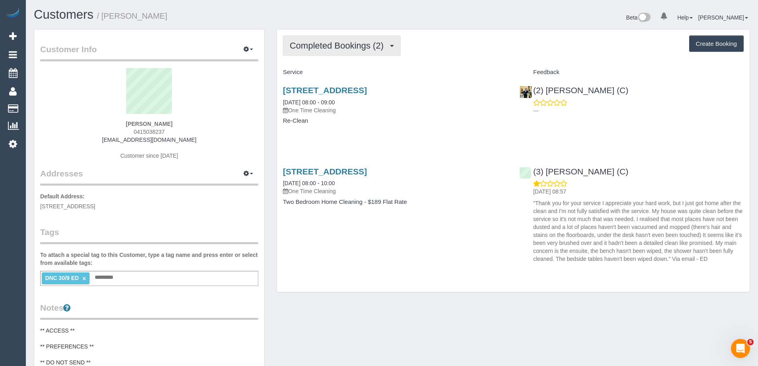
click at [322, 41] on span "Completed Bookings (2)" at bounding box center [339, 46] width 98 height 10
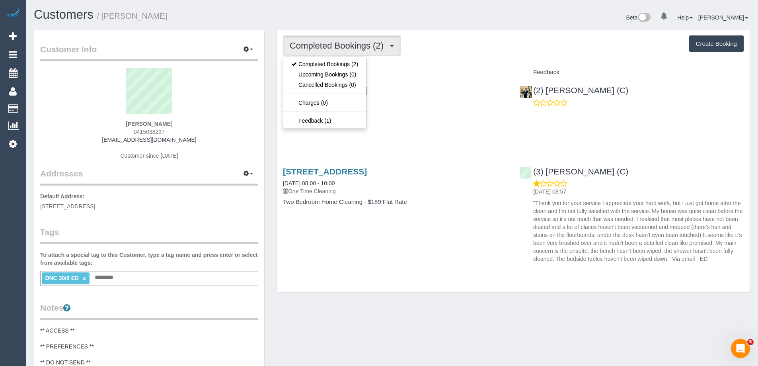
click at [311, 16] on h1 "Customers / Tugce Demirhan" at bounding box center [210, 15] width 352 height 14
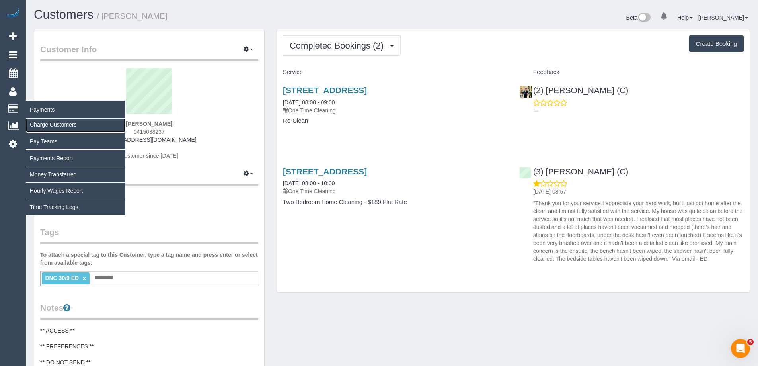
click at [58, 126] on link "Charge Customers" at bounding box center [75, 125] width 99 height 16
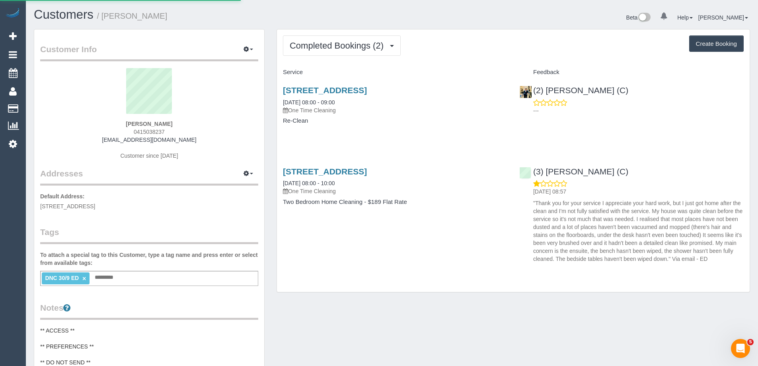
select select
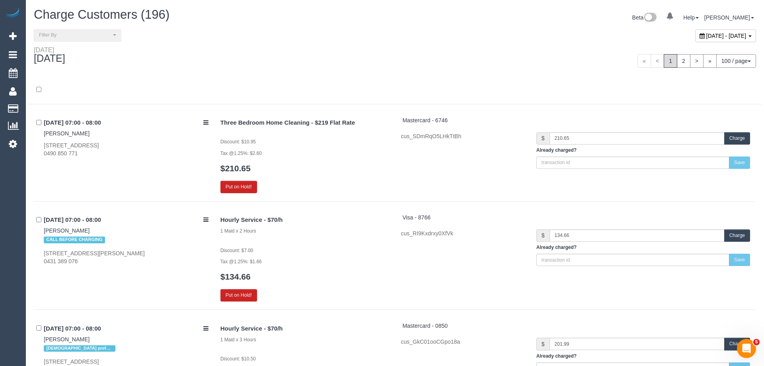
click at [706, 37] on span "October 03, 2025 - October 03, 2025" at bounding box center [726, 36] width 40 height 6
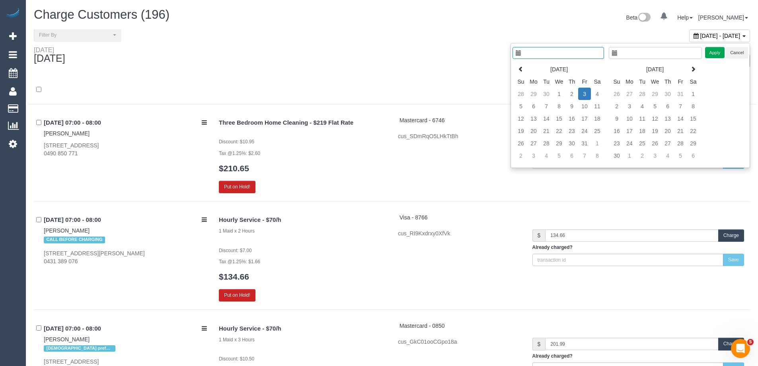
type input "**********"
click at [546, 96] on td "30" at bounding box center [546, 94] width 13 height 12
type input "**********"
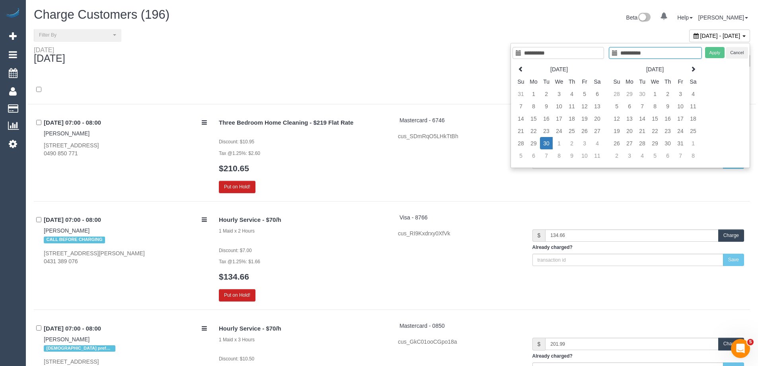
click at [543, 144] on td "30" at bounding box center [546, 143] width 13 height 12
type input "**********"
click at [711, 55] on button "Apply" at bounding box center [715, 53] width 20 height 12
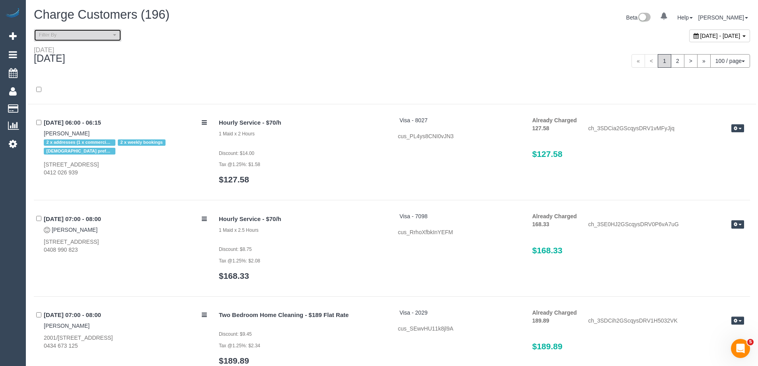
click at [93, 36] on span "Filter By" at bounding box center [75, 35] width 72 height 7
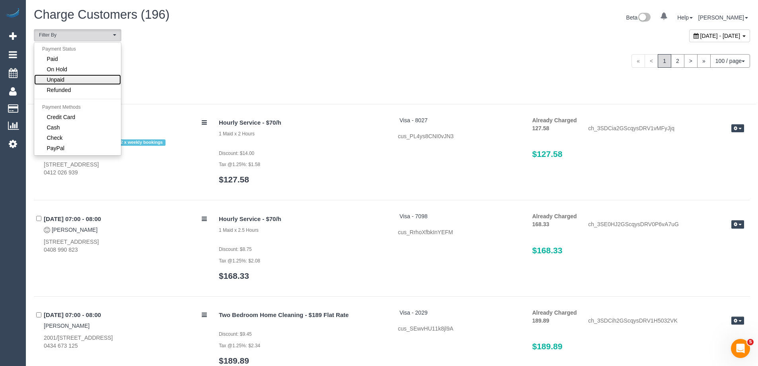
click at [77, 79] on link "Unpaid" at bounding box center [77, 79] width 87 height 10
select select "******"
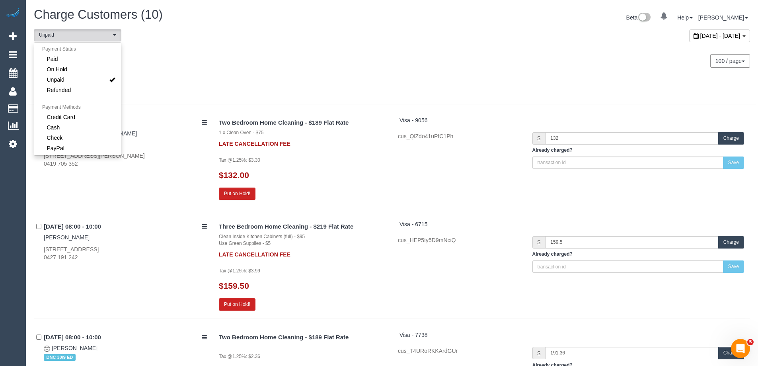
click at [326, 67] on div "Tuesday September 30, 2025 100 / page 10 / page 20 / page 30 / page 40 / page 5…" at bounding box center [392, 60] width 728 height 29
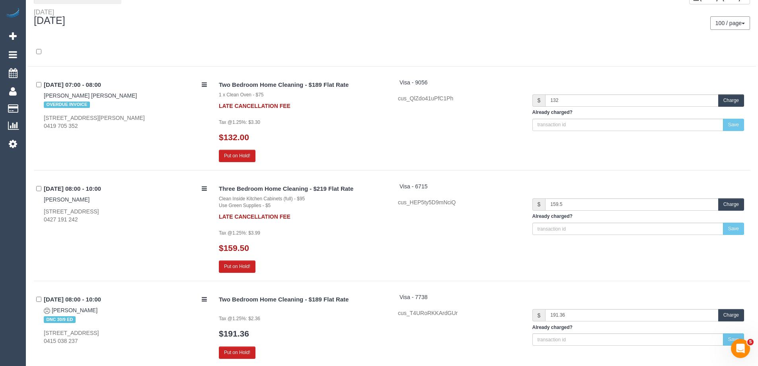
scroll to position [119, 0]
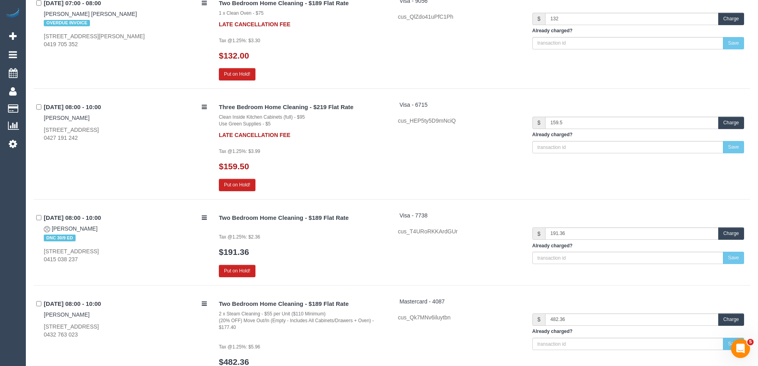
click at [725, 233] on button "Charge" at bounding box center [731, 233] width 26 height 12
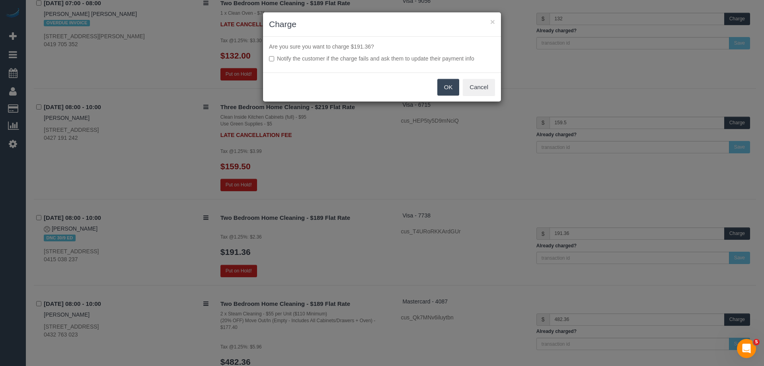
click at [446, 86] on button "OK" at bounding box center [448, 87] width 22 height 17
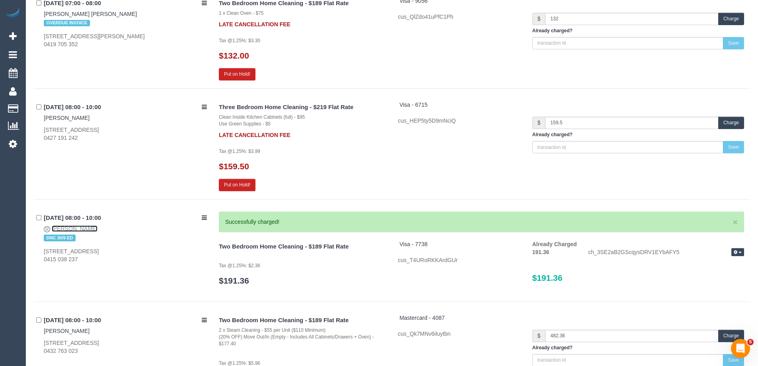
click at [88, 228] on link "Tugce Demirhan" at bounding box center [75, 228] width 46 height 6
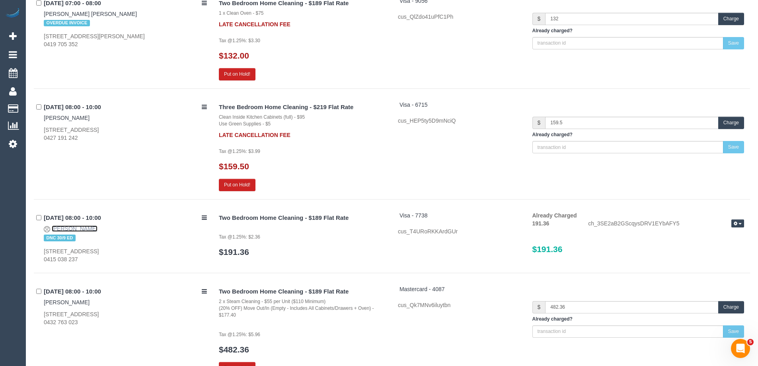
click at [86, 228] on link "Tugce Demirhan" at bounding box center [75, 228] width 46 height 6
click at [79, 226] on link "Tugce Demirhan" at bounding box center [75, 228] width 46 height 6
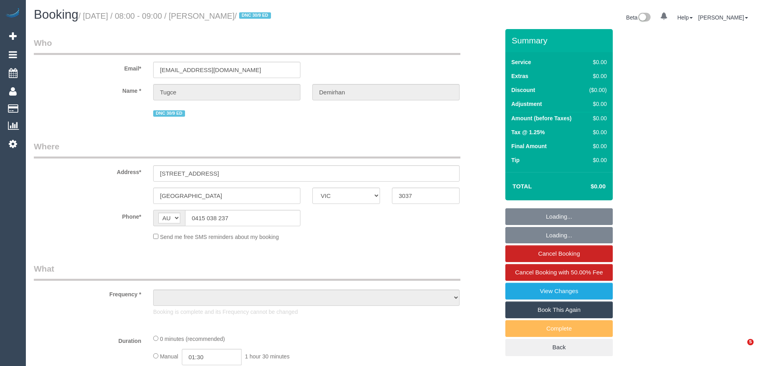
select select "VIC"
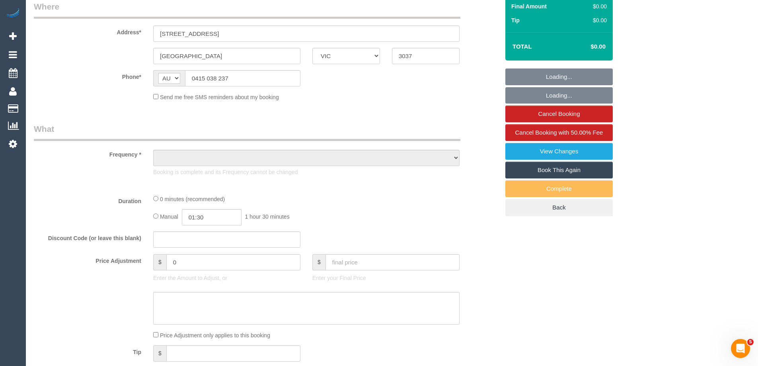
select select "string:stripe-pm_1S8LSl2GScqysDRVUYvLmBJn"
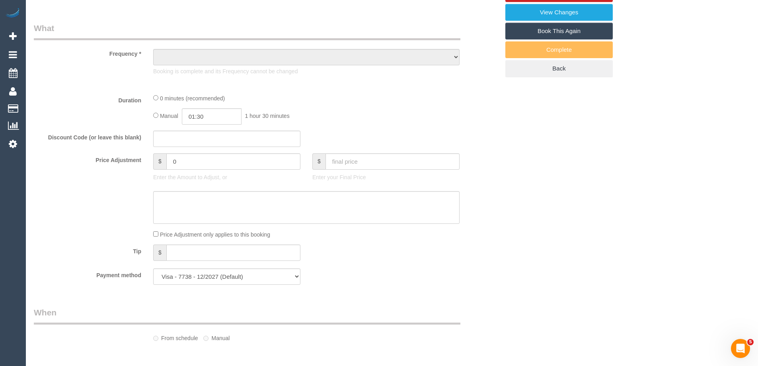
select select "object:734"
select select "number:28"
select select "number:14"
select select "number:18"
select select "number:24"
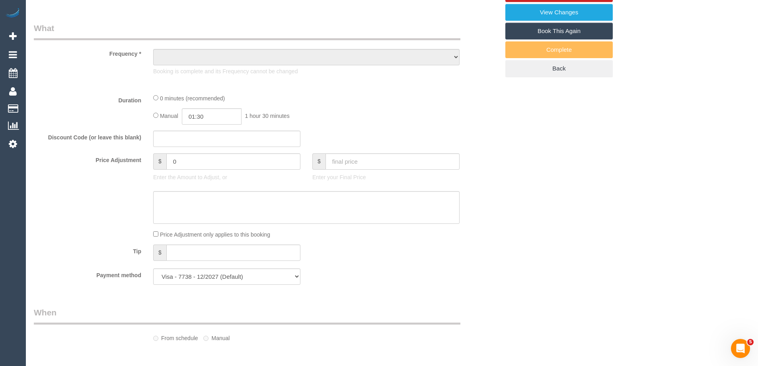
select select "number:33"
select select "number:26"
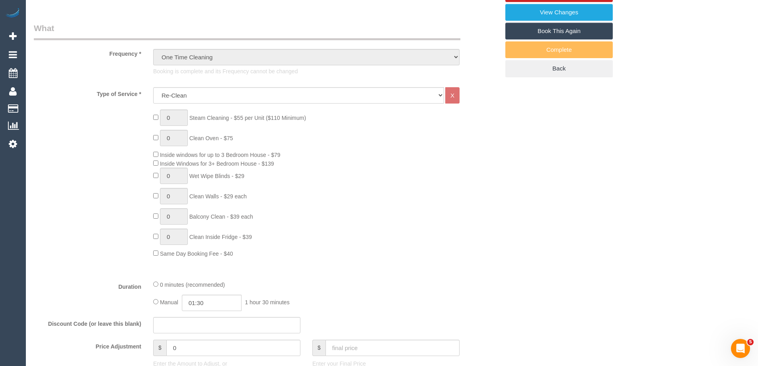
select select "object:2054"
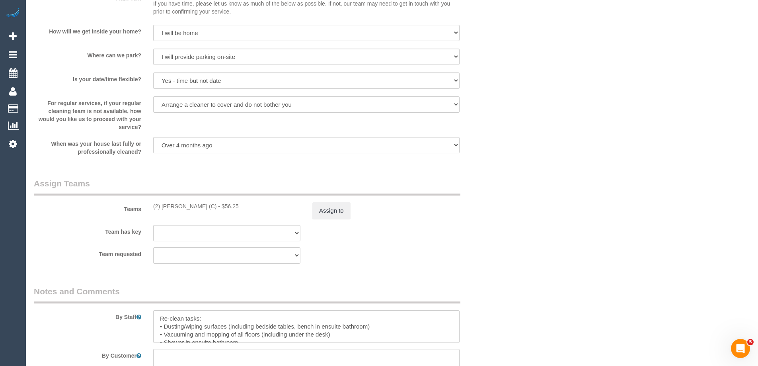
scroll to position [1114, 0]
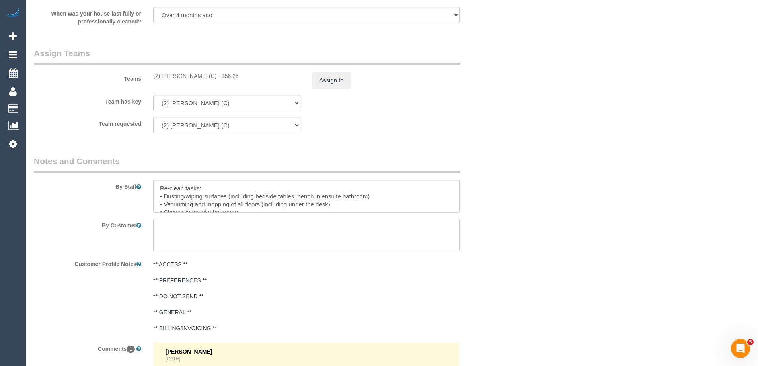
click at [213, 75] on div "(2) [PERSON_NAME] (C) - $56.25" at bounding box center [226, 76] width 147 height 8
copy div "56.25"
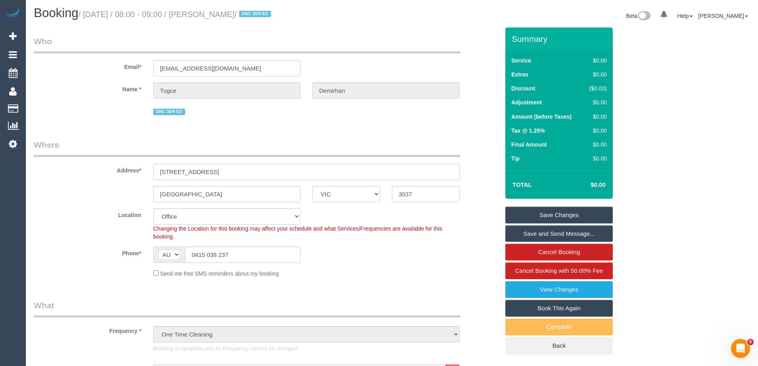
scroll to position [0, 0]
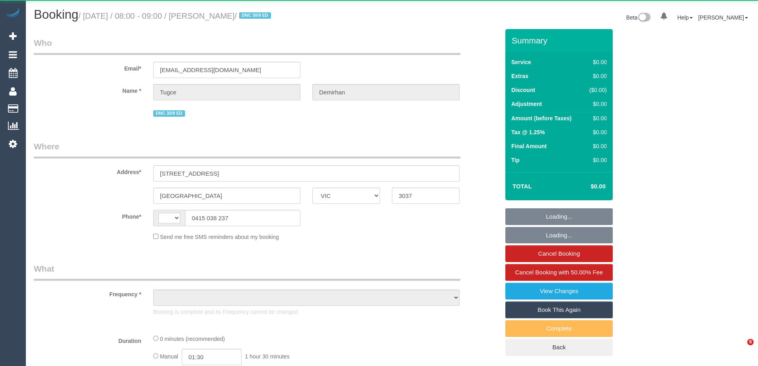
select select "VIC"
select select "string:stripe-pm_1S8LSl2GScqysDRVUYvLmBJn"
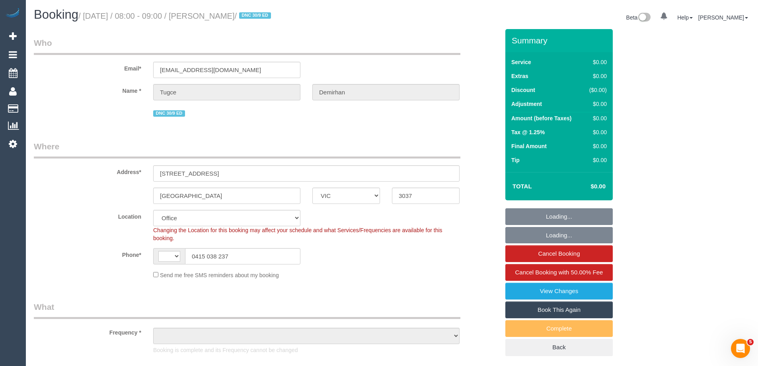
select select "string:AU"
select select "object:715"
select select "number:28"
select select "number:14"
select select "number:18"
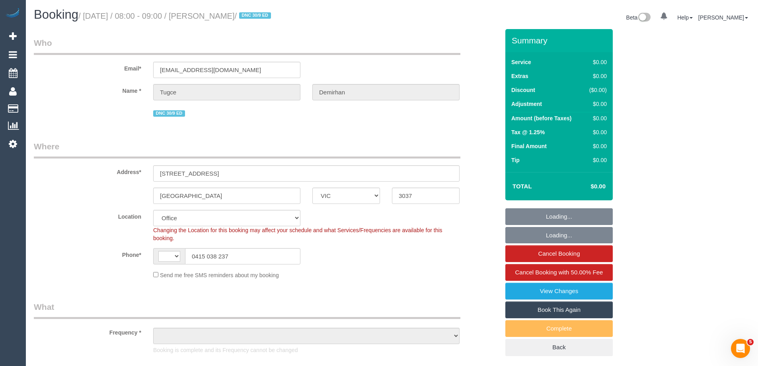
select select "number:24"
select select "number:33"
select select "number:26"
select select "object:2051"
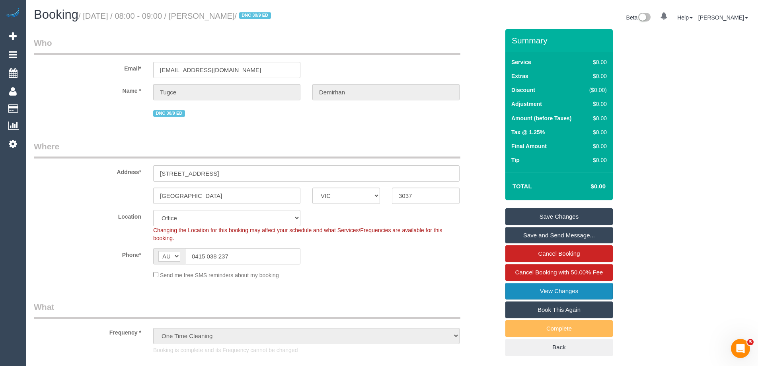
click at [563, 290] on link "View Changes" at bounding box center [558, 291] width 107 height 17
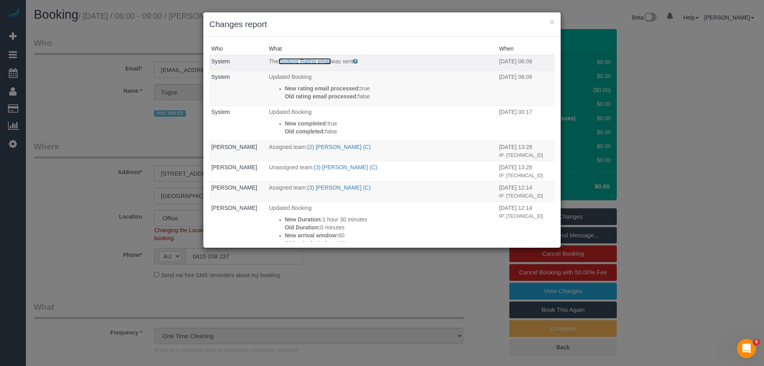
click at [303, 61] on link "Booking Rating email" at bounding box center [305, 61] width 53 height 6
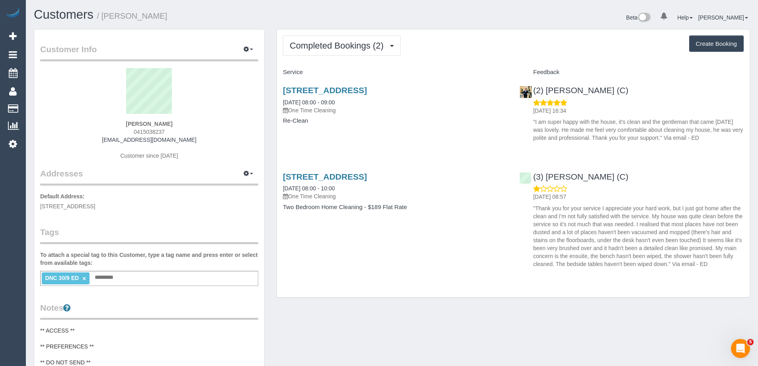
click at [84, 277] on link "×" at bounding box center [84, 278] width 4 height 7
drag, startPoint x: 197, startPoint y: 18, endPoint x: 104, endPoint y: 18, distance: 92.7
click at [104, 18] on h1 "Customers / Tugce Demirhan" at bounding box center [210, 15] width 352 height 14
copy small "[PERSON_NAME]"
click at [614, 93] on div "(2) [PERSON_NAME] (C) [DATE] 16:34 "I am super happy with the house, it's clean…" at bounding box center [631, 112] width 236 height 66
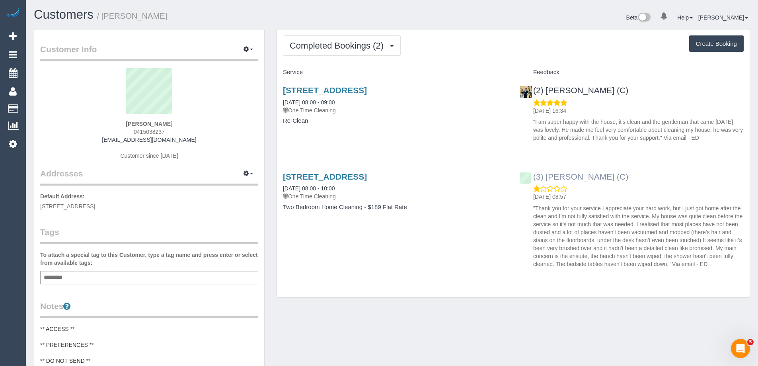
drag, startPoint x: 624, startPoint y: 181, endPoint x: 533, endPoint y: 179, distance: 90.8
click at [533, 179] on div "(3) Afzaal Ahmad (C) 01/10/2025 08:57 "Thank you for your service I appreciate …" at bounding box center [631, 218] width 236 height 106
copy link "(3) Afzaal Ahmad (C)"
copy small "Tugce Demirhan"
drag, startPoint x: 111, startPoint y: 20, endPoint x: 103, endPoint y: 20, distance: 8.0
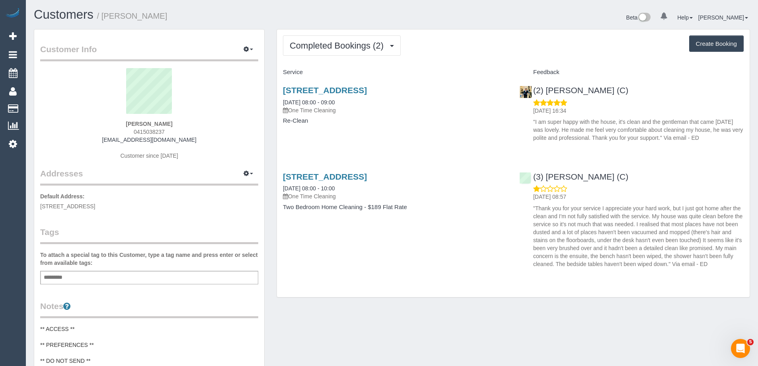
click at [103, 20] on h1 "Customers / Tugce Demirhan" at bounding box center [210, 15] width 352 height 14
click at [271, 78] on div "Completed Bookings (2) Completed Bookings (2) Upcoming Bookings (0) Cancelled B…" at bounding box center [514, 167] width 486 height 277
copy link "358 Sydenham Road, 27, Sydenham, VIC 3037"
drag, startPoint x: 484, startPoint y: 175, endPoint x: 283, endPoint y: 172, distance: 200.2
click at [283, 172] on h3 "358 Sydenham Road, 27, Sydenham, VIC 3037" at bounding box center [395, 176] width 224 height 9
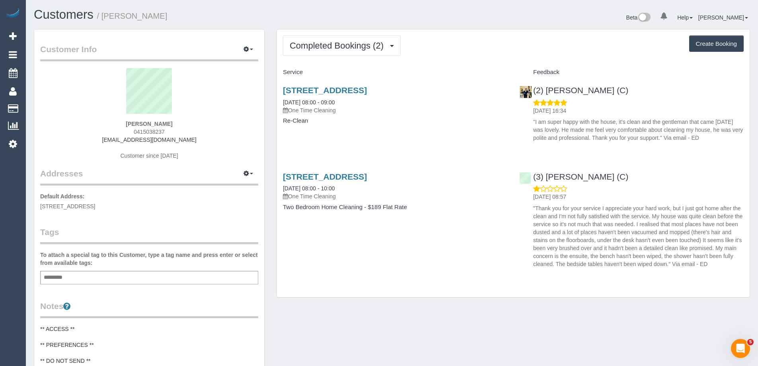
click at [392, 305] on div "Completed Bookings (2) Completed Bookings (2) Upcoming Bookings (0) Cancelled B…" at bounding box center [514, 167] width 486 height 277
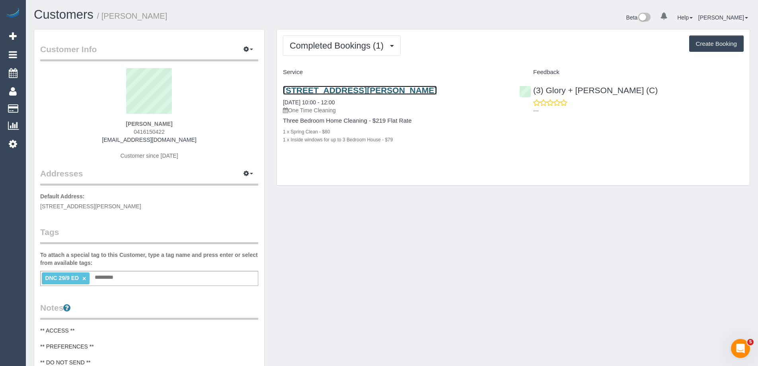
click at [421, 93] on link "[STREET_ADDRESS][PERSON_NAME]" at bounding box center [360, 90] width 154 height 9
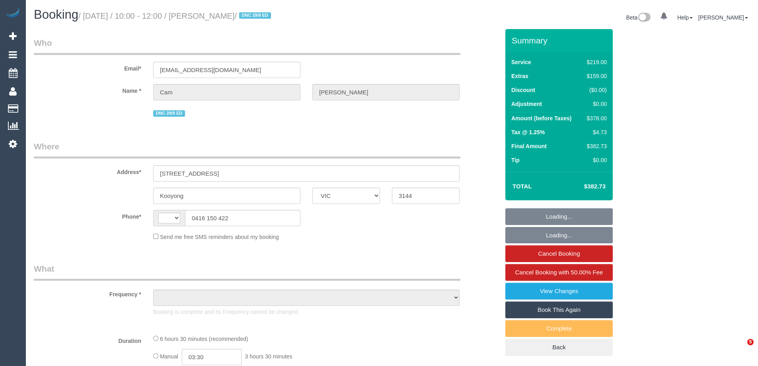
select select "VIC"
select select "string:stripe-pm_1S6SwY2GScqysDRVzguSIoje"
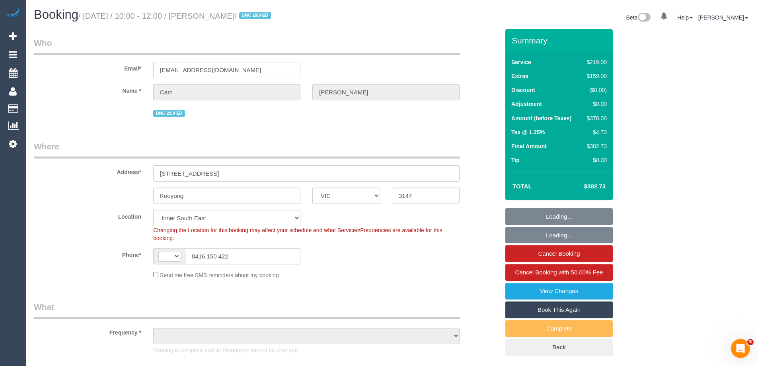
select select "string:AU"
select select "object:790"
select select "number:28"
select select "number:14"
select select "number:18"
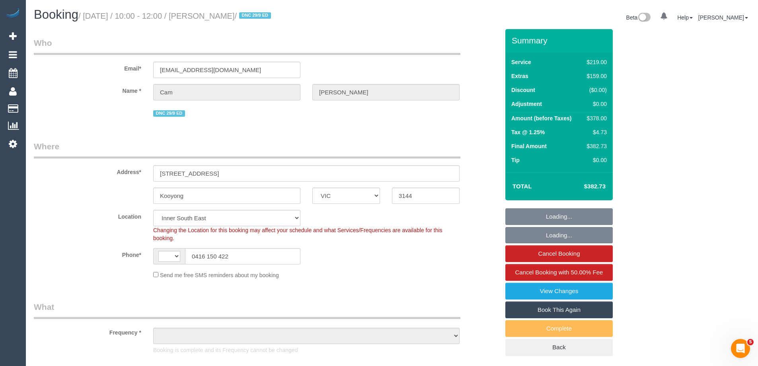
select select "number:24"
select select "object:1414"
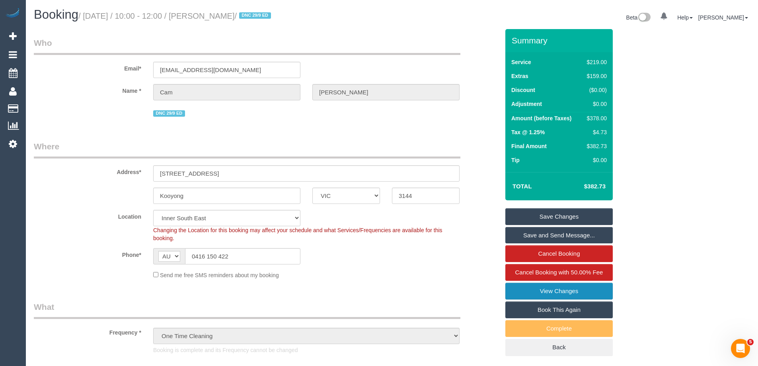
click at [561, 290] on link "View Changes" at bounding box center [558, 291] width 107 height 17
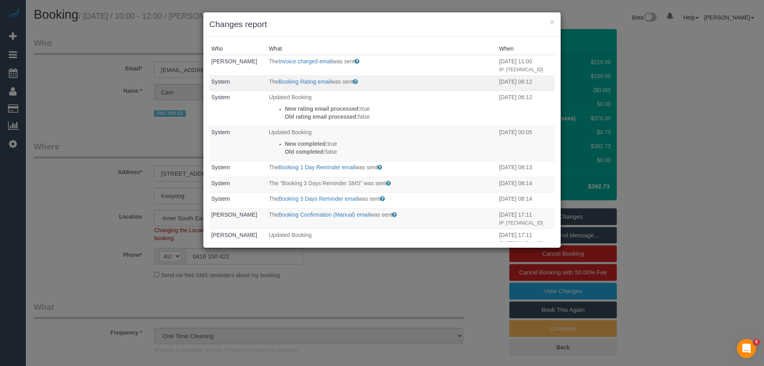
click at [304, 86] on p "The Booking Rating email was sent" at bounding box center [382, 82] width 226 height 8
click at [304, 85] on link "Booking Rating email" at bounding box center [305, 81] width 53 height 6
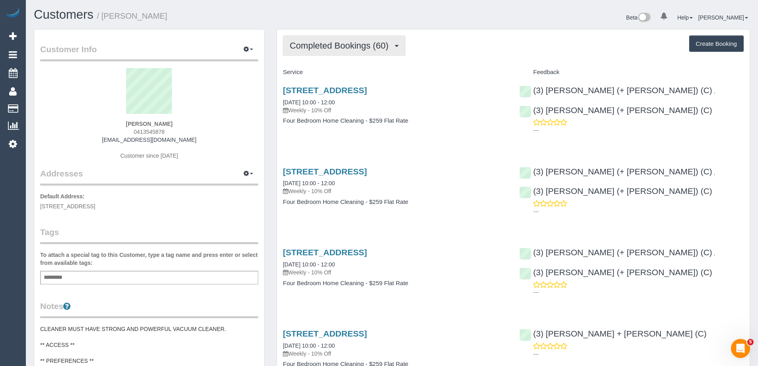
click at [333, 49] on span "Completed Bookings (60)" at bounding box center [341, 46] width 103 height 10
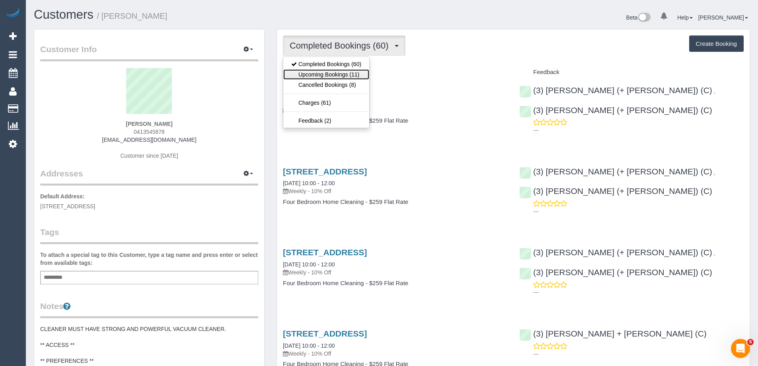
click at [331, 73] on link "Upcoming Bookings (11)" at bounding box center [326, 74] width 86 height 10
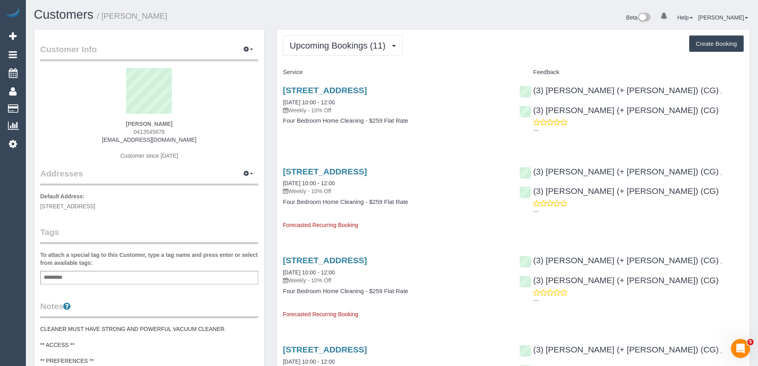
click at [174, 274] on div "Add a tag" at bounding box center [149, 278] width 218 height 14
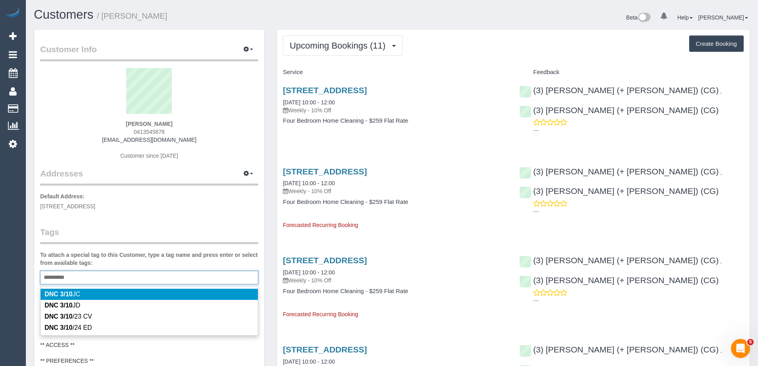
type input "**********"
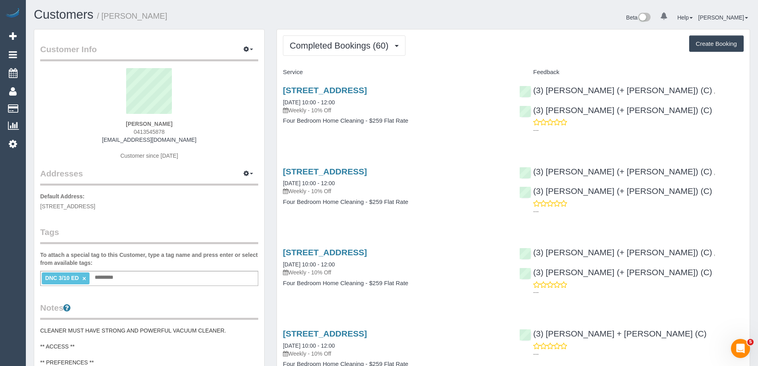
copy small "[PERSON_NAME]"
drag, startPoint x: 150, startPoint y: 12, endPoint x: 229, endPoint y: 3, distance: 79.3
click at [104, 15] on h1 "Customers / [PERSON_NAME]" at bounding box center [210, 15] width 352 height 14
click at [321, 45] on span "Completed Bookings (60)" at bounding box center [341, 46] width 103 height 10
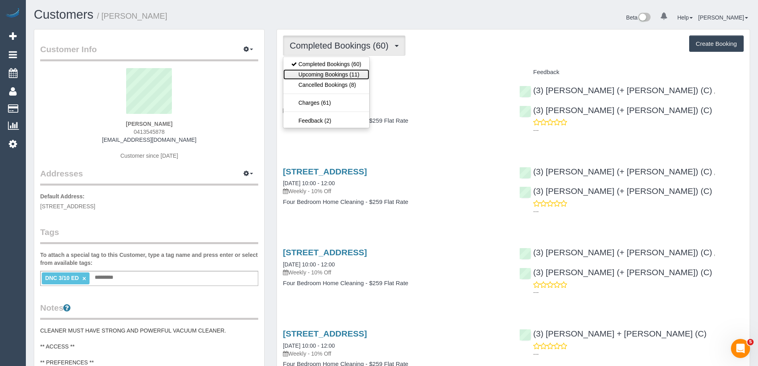
click at [320, 72] on link "Upcoming Bookings (11)" at bounding box center [326, 74] width 86 height 10
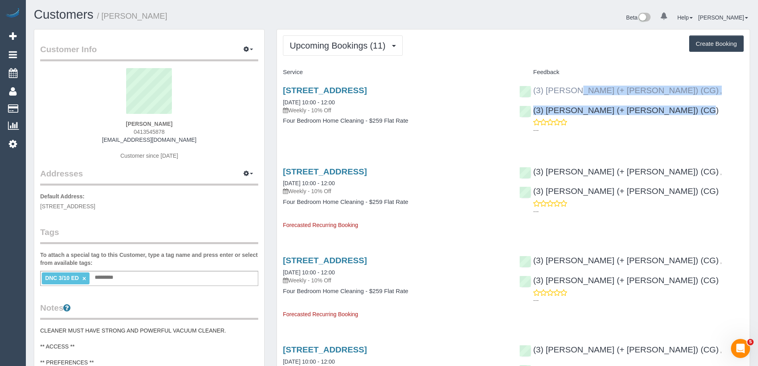
copy div "(3) Amninder (+ Sohail) (CG) , (3) Sohail (+ Amninder) (CG)"
drag, startPoint x: 652, startPoint y: 112, endPoint x: 532, endPoint y: 92, distance: 121.9
click at [532, 92] on div "(3) Amninder (+ Sohail) (CG) , (3) Sohail (+ Amninder) (CG) ---" at bounding box center [631, 108] width 236 height 59
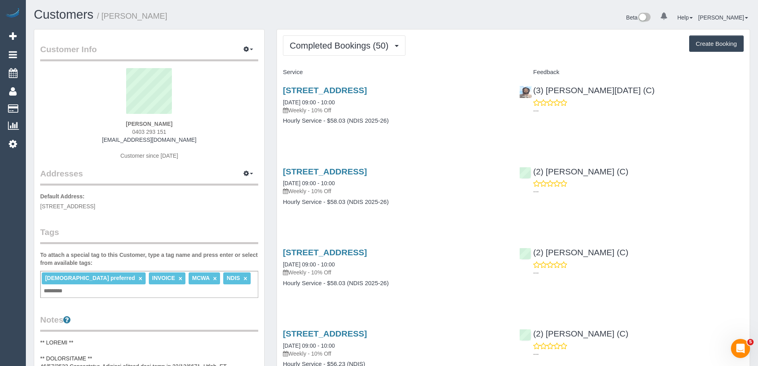
click at [360, 46] on span "Completed Bookings (50)" at bounding box center [341, 46] width 103 height 10
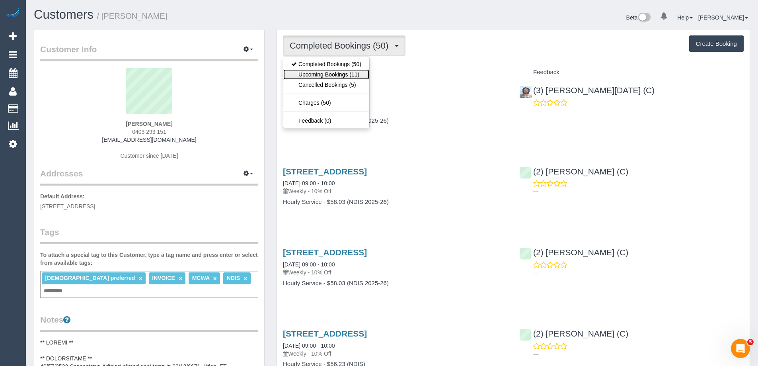
click at [350, 78] on link "Upcoming Bookings (11)" at bounding box center [326, 74] width 86 height 10
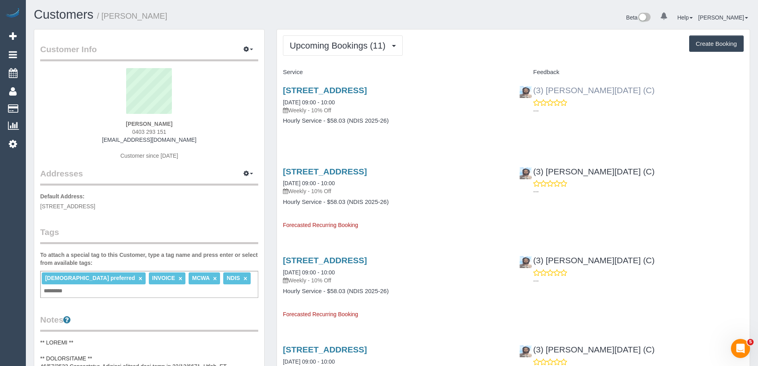
copy link "Antony Silvester (C)"
drag, startPoint x: 616, startPoint y: 88, endPoint x: 547, endPoint y: 87, distance: 68.9
click at [547, 87] on div "(3) Antony Silvester (C) ---" at bounding box center [631, 98] width 236 height 39
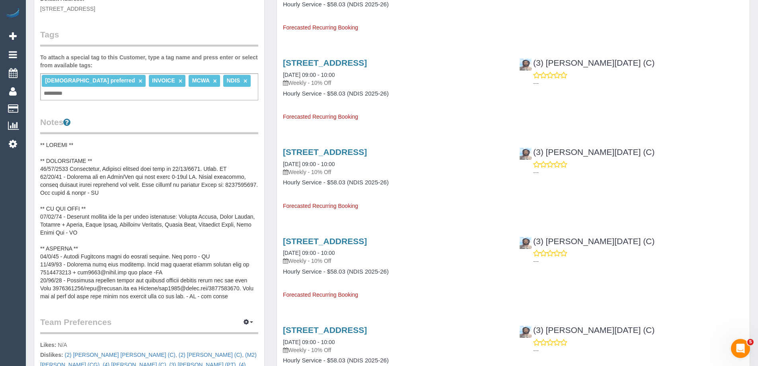
scroll to position [199, 0]
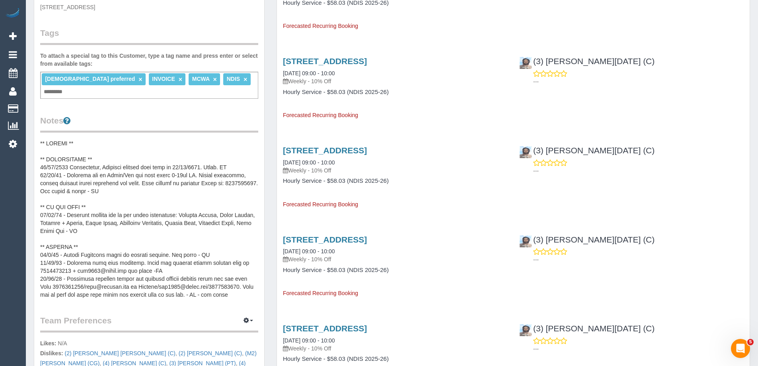
click at [101, 192] on pre at bounding box center [149, 218] width 218 height 159
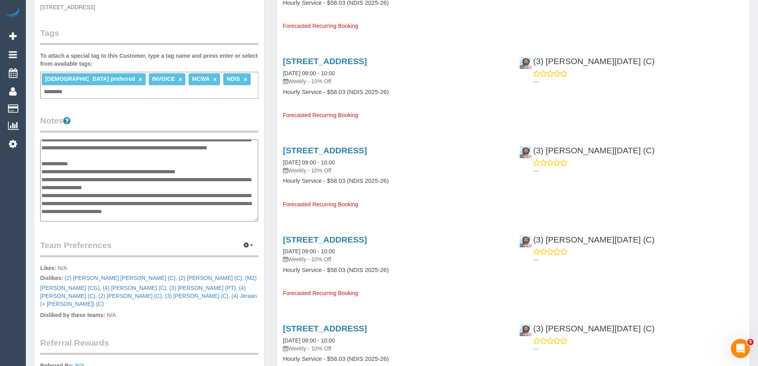
scroll to position [56, 0]
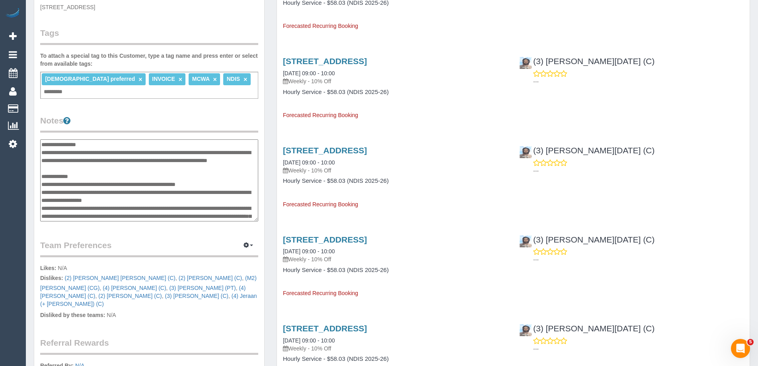
click at [109, 140] on textarea at bounding box center [149, 180] width 218 height 82
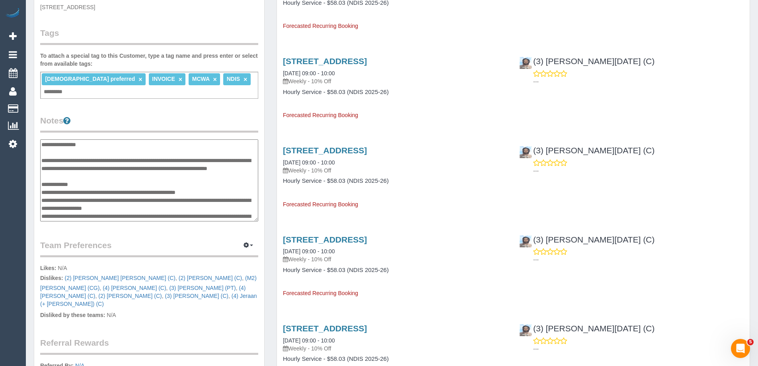
scroll to position [64, 0]
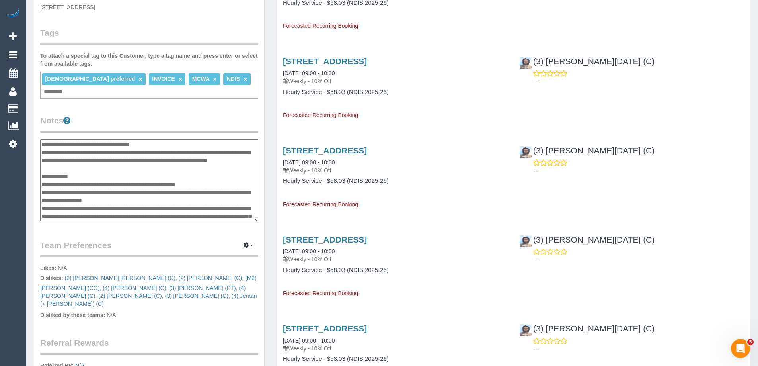
click at [144, 139] on textarea at bounding box center [149, 180] width 218 height 82
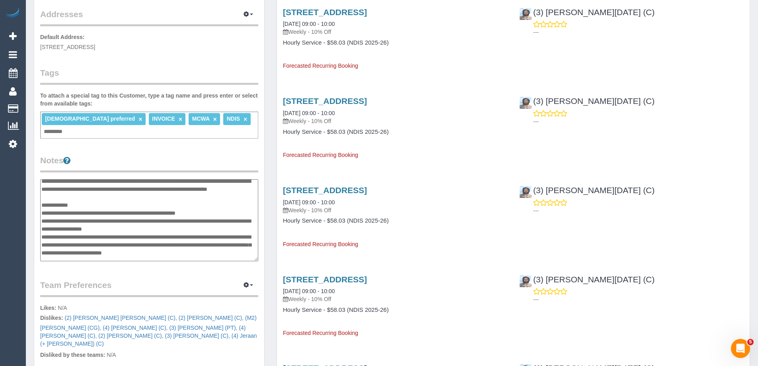
scroll to position [80, 0]
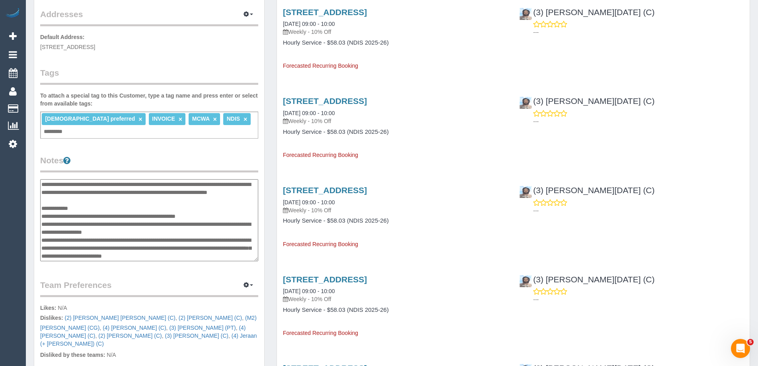
click at [70, 179] on textarea at bounding box center [149, 220] width 218 height 82
type textarea "**********"
click at [118, 154] on legend "Notes" at bounding box center [149, 163] width 218 height 18
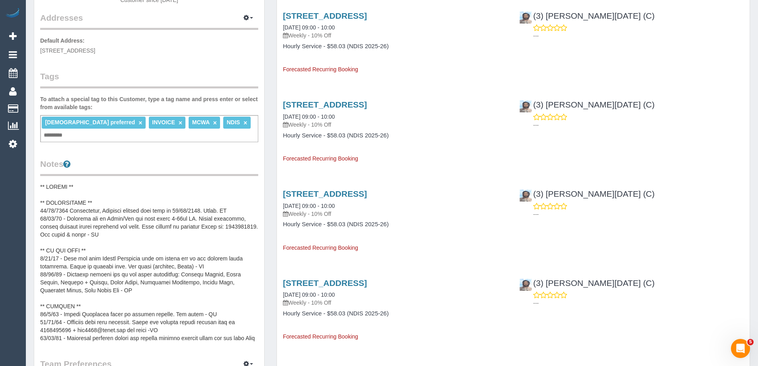
scroll to position [279, 0]
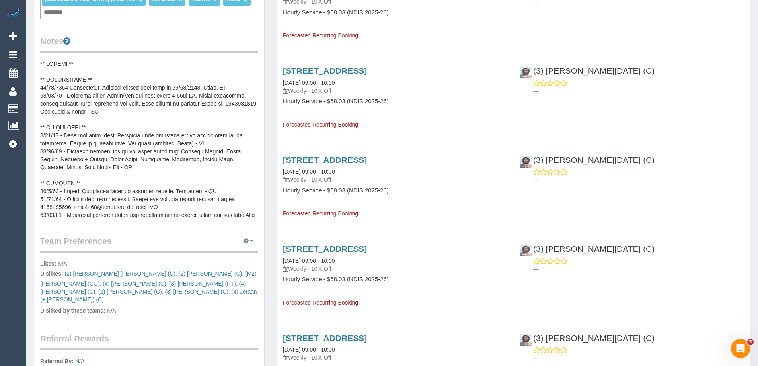
click at [250, 235] on button "button" at bounding box center [248, 241] width 20 height 12
click at [241, 250] on link "Manage Preferences" at bounding box center [224, 255] width 68 height 10
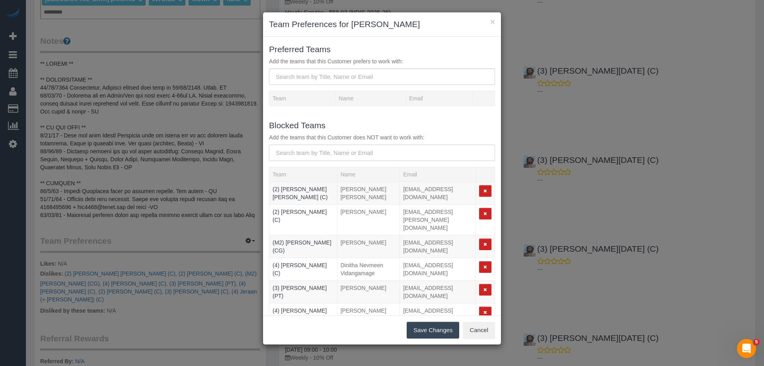
click at [341, 151] on input "text" at bounding box center [382, 152] width 226 height 16
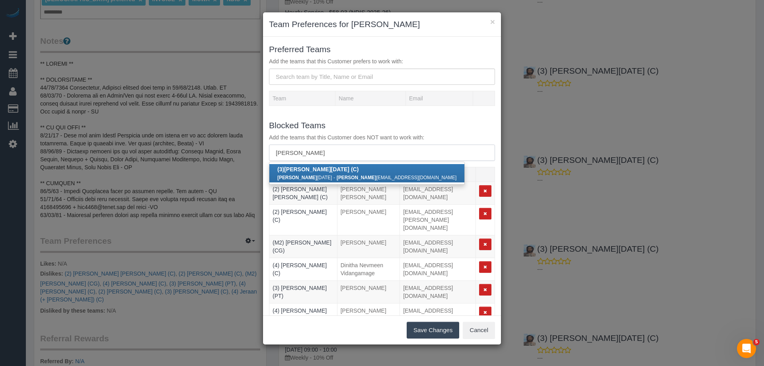
type input "antony"
click at [319, 171] on b "(3) Antony Silvester (C)" at bounding box center [317, 169] width 81 height 6
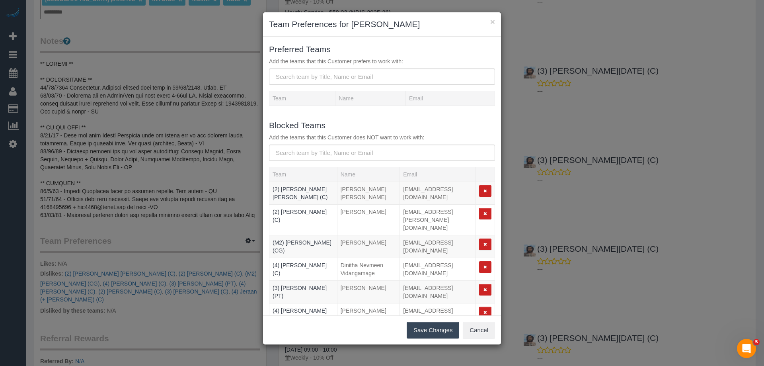
click at [445, 331] on button "Save Changes" at bounding box center [433, 330] width 53 height 17
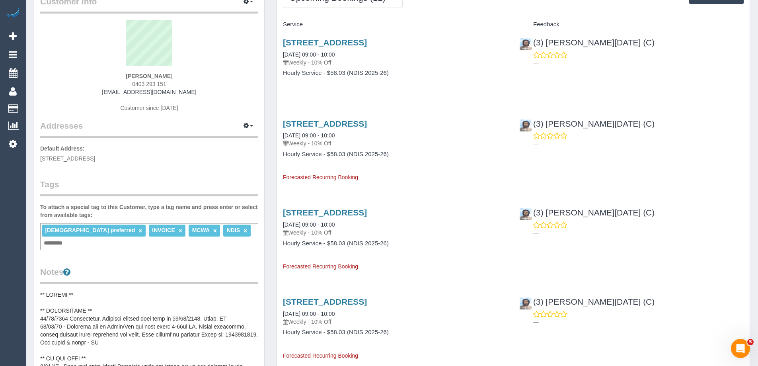
scroll to position [0, 0]
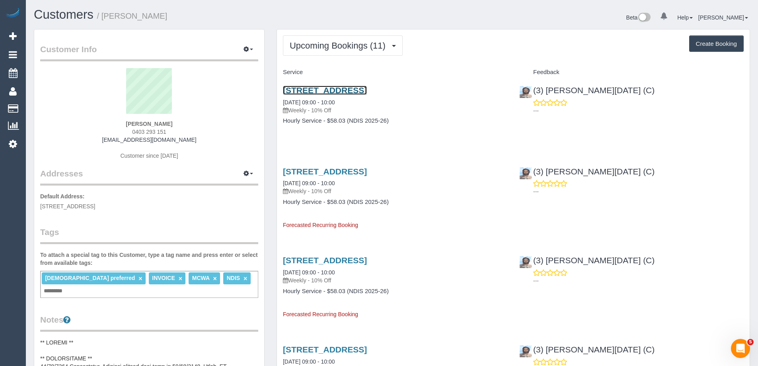
click at [335, 90] on link "64 Derby Street, Moonee Ponds, VIC 3039" at bounding box center [325, 90] width 84 height 9
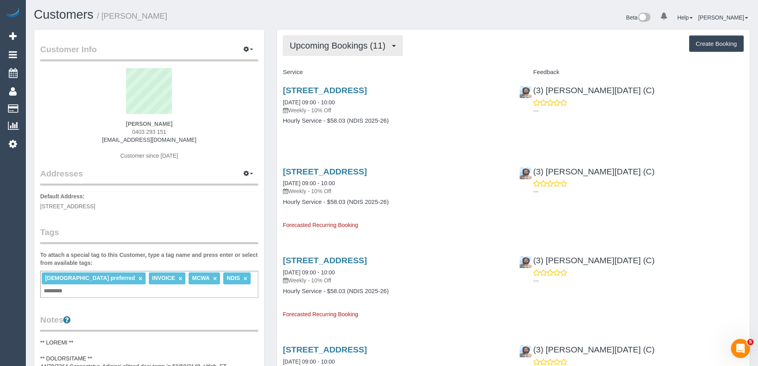
click at [363, 40] on button "Upcoming Bookings (11)" at bounding box center [343, 45] width 120 height 20
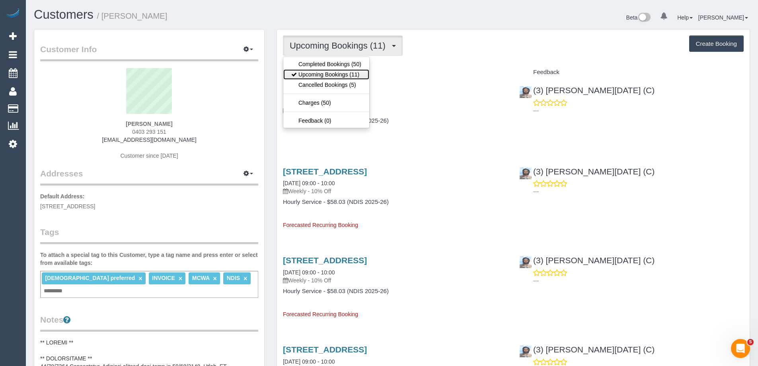
click at [352, 74] on link "Upcoming Bookings (11)" at bounding box center [326, 74] width 86 height 10
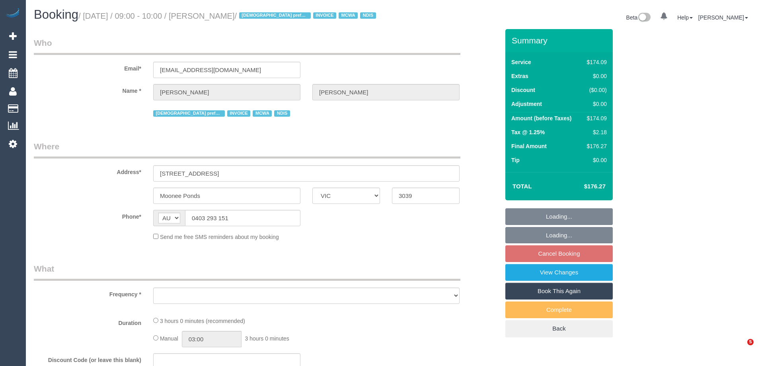
select select "VIC"
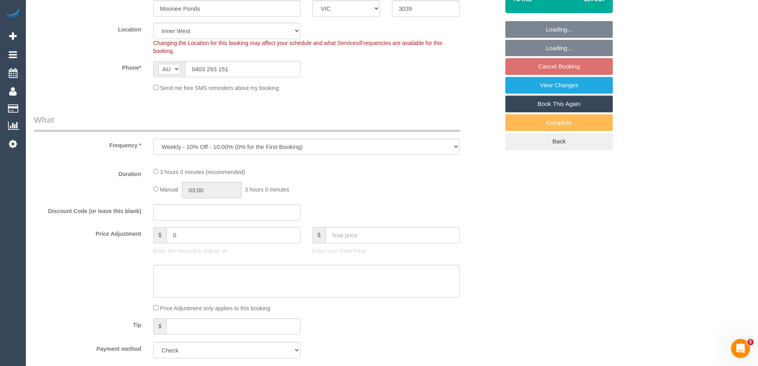
select select "object:599"
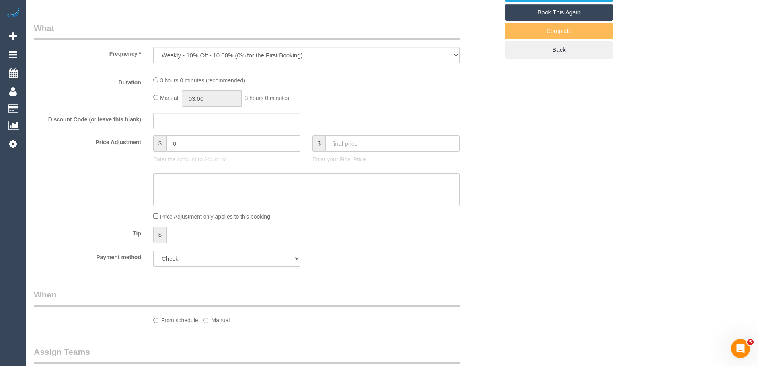
select select "180"
select select "number:28"
select select "number:14"
select select "number:19"
select select "number:36"
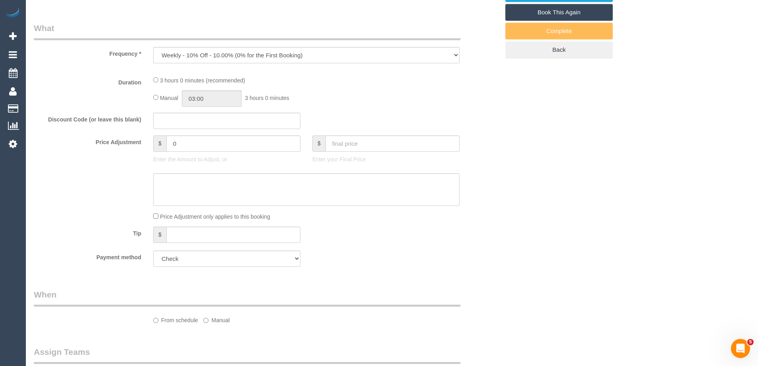
select select "number:35"
select select "number:11"
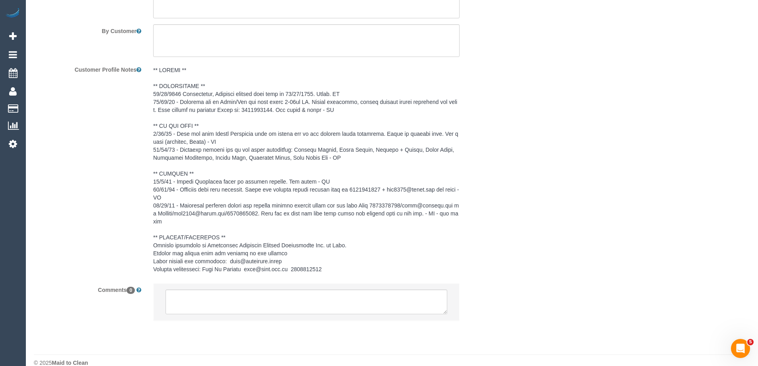
scroll to position [1173, 0]
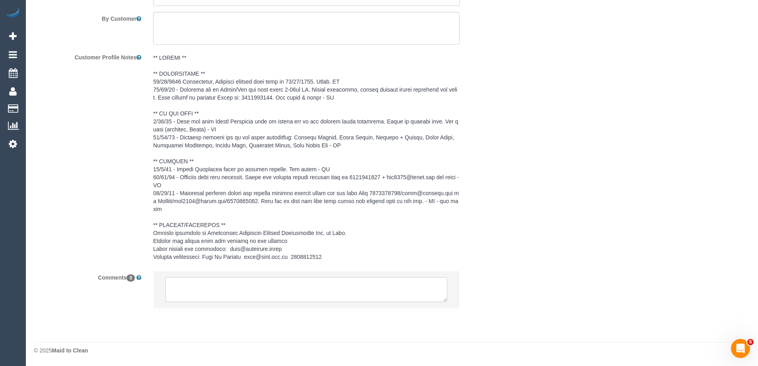
click at [218, 289] on textarea at bounding box center [307, 289] width 282 height 25
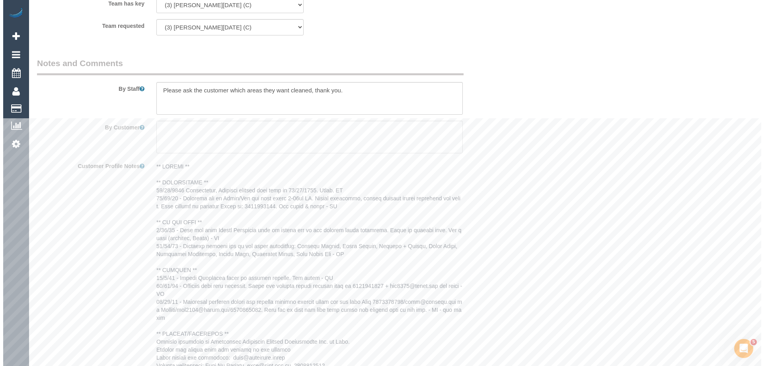
scroll to position [934, 0]
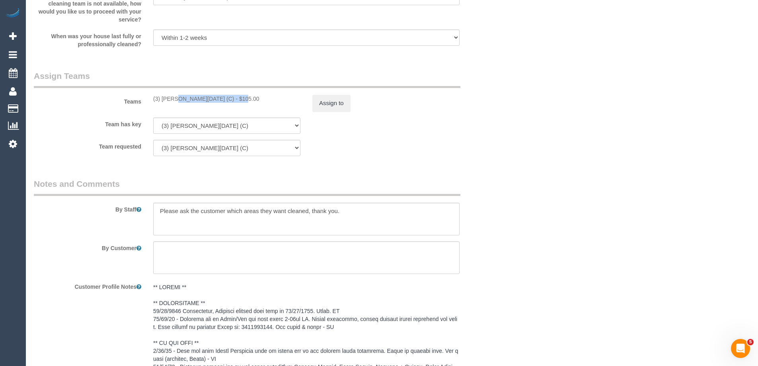
copy div "(3) Antony Silvester (C)"
drag, startPoint x: 157, startPoint y: 111, endPoint x: 211, endPoint y: 113, distance: 54.1
click at [211, 111] on div "Teams (3) Antony Silvester (C) - $105.00 Assign to" at bounding box center [267, 90] width 478 height 41
click at [326, 109] on button "Assign to" at bounding box center [331, 103] width 38 height 17
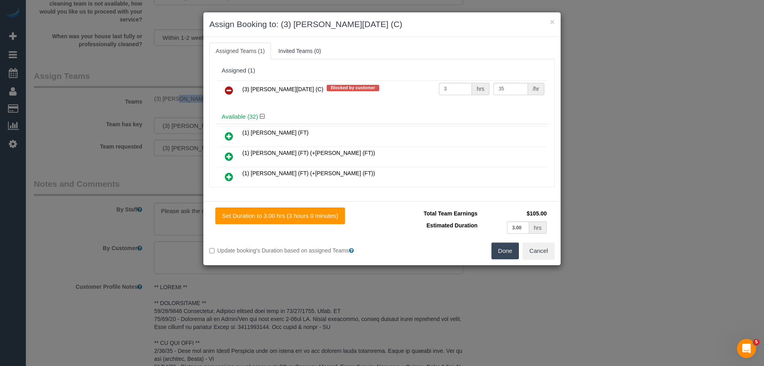
click at [229, 90] on icon at bounding box center [229, 91] width 8 height 10
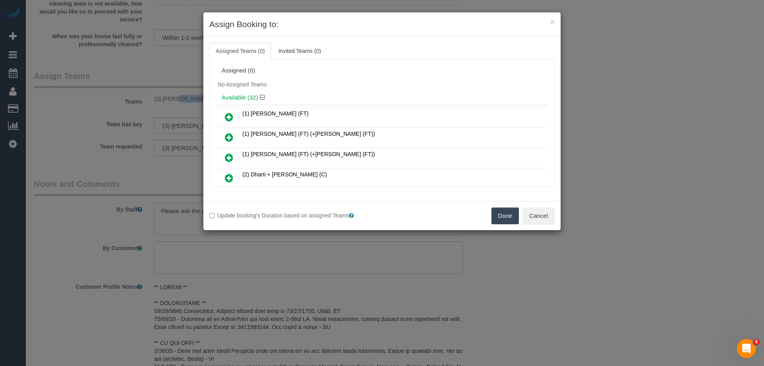
click at [502, 218] on button "Done" at bounding box center [505, 215] width 28 height 17
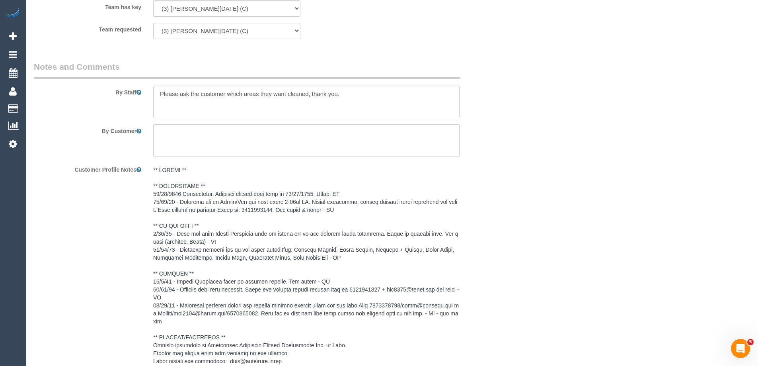
scroll to position [1206, 0]
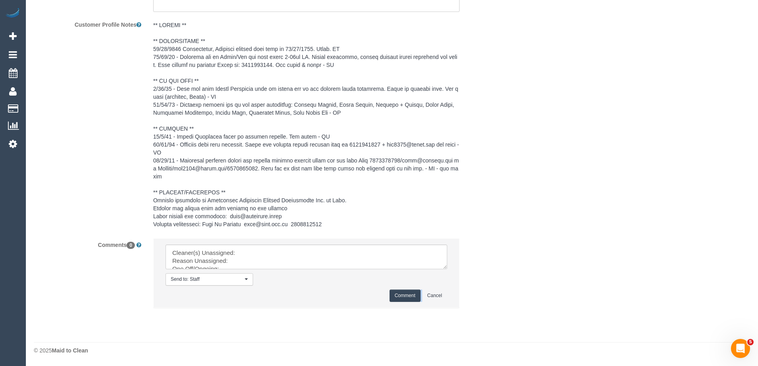
drag, startPoint x: 443, startPoint y: 269, endPoint x: 454, endPoint y: 283, distance: 17.3
click at [454, 283] on li "Send to: Staff Nothing selected Send to: Staff Send to: Customer Send to: Team …" at bounding box center [307, 272] width 306 height 69
drag, startPoint x: 444, startPoint y: 265, endPoint x: 438, endPoint y: 333, distance: 67.9
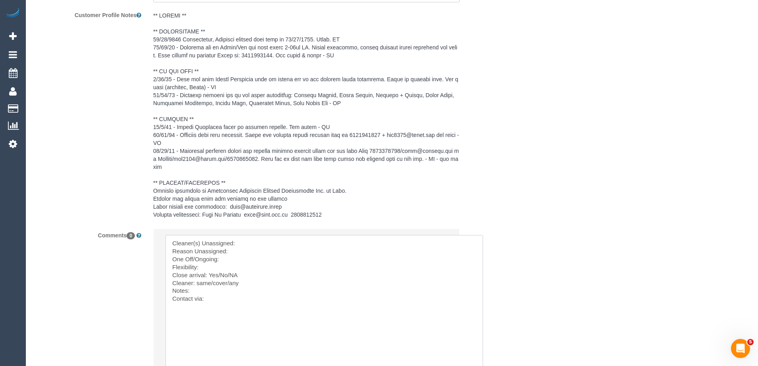
click at [285, 246] on textarea at bounding box center [325, 305] width 318 height 140
paste textarea "(3) Antony Silvester (C)"
drag, startPoint x: 214, startPoint y: 282, endPoint x: 230, endPoint y: 283, distance: 16.4
click at [230, 283] on textarea at bounding box center [325, 305] width 318 height 140
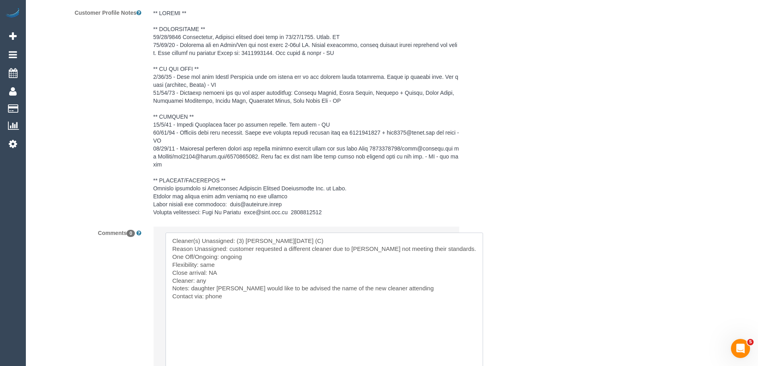
scroll to position [1321, 0]
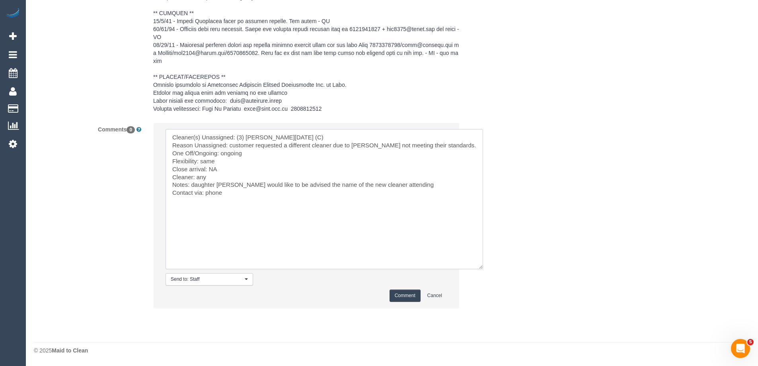
type textarea "Cleaner(s) Unassigned: (3) Antony Silvester (C) Reason Unassigned: customer req…"
click at [404, 297] on button "Comment" at bounding box center [405, 295] width 31 height 12
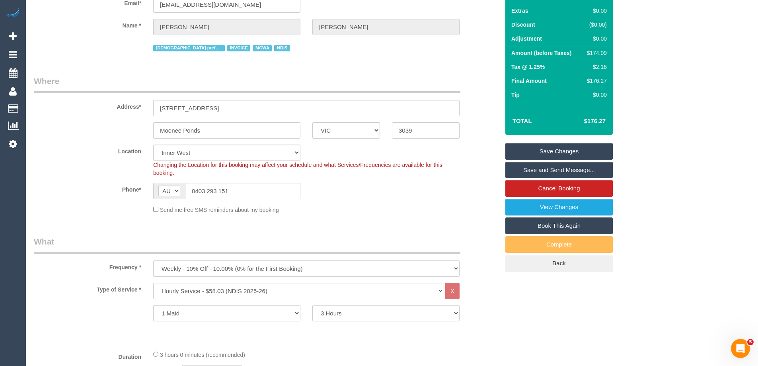
scroll to position [0, 0]
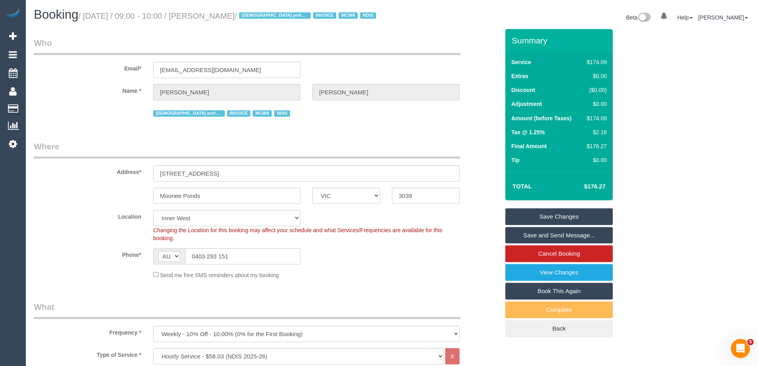
click at [570, 225] on link "Save Changes" at bounding box center [558, 216] width 107 height 17
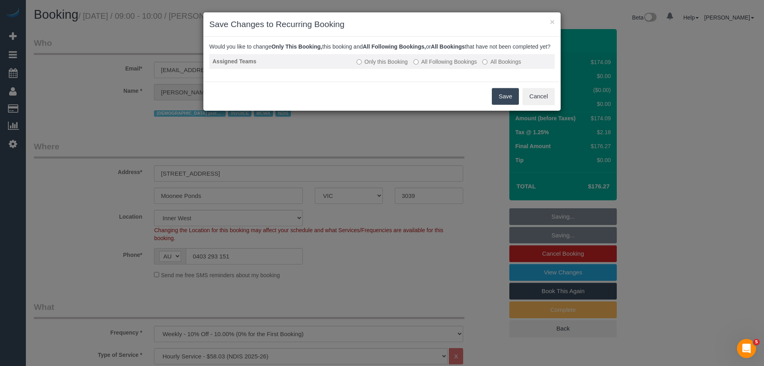
click at [431, 66] on label "All Following Bookings" at bounding box center [445, 62] width 64 height 8
click at [501, 102] on button "Save" at bounding box center [505, 96] width 27 height 17
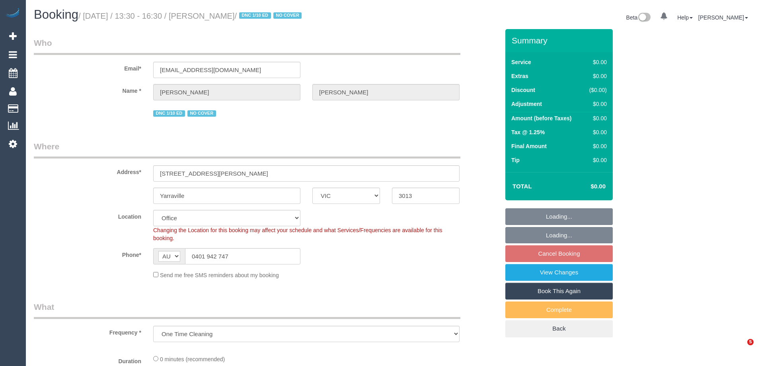
select select "VIC"
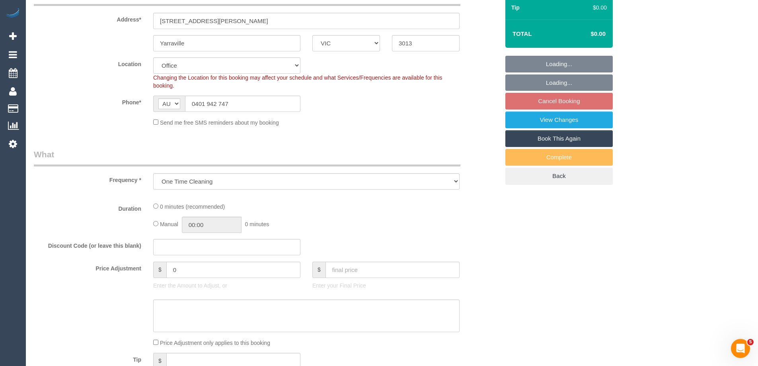
select select "object:766"
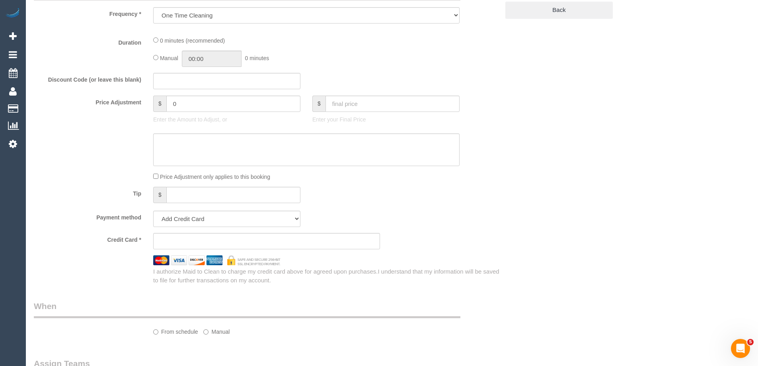
select select "string:stripe-pm_1Q6Ued2GScqysDRVN6pIIr3A"
select select "number:28"
select select "number:14"
select select "number:19"
select select "number:22"
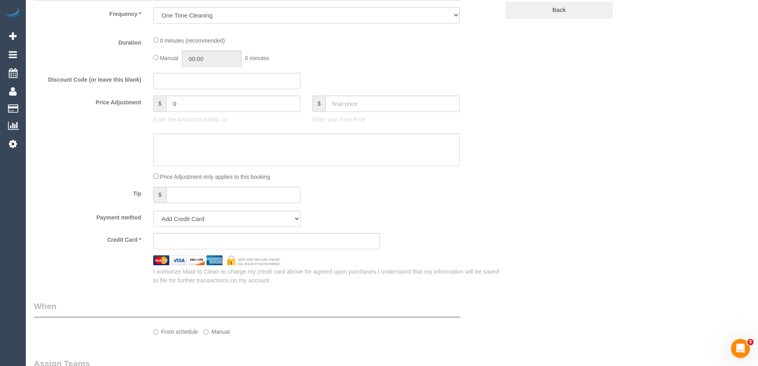
select select "number:34"
select select "number:12"
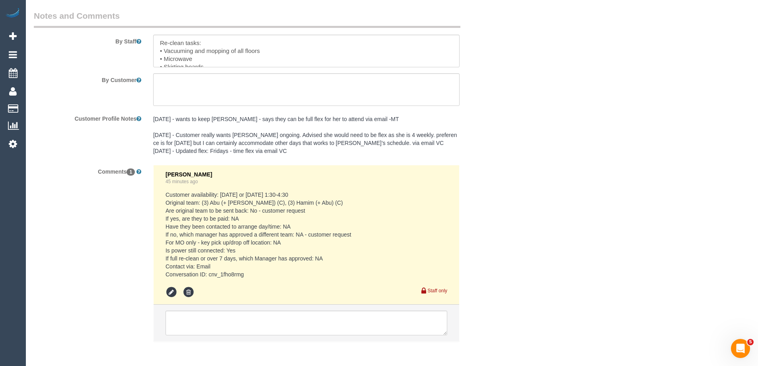
scroll to position [1234, 0]
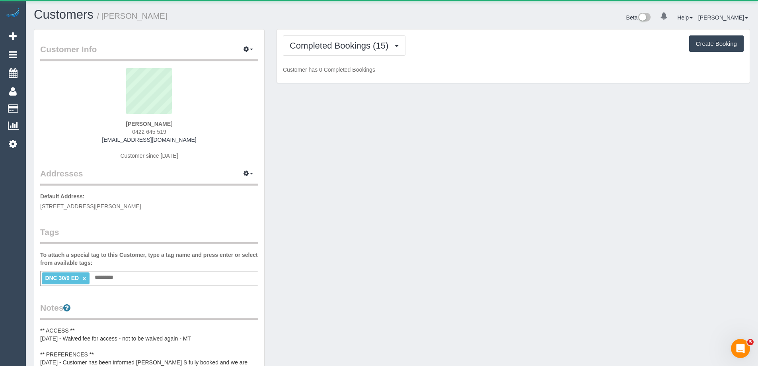
click at [148, 131] on span "0422 645 519" at bounding box center [149, 132] width 34 height 6
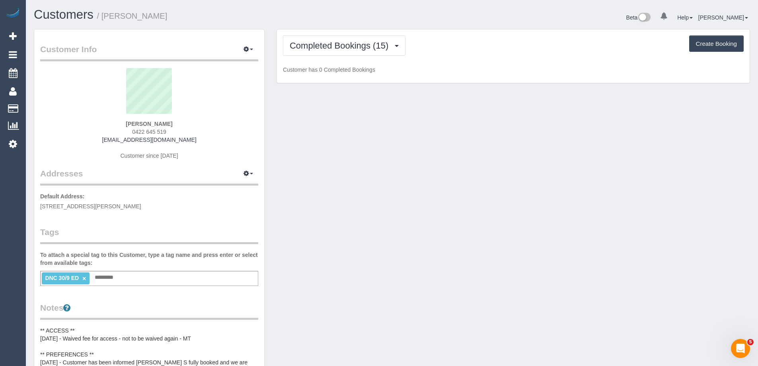
click at [148, 131] on span "0422 645 519" at bounding box center [149, 132] width 34 height 6
copy div "0422 645 519"
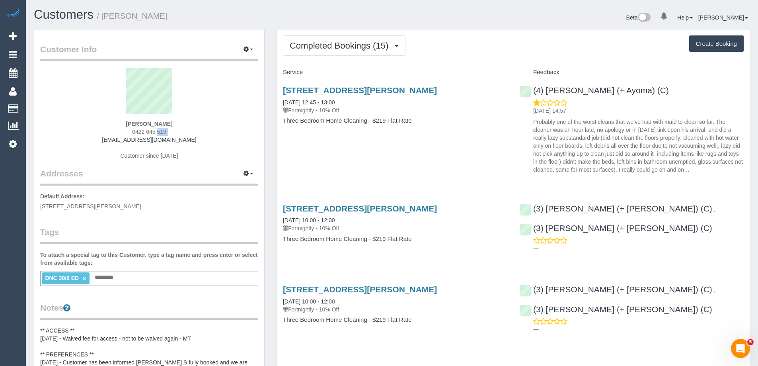
click at [155, 131] on span "0422 645 519" at bounding box center [149, 132] width 34 height 6
drag, startPoint x: 348, startPoint y: 51, endPoint x: 346, endPoint y: 60, distance: 9.7
click at [348, 51] on button "Completed Bookings (15)" at bounding box center [344, 45] width 123 height 20
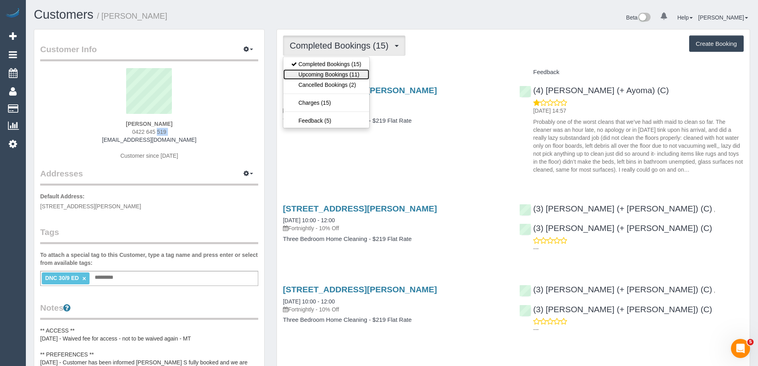
click at [349, 78] on link "Upcoming Bookings (11)" at bounding box center [326, 74] width 86 height 10
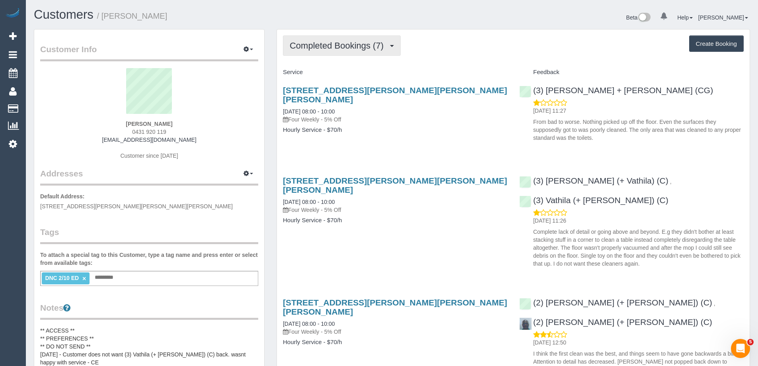
click at [348, 47] on span "Completed Bookings (7)" at bounding box center [339, 46] width 98 height 10
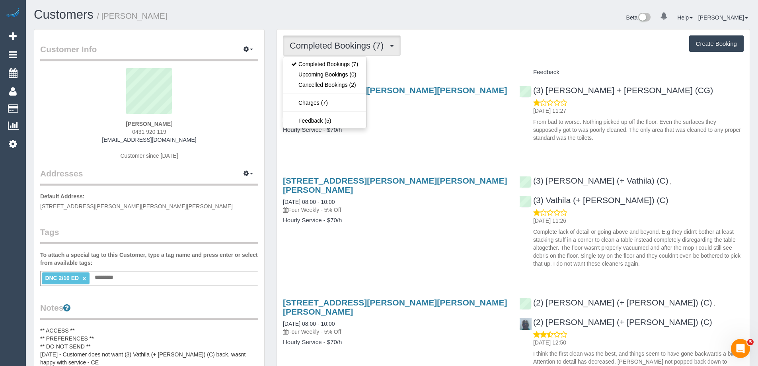
click at [489, 42] on div "Completed Bookings (7) Completed Bookings (7) Upcoming Bookings (0) Cancelled B…" at bounding box center [513, 45] width 461 height 20
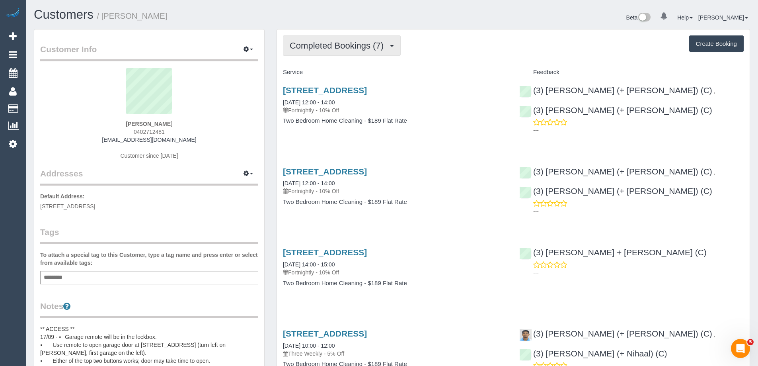
click at [335, 52] on button "Completed Bookings (7)" at bounding box center [342, 45] width 118 height 20
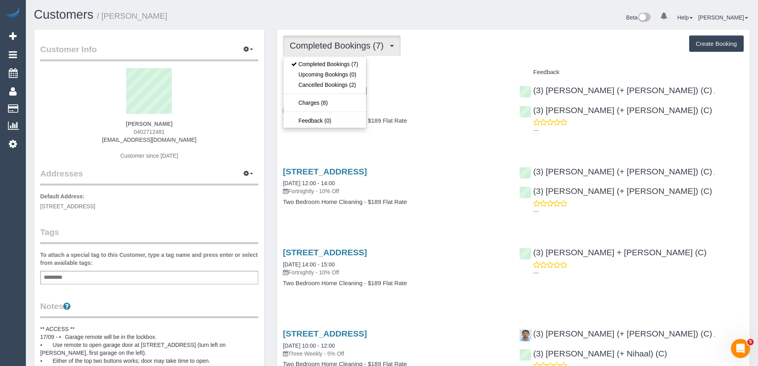
click at [504, 47] on div "Completed Bookings (7) Completed Bookings (7) Upcoming Bookings (0) Cancelled B…" at bounding box center [513, 45] width 461 height 20
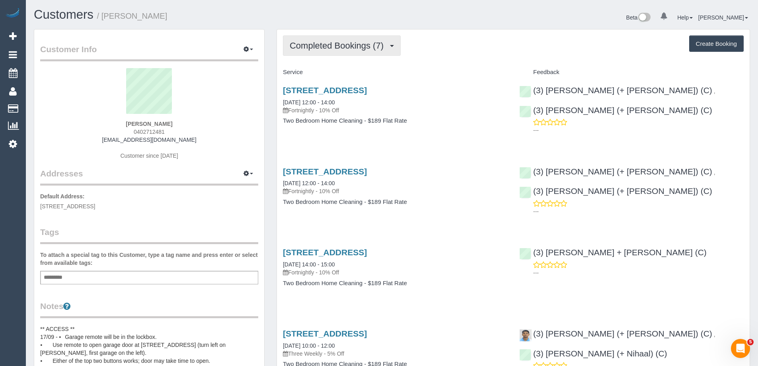
click at [353, 49] on span "Completed Bookings (7)" at bounding box center [339, 46] width 98 height 10
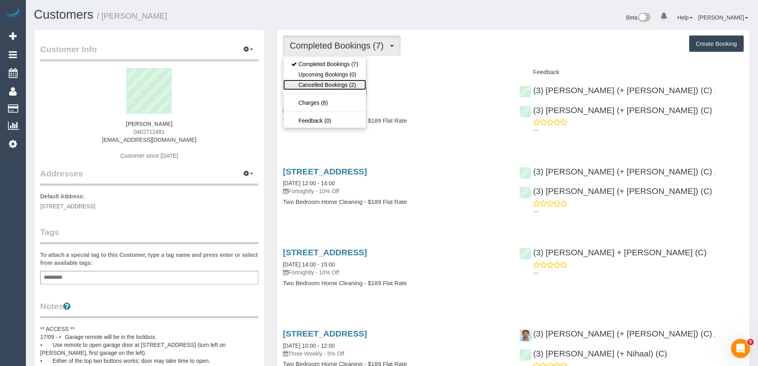
click at [344, 87] on link "Cancelled Bookings (2)" at bounding box center [324, 85] width 83 height 10
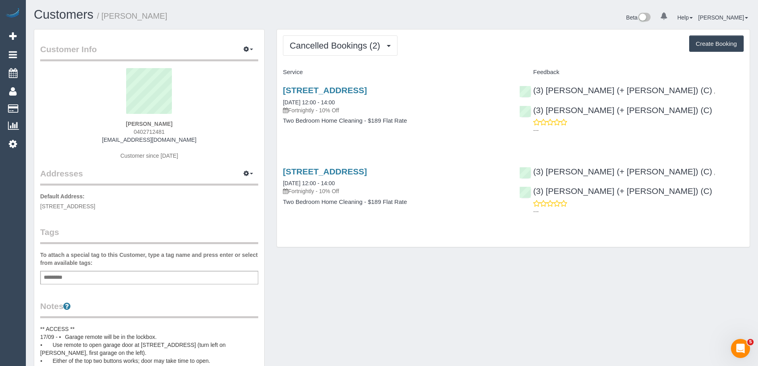
click at [141, 129] on span "0402712481" at bounding box center [149, 132] width 31 height 6
copy span "0402712481"
drag, startPoint x: 191, startPoint y: 142, endPoint x: 105, endPoint y: 142, distance: 86.0
click at [105, 142] on div "Pavithra Jayasekera 0402712481 pav.jayasekera@gmail.com Customer since 2025" at bounding box center [149, 117] width 218 height 99
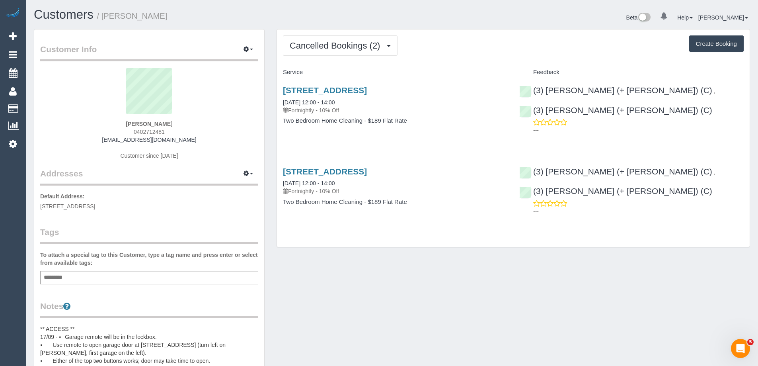
copy link "pav.jayasekera@gmail.com"
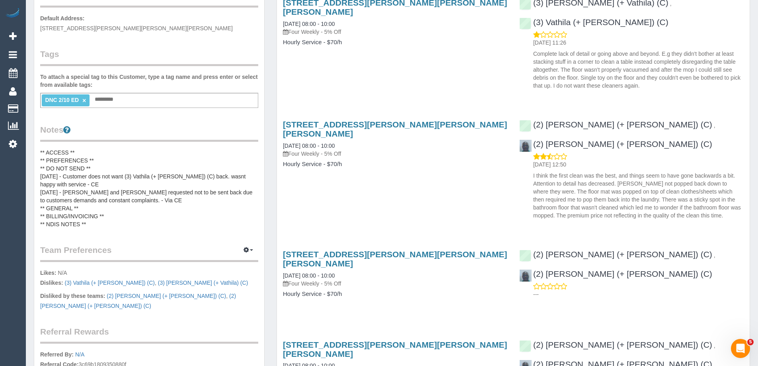
scroll to position [199, 0]
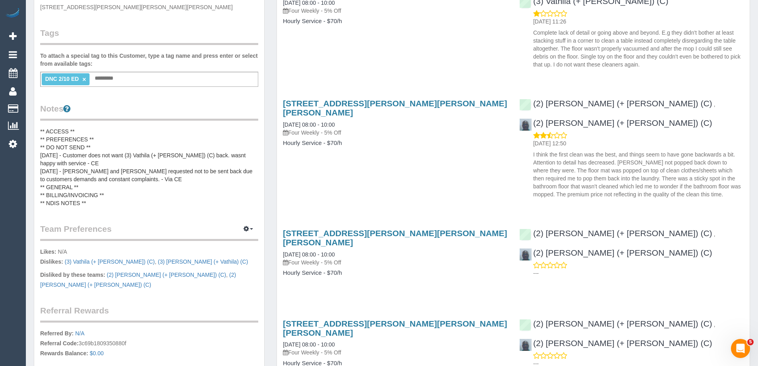
click at [99, 145] on pre "** ACCESS ** ** PREFERENCES ** ** DO NOT SEND ** [DATE] - Customer does not wan…" at bounding box center [149, 167] width 218 height 80
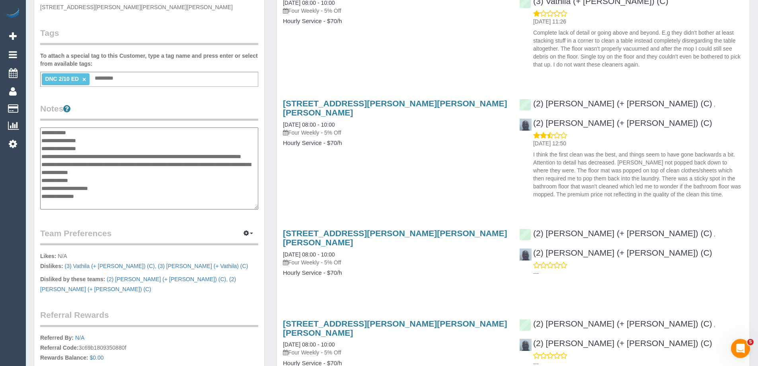
click at [97, 206] on textarea "**********" at bounding box center [149, 168] width 218 height 82
click at [113, 130] on textarea "**********" at bounding box center [149, 168] width 218 height 82
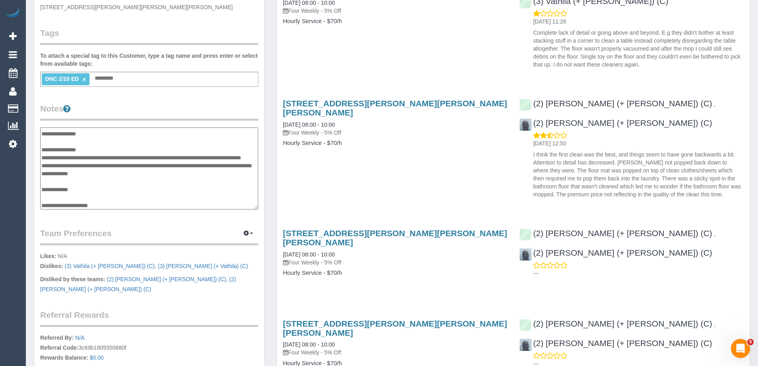
scroll to position [23, 0]
type textarea "**********"
click at [154, 97] on div "Customer Info Edit Contact Info Send Message Email Preferences Special Sales Ta…" at bounding box center [149, 133] width 230 height 606
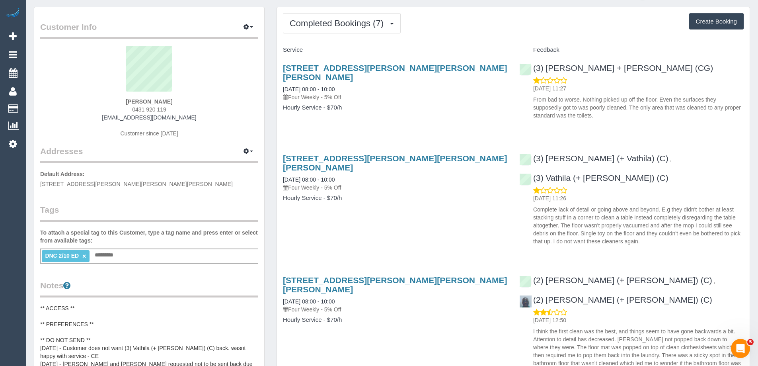
scroll to position [0, 0]
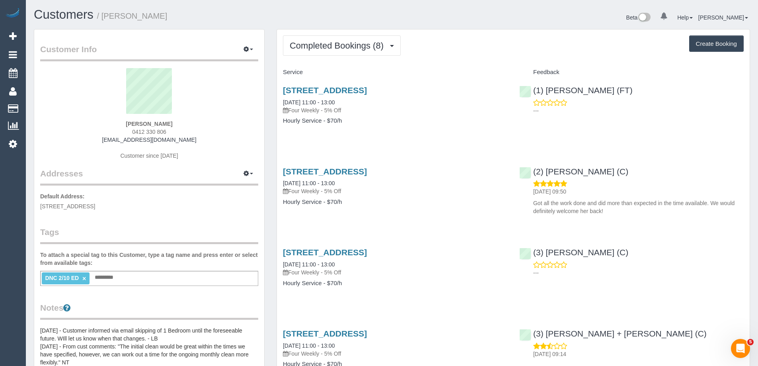
drag, startPoint x: 197, startPoint y: 140, endPoint x: 95, endPoint y: 139, distance: 102.7
click at [96, 139] on div "Nick Howden 0412 330 806 merenick@happyhowden.com Customer since 2025" at bounding box center [149, 117] width 218 height 99
copy link "merenick@happyhowden.com"
click at [311, 47] on span "Completed Bookings (8)" at bounding box center [339, 46] width 98 height 10
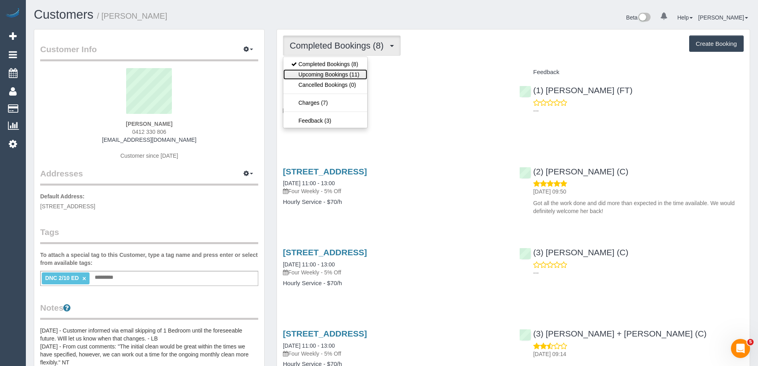
click at [317, 73] on link "Upcoming Bookings (11)" at bounding box center [325, 74] width 84 height 10
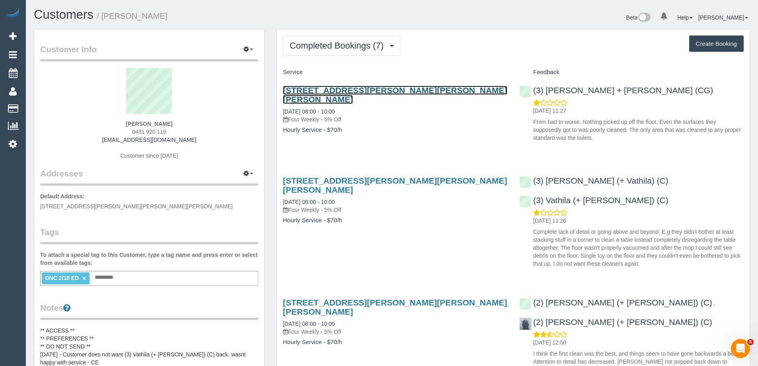
click at [393, 89] on link "[STREET_ADDRESS][PERSON_NAME][PERSON_NAME][PERSON_NAME]" at bounding box center [395, 95] width 224 height 18
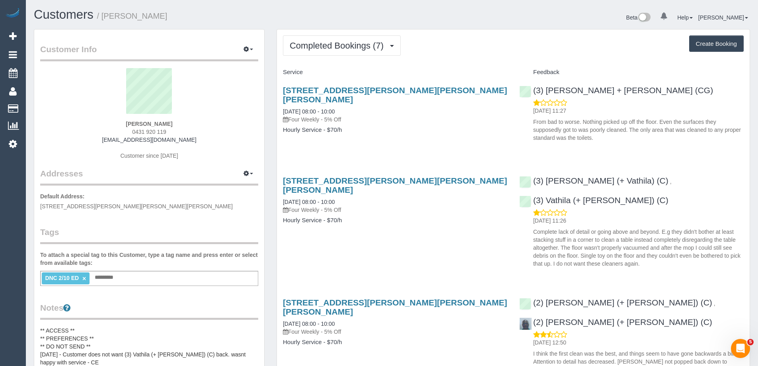
copy small "Victoria Cheng"
drag, startPoint x: 150, startPoint y: 17, endPoint x: 104, endPoint y: 17, distance: 45.4
click at [104, 17] on h1 "Customers / Victoria Cheng" at bounding box center [210, 15] width 352 height 14
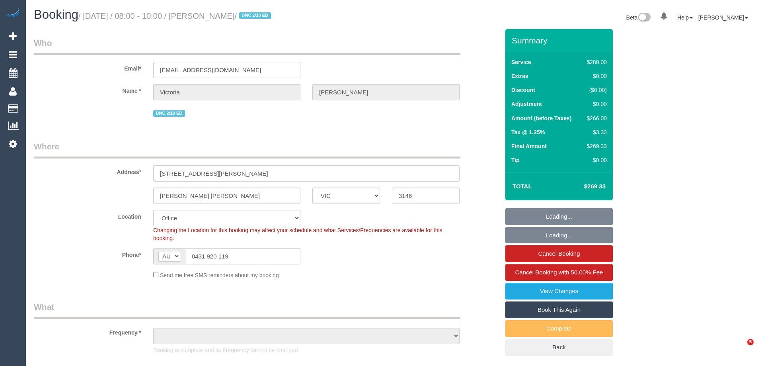
select select "VIC"
select select "2"
select select "object:712"
select select "string:stripe-pm_1R0LF72GScqysDRVSGkiLIUA"
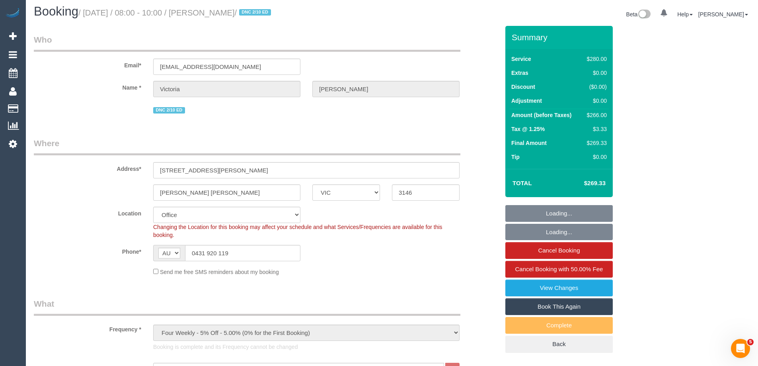
select select "object:882"
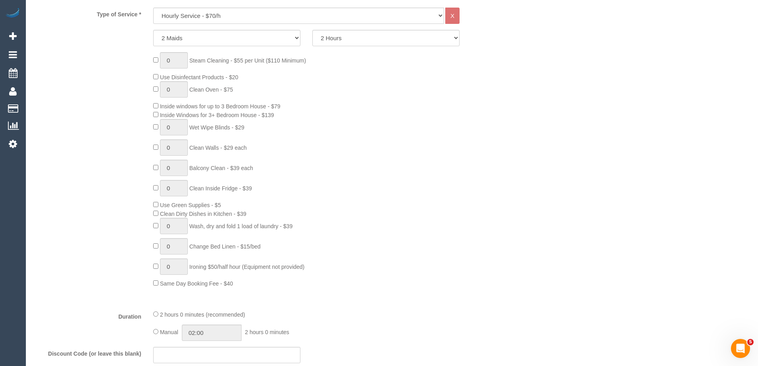
select select "number:28"
select select "number:14"
select select "number:19"
select select "number:36"
select select "number:34"
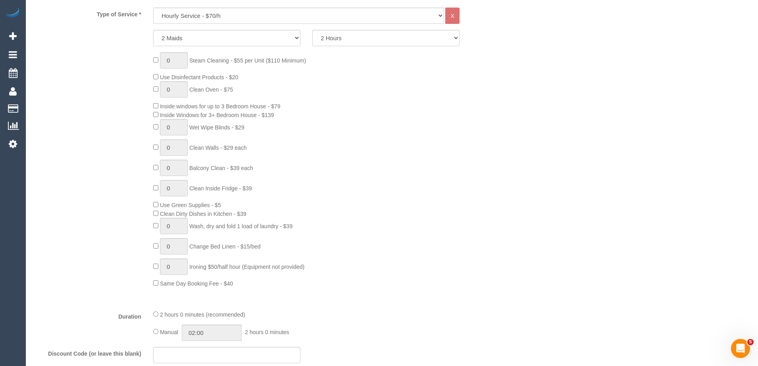
select select "number:12"
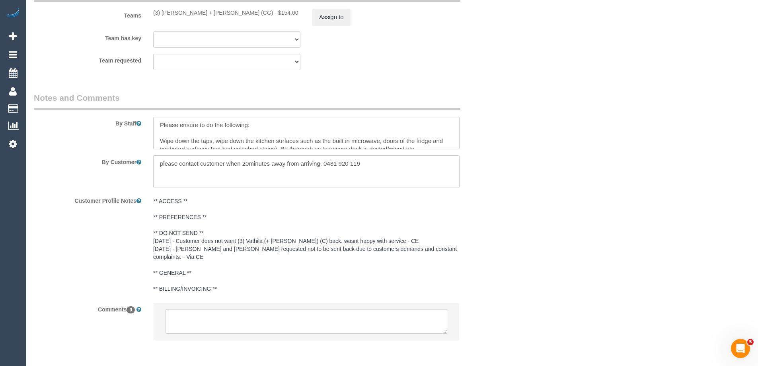
scroll to position [1325, 0]
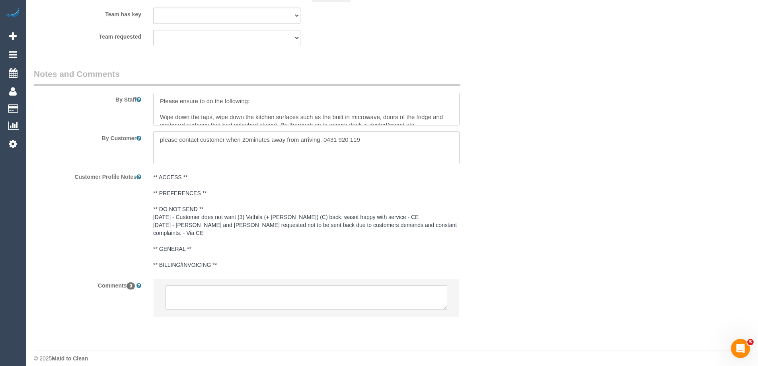
click at [316, 103] on textarea at bounding box center [306, 109] width 306 height 33
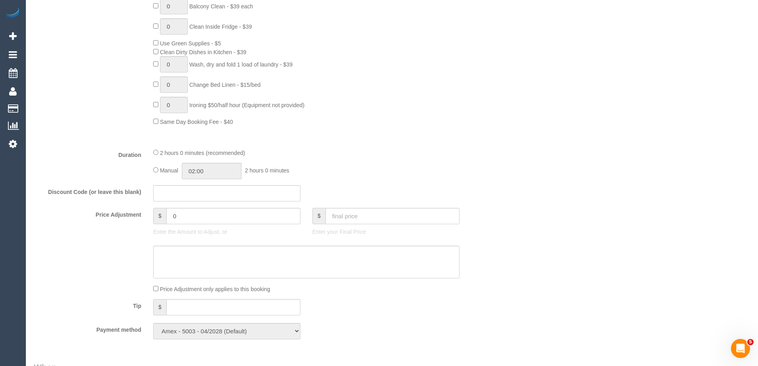
scroll to position [449, 0]
